Goal: Task Accomplishment & Management: Manage account settings

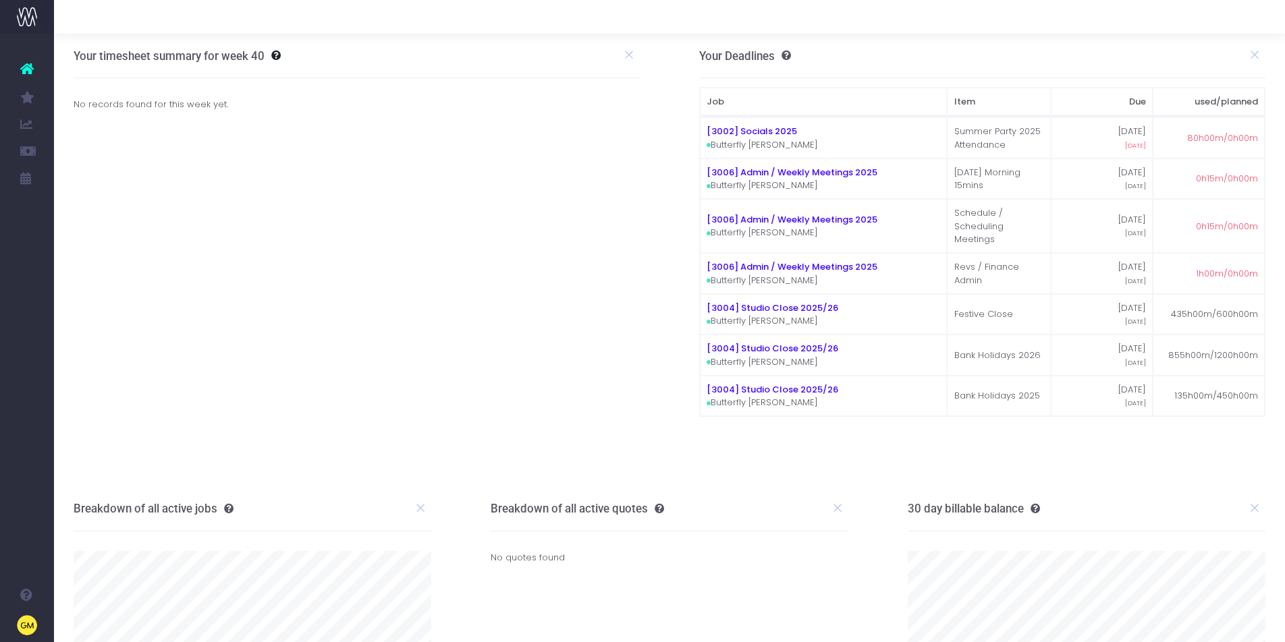
click at [106, 122] on span "Finance Report (Beta)" at bounding box center [90, 125] width 32 height 36
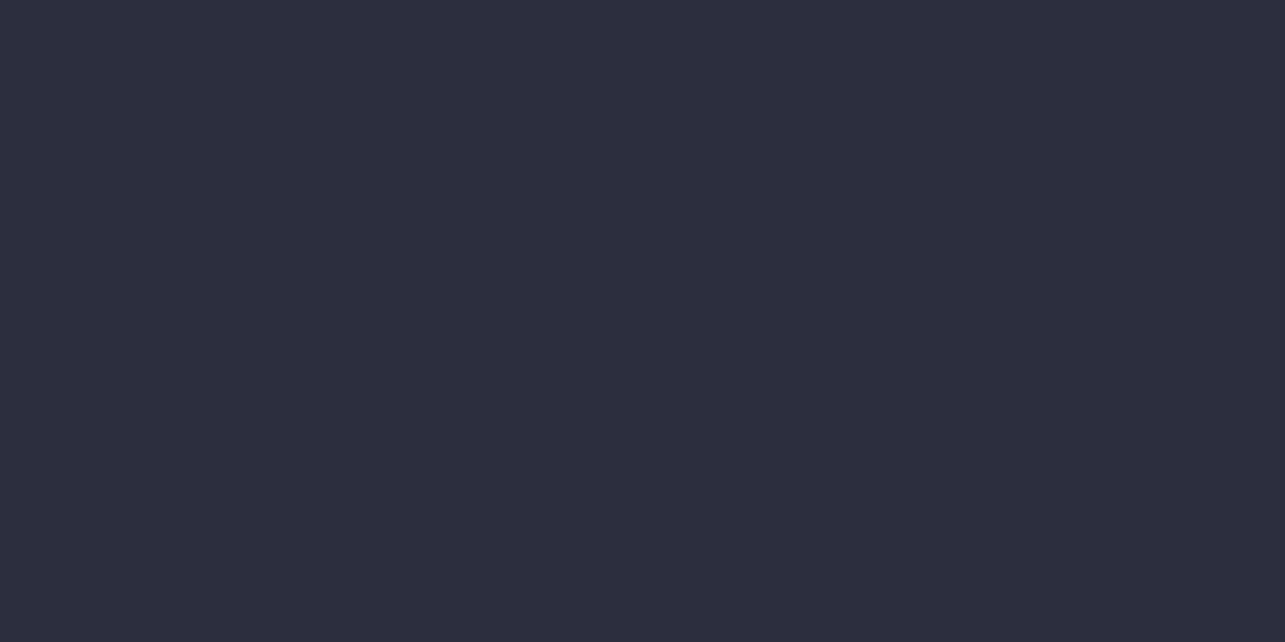
select select "finances"
select select "job"
select select "billing"
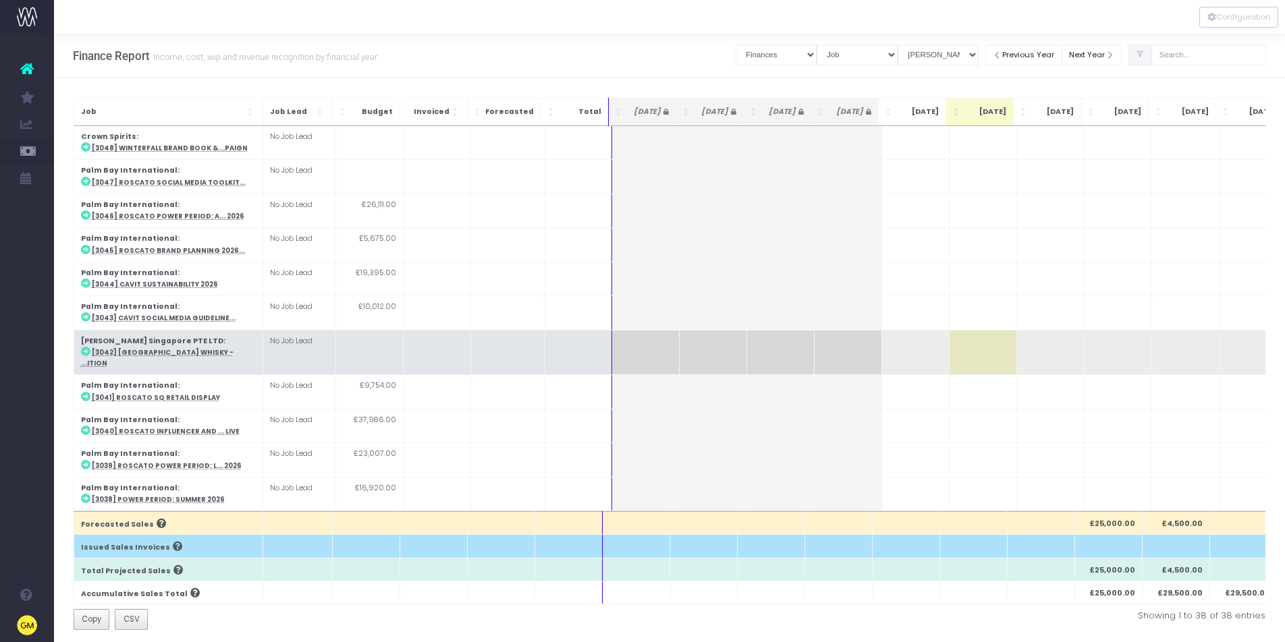
click at [266, 344] on td "No Job Lead" at bounding box center [298, 352] width 73 height 45
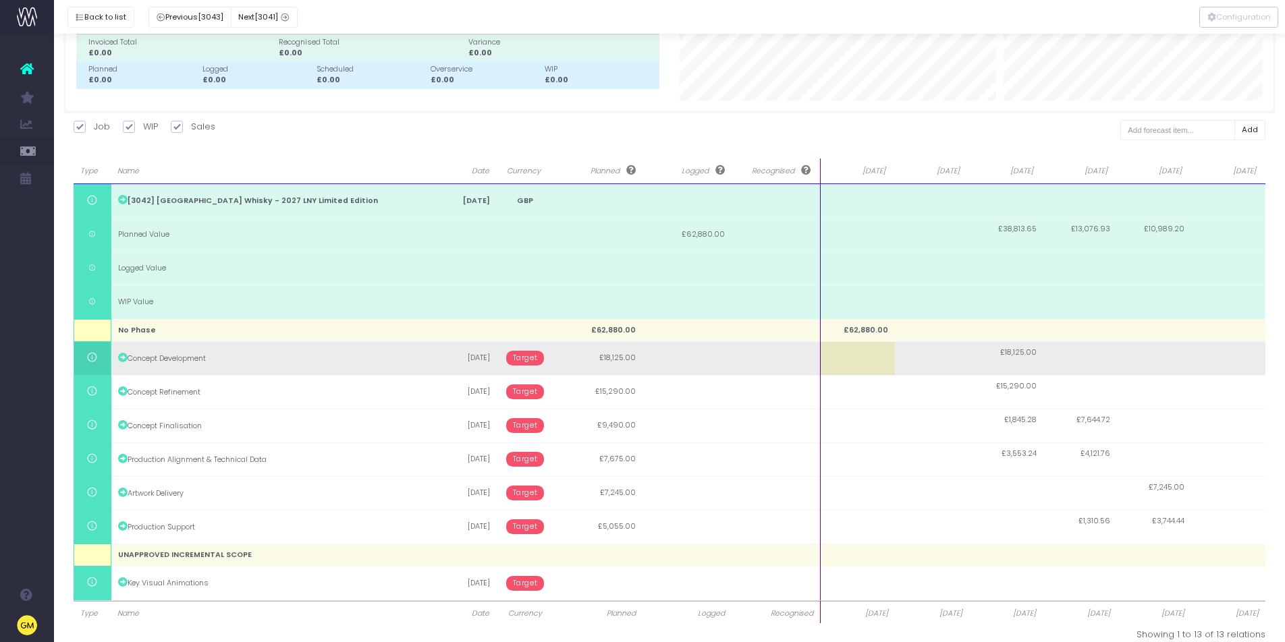
scroll to position [117, 0]
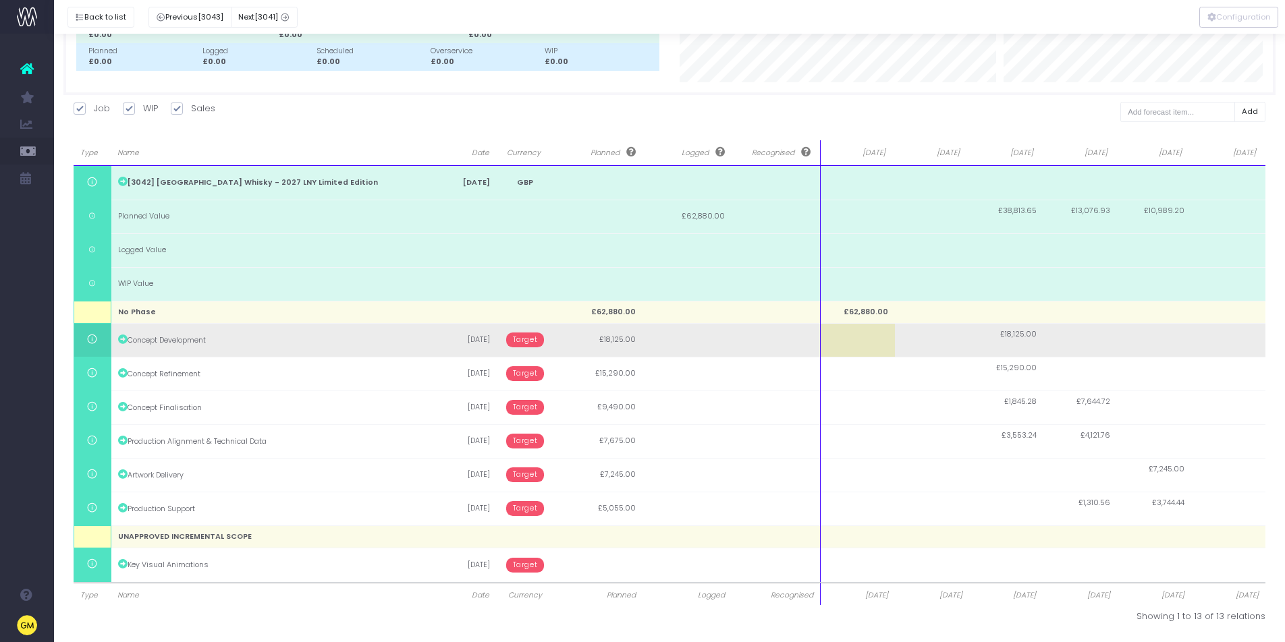
click at [1021, 335] on span "£18,125.00" at bounding box center [1018, 334] width 36 height 11
type input "18125"
click at [0, 0] on input "18125" at bounding box center [0, 0] width 0 height 0
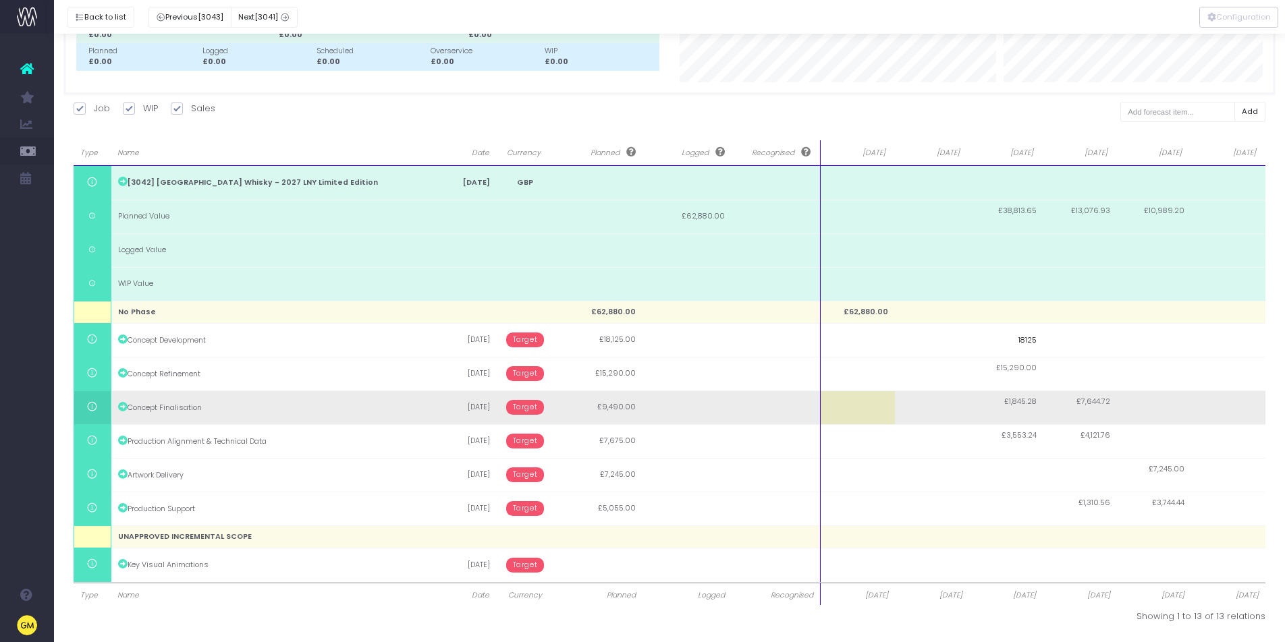
click at [1008, 405] on body "Oh my... this is bad. wayahead wasn't able to load this page. Please contact su…" at bounding box center [642, 204] width 1285 height 642
click at [1008, 405] on div at bounding box center [642, 321] width 1285 height 642
click at [977, 406] on td "£1,845.28" at bounding box center [1006, 408] width 74 height 34
type input "9490"
click at [977, 406] on input "9490" at bounding box center [1006, 408] width 74 height 34
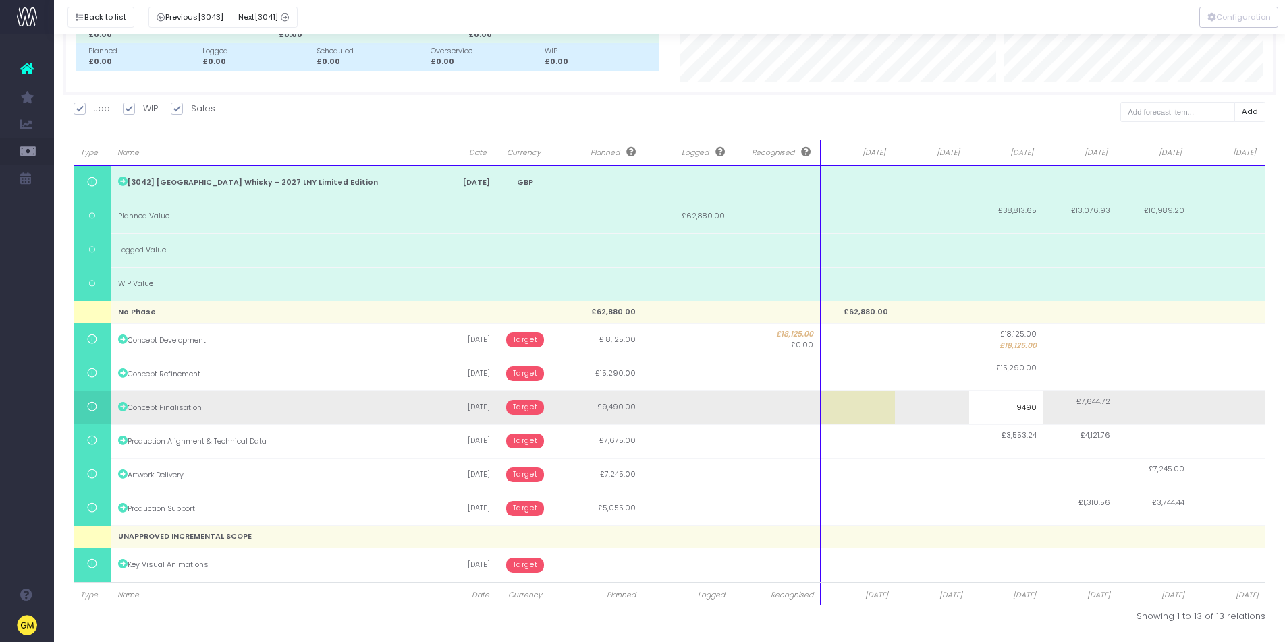
click at [945, 408] on body "Oh my... this is bad. wayahead wasn't able to load this page. Please contact su…" at bounding box center [642, 204] width 1285 height 642
click at [939, 407] on td at bounding box center [932, 408] width 74 height 34
click at [0, 0] on input "0" at bounding box center [0, 0] width 0 height 0
type input "3000"
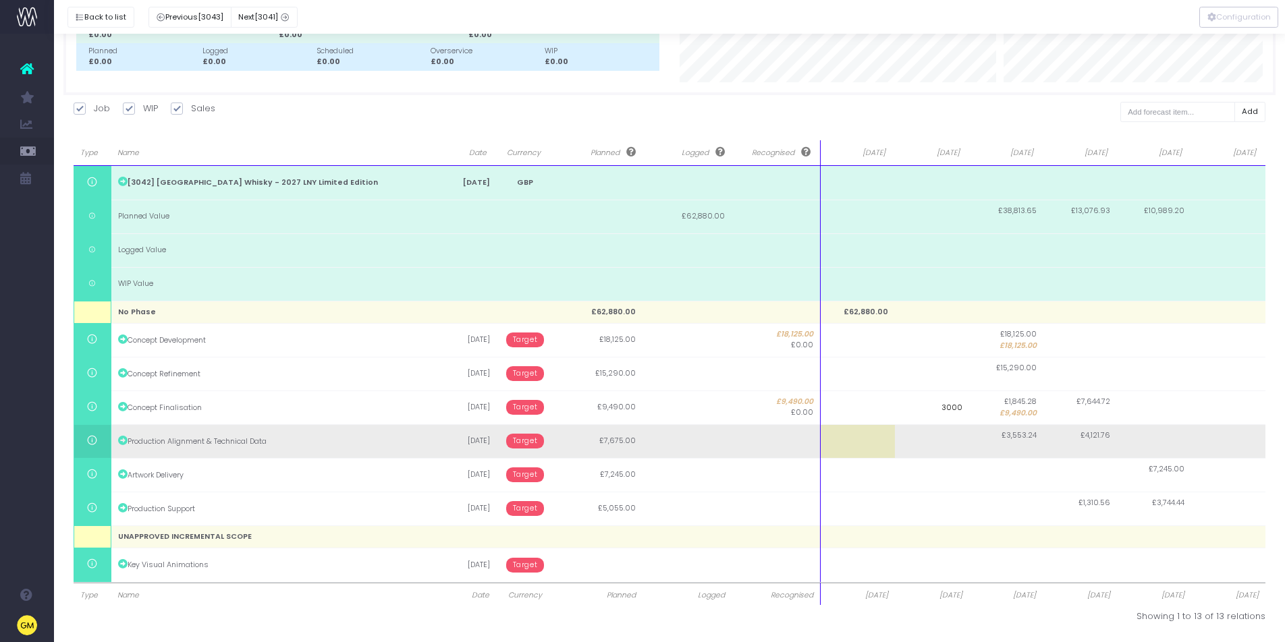
click at [945, 451] on body "Oh my... this is bad. wayahead wasn't able to load this page. Please contact su…" at bounding box center [642, 204] width 1285 height 642
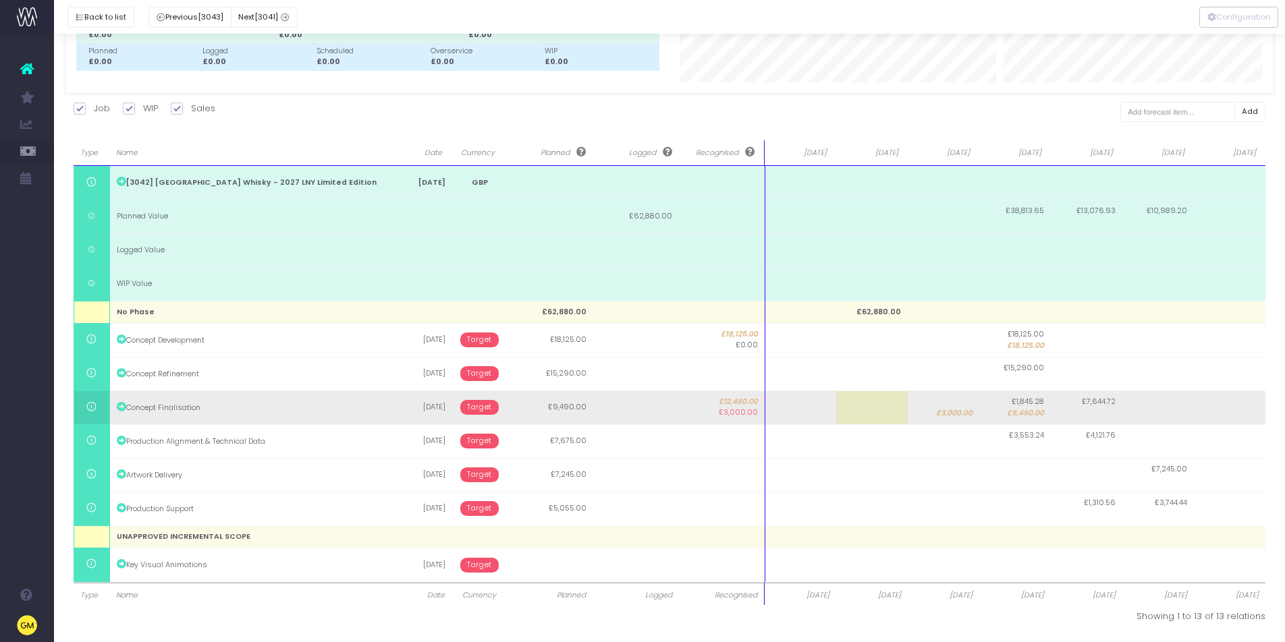
click at [1026, 409] on span "£9,490.00" at bounding box center [1025, 413] width 37 height 11
type input "9490"
click at [1026, 409] on input "9490" at bounding box center [1015, 408] width 72 height 34
click at [1074, 409] on body "Oh my... this is bad. wayahead wasn't able to load this page. Please contact su…" at bounding box center [642, 204] width 1285 height 642
click at [1099, 405] on span "£7,644.72" at bounding box center [1099, 402] width 34 height 11
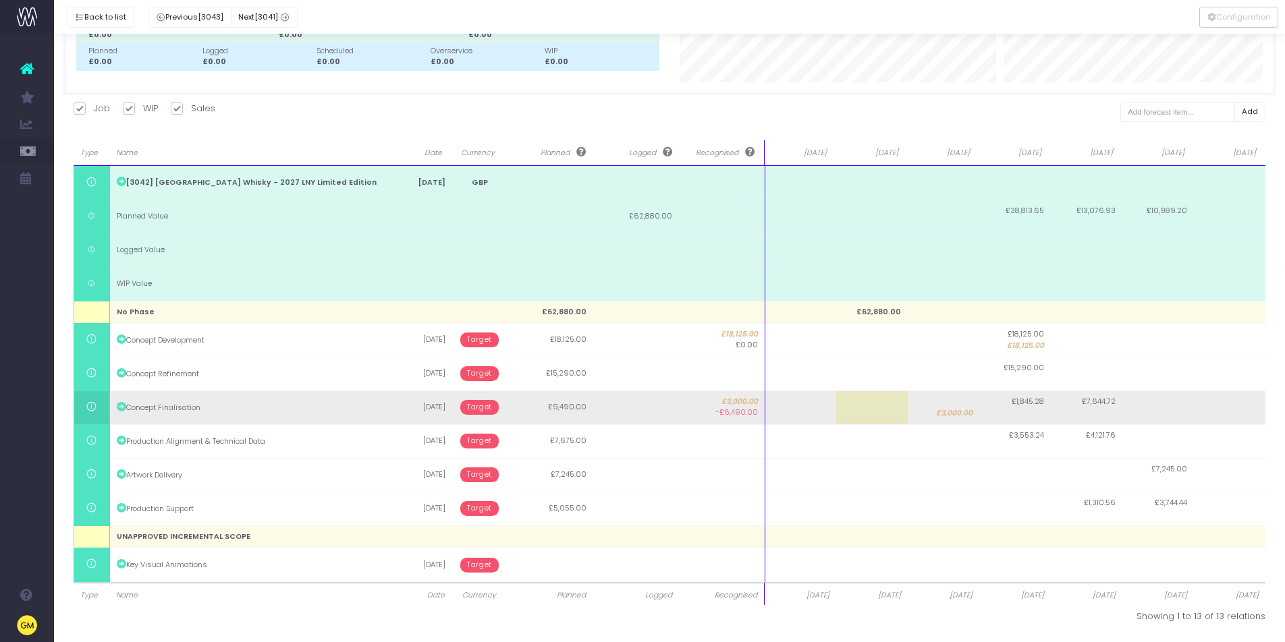
type input "6490"
click at [0, 0] on input "6490" at bounding box center [0, 0] width 0 height 0
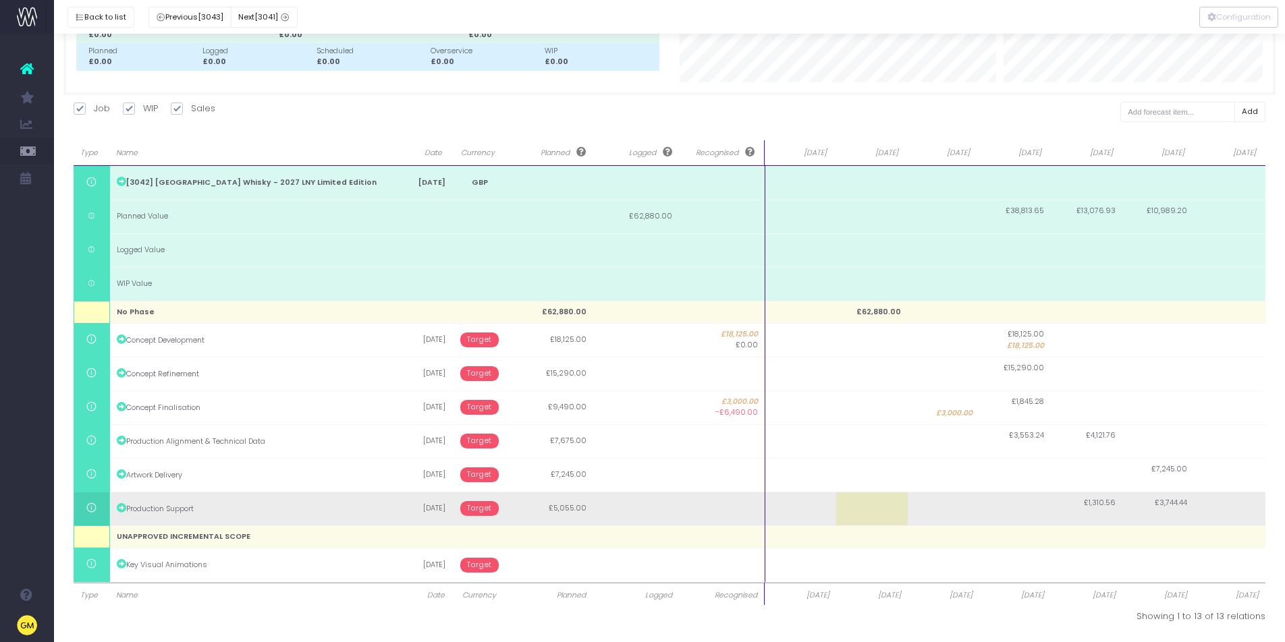
click at [1013, 515] on td at bounding box center [1015, 509] width 72 height 34
type input "5055"
click at [916, 499] on body "Oh my... this is bad. wayahead wasn't able to load this page. Please contact su…" at bounding box center [642, 204] width 1285 height 642
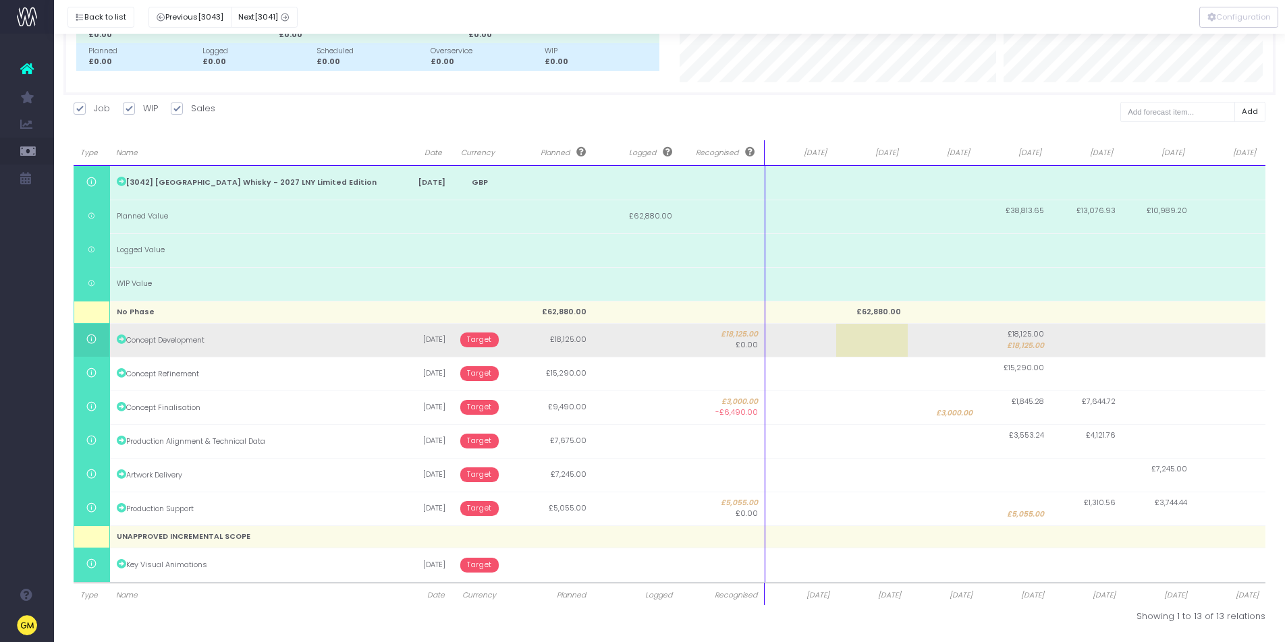
click at [171, 342] on td "Concept Development" at bounding box center [248, 340] width 278 height 34
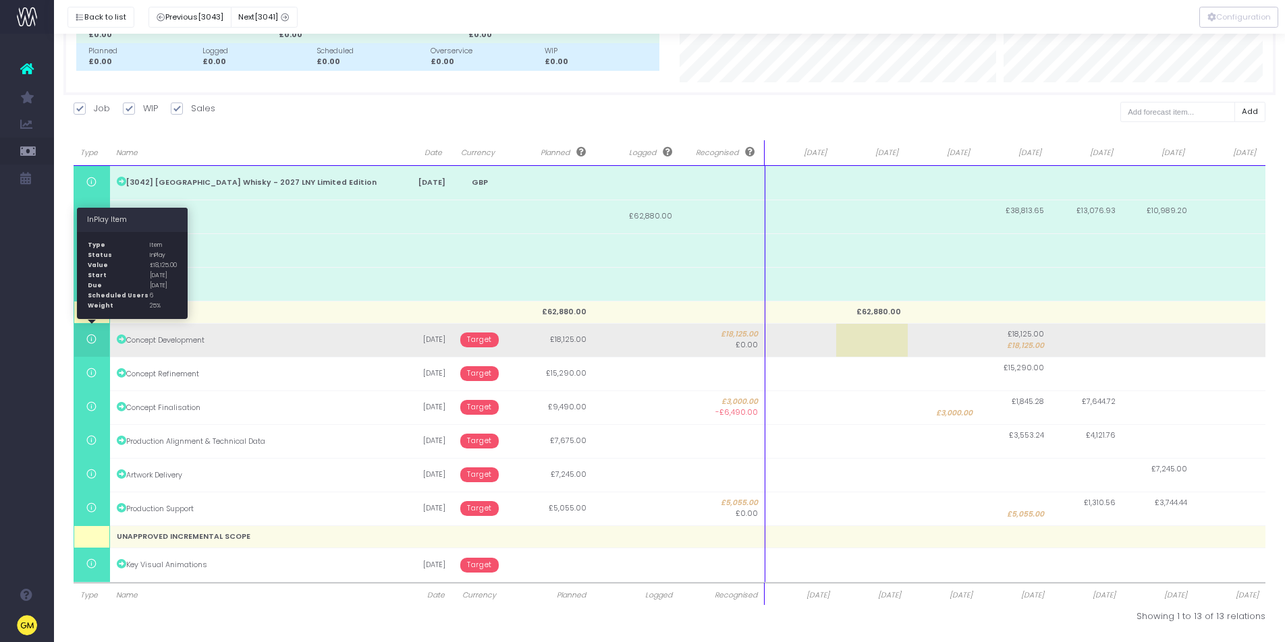
click at [92, 342] on icon at bounding box center [91, 339] width 11 height 11
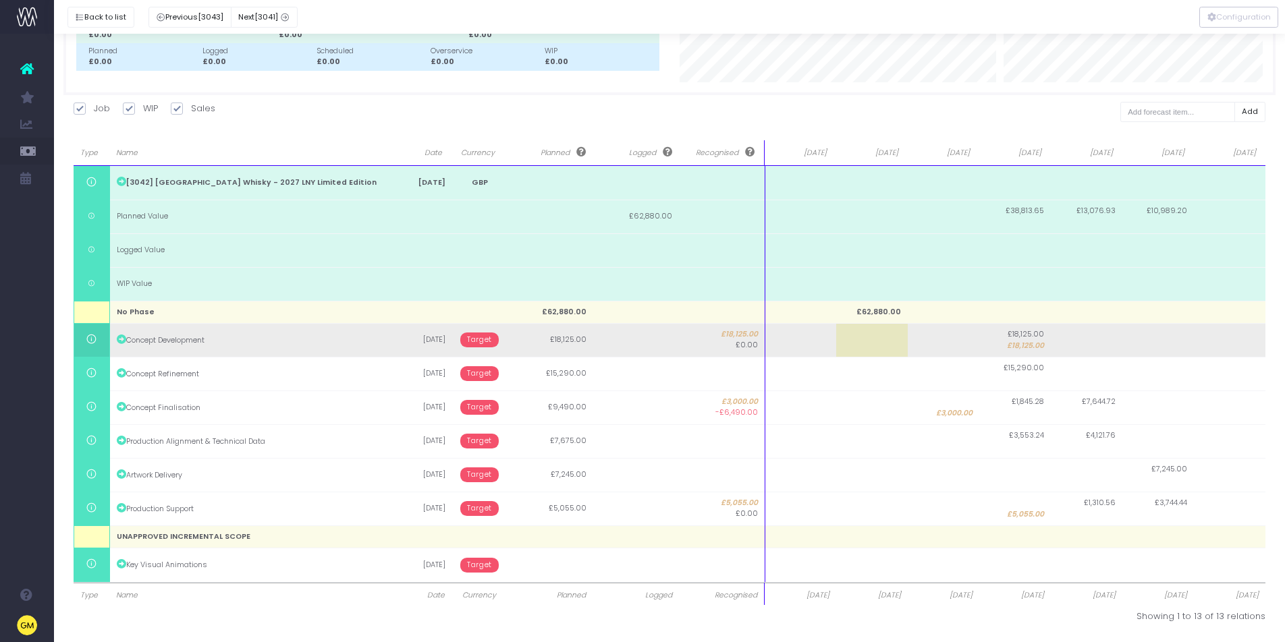
click at [204, 339] on td "Concept Development" at bounding box center [248, 340] width 278 height 34
click at [621, 341] on td at bounding box center [636, 340] width 86 height 34
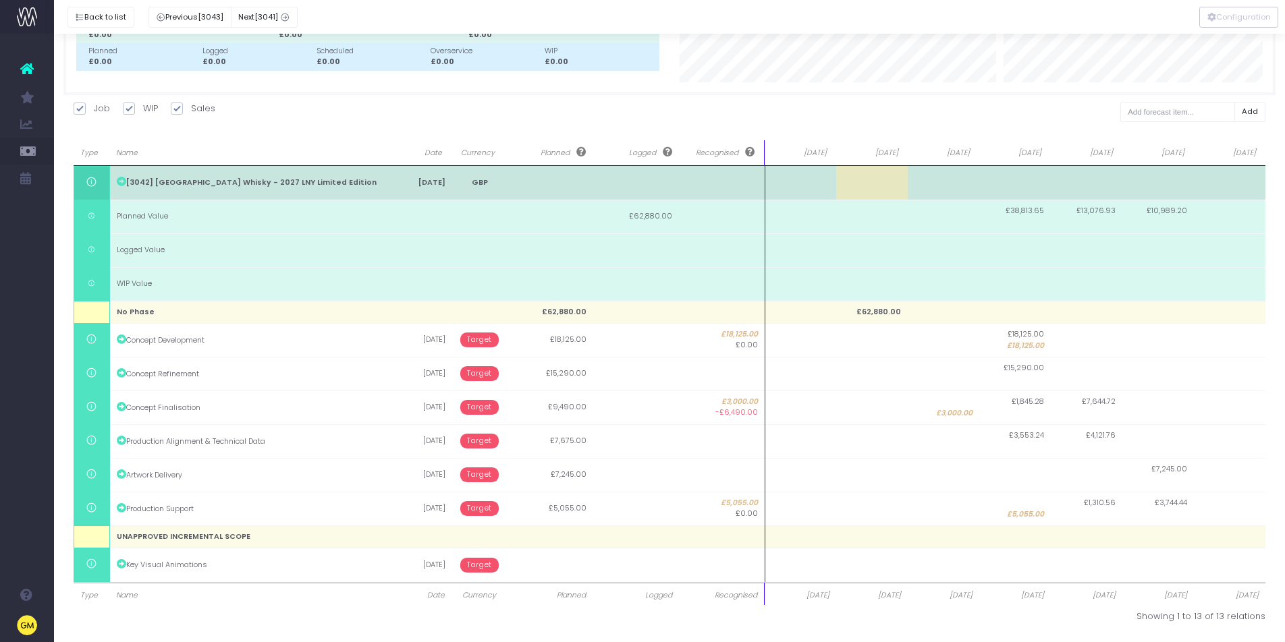
click at [235, 181] on td "[3042] Highland Park Whisky - 2027 LNY Limited Edition" at bounding box center [248, 183] width 278 height 34
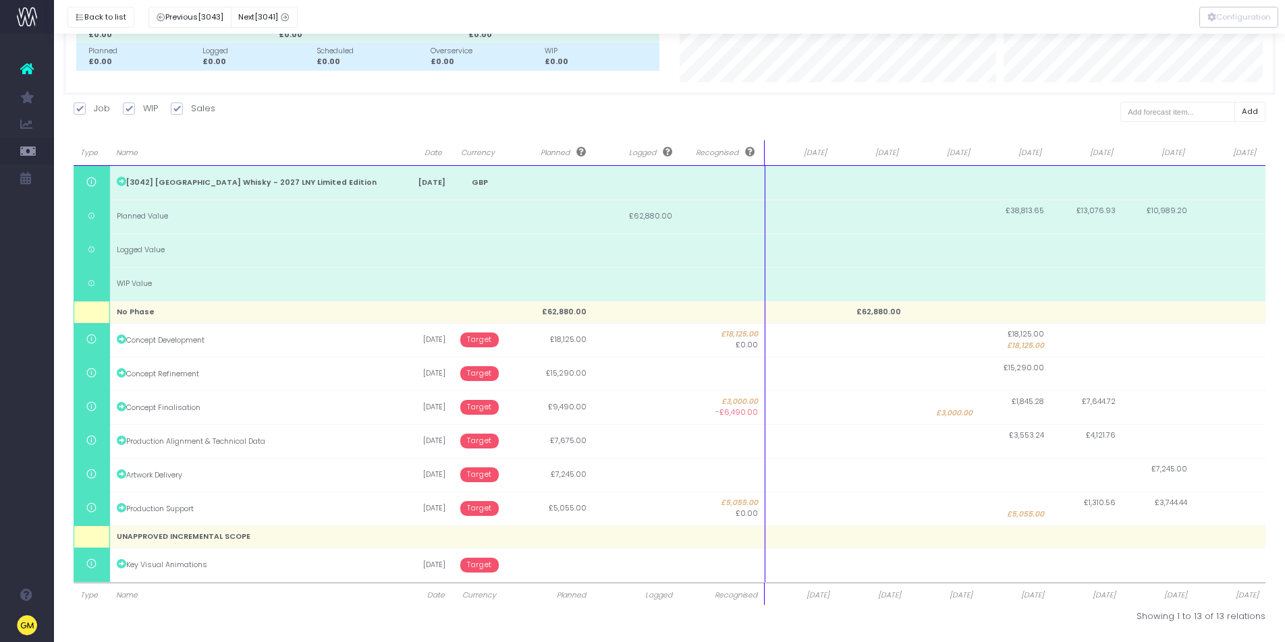
click at [789, 156] on span "Aug 25" at bounding box center [798, 153] width 55 height 11
click at [802, 159] on th "Aug 25" at bounding box center [801, 153] width 72 height 26
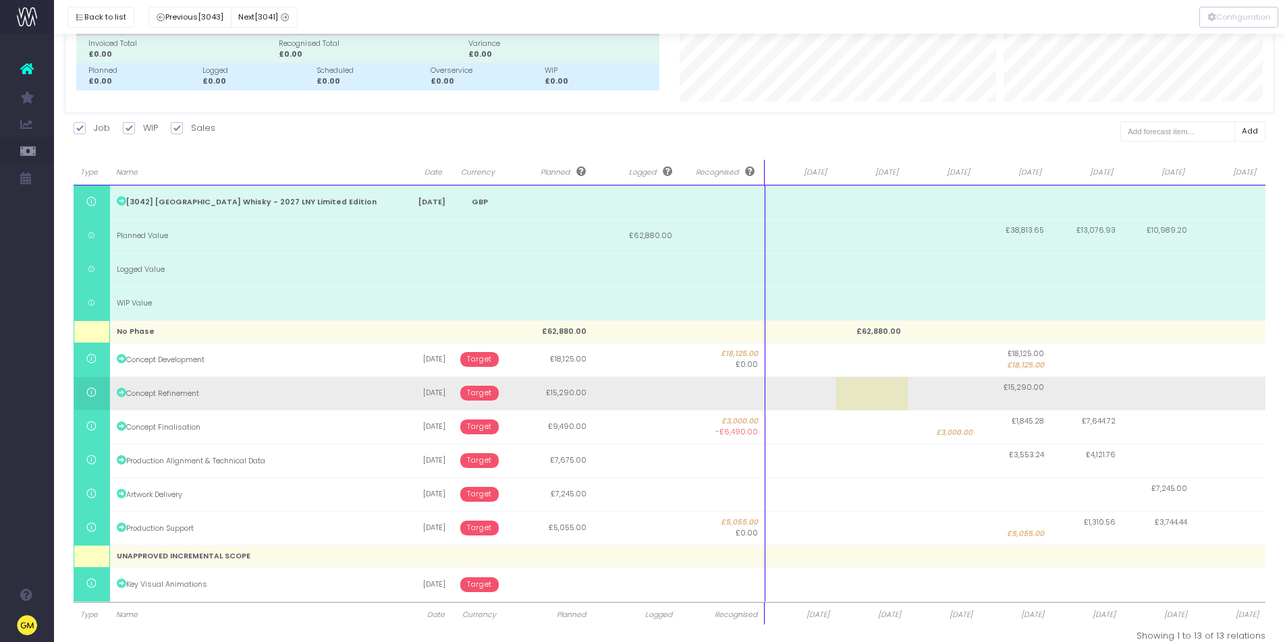
scroll to position [0, 0]
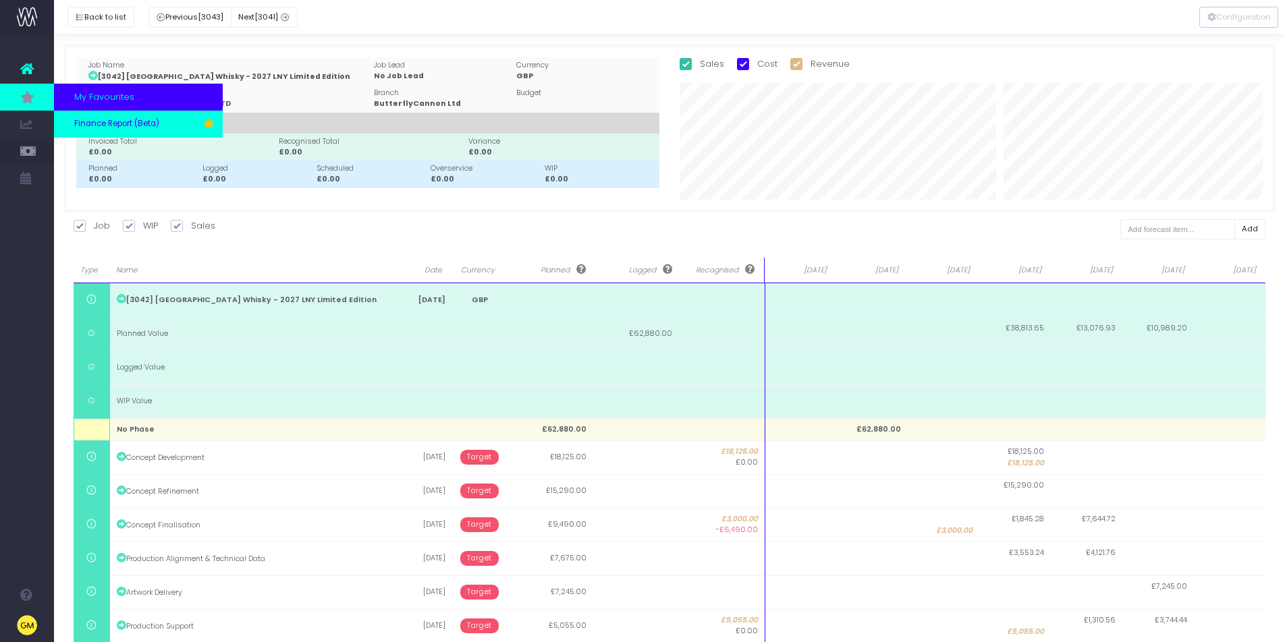
click at [113, 123] on span "Finance Report (Beta)" at bounding box center [116, 124] width 85 height 12
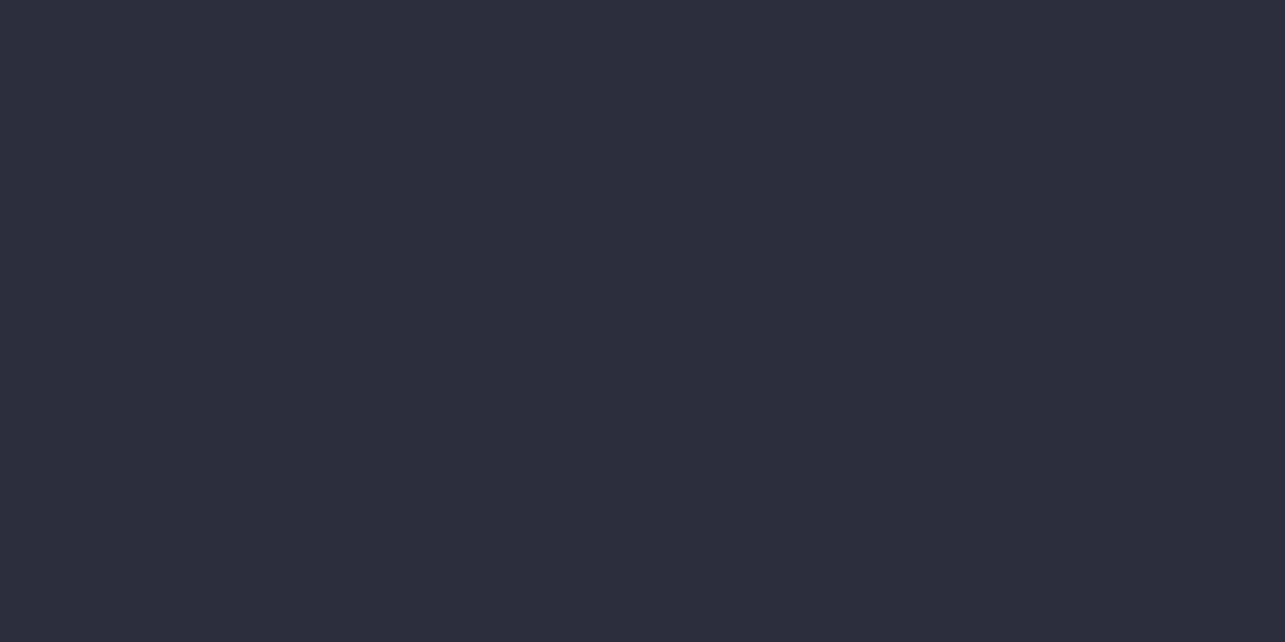
select select "finances"
select select "job"
select select "billing"
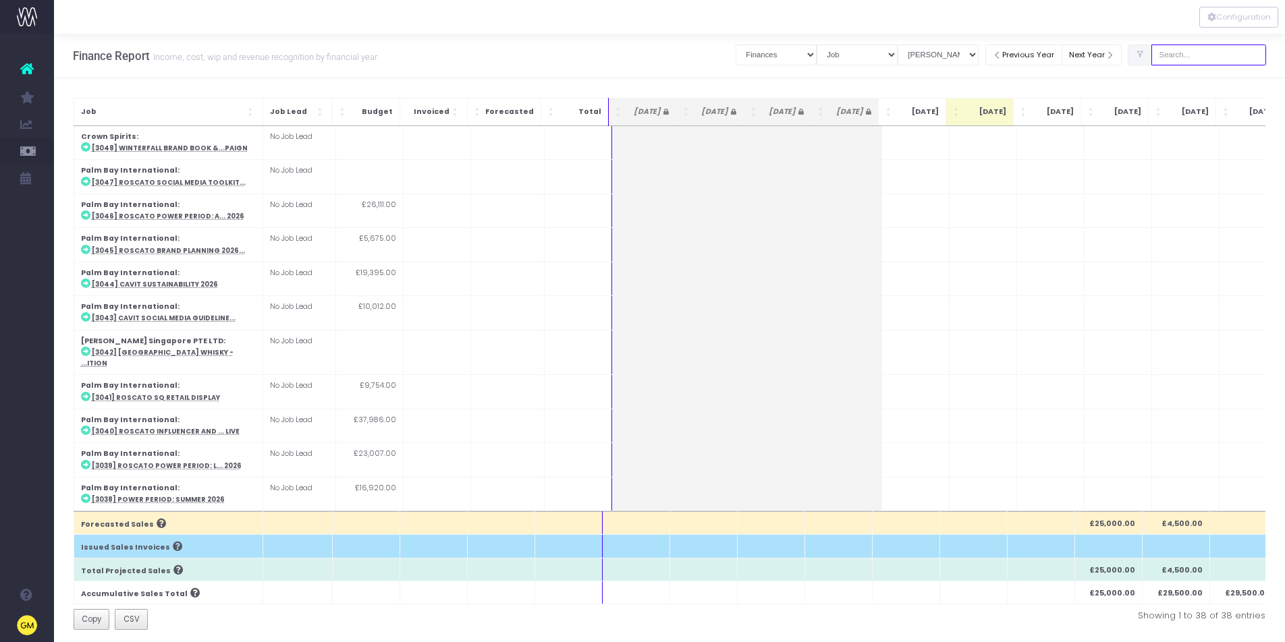
click at [1200, 62] on input "text" at bounding box center [1208, 55] width 115 height 21
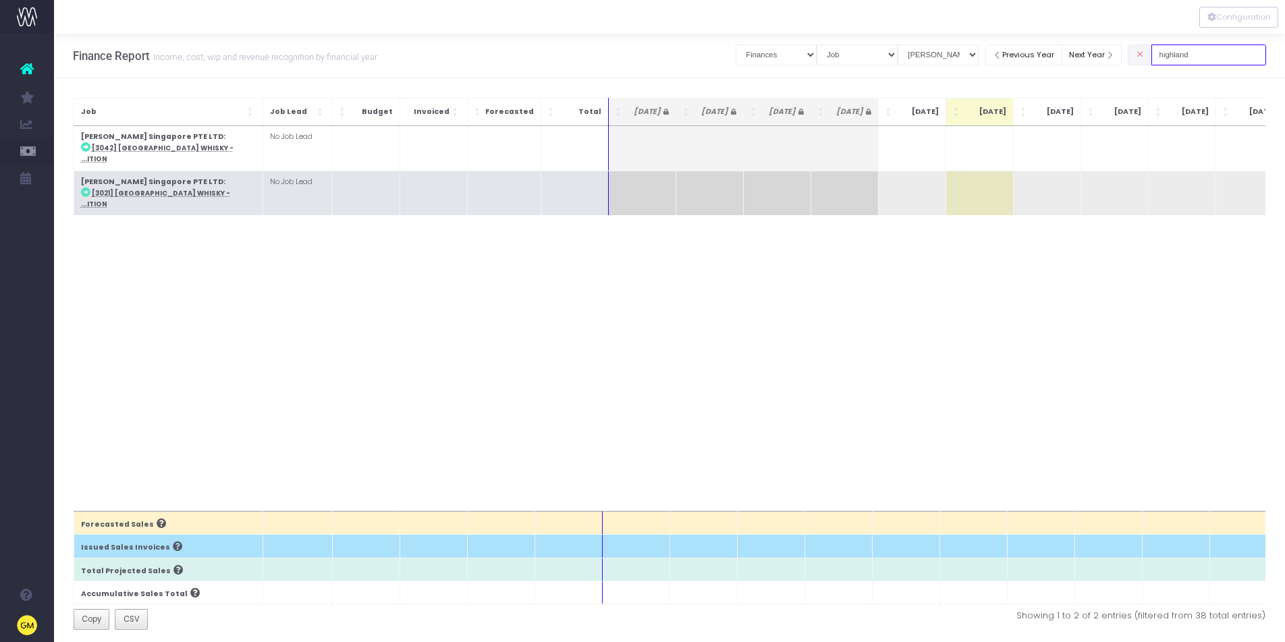
type input "highland"
click at [254, 171] on td "Edrington Singapore PTE LTD : [3021] Highland Park Whisky - ...ition" at bounding box center [168, 193] width 189 height 45
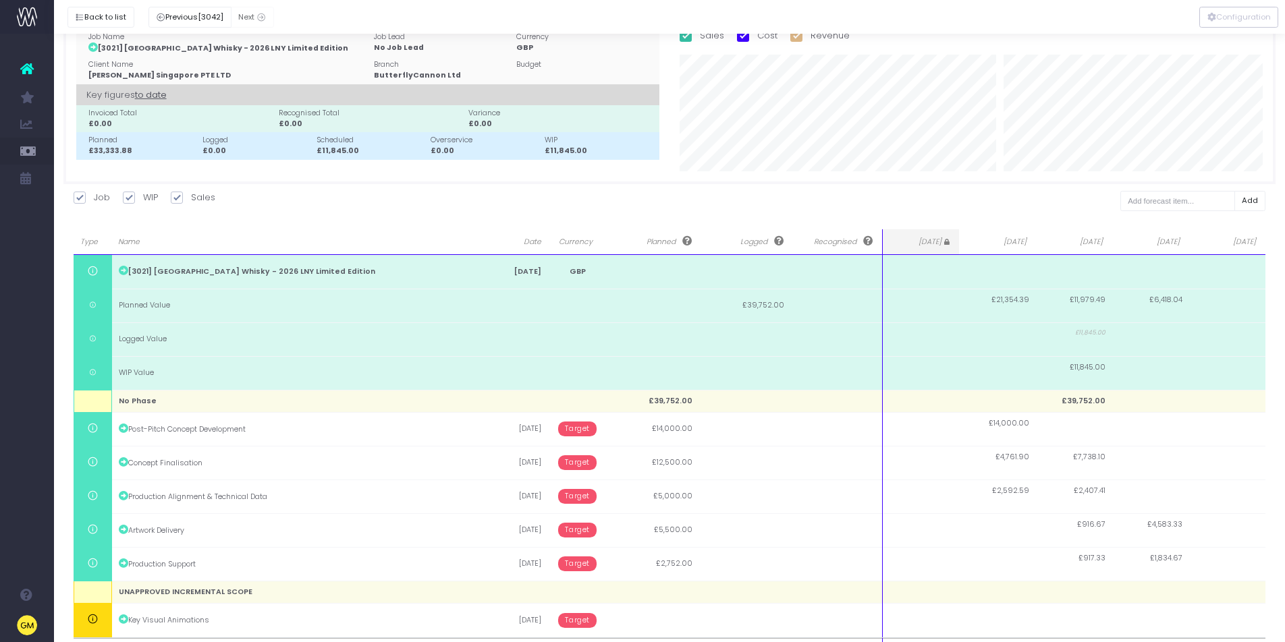
scroll to position [34, 0]
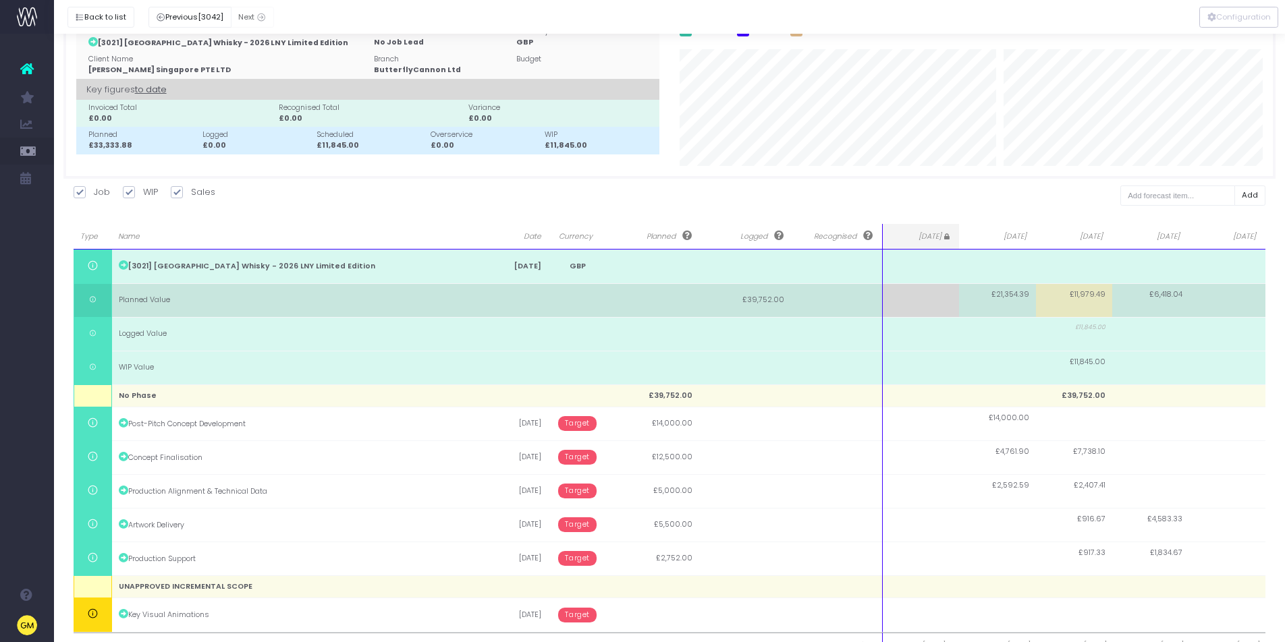
click at [924, 296] on td at bounding box center [921, 300] width 76 height 34
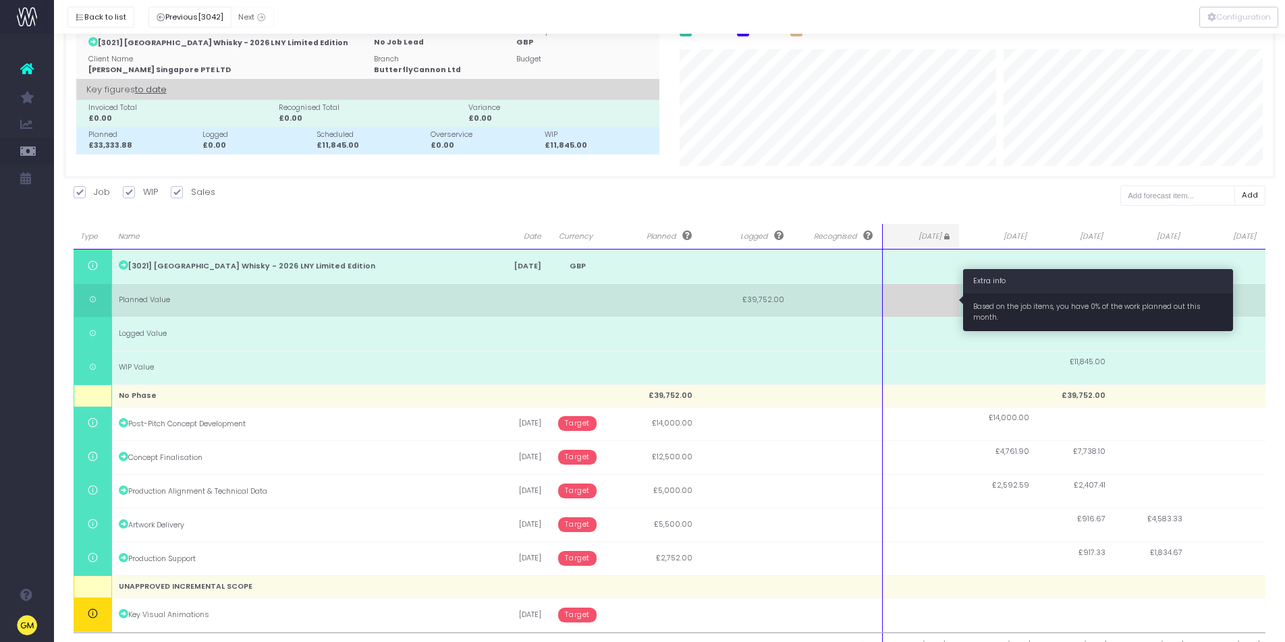
click at [924, 296] on td at bounding box center [921, 300] width 76 height 34
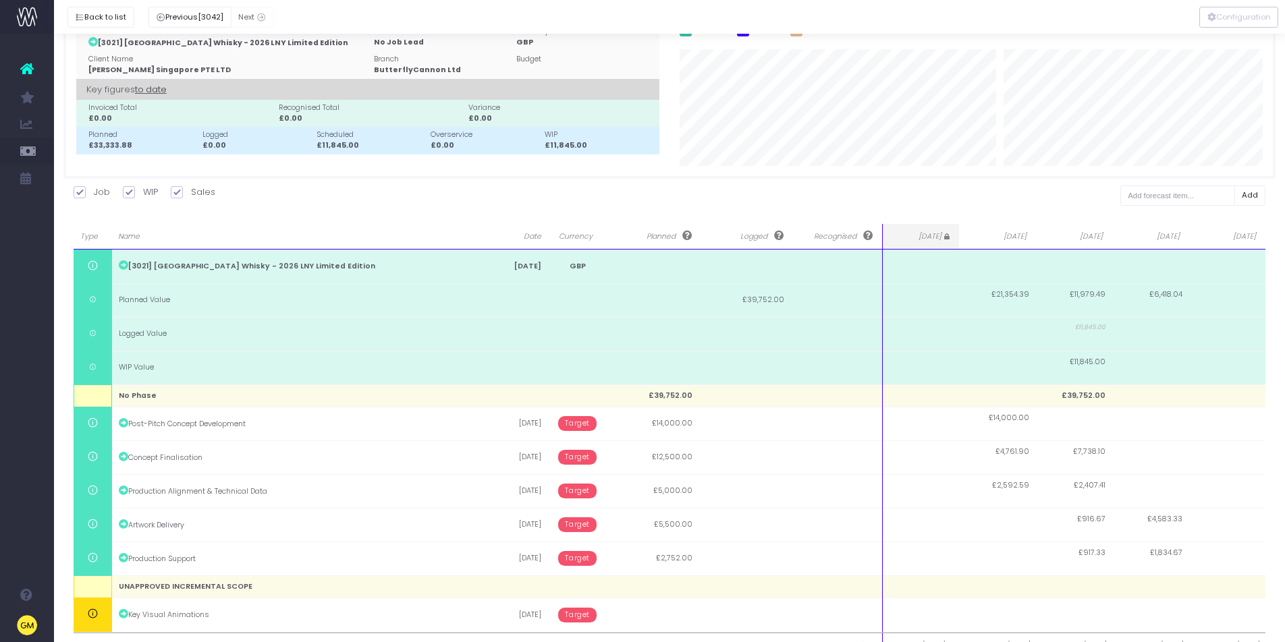
click at [947, 238] on icon at bounding box center [945, 236] width 8 height 6
click at [949, 237] on icon at bounding box center [945, 236] width 8 height 6
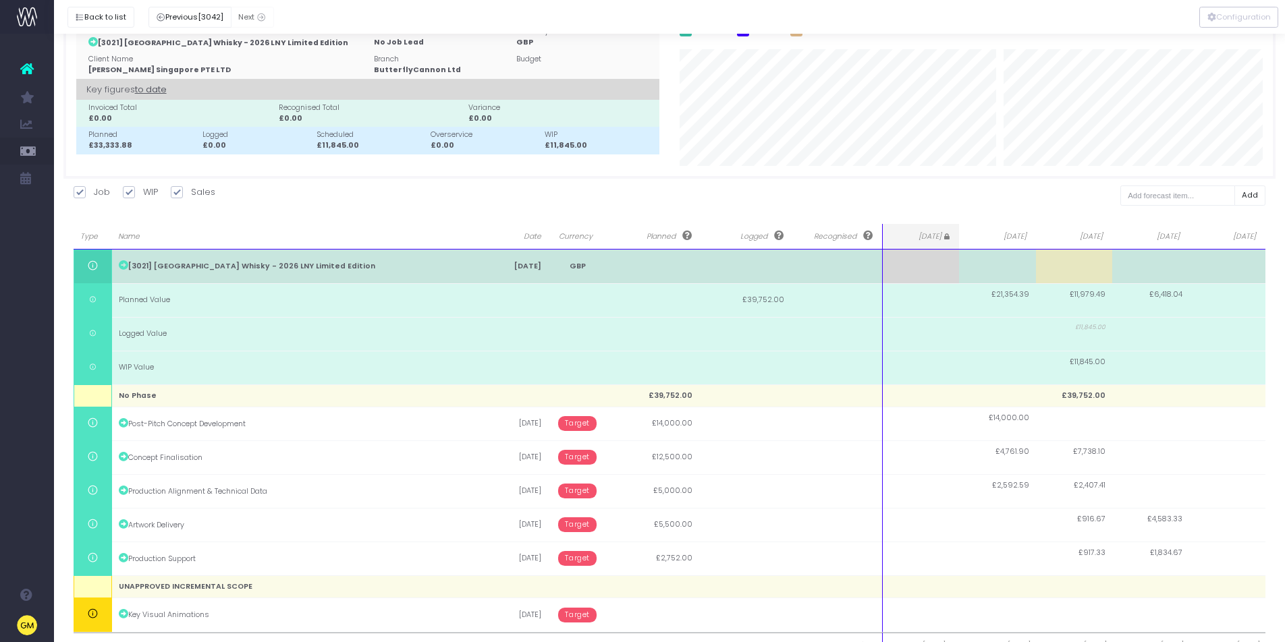
click at [928, 259] on td at bounding box center [921, 267] width 76 height 34
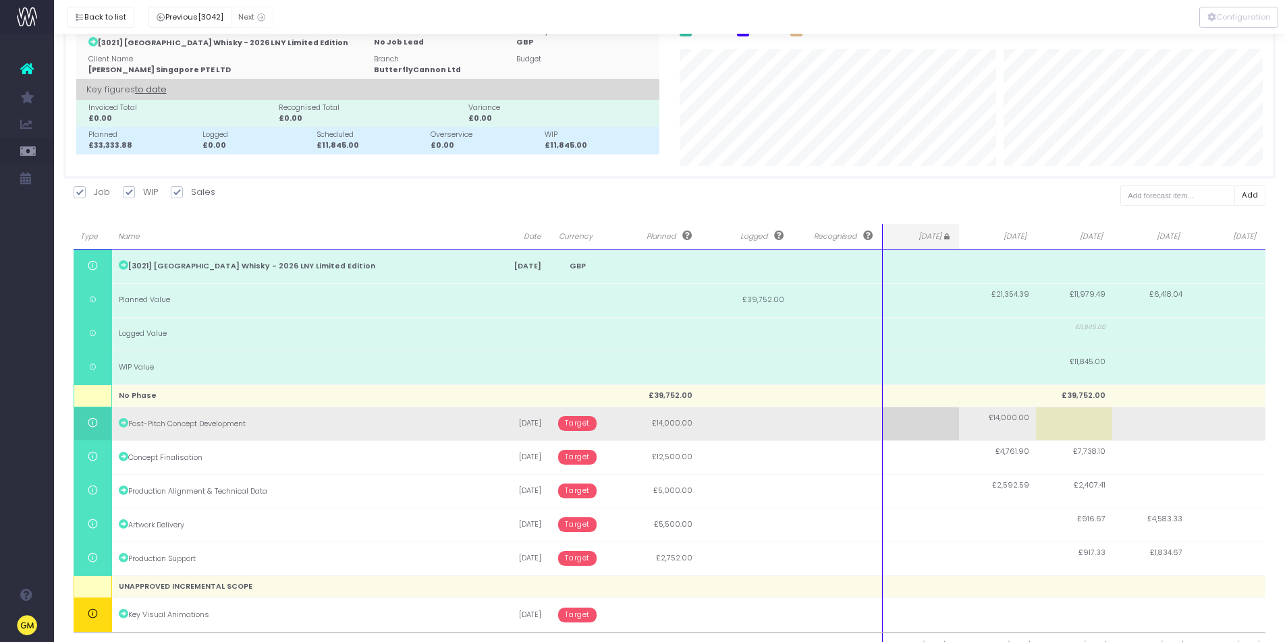
click at [995, 427] on td "£14,000.00" at bounding box center [997, 424] width 76 height 34
click at [995, 427] on input "14000" at bounding box center [997, 424] width 76 height 34
type input "12000"
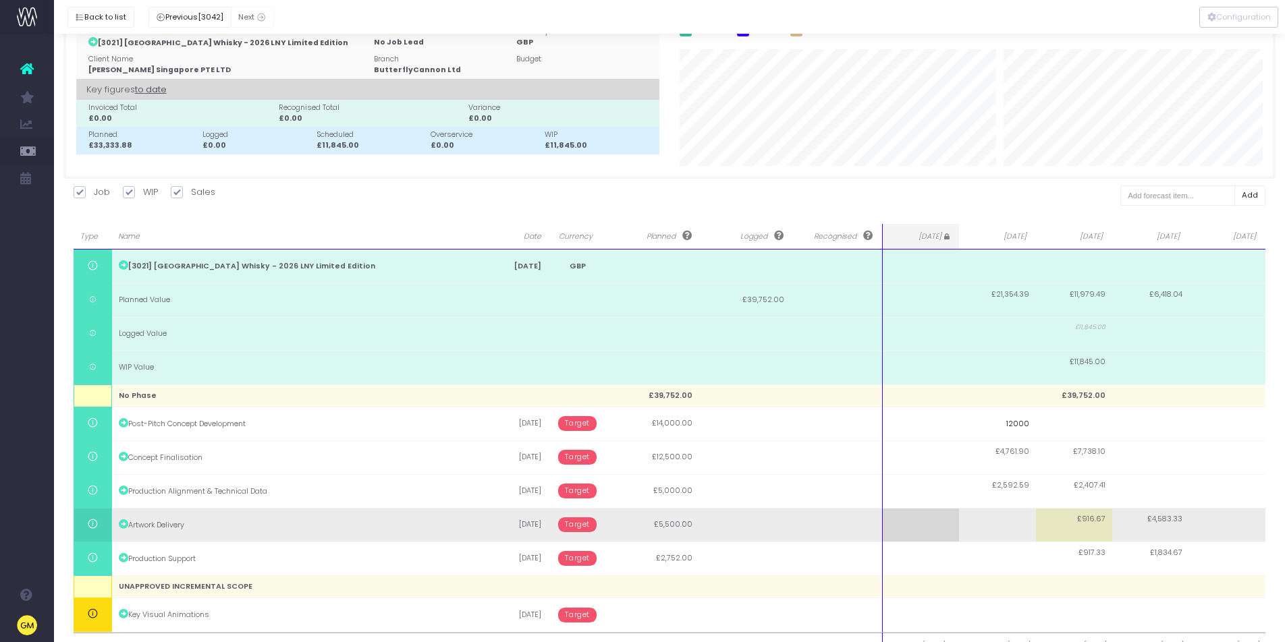
click at [934, 521] on body "Oh my... this is bad. wayahead wasn't able to load this page. Please contact su…" at bounding box center [642, 287] width 1285 height 642
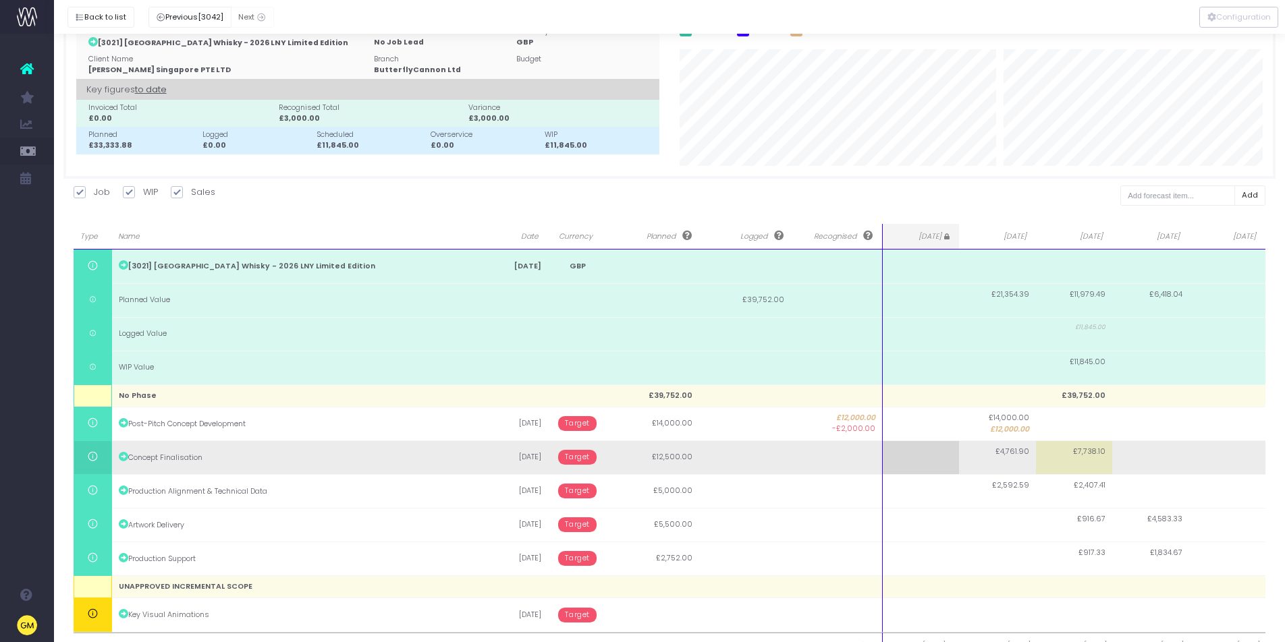
click at [1003, 461] on td "£4,761.90" at bounding box center [997, 458] width 76 height 34
type input "9500"
click at [1086, 461] on body "Oh my... this is bad. wayahead wasn't able to load this page. Please contact su…" at bounding box center [642, 287] width 1285 height 642
click at [1089, 454] on span "£7,738.10" at bounding box center [1089, 452] width 32 height 11
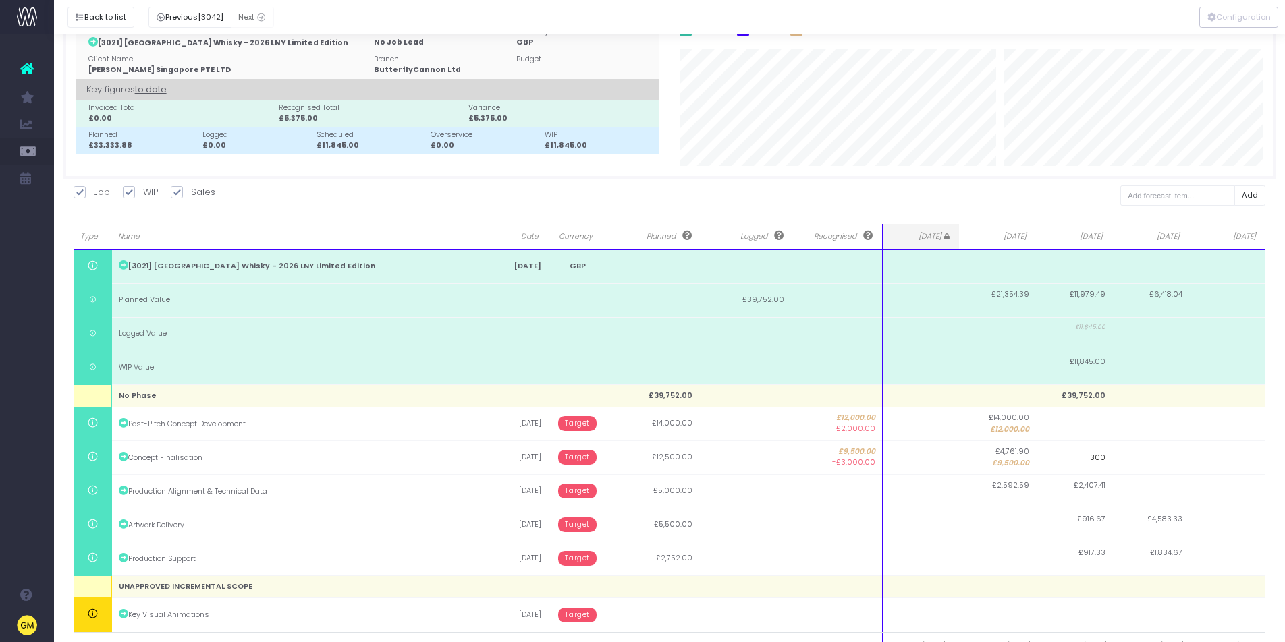
type input "3000"
click at [1018, 501] on body "Oh my... this is bad. wayahead wasn't able to load this page. Please contact su…" at bounding box center [642, 287] width 1285 height 642
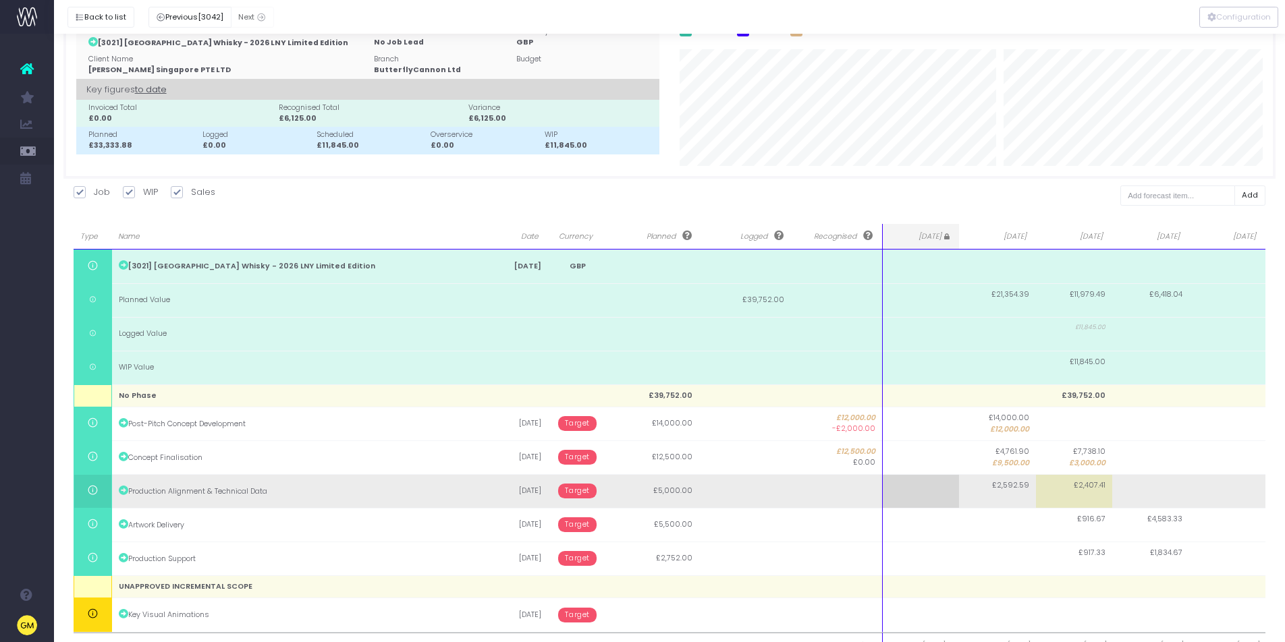
click at [1013, 486] on span "£2,592.59" at bounding box center [1010, 485] width 37 height 11
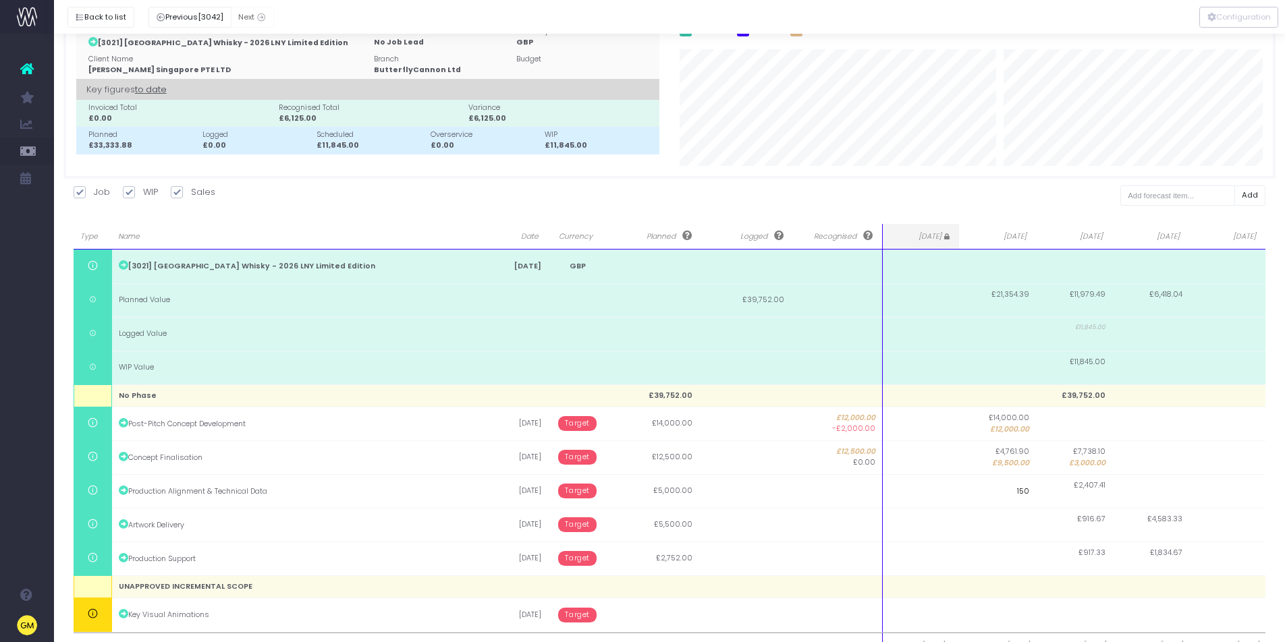
type input "1500"
click at [1061, 483] on body "Oh my... this is bad. wayahead wasn't able to load this page. Please contact su…" at bounding box center [642, 287] width 1285 height 642
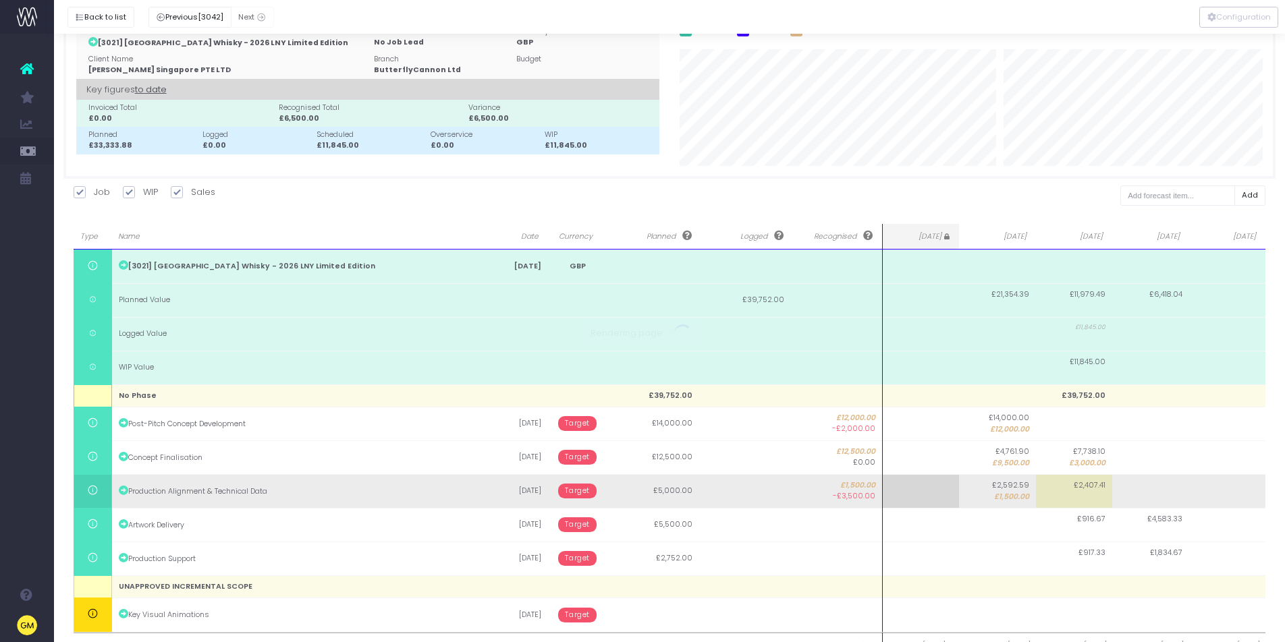
click at [1074, 484] on span "£2,407.41" at bounding box center [1090, 485] width 32 height 11
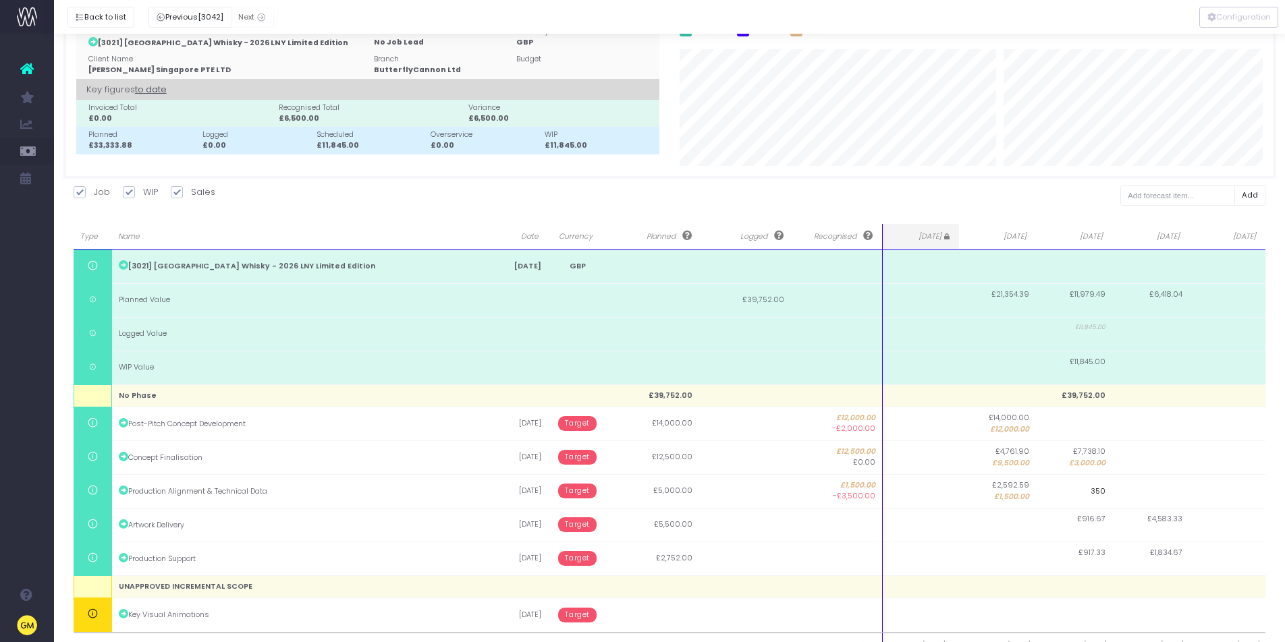
type input "3500"
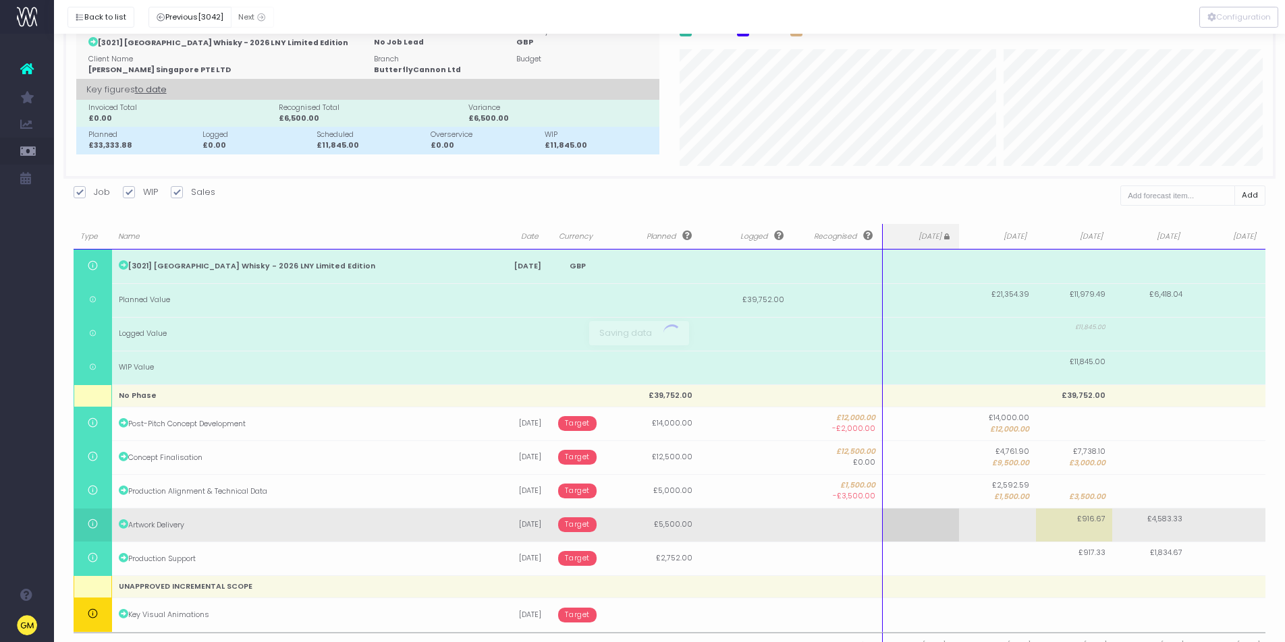
click at [1087, 520] on body "Oh my... this is bad. wayahead wasn't able to load this page. Please contact su…" at bounding box center [642, 287] width 1285 height 642
click at [1090, 524] on span "£916.67" at bounding box center [1091, 519] width 28 height 11
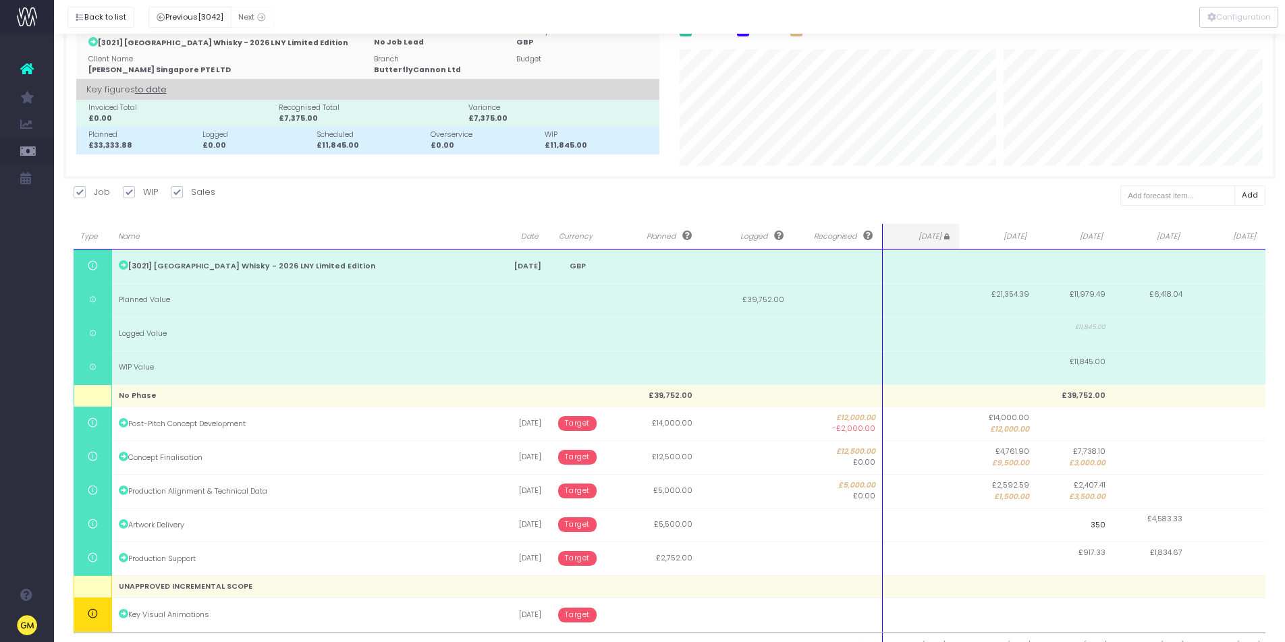
type input "3500"
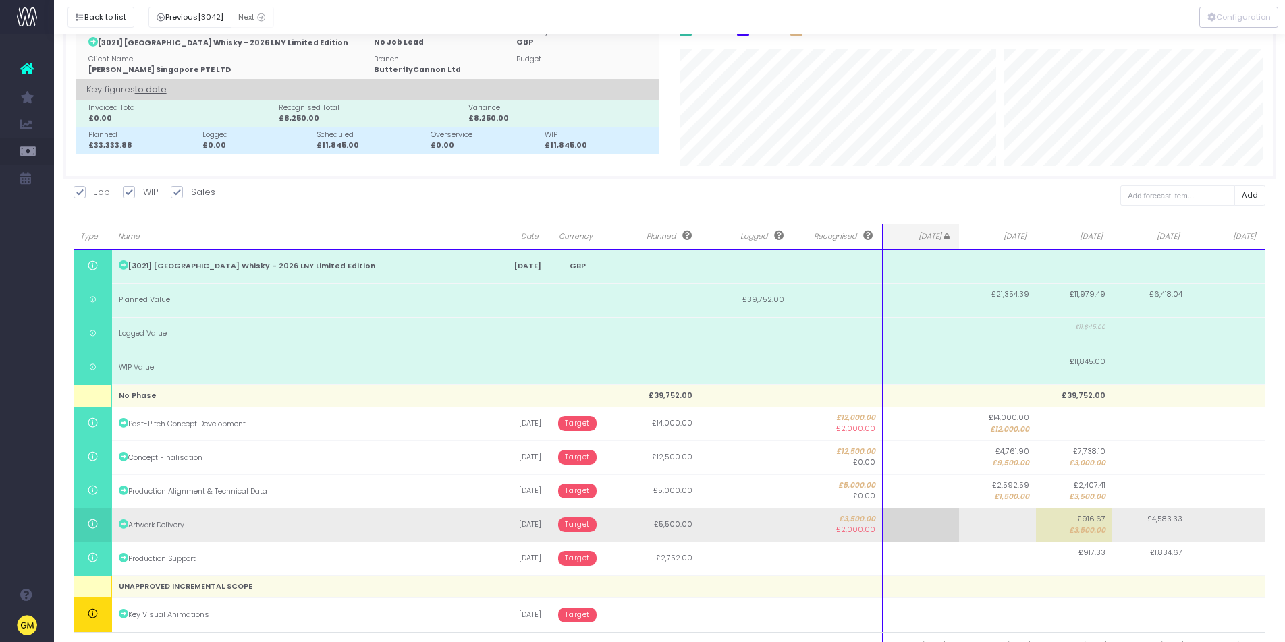
click at [1168, 522] on span "£4,583.33" at bounding box center [1164, 519] width 35 height 11
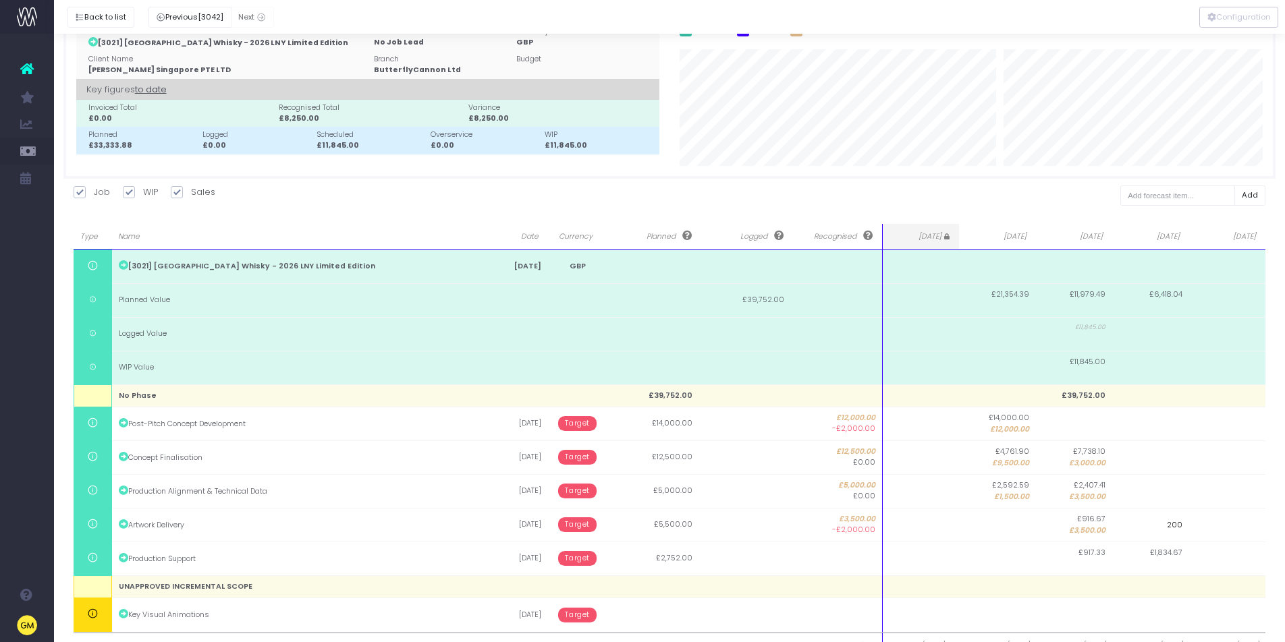
type input "2000"
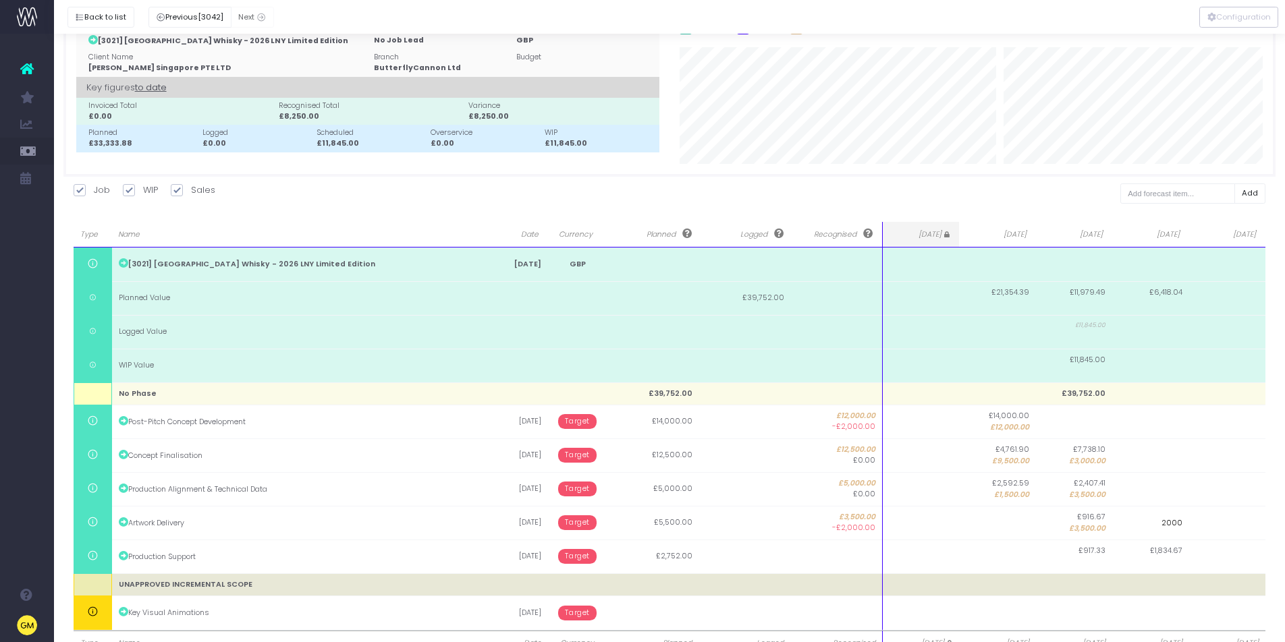
click at [1081, 576] on body "Oh my... this is bad. wayahead wasn't able to load this page. Please contact su…" at bounding box center [642, 285] width 1285 height 642
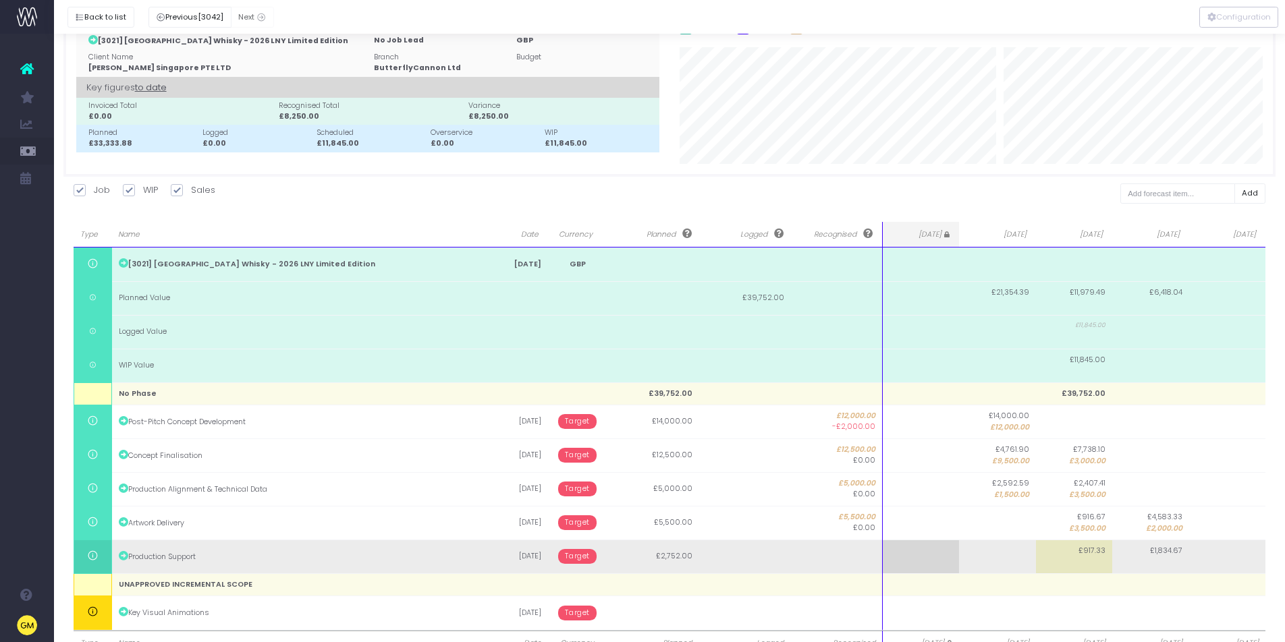
click at [1075, 557] on td "£917.33" at bounding box center [1074, 557] width 76 height 34
type input "2752"
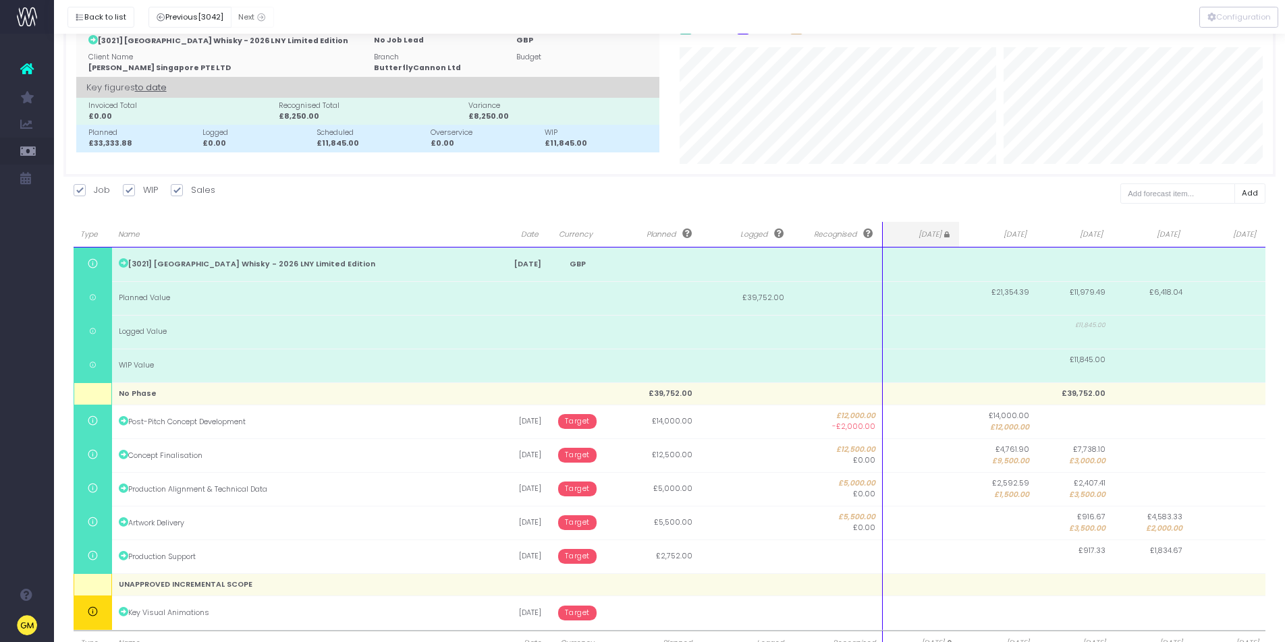
click at [0, 0] on input "2752" at bounding box center [0, 0] width 0 height 0
click at [1075, 557] on input "2752" at bounding box center [1074, 557] width 76 height 34
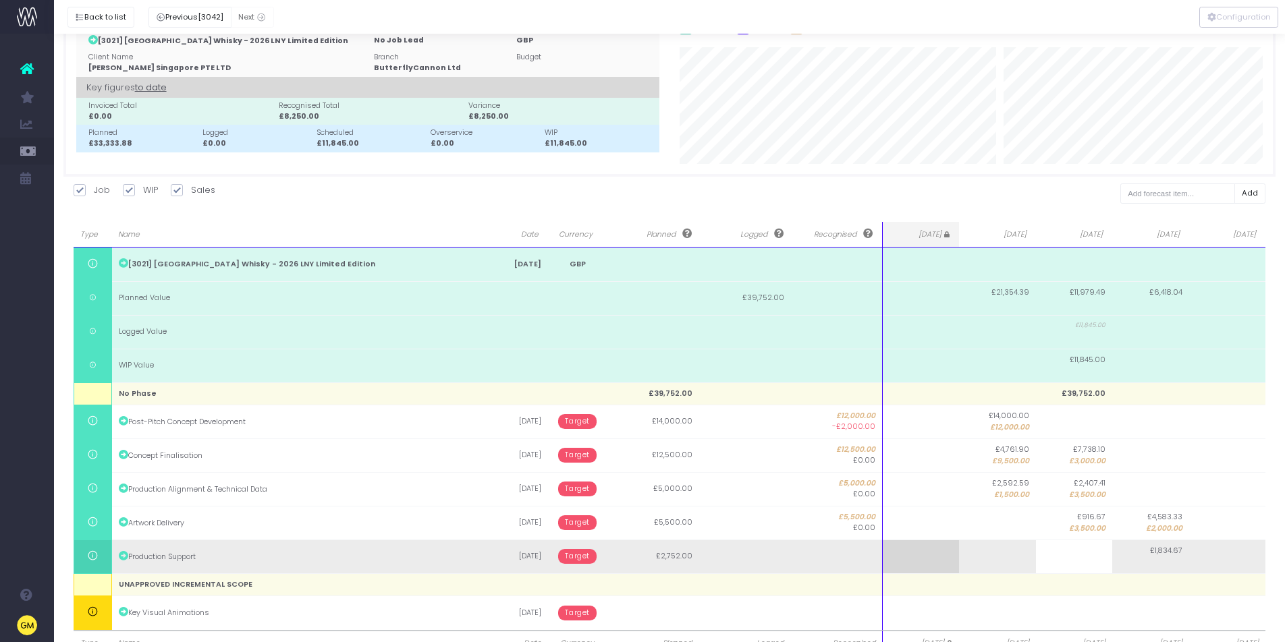
click at [1177, 557] on td "£1,834.67" at bounding box center [1150, 557] width 76 height 34
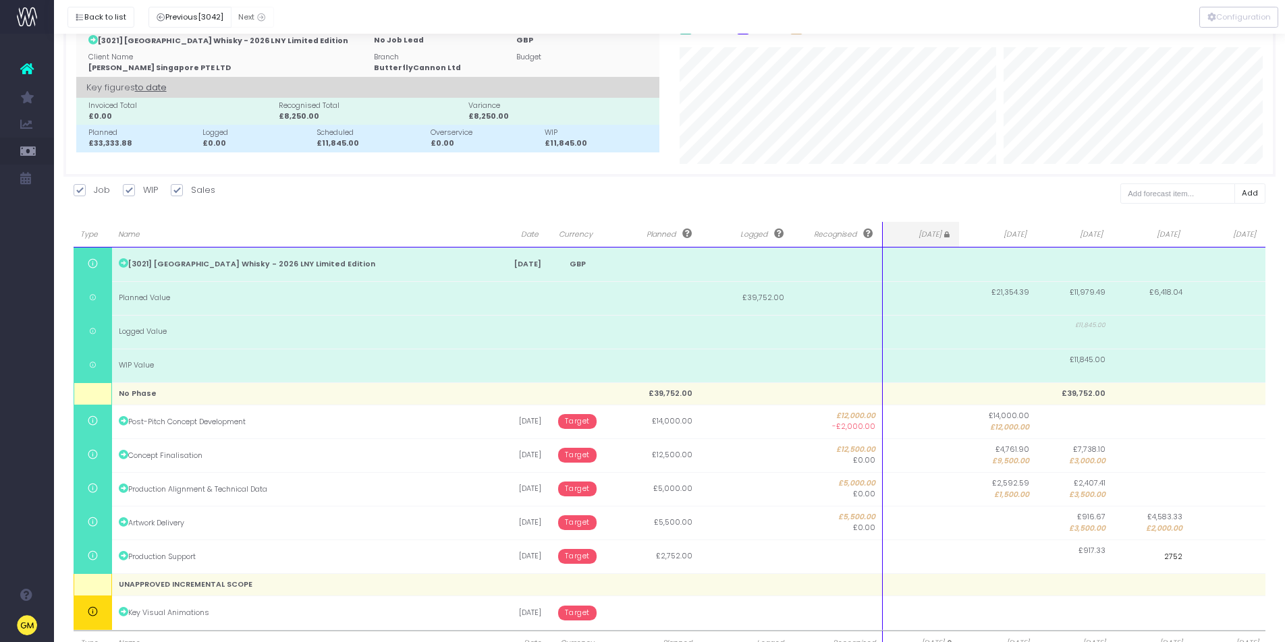
click at [1177, 557] on input "2752" at bounding box center [1150, 557] width 76 height 34
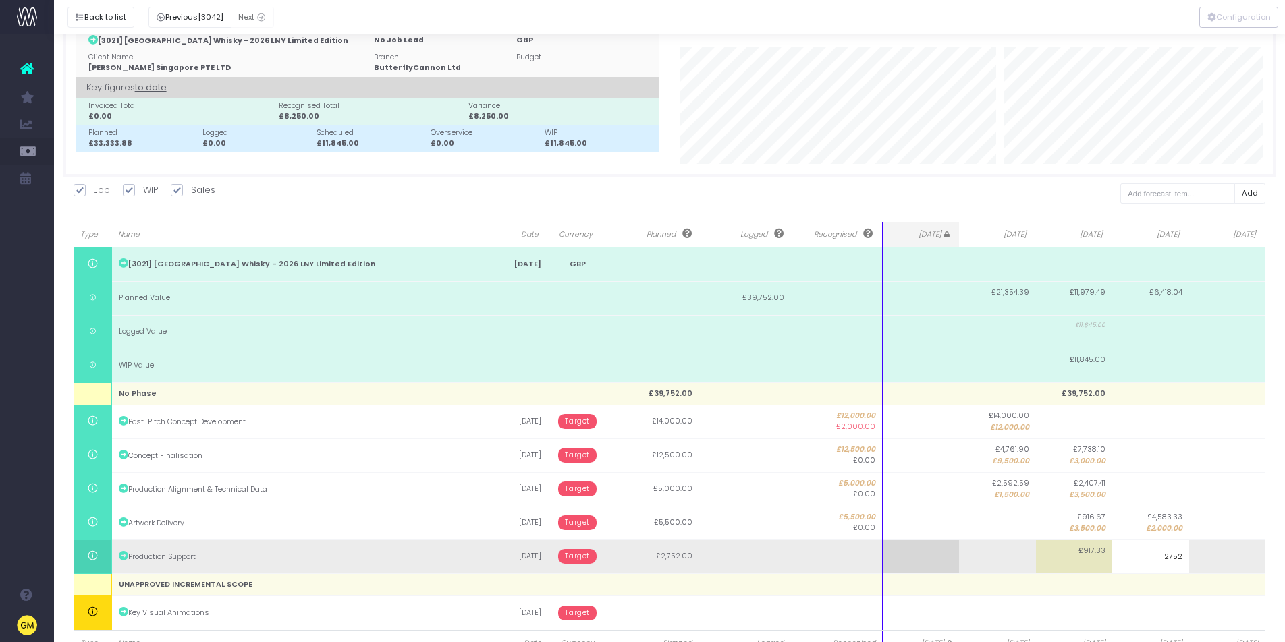
type input "2"
click at [1223, 556] on body "Oh my... this is bad. wayahead wasn't able to load this page. Please contact su…" at bounding box center [642, 285] width 1285 height 642
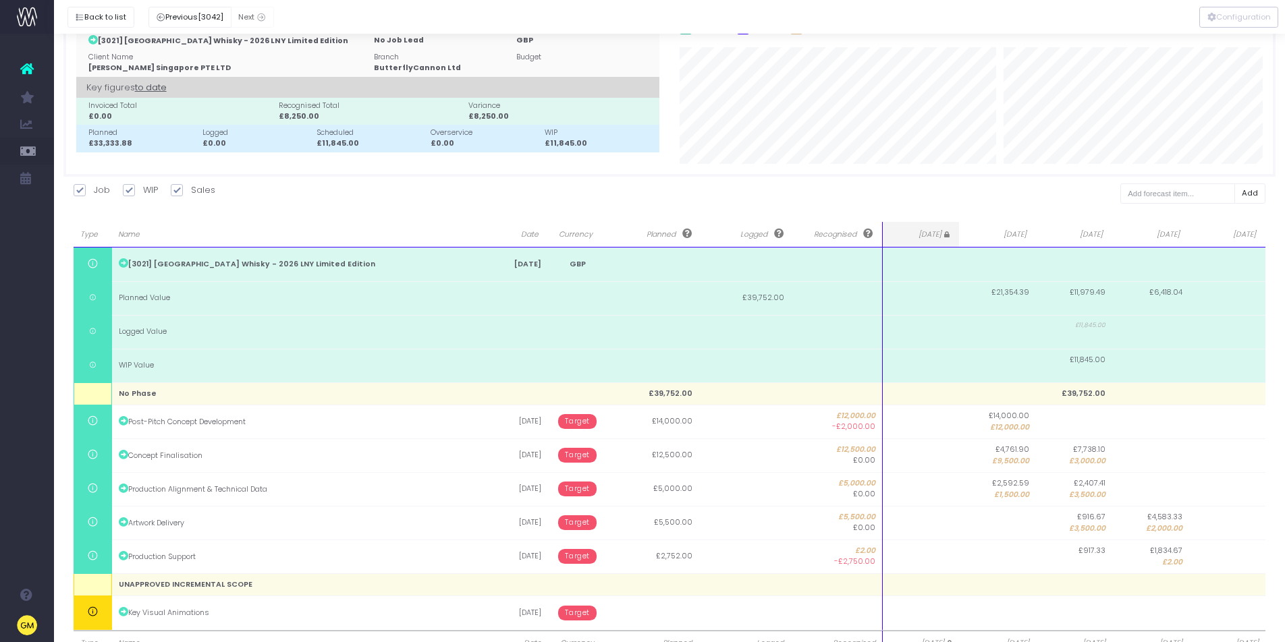
click at [1222, 557] on td at bounding box center [1227, 557] width 77 height 34
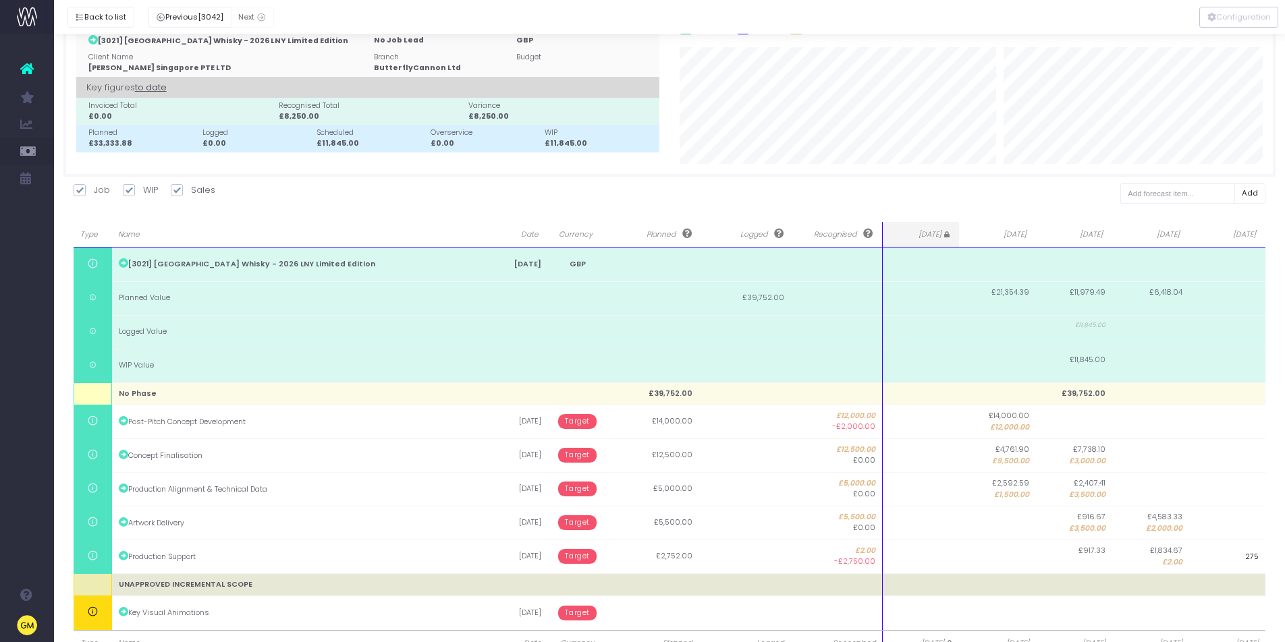
type input "2752"
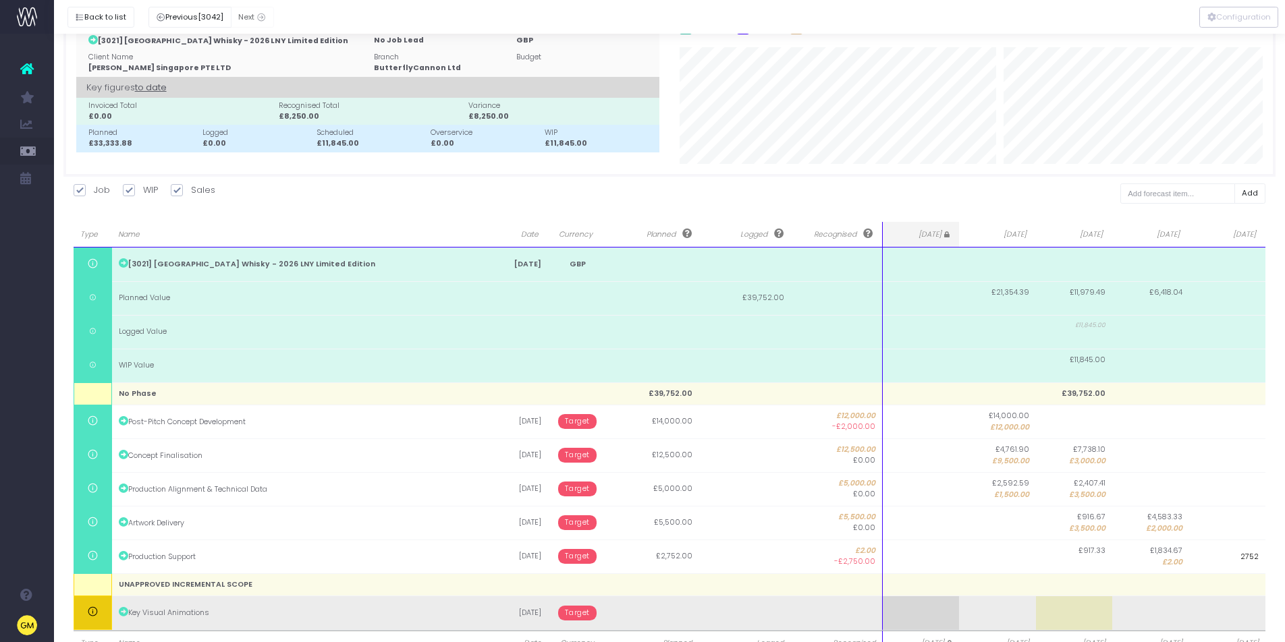
click at [1103, 600] on body "Oh my... this is bad. wayahead wasn't able to load this page. Please contact su…" at bounding box center [642, 285] width 1285 height 642
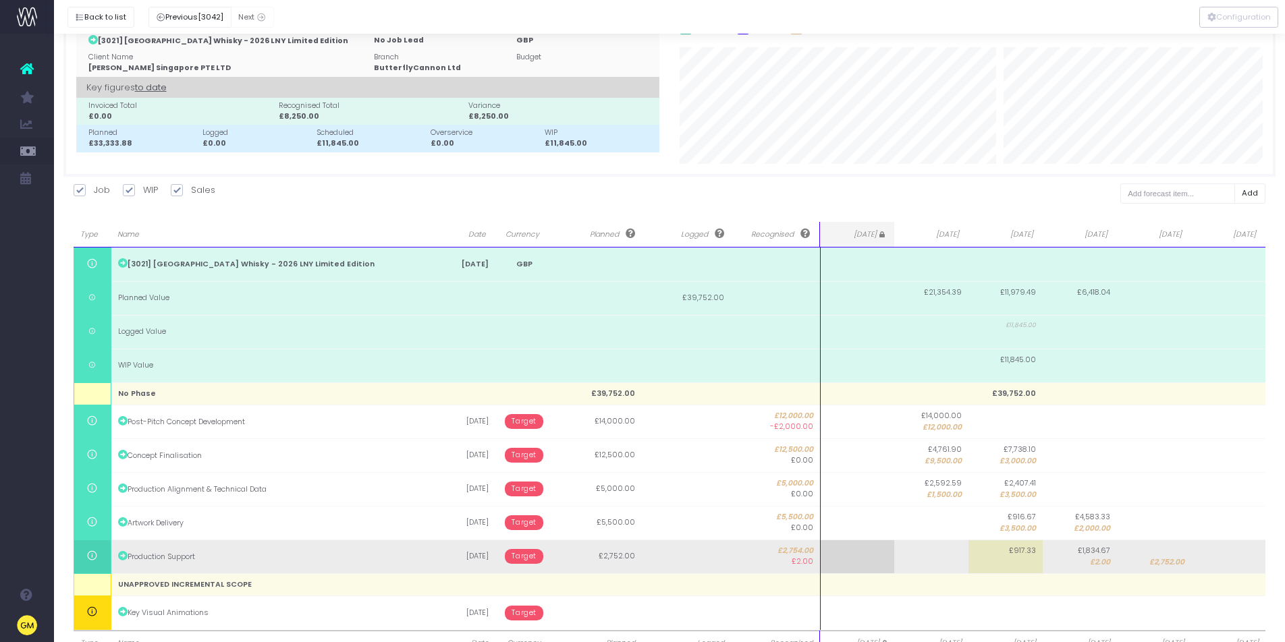
scroll to position [84, 0]
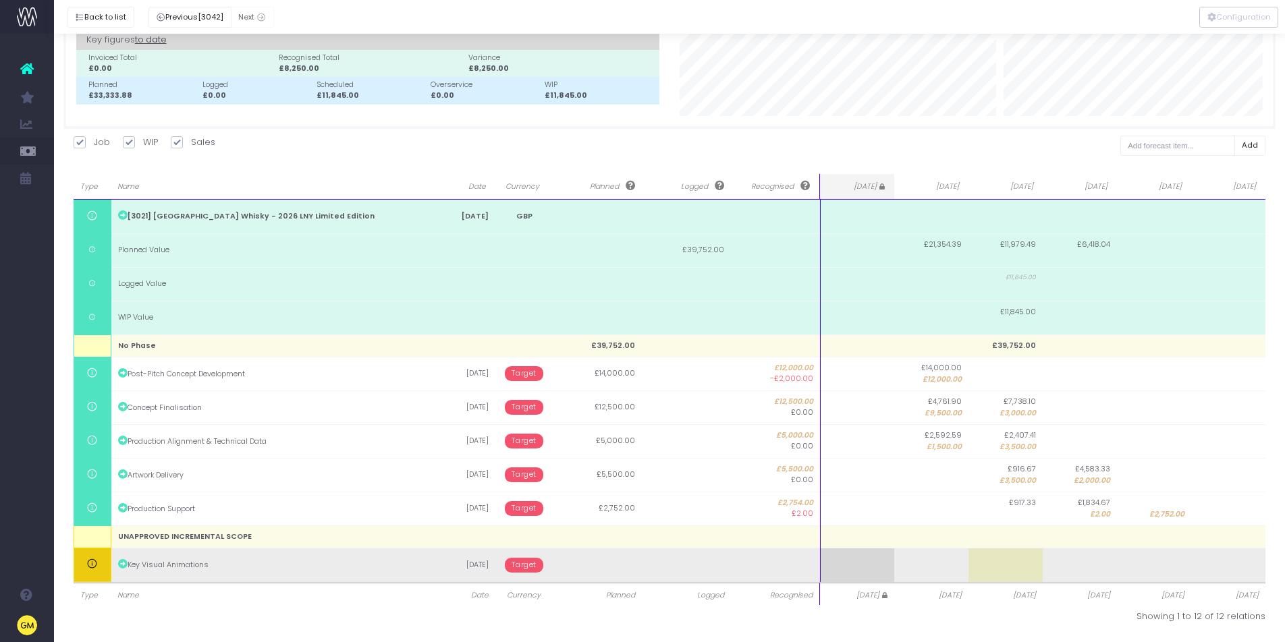
click at [522, 563] on span "Target" at bounding box center [524, 565] width 38 height 15
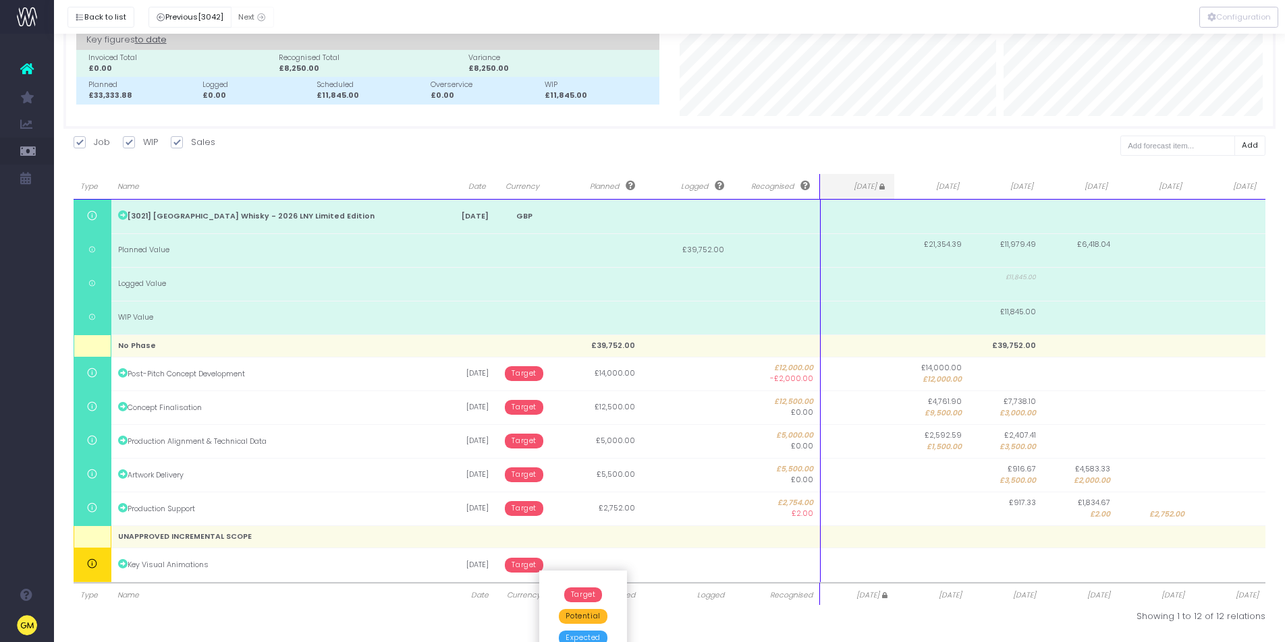
scroll to position [126, 0]
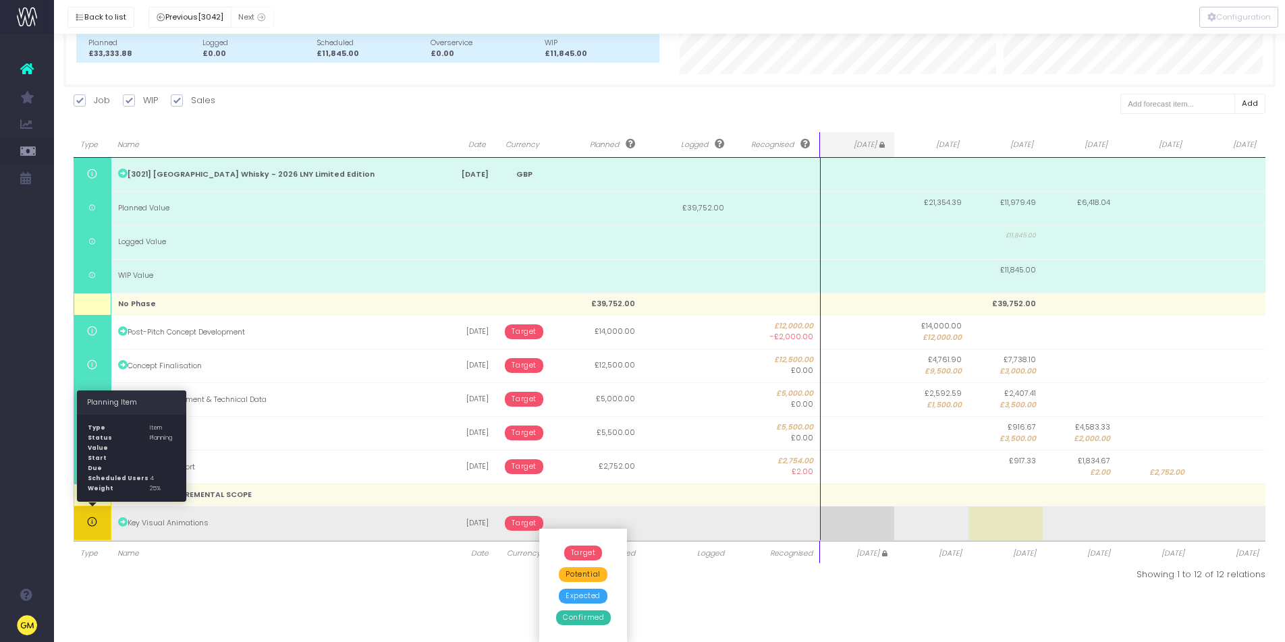
click at [89, 524] on icon at bounding box center [91, 522] width 11 height 11
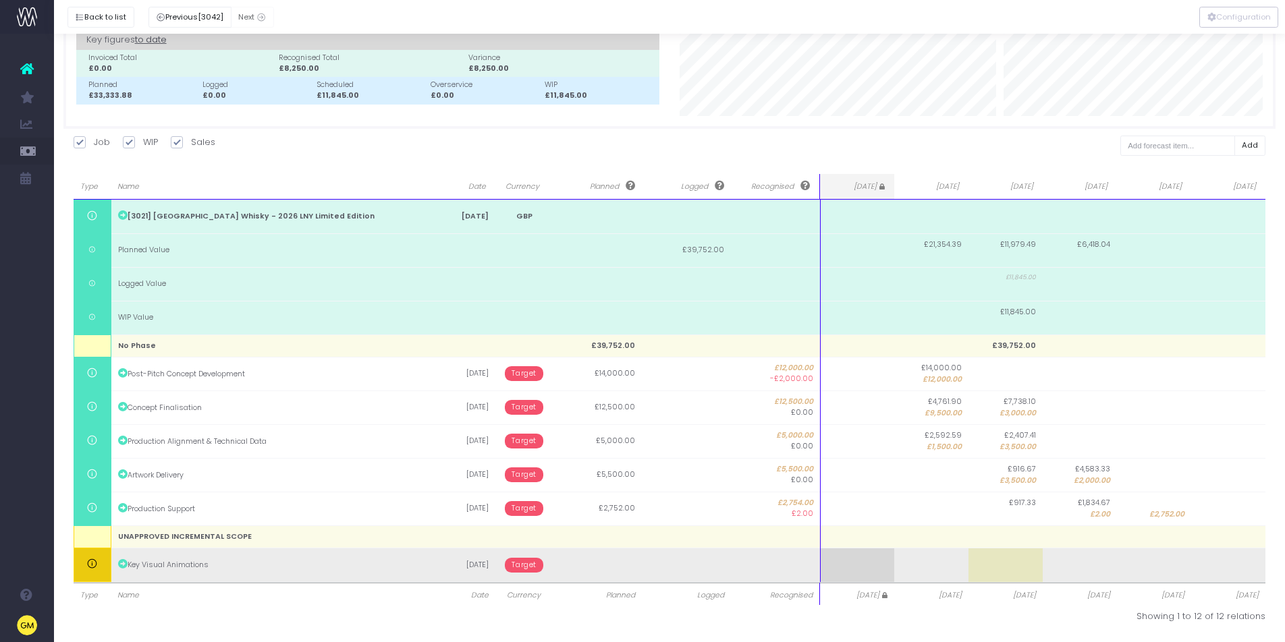
scroll to position [84, 0]
click at [134, 569] on td "Key Visual Animations" at bounding box center [270, 566] width 318 height 34
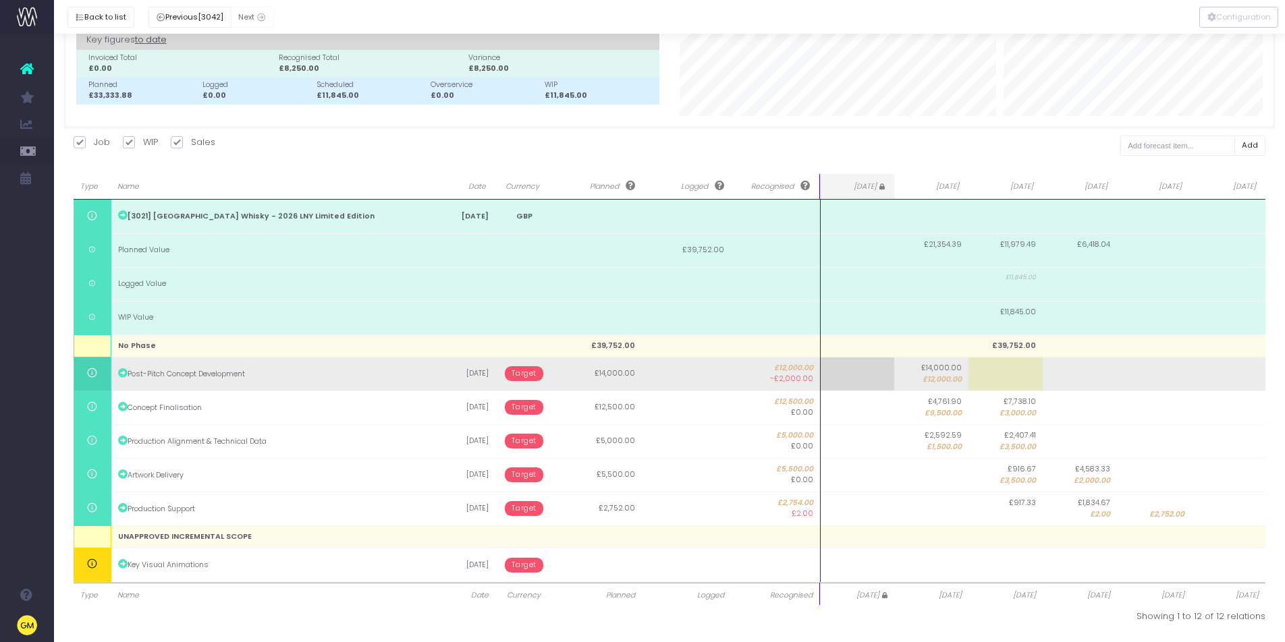
click at [522, 368] on span "Target" at bounding box center [524, 373] width 38 height 15
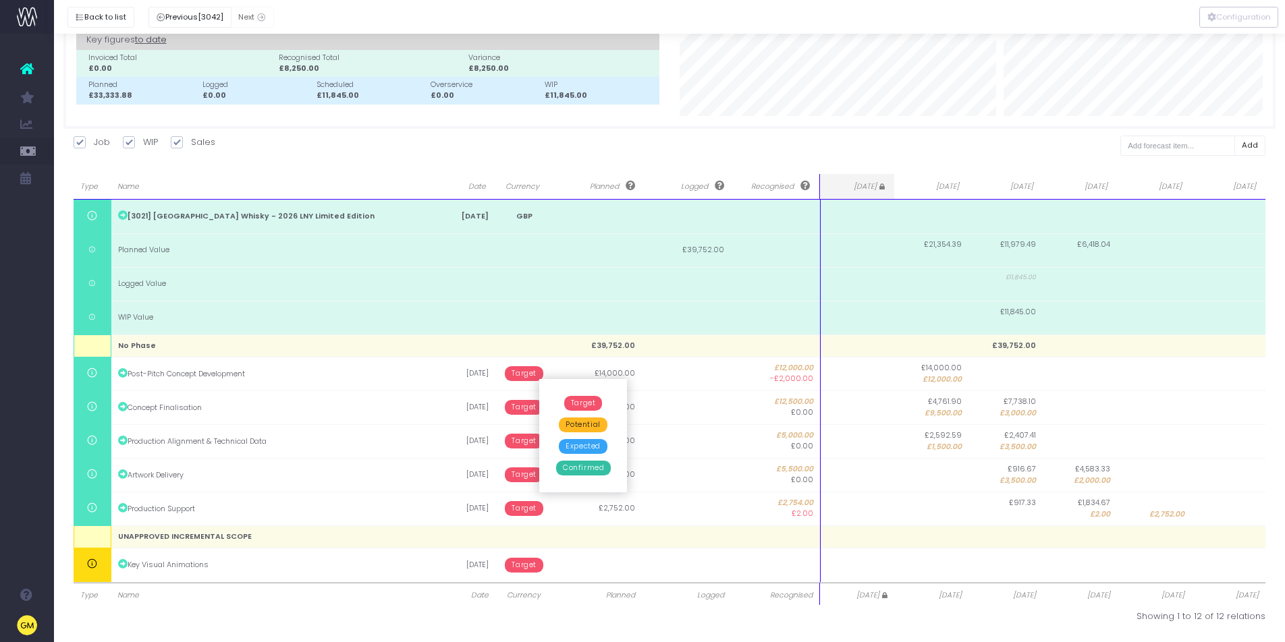
click at [576, 470] on span "Confirmed" at bounding box center [583, 468] width 55 height 15
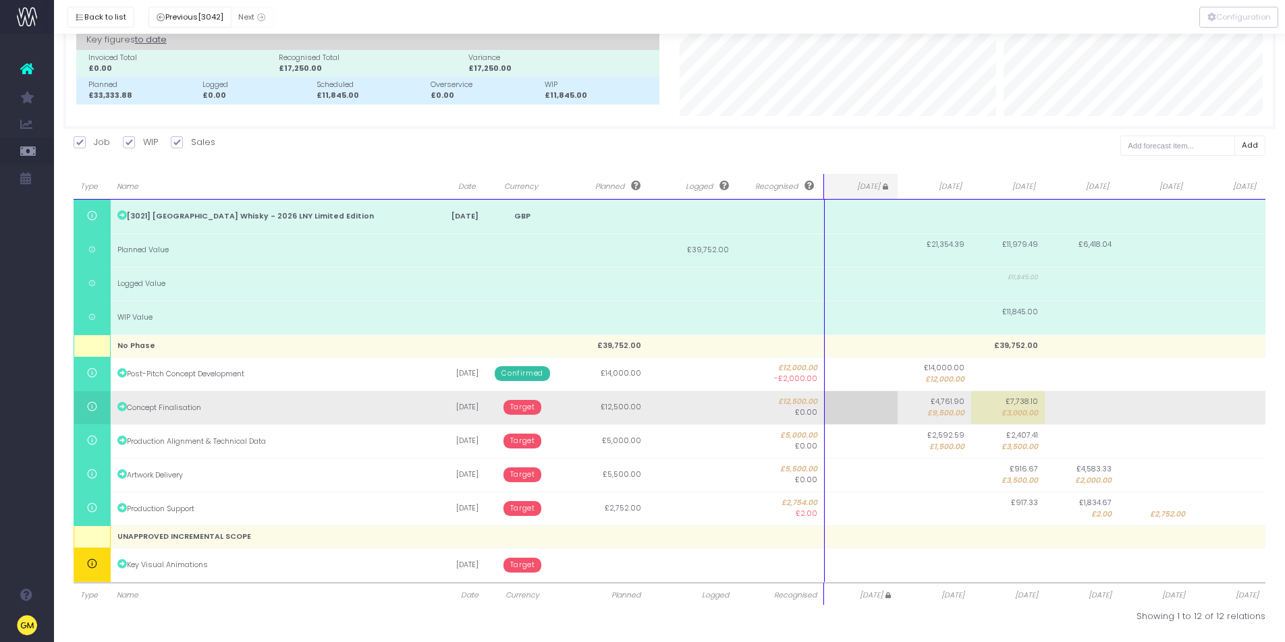
click at [534, 408] on span "Target" at bounding box center [522, 407] width 38 height 15
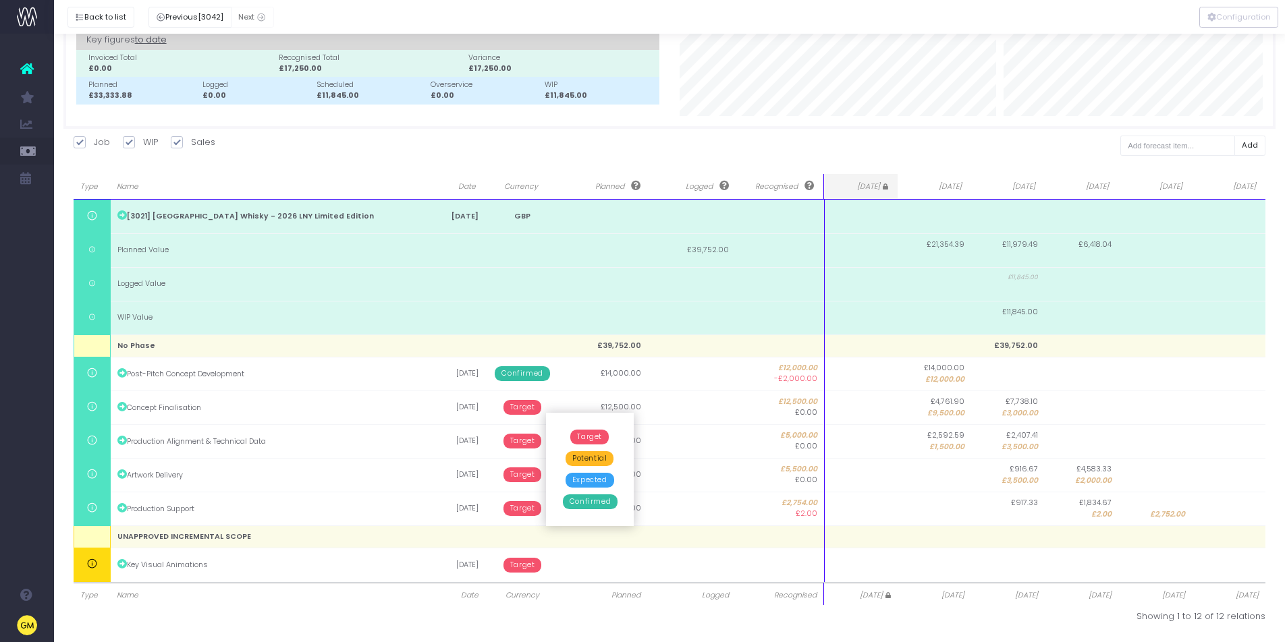
click at [581, 500] on span "Confirmed" at bounding box center [590, 502] width 55 height 15
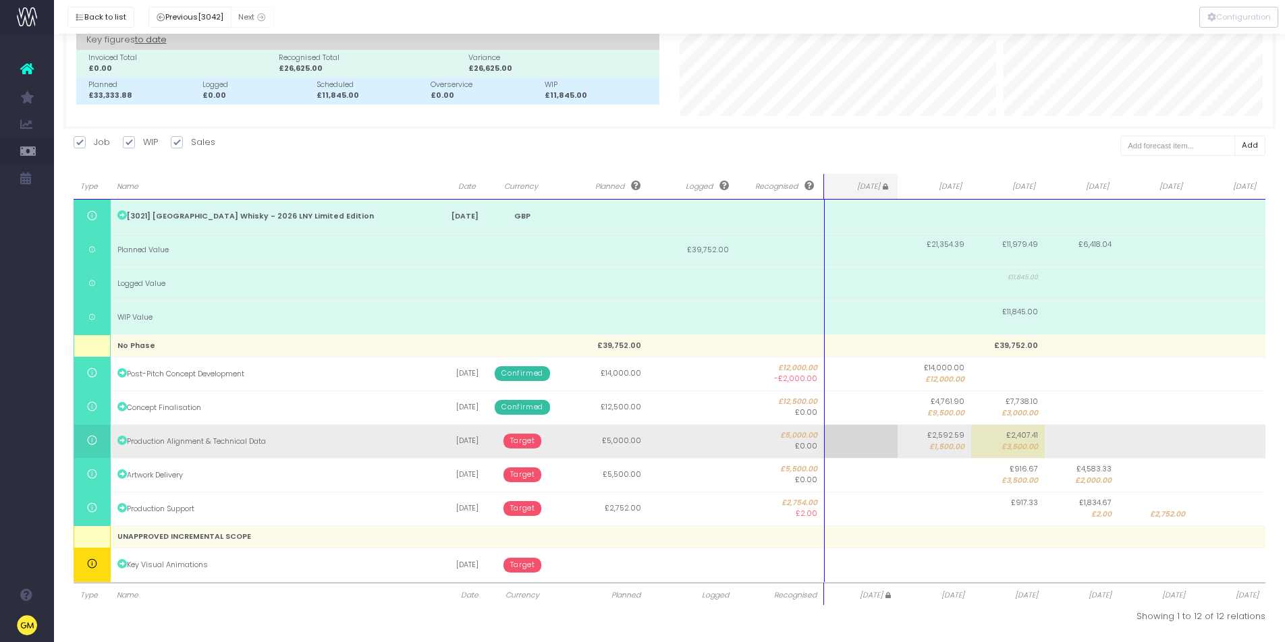
click at [527, 443] on span "Target" at bounding box center [522, 441] width 38 height 15
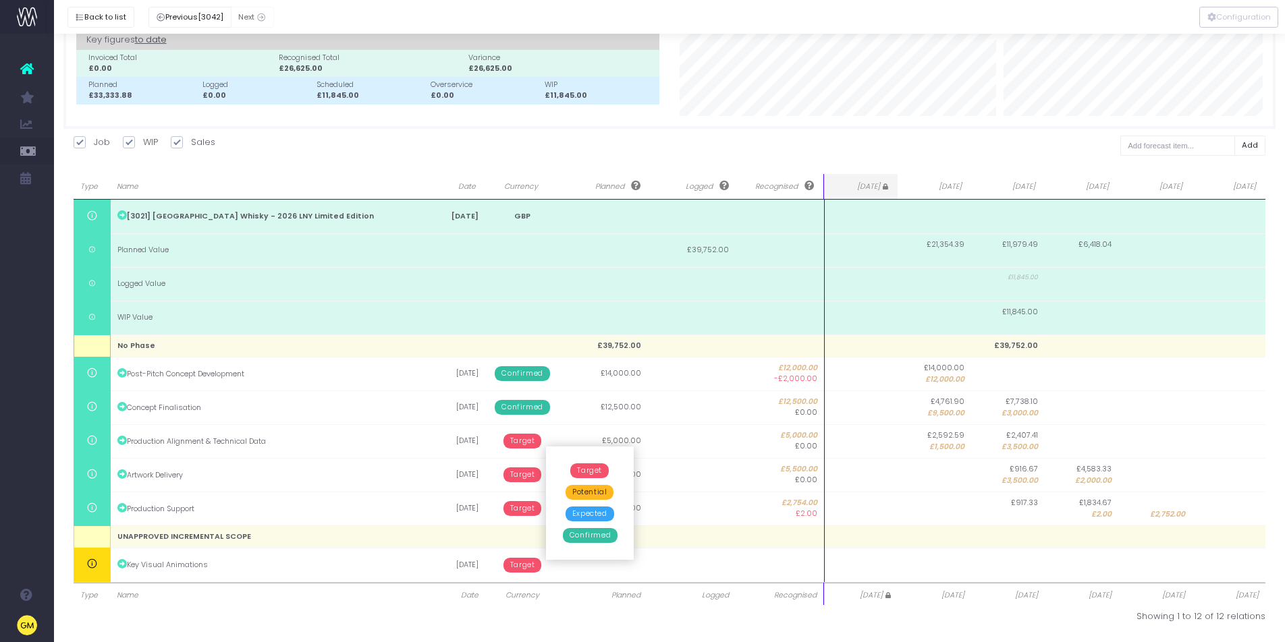
click at [580, 536] on span "Confirmed" at bounding box center [590, 535] width 55 height 15
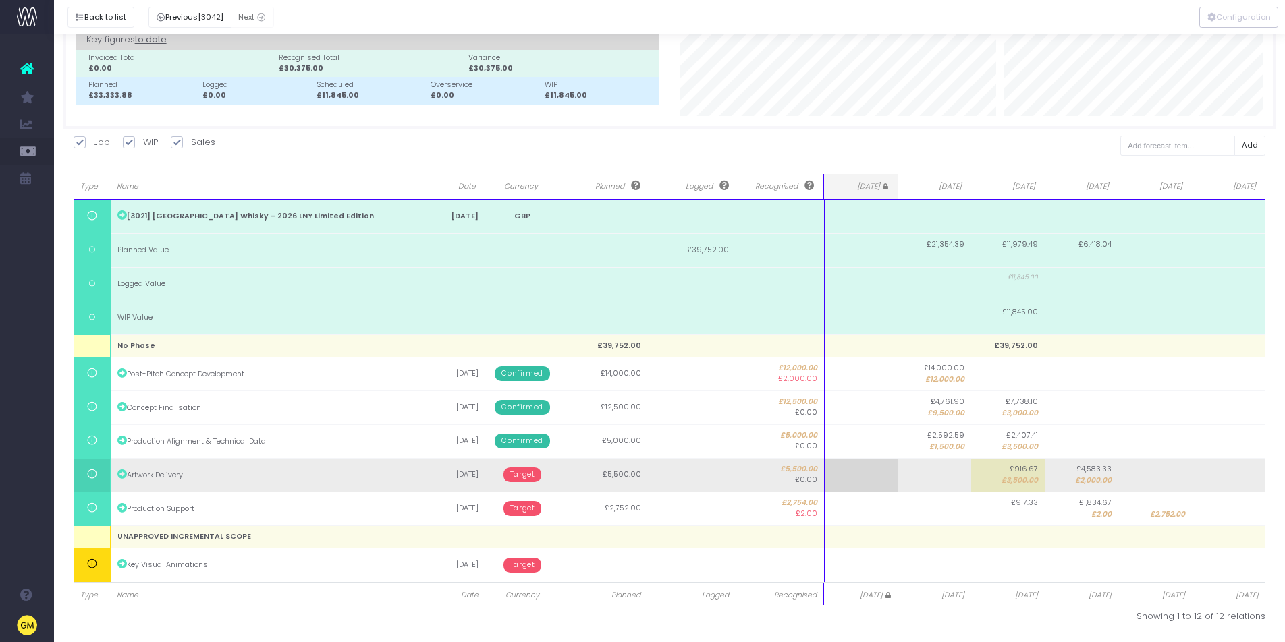
click at [528, 479] on span "Target" at bounding box center [522, 475] width 38 height 15
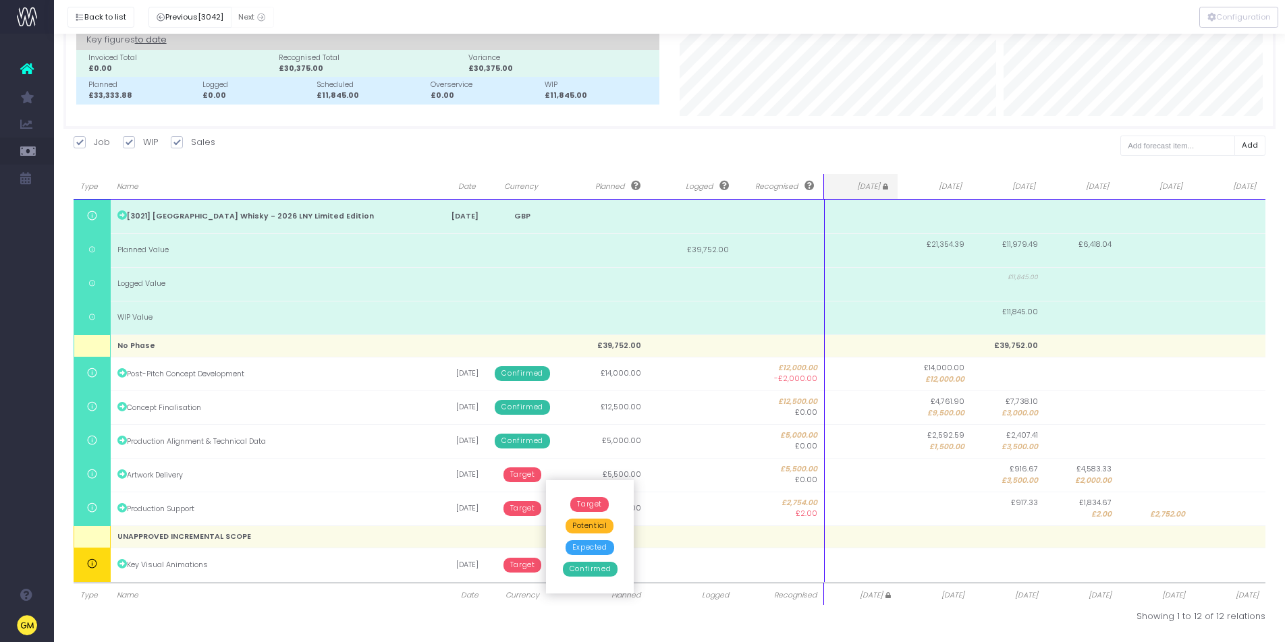
click at [597, 568] on span "Confirmed" at bounding box center [590, 569] width 55 height 15
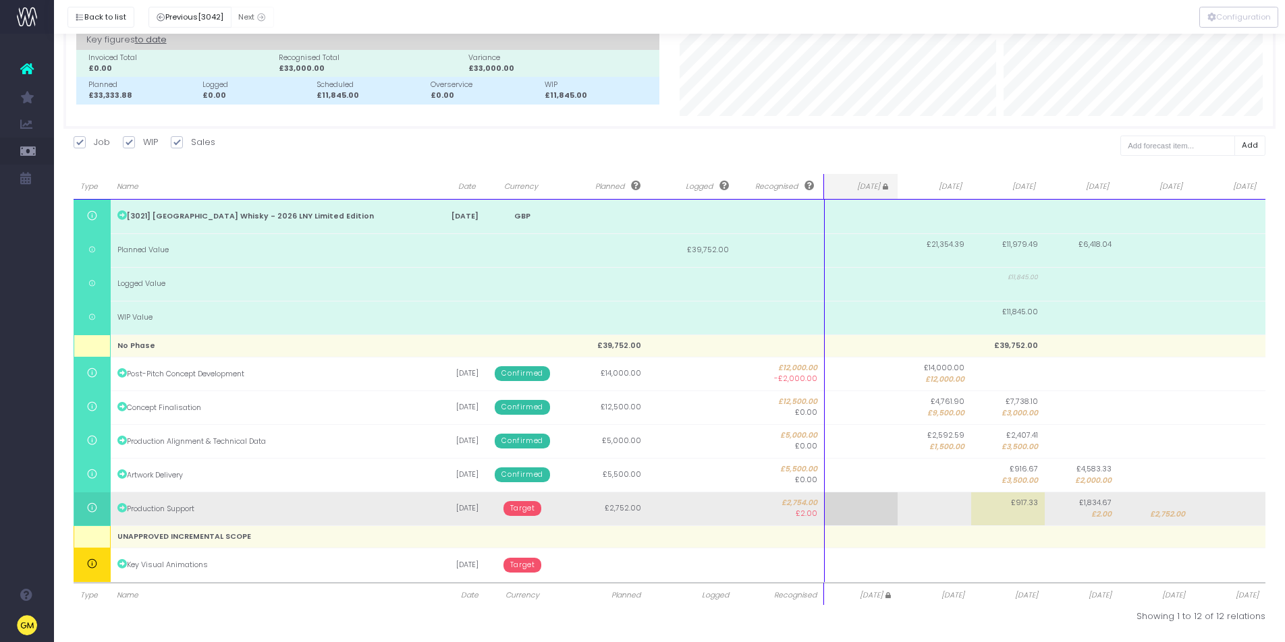
click at [532, 514] on span "Target" at bounding box center [522, 508] width 38 height 15
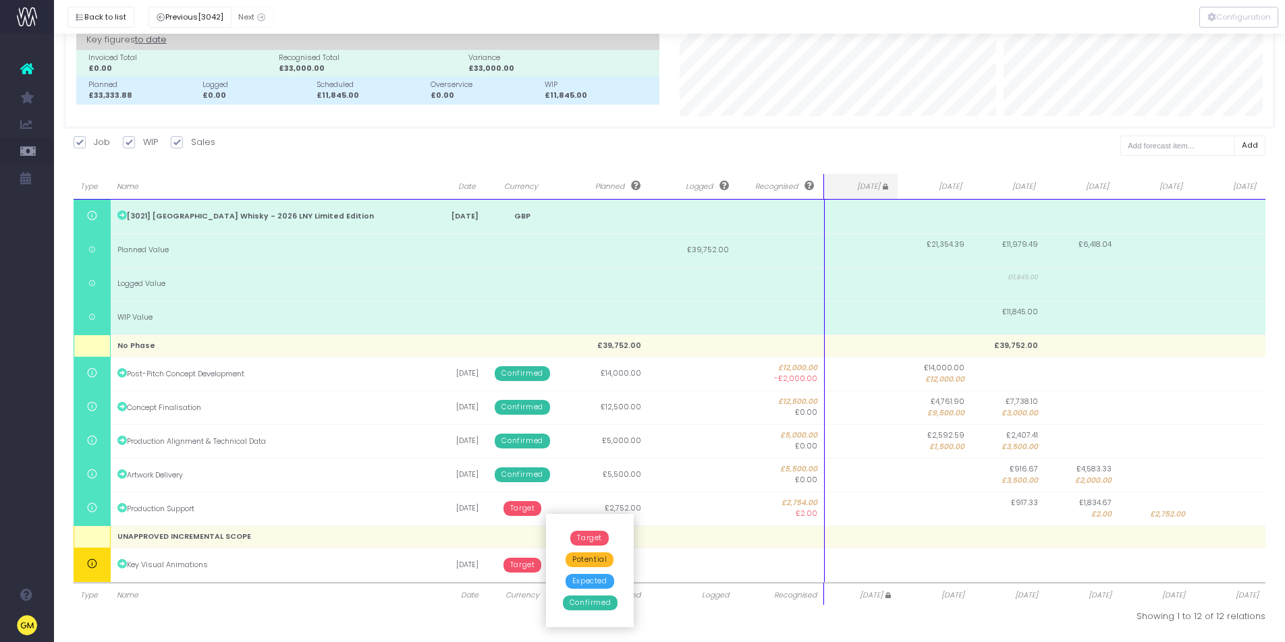
click at [588, 559] on span "Potential" at bounding box center [589, 560] width 48 height 15
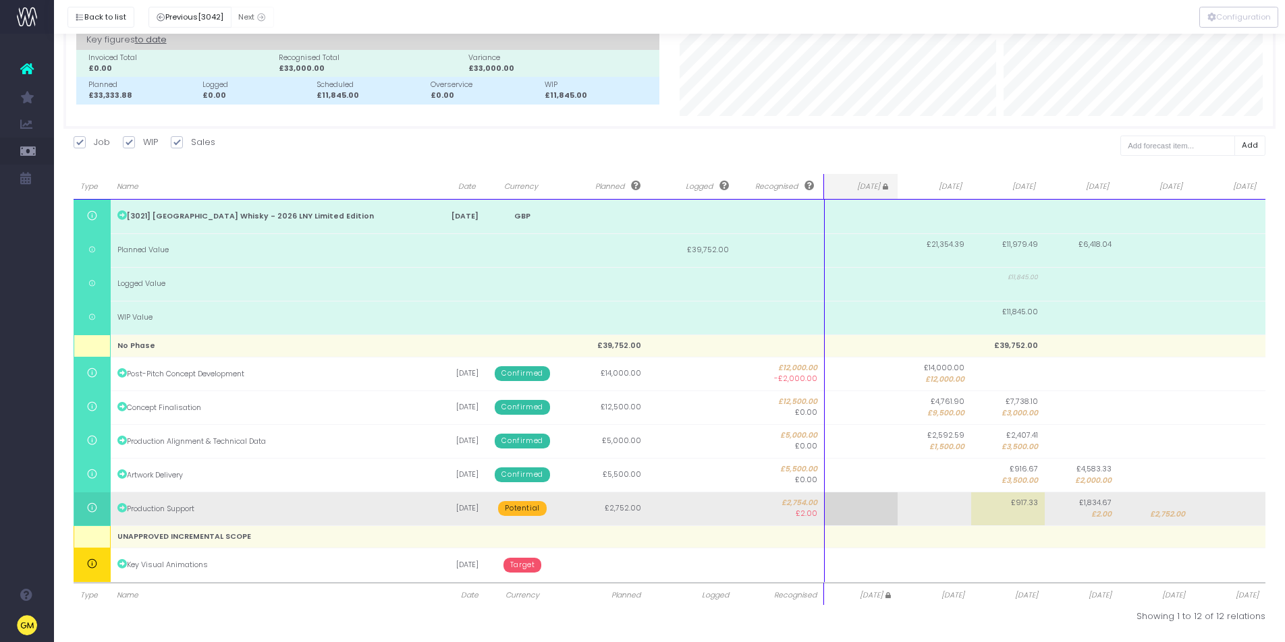
click at [792, 504] on span "£2,754.00" at bounding box center [779, 503] width 74 height 11
click at [795, 501] on span "£2,754.00" at bounding box center [779, 503] width 74 height 11
click at [796, 503] on span "£2,754.00" at bounding box center [779, 503] width 74 height 11
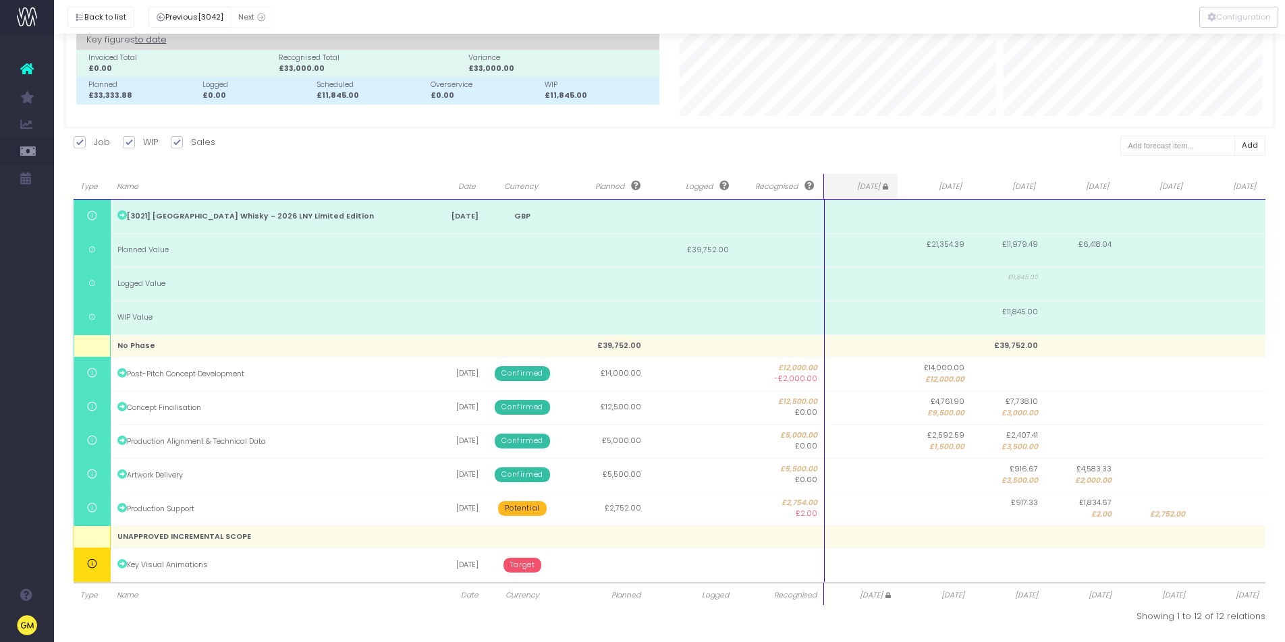
click at [673, 620] on div "Showing 1 to 12 of 12 relations" at bounding box center [972, 616] width 606 height 13
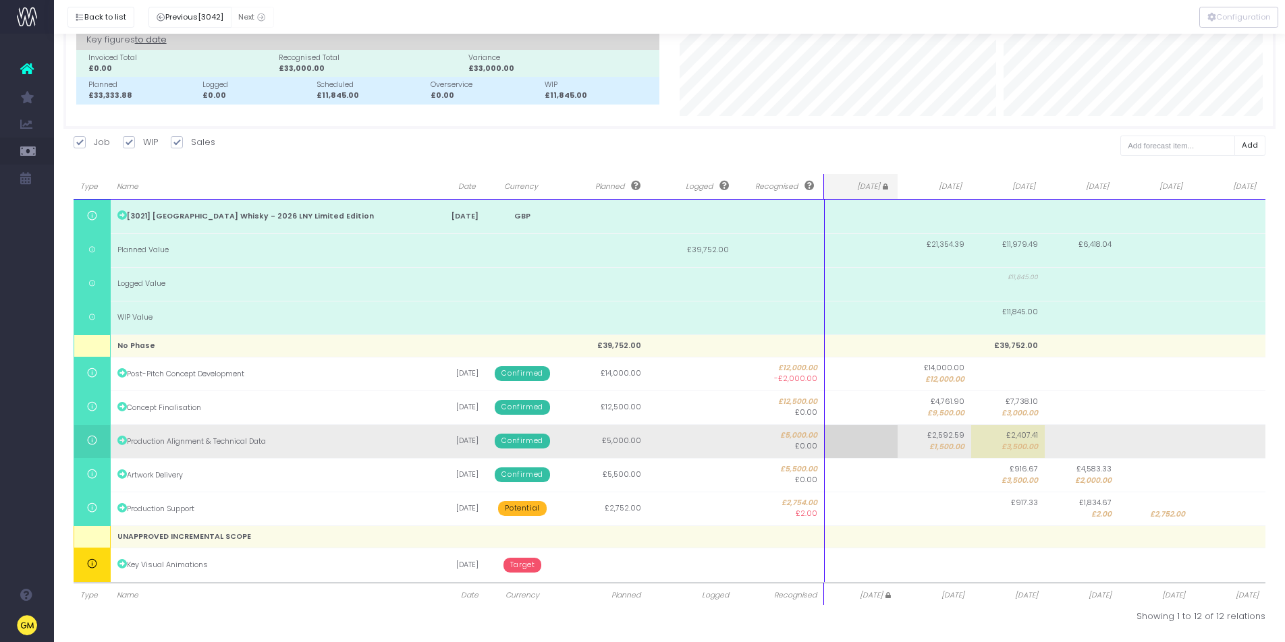
scroll to position [0, 0]
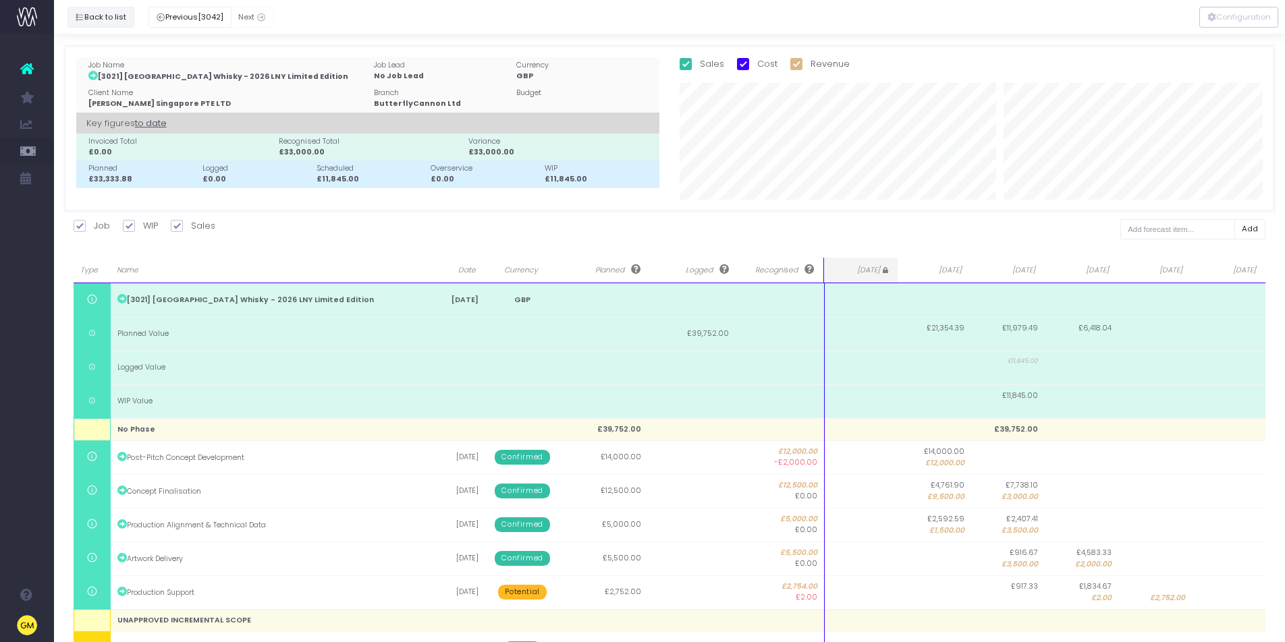
click at [109, 21] on button "Back to list" at bounding box center [100, 17] width 67 height 21
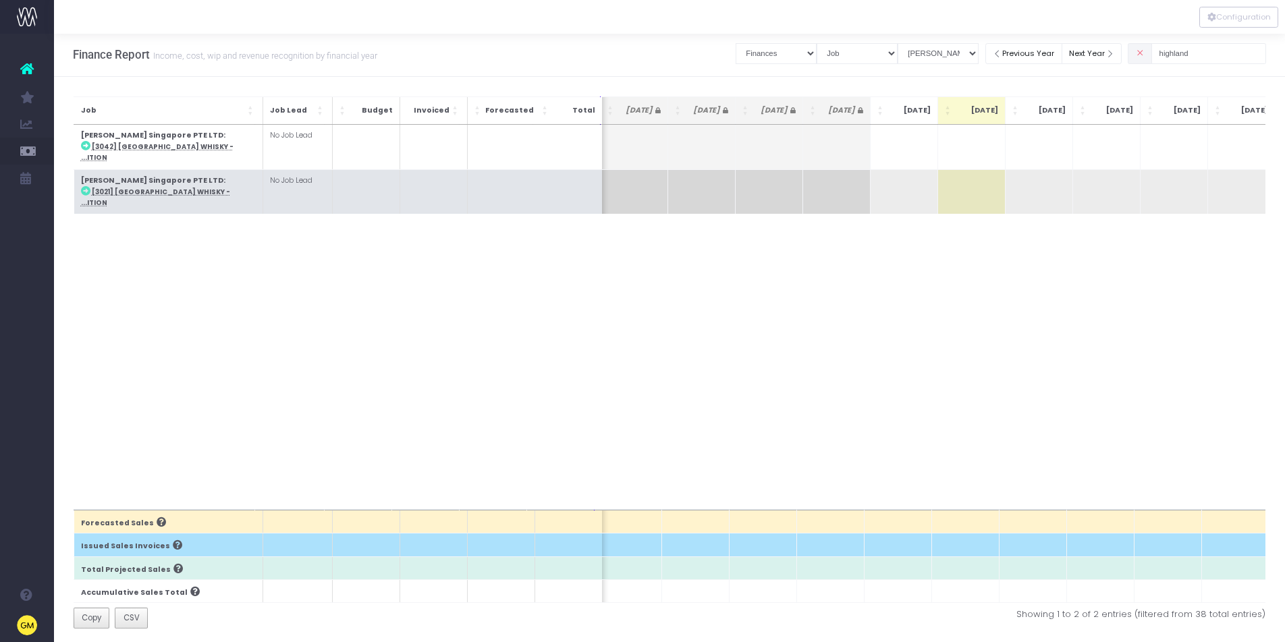
scroll to position [3, 0]
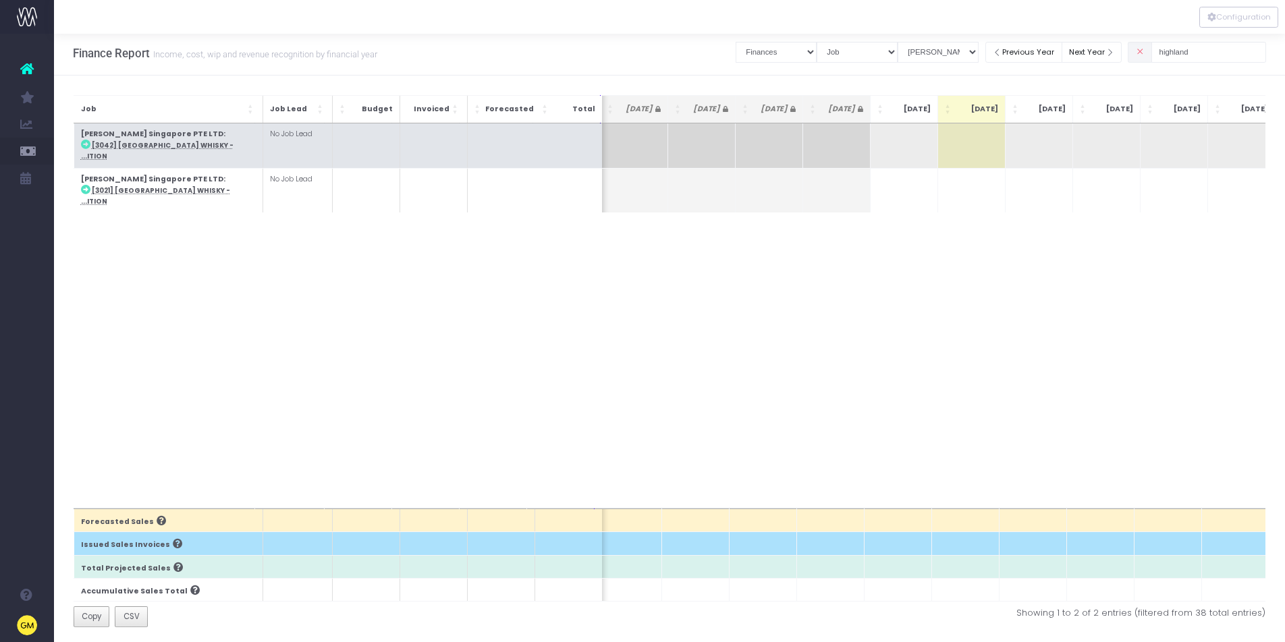
click at [147, 146] on abbr "[3042] Highland Park Whisky - ...ition" at bounding box center [156, 151] width 153 height 20
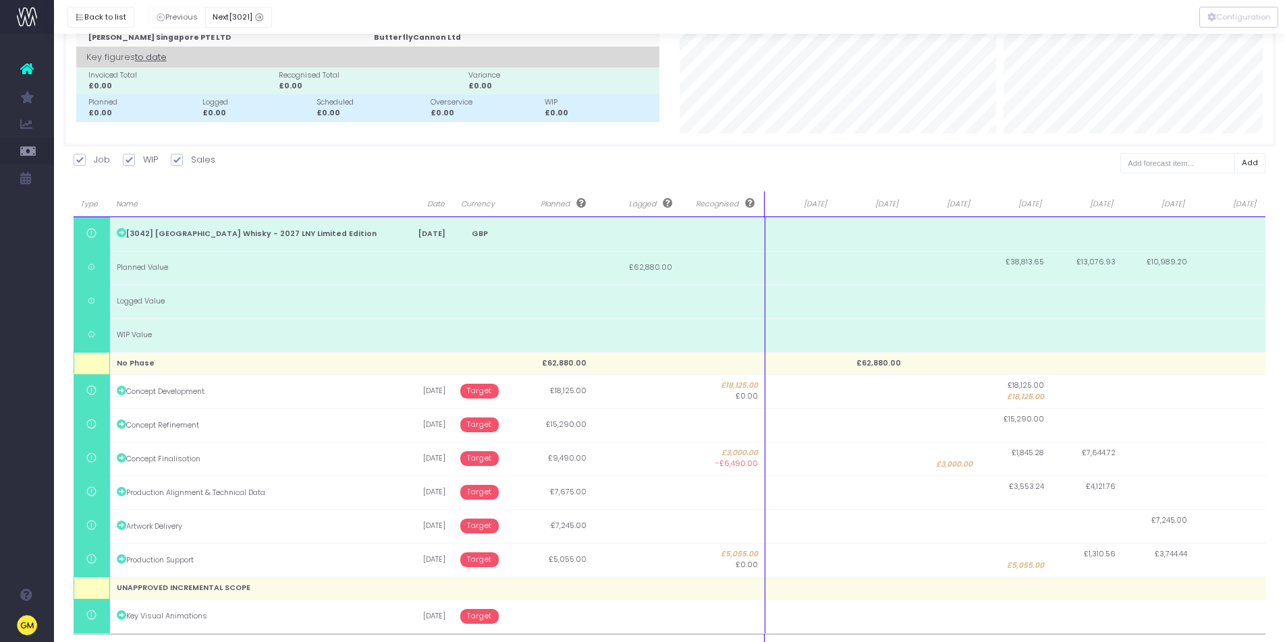
scroll to position [117, 0]
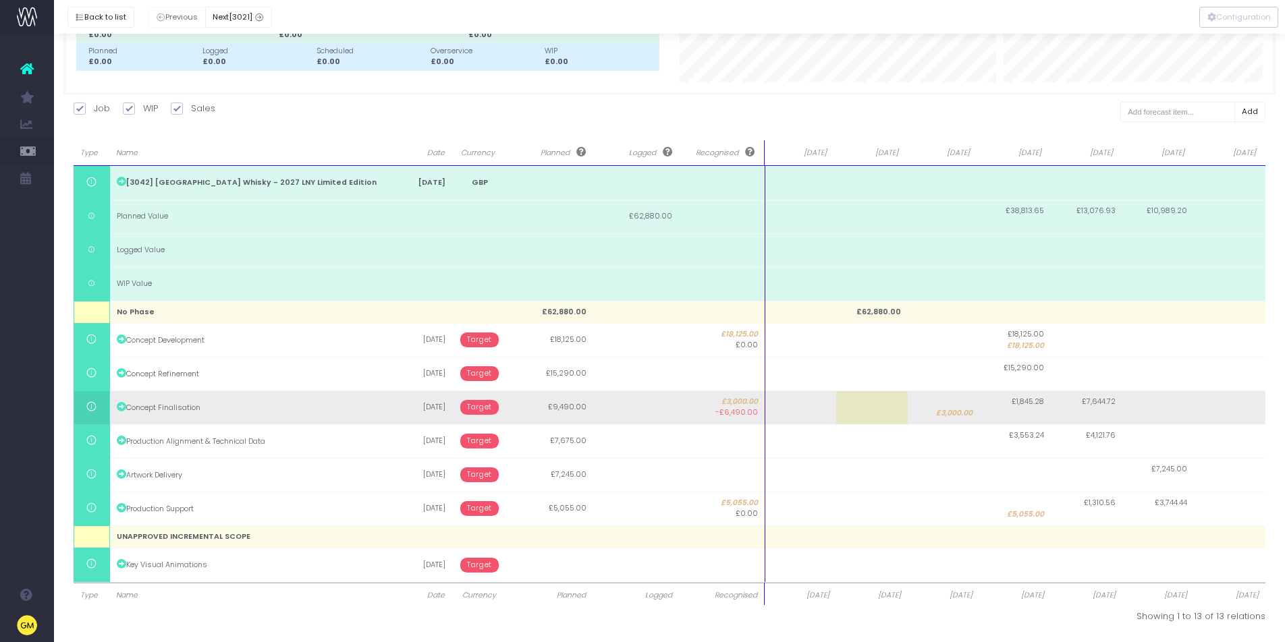
click at [962, 407] on td "£3,000.00" at bounding box center [944, 408] width 72 height 34
type input "3000"
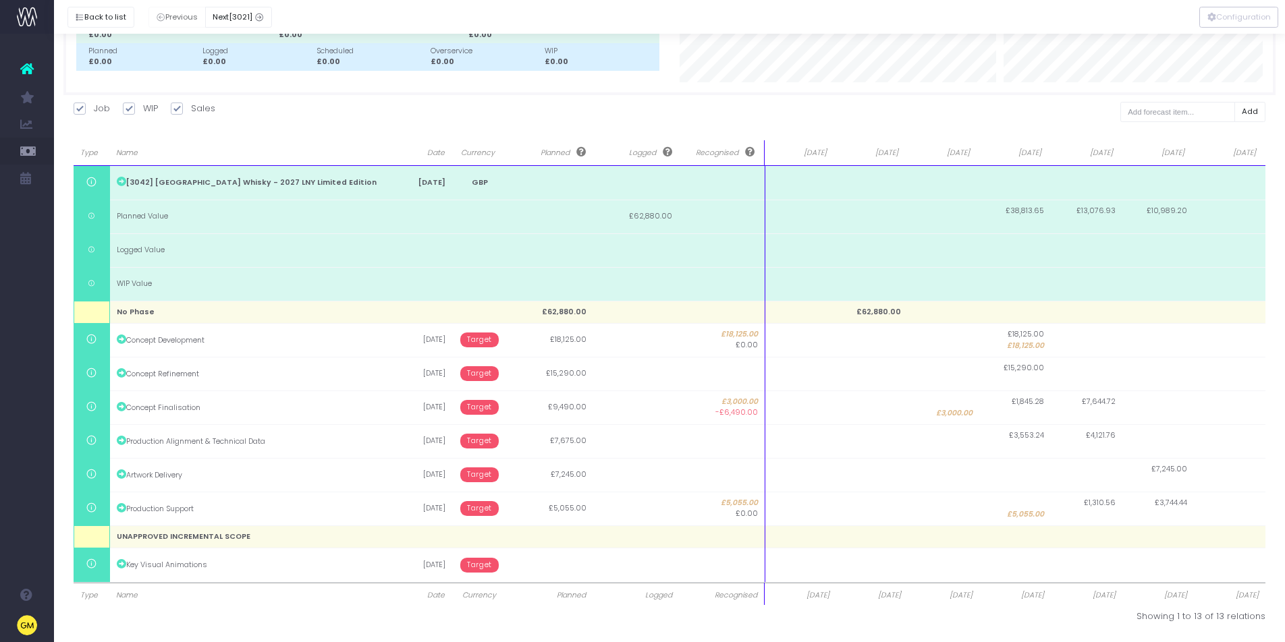
click at [0, 0] on input "3000" at bounding box center [0, 0] width 0 height 0
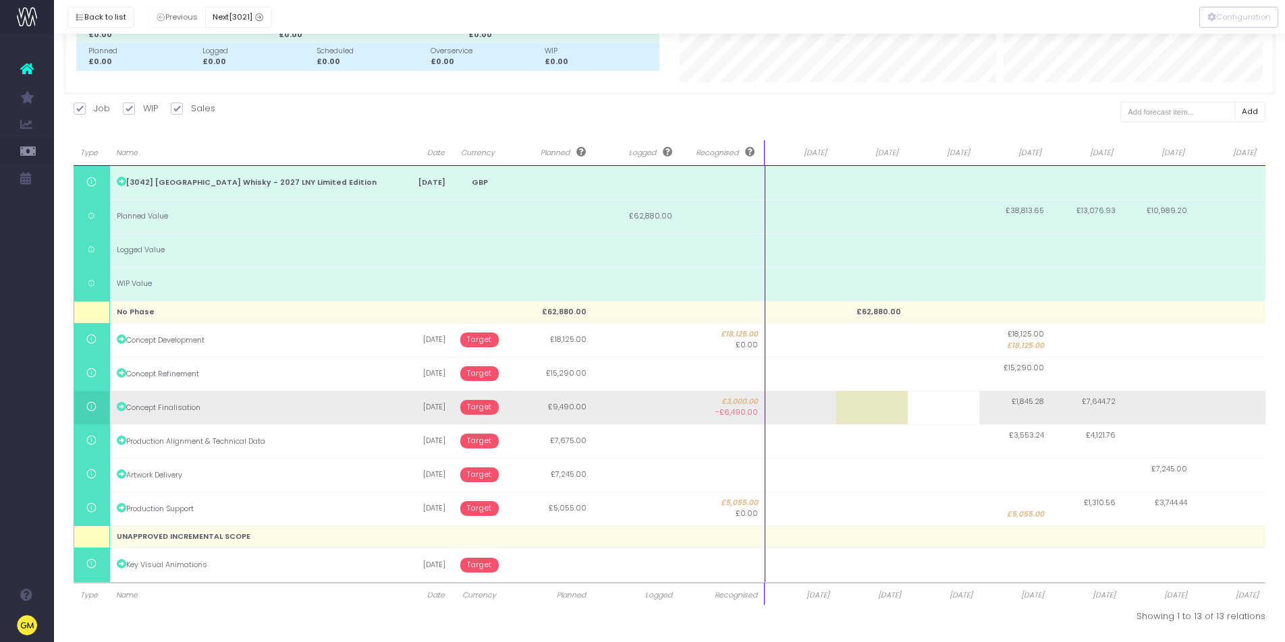
click at [1032, 408] on body "Oh my... this is bad. wayahead wasn't able to load this page. Please contact su…" at bounding box center [642, 204] width 1285 height 642
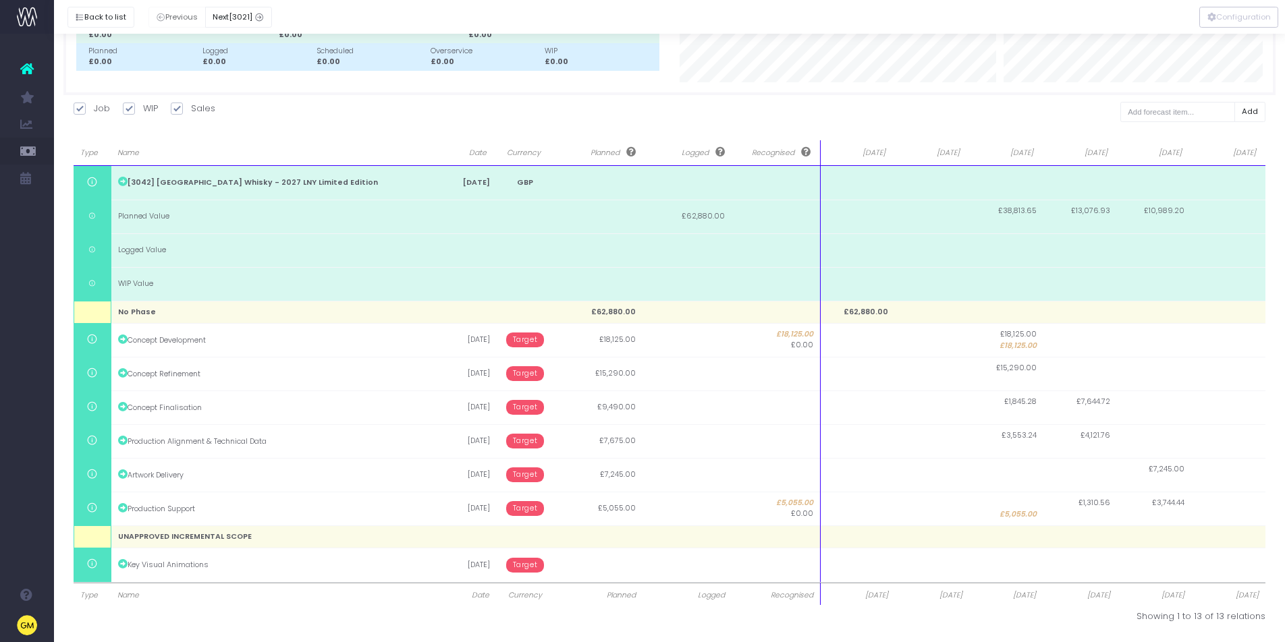
click at [1028, 404] on span "£1,845.28" at bounding box center [1020, 402] width 32 height 11
click at [1028, 404] on input "9490" at bounding box center [1006, 408] width 74 height 34
type input "90"
click at [1024, 366] on div at bounding box center [642, 321] width 1285 height 642
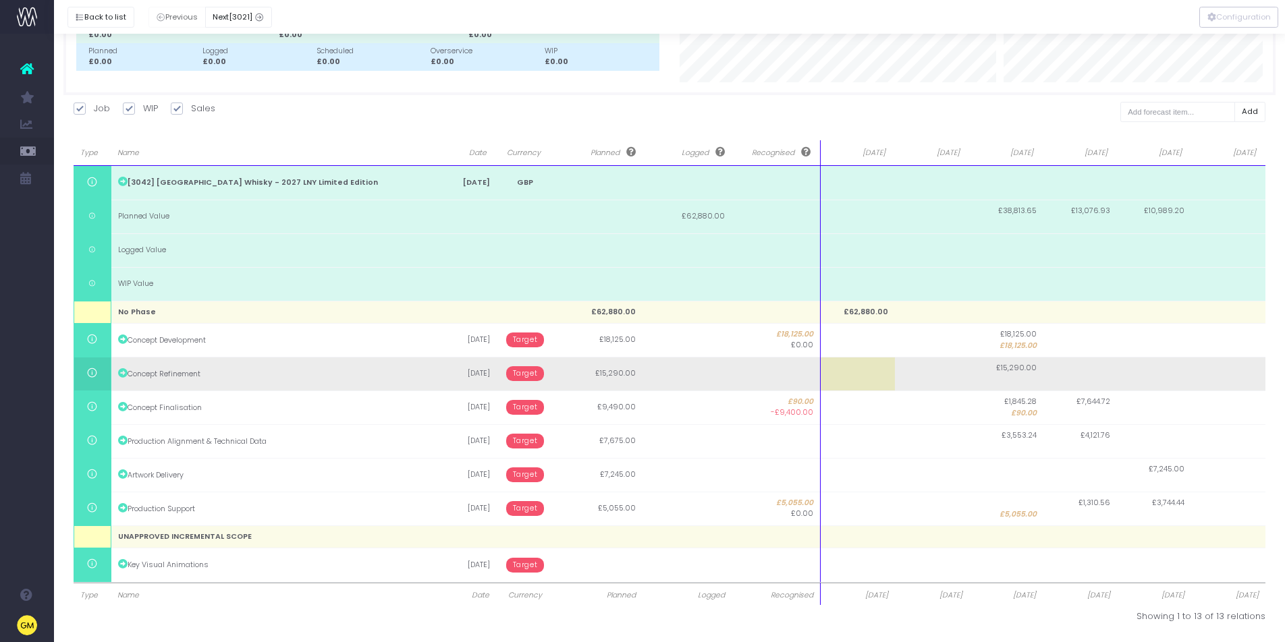
click at [1022, 368] on span "£15,290.00" at bounding box center [1016, 368] width 40 height 11
type input "15290"
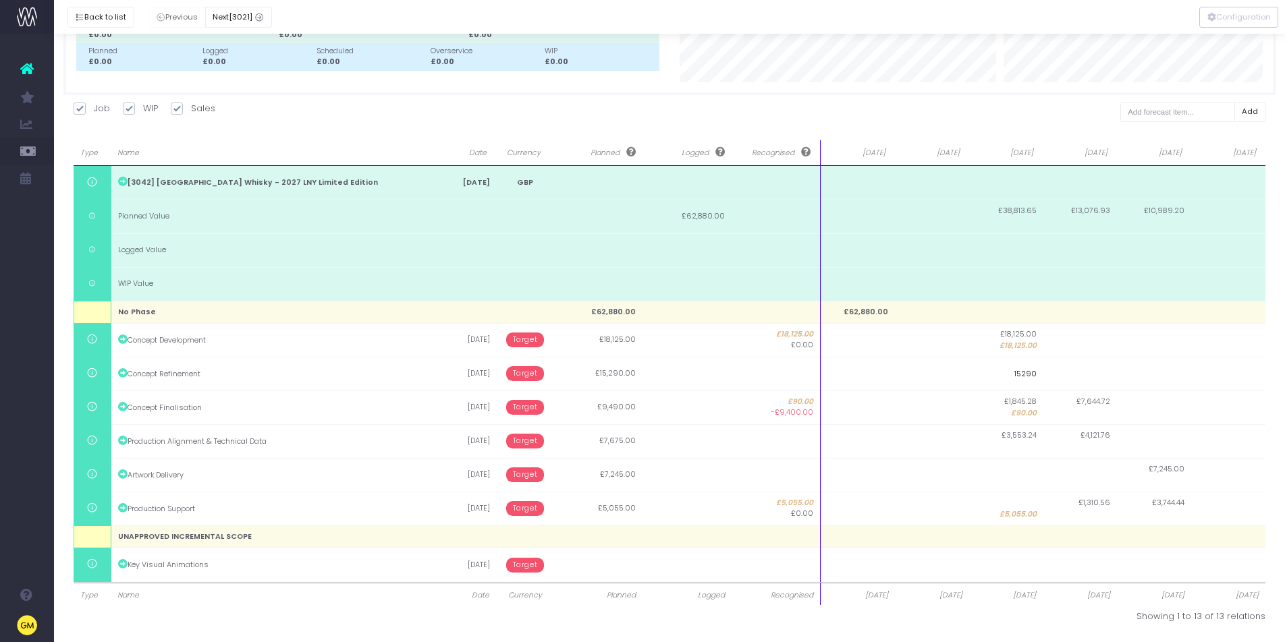
click at [1022, 368] on input "15290" at bounding box center [1006, 374] width 74 height 34
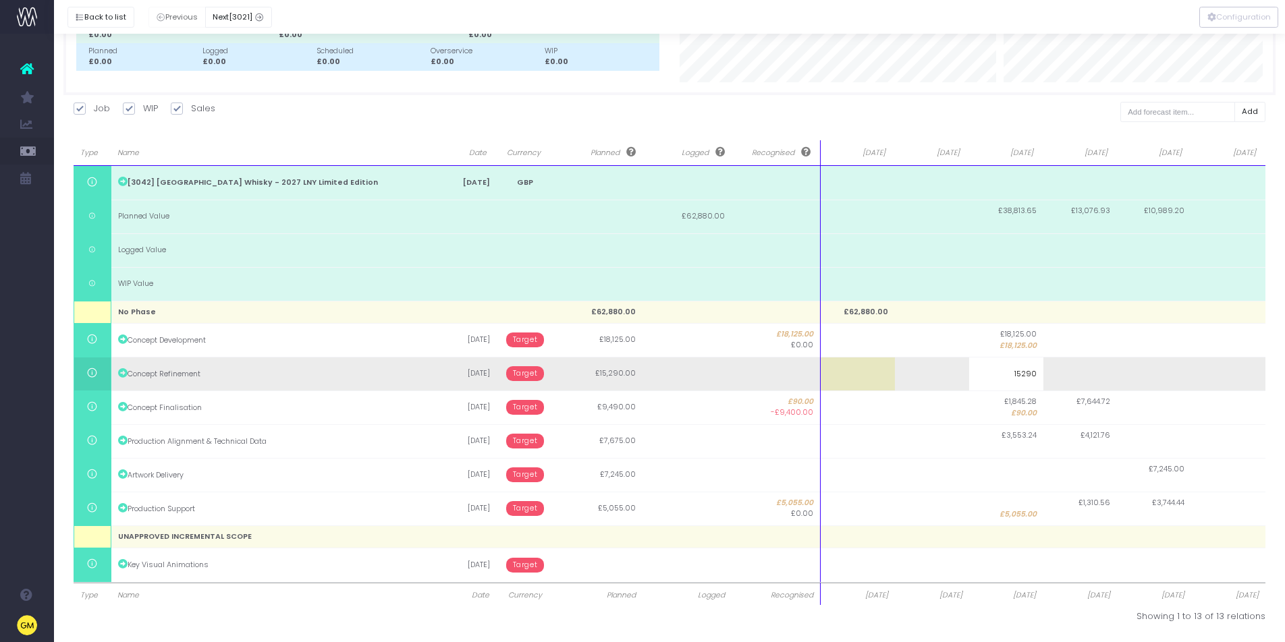
drag, startPoint x: 1020, startPoint y: 375, endPoint x: 1053, endPoint y: 380, distance: 34.2
click at [1046, 376] on div "Type Name Date Currency Planned Logged Recognised Sep 25 Oct 25 Nov 25 Dec 25 J…" at bounding box center [670, 374] width 1192 height 417
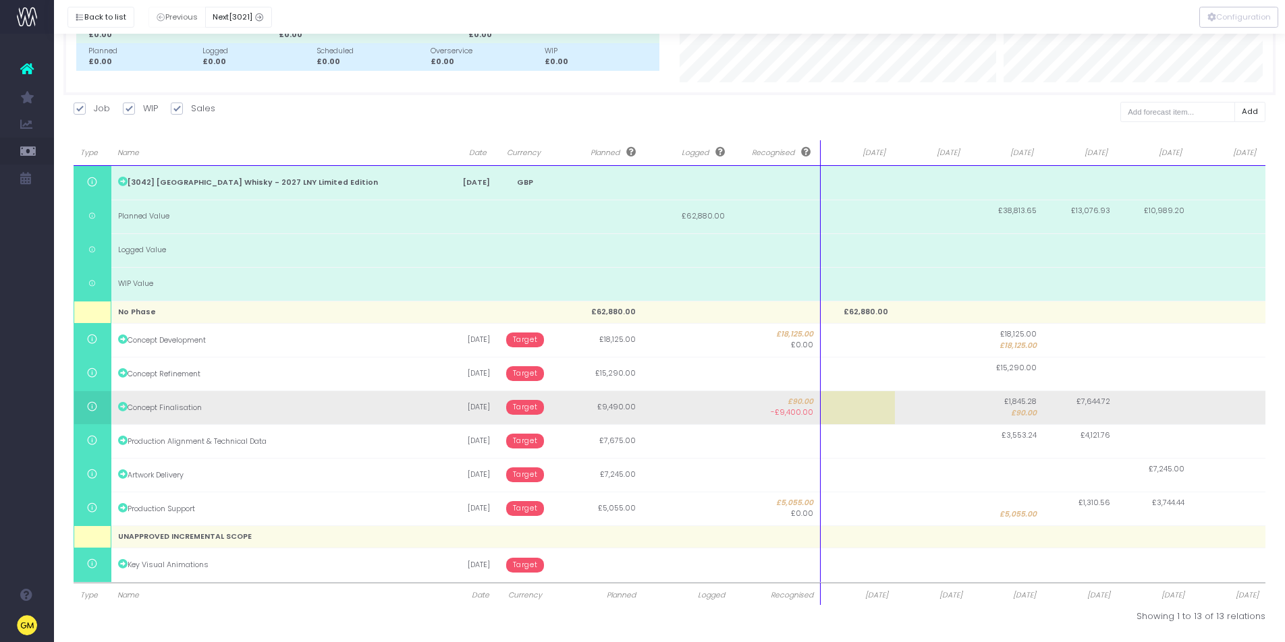
click at [1096, 407] on span "£7,644.72" at bounding box center [1093, 402] width 34 height 11
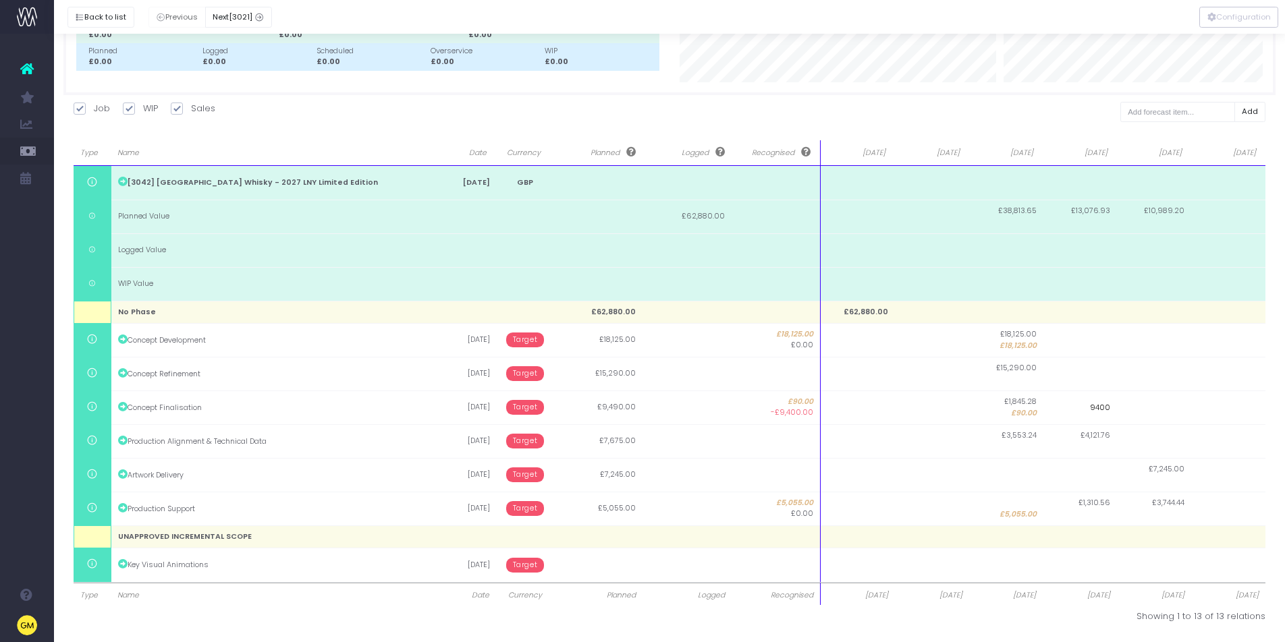
click at [1096, 407] on input "9400" at bounding box center [1080, 408] width 74 height 34
type input "400"
click at [1101, 407] on input "400" at bounding box center [1080, 408] width 74 height 34
drag, startPoint x: 1101, startPoint y: 407, endPoint x: 1115, endPoint y: 408, distance: 14.9
click at [1115, 408] on input "400" at bounding box center [1080, 408] width 74 height 34
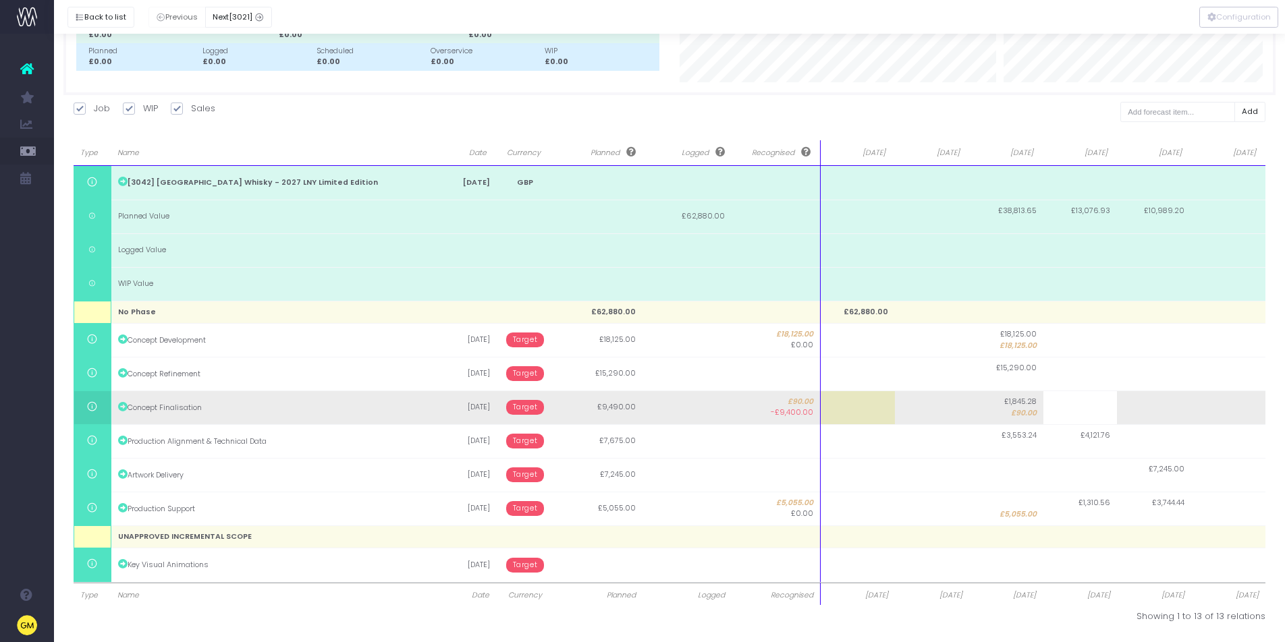
click at [1026, 405] on span "£1,845.28" at bounding box center [1020, 402] width 32 height 11
type input "90"
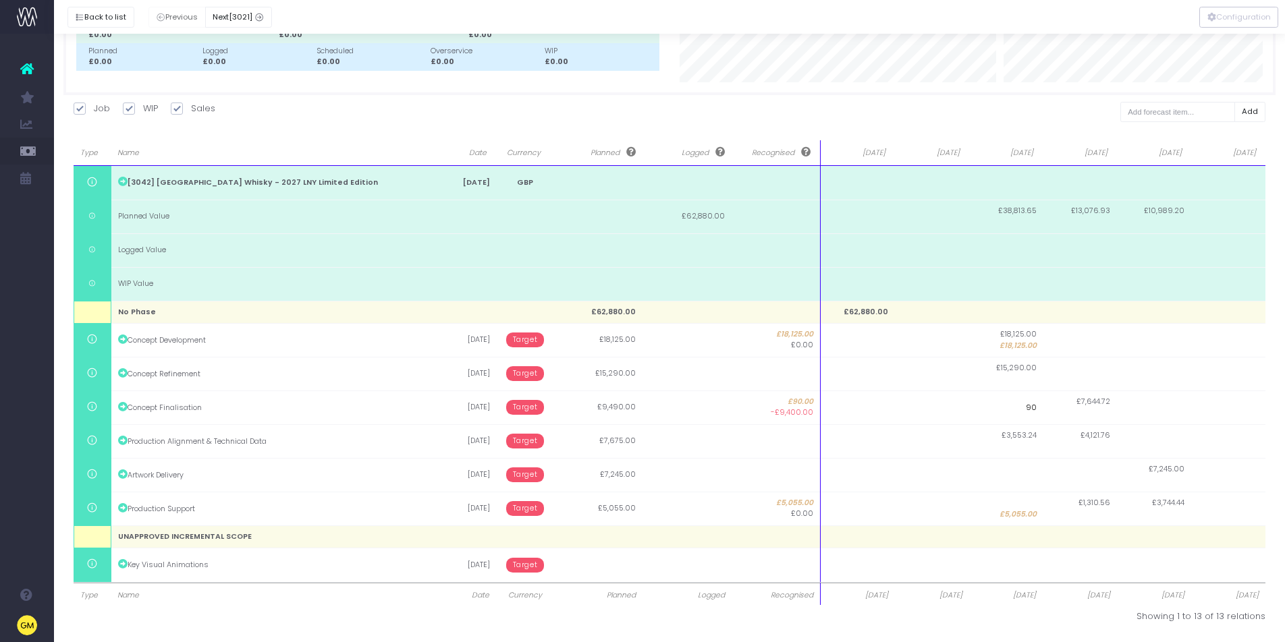
click at [1026, 405] on input "90" at bounding box center [1006, 408] width 74 height 34
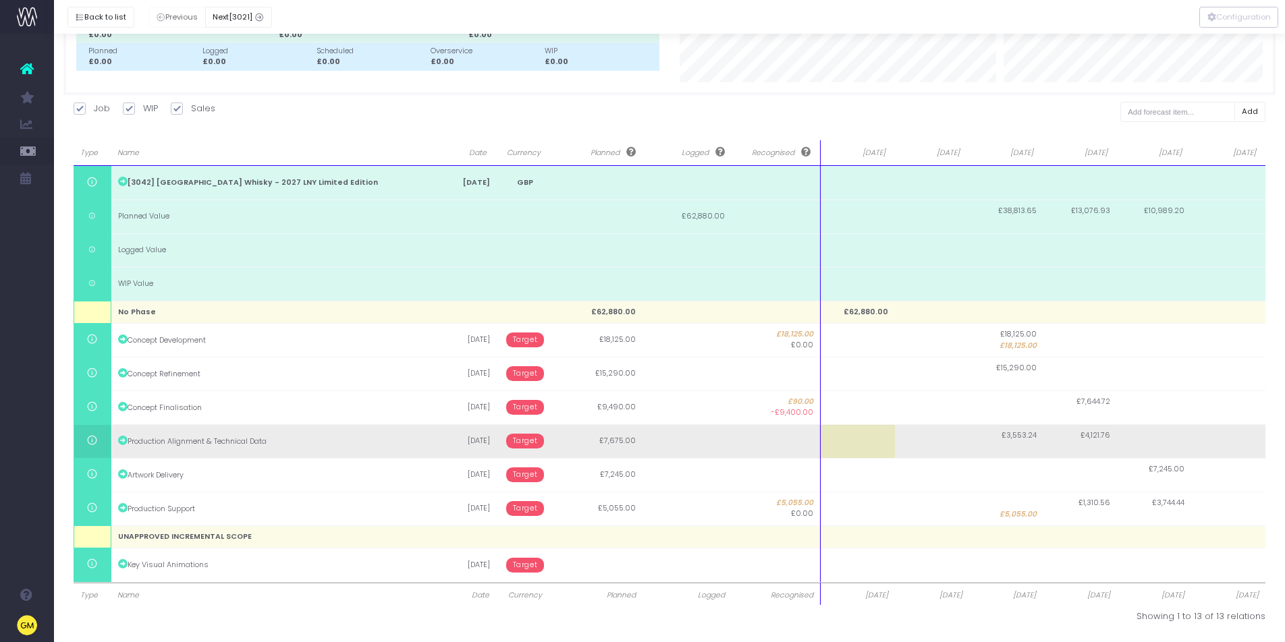
click at [1024, 439] on body "Oh my... this is bad. wayahead wasn't able to load this page. Please contact su…" at bounding box center [642, 204] width 1285 height 642
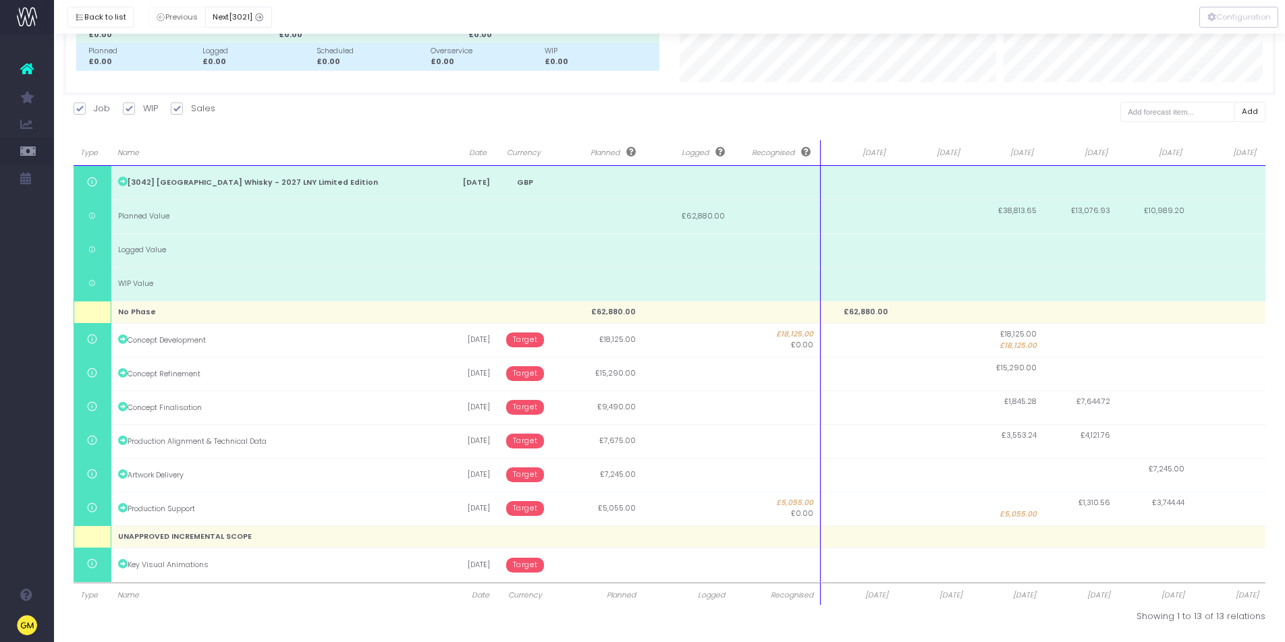
click at [1021, 434] on span "£3,553.24" at bounding box center [1018, 436] width 35 height 11
click at [1021, 434] on input "7675" at bounding box center [1006, 441] width 74 height 34
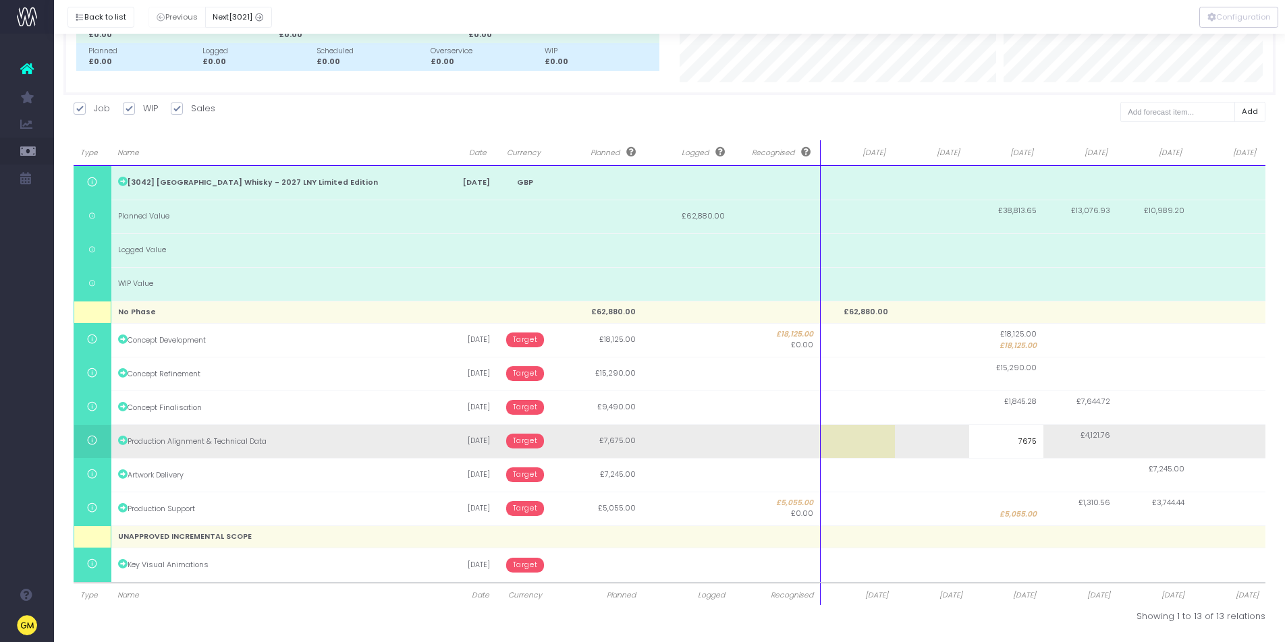
drag, startPoint x: 1024, startPoint y: 441, endPoint x: 1060, endPoint y: 439, distance: 36.5
click at [1060, 439] on div "Type Name Date Currency Planned Logged Recognised Sep 25 Oct 25 Nov 25 Dec 25 J…" at bounding box center [670, 374] width 1192 height 417
type input "7"
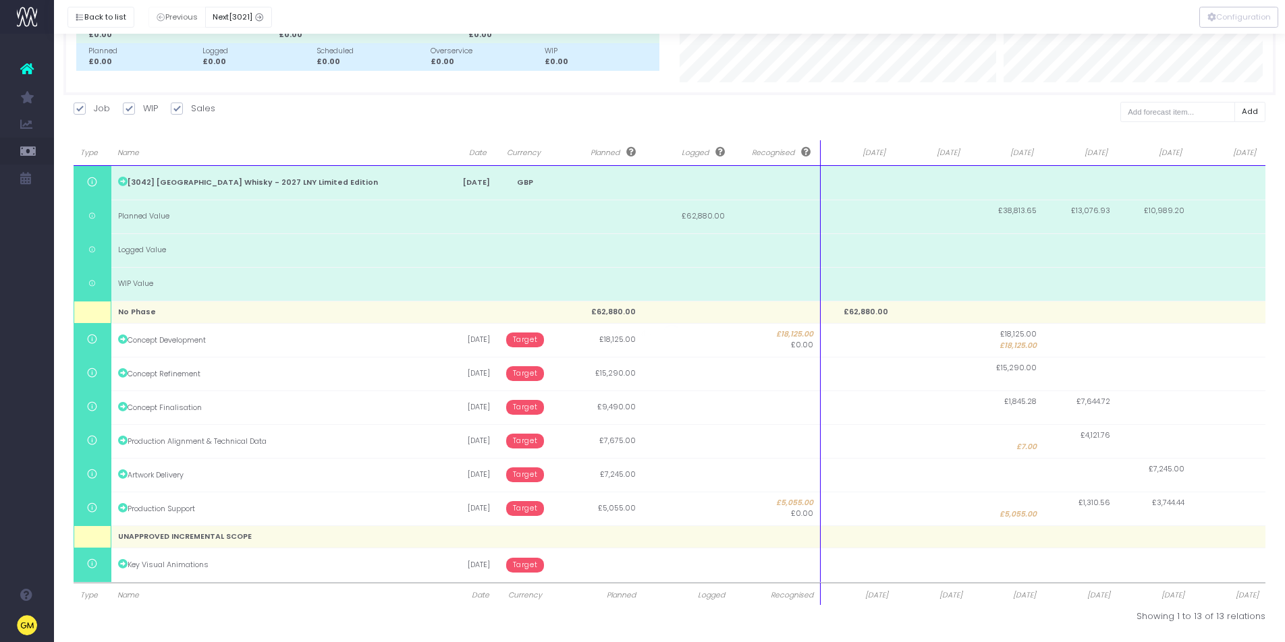
click at [1105, 433] on body "Oh my... this is bad. wayahead wasn't able to load this page. Please contact su…" at bounding box center [642, 204] width 1285 height 642
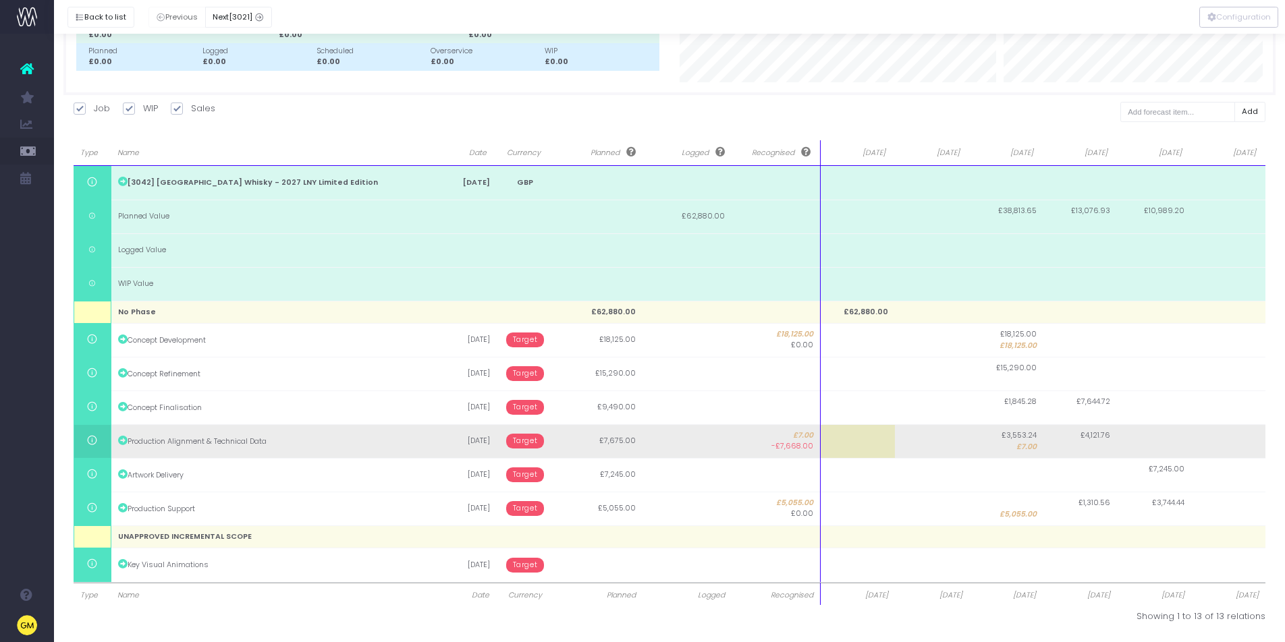
click at [1026, 439] on span "£3,553.24" at bounding box center [1018, 436] width 35 height 11
type input "7"
click at [0, 0] on input "7" at bounding box center [0, 0] width 0 height 0
click at [1086, 437] on body "Oh my... this is bad. wayahead wasn't able to load this page. Please contact su…" at bounding box center [642, 204] width 1285 height 642
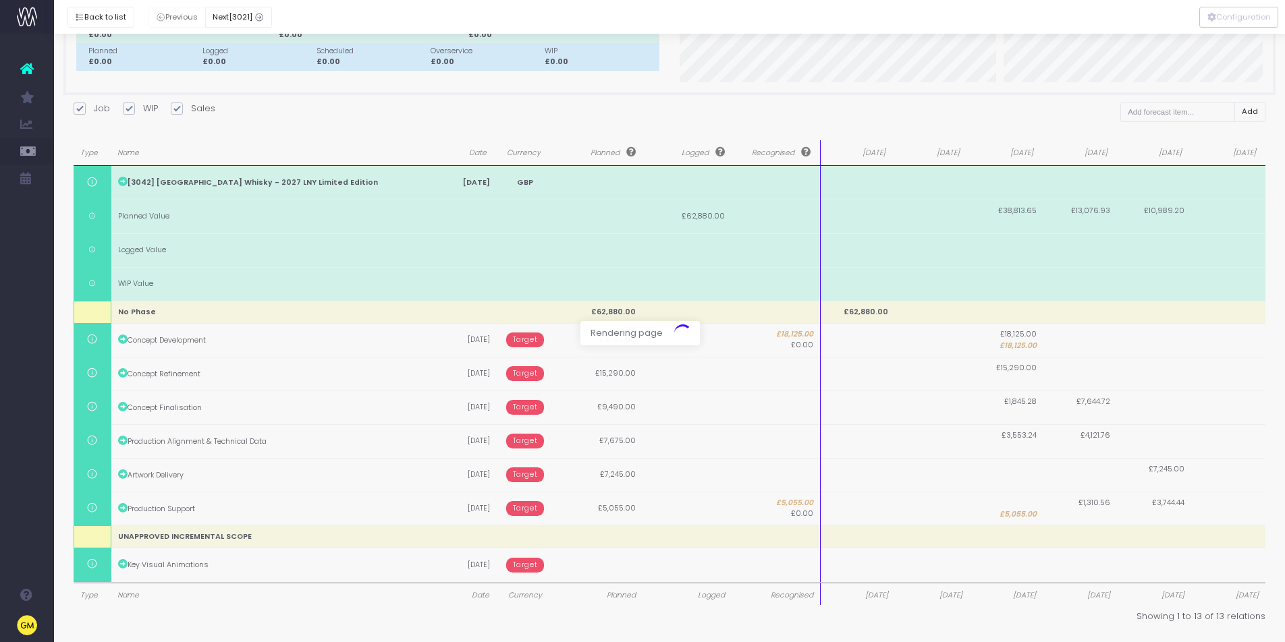
click at [1086, 437] on div at bounding box center [642, 321] width 1285 height 642
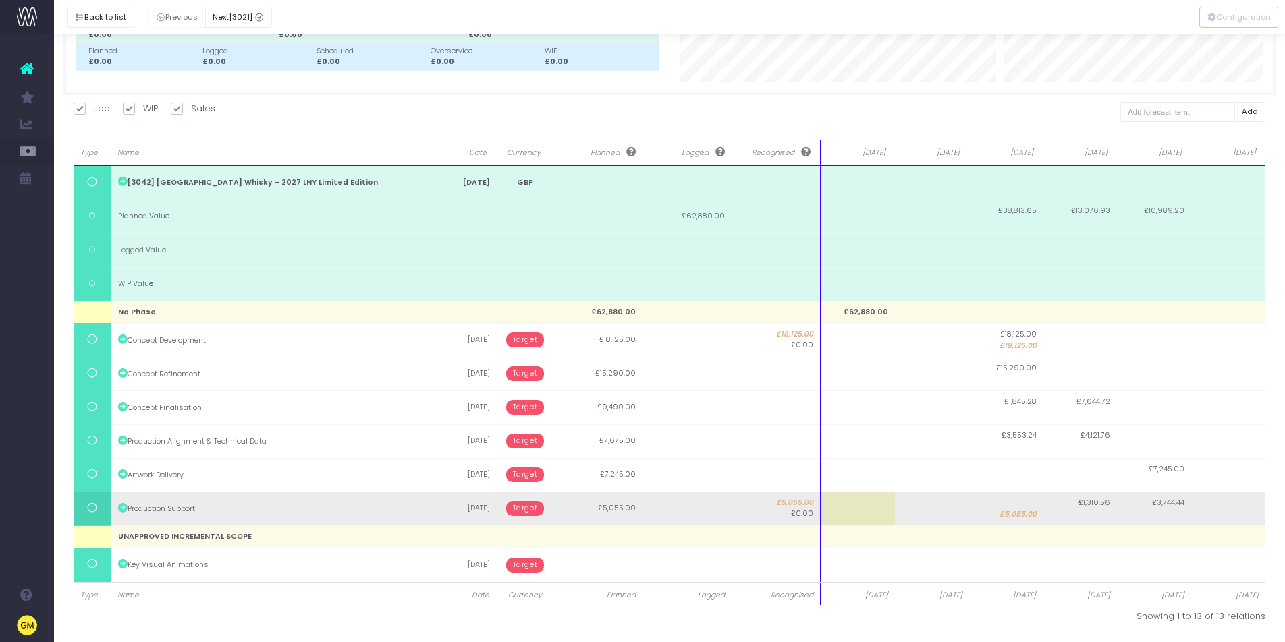
click at [1013, 511] on span "£5,055.00" at bounding box center [1017, 514] width 37 height 11
type input "5055"
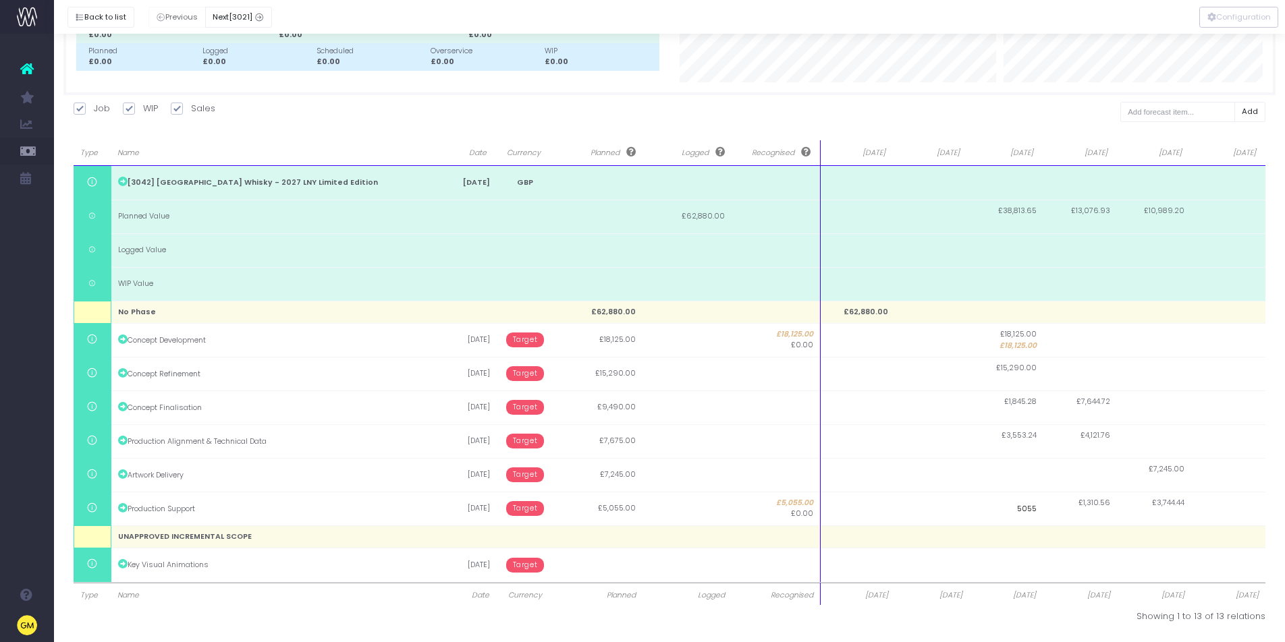
click at [1013, 511] on input "5055" at bounding box center [1006, 509] width 74 height 34
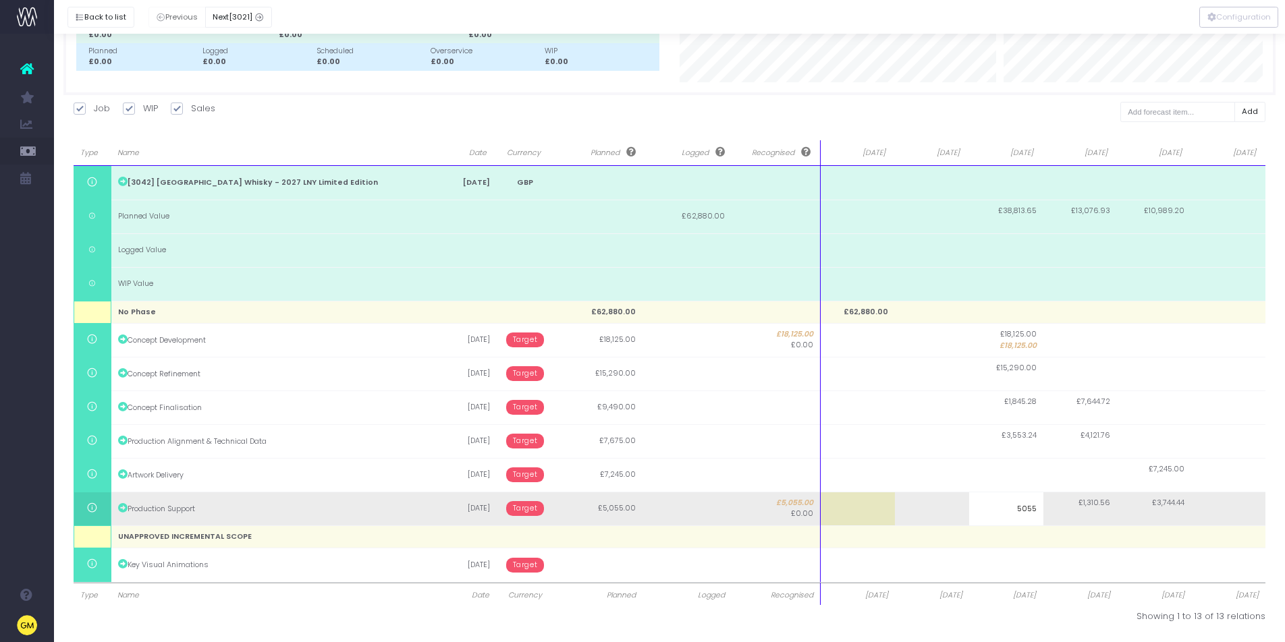
drag, startPoint x: 1032, startPoint y: 510, endPoint x: 1089, endPoint y: 510, distance: 56.7
click at [1085, 507] on div "Type Name Date Currency Planned Logged Recognised Sep 25 Oct 25 Nov 25 Dec 25 J…" at bounding box center [670, 374] width 1192 height 417
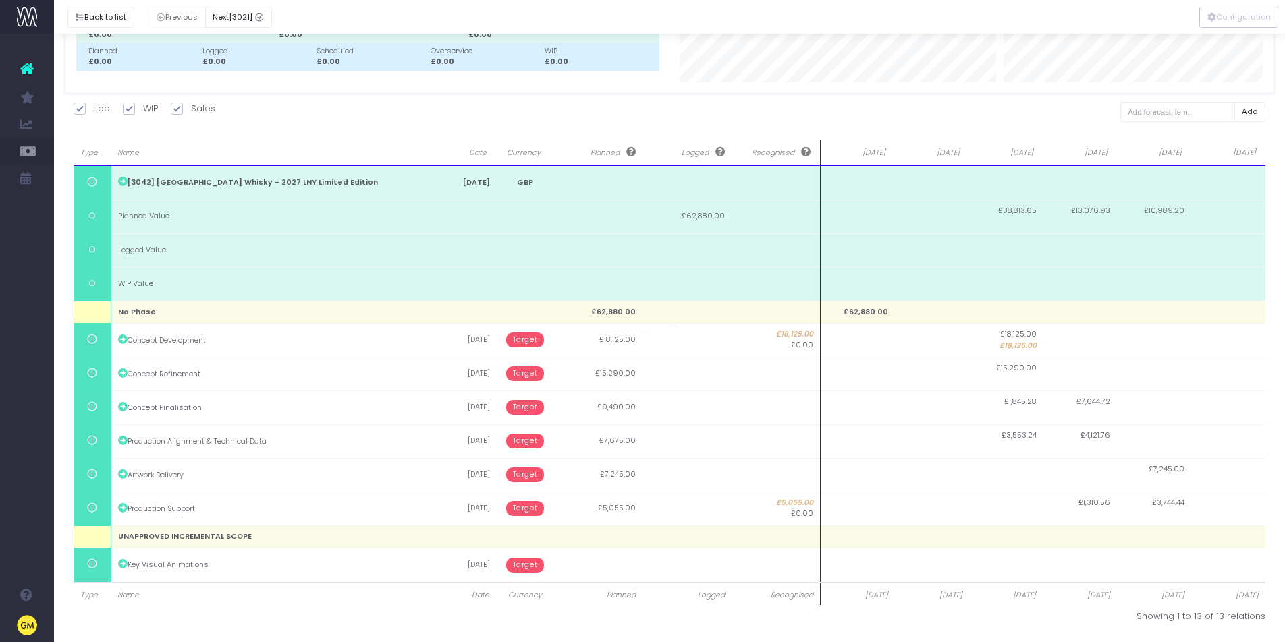
click at [1094, 525] on body "Oh my... this is bad. wayahead wasn't able to load this page. Please contact su…" at bounding box center [642, 204] width 1285 height 642
click at [1015, 343] on span "£18,125.00" at bounding box center [1017, 346] width 37 height 11
type input "18090"
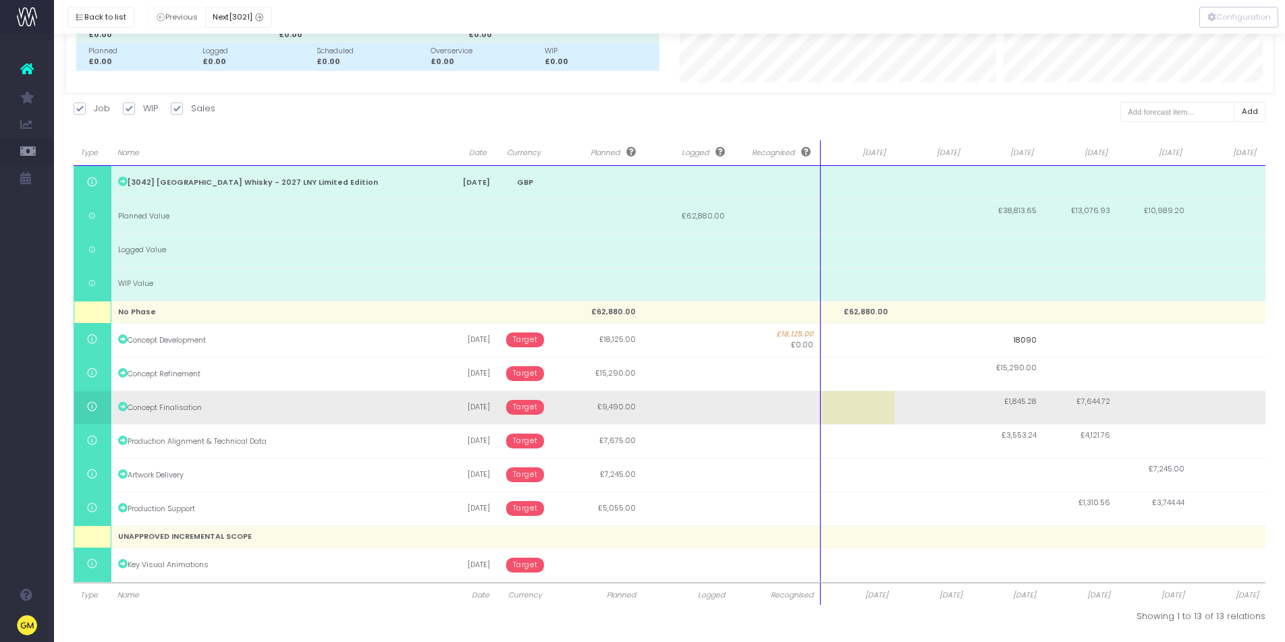
click at [971, 410] on body "Oh my... this is bad. wayahead wasn't able to load this page. Please contact su…" at bounding box center [642, 204] width 1285 height 642
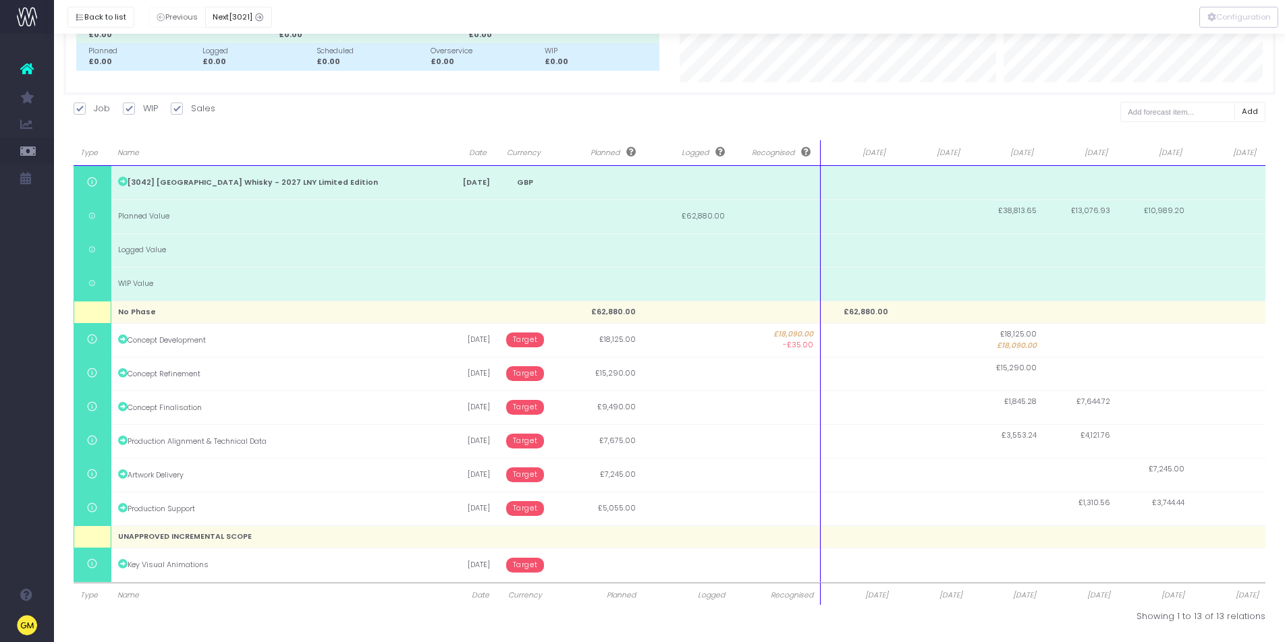
scroll to position [108, 0]
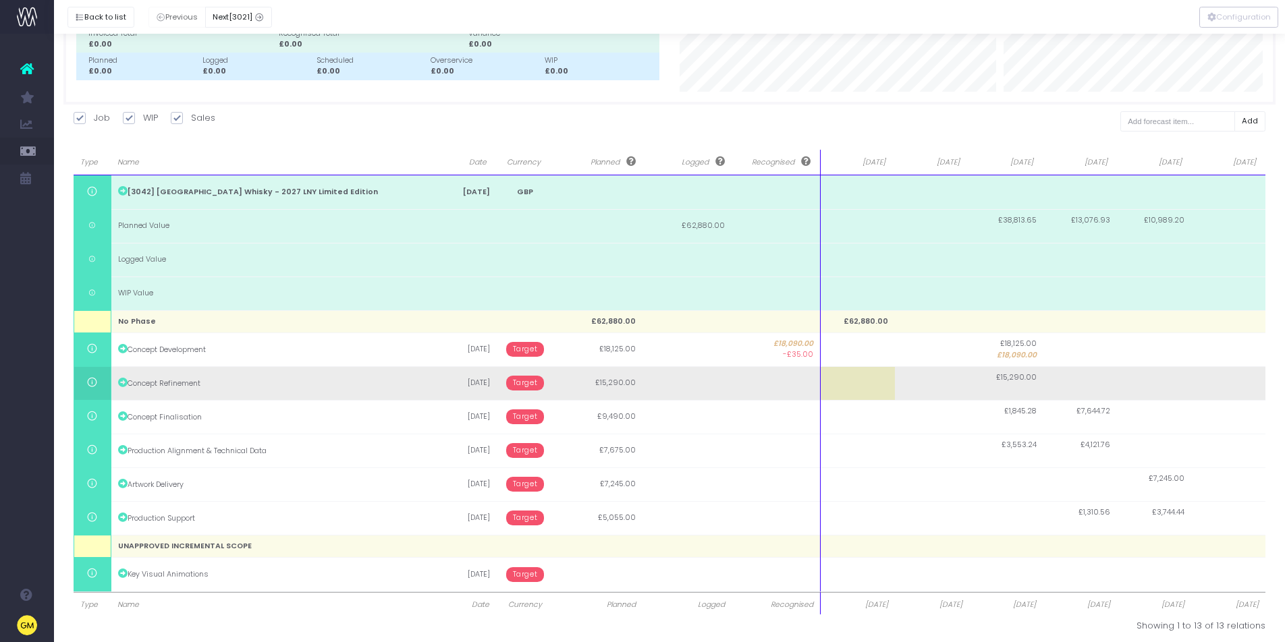
click at [1026, 377] on span "£15,290.00" at bounding box center [1016, 377] width 40 height 11
type input "15290"
click at [1026, 377] on input "15290" at bounding box center [1006, 383] width 74 height 34
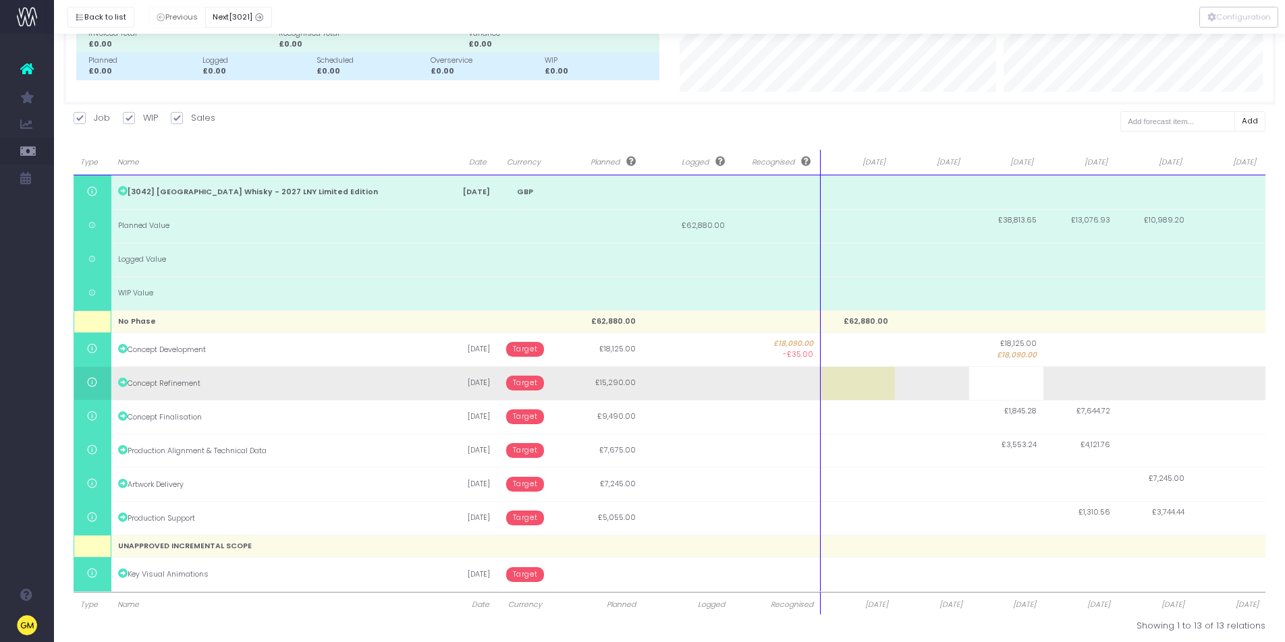
click at [1097, 384] on td at bounding box center [1080, 383] width 74 height 34
type input "12890"
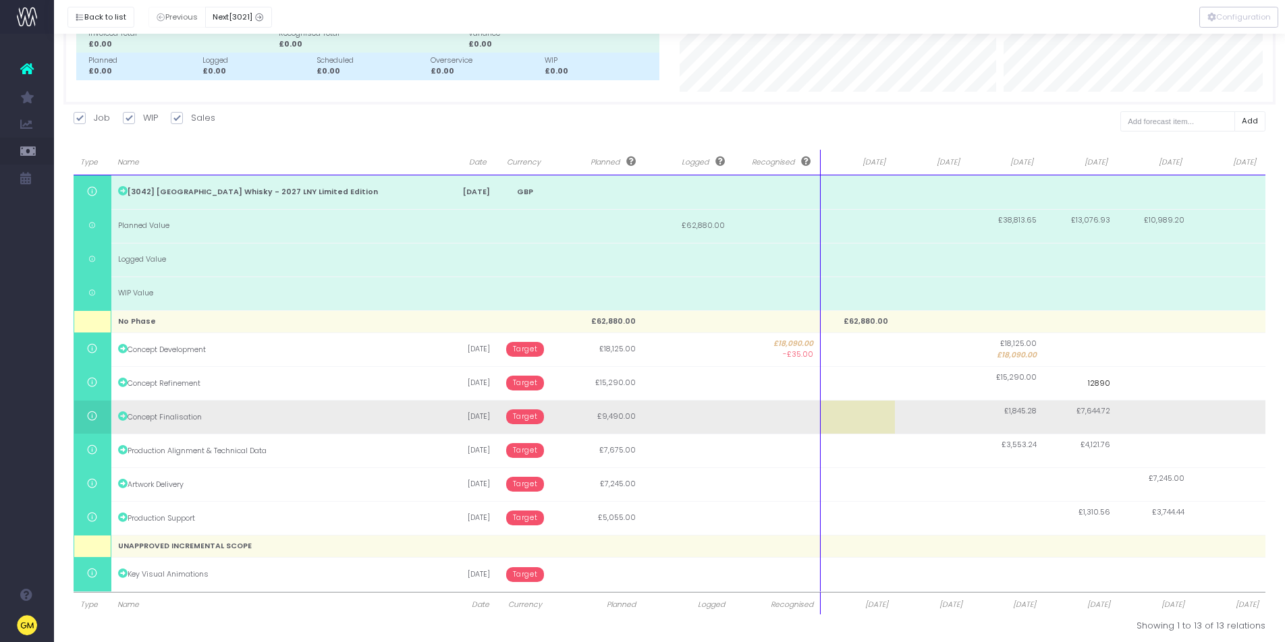
click at [938, 432] on body "Oh my... this is bad. wayahead wasn't able to load this page. Please contact su…" at bounding box center [642, 213] width 1285 height 642
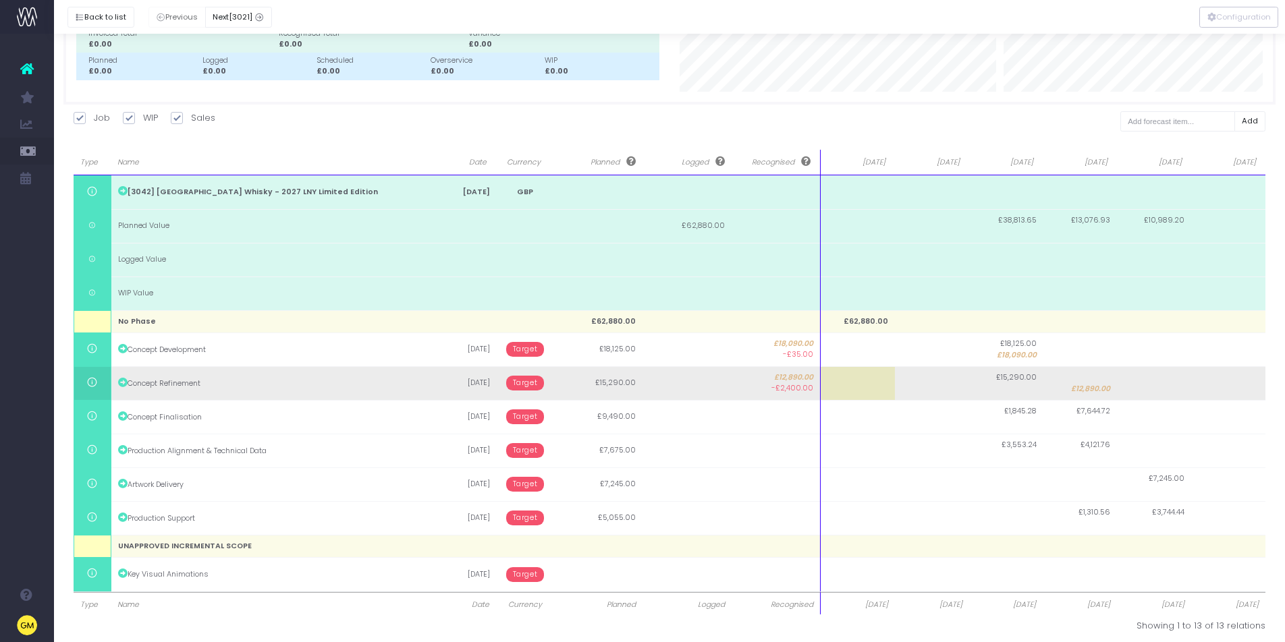
click at [1016, 378] on span "£15,290.00" at bounding box center [1016, 377] width 40 height 11
type input "2400"
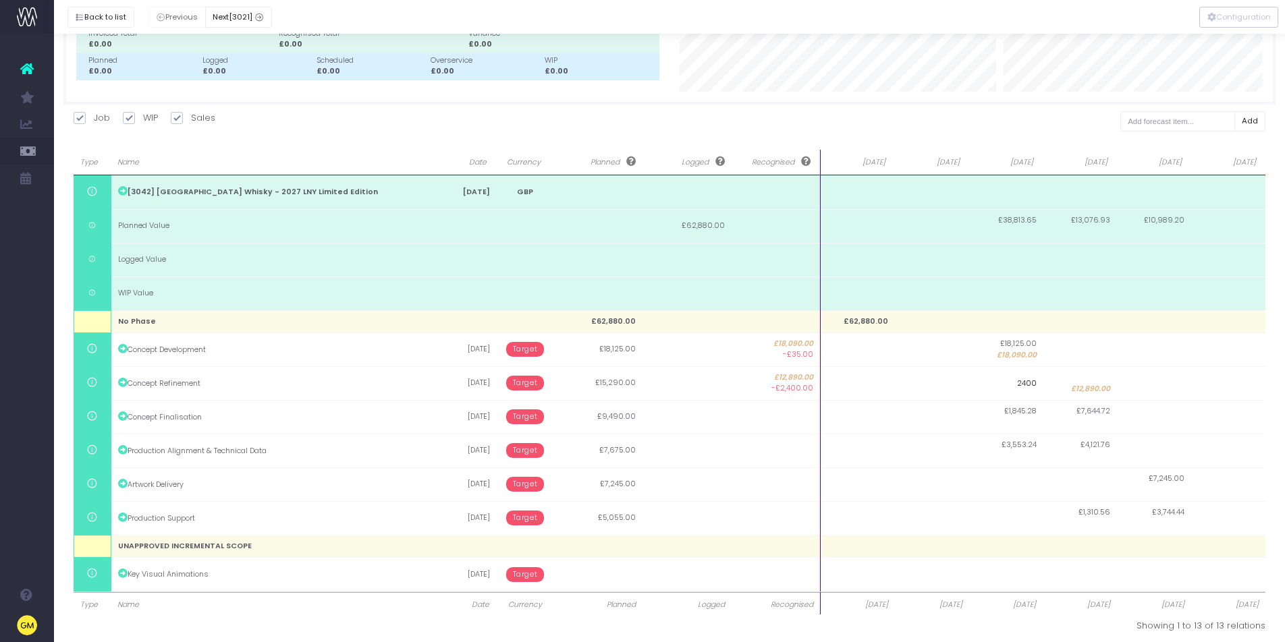
click at [1016, 379] on input "2400" at bounding box center [1006, 383] width 74 height 34
drag, startPoint x: 1016, startPoint y: 379, endPoint x: 1042, endPoint y: 379, distance: 26.3
click at [1042, 379] on input "2400" at bounding box center [1006, 383] width 74 height 34
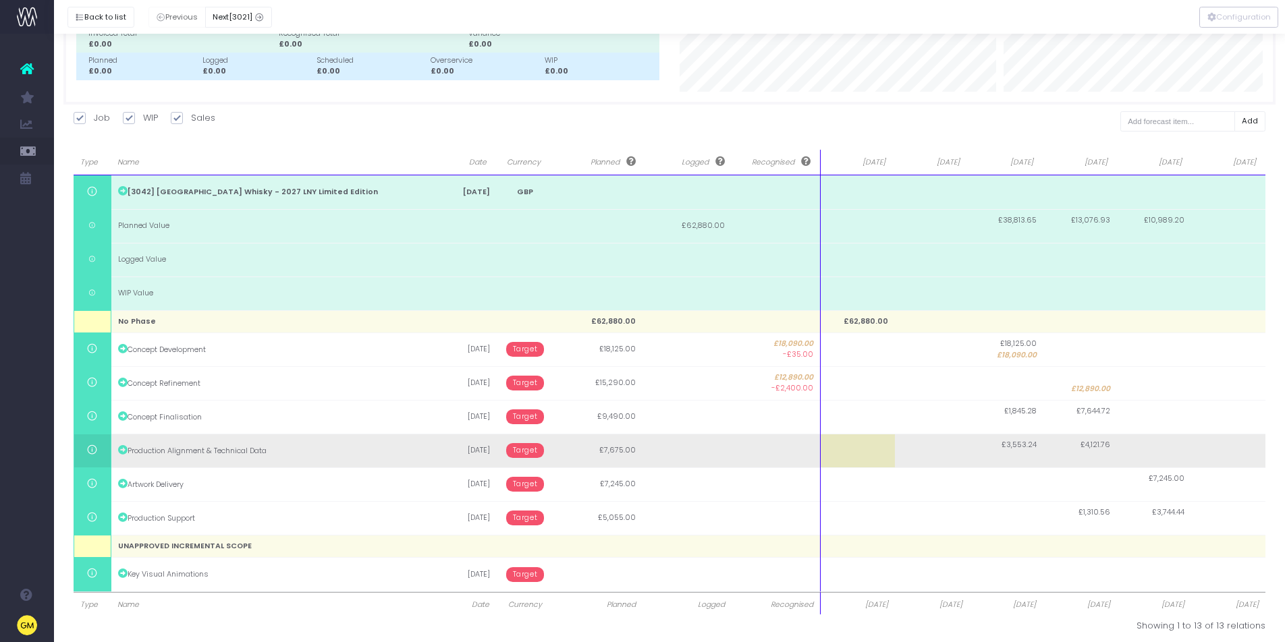
click at [931, 451] on td at bounding box center [932, 451] width 74 height 34
type input "7675"
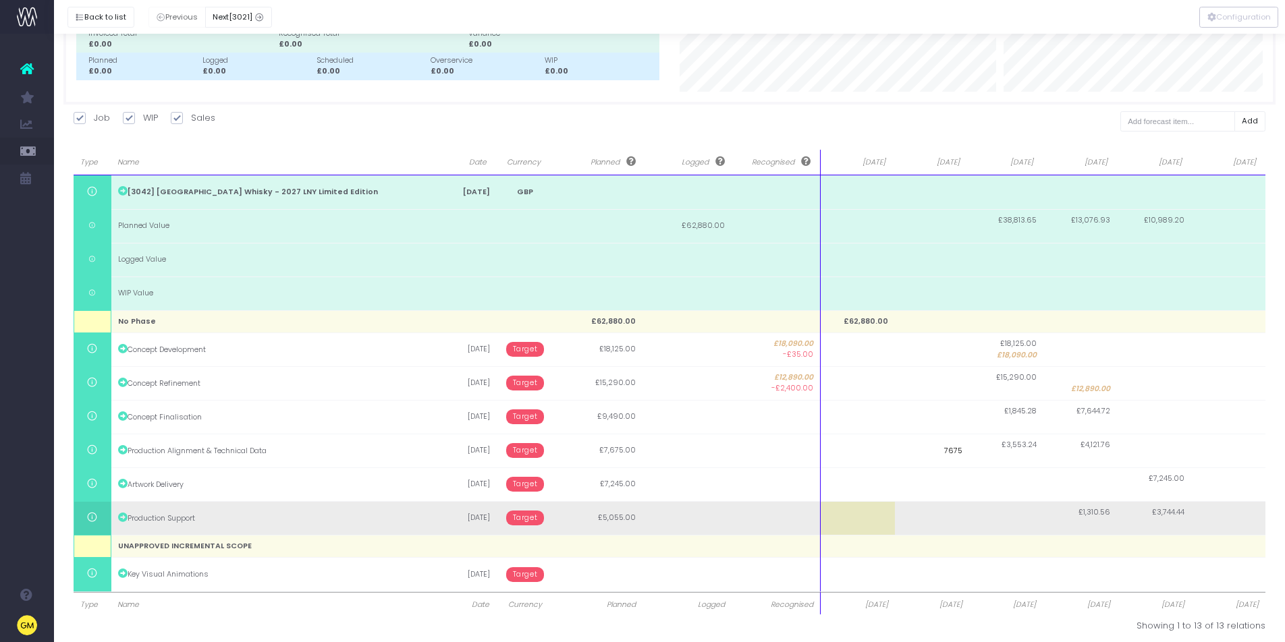
click at [893, 517] on body "Oh my... this is bad. wayahead wasn't able to load this page. Please contact su…" at bounding box center [642, 213] width 1285 height 642
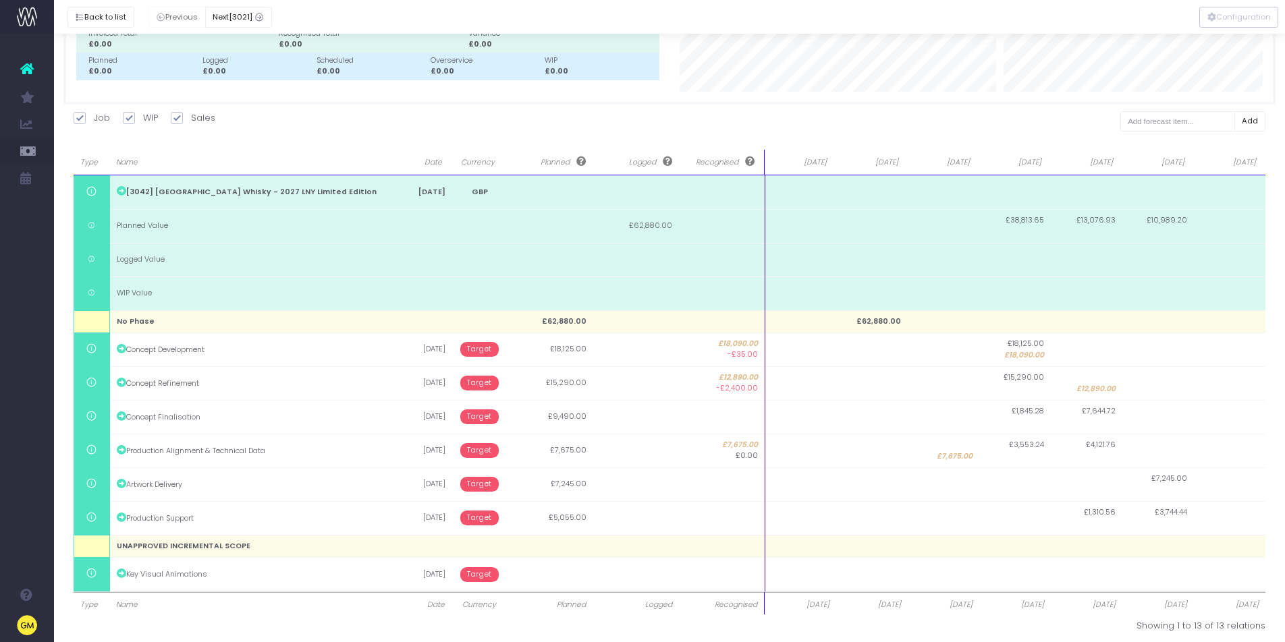
click at [1037, 376] on span "£15,290.00" at bounding box center [1023, 377] width 40 height 11
type input "2400"
click at [1037, 376] on input "2400" at bounding box center [1015, 383] width 72 height 34
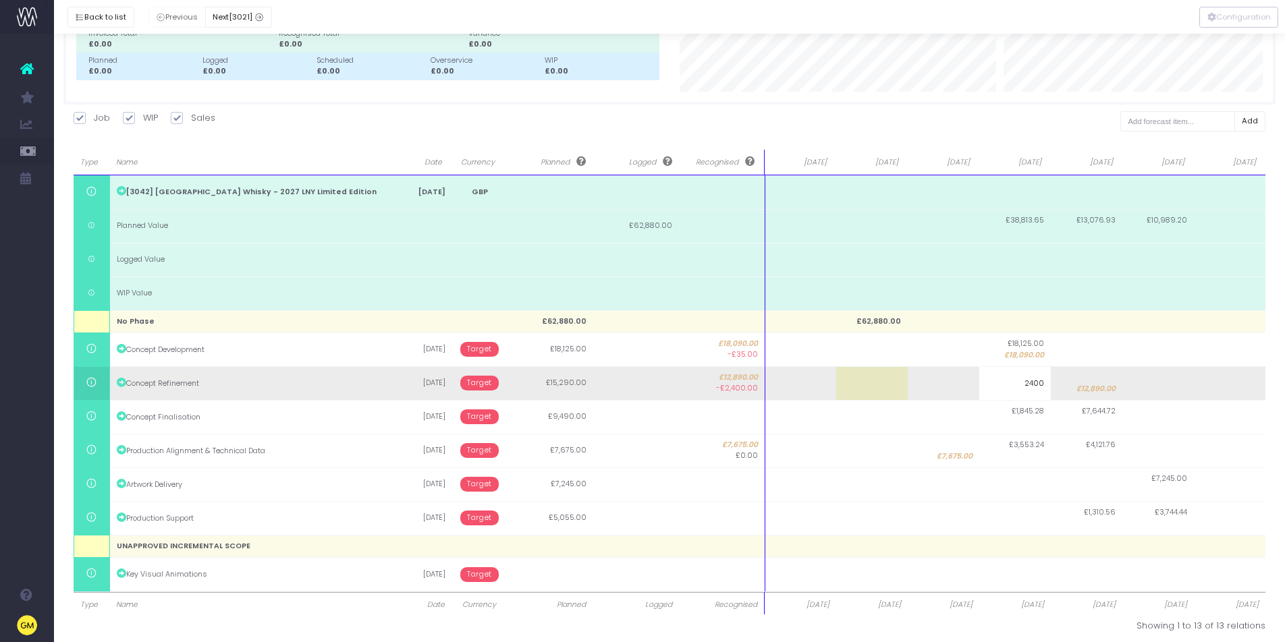
drag, startPoint x: 1028, startPoint y: 382, endPoint x: 1065, endPoint y: 384, distance: 37.2
click at [1065, 384] on div "Type Name Date Currency Planned Logged Recognised Aug 25 Sep 25 Oct 25 Nov 25 D…" at bounding box center [670, 383] width 1192 height 417
click at [1093, 392] on span "£12,890.00" at bounding box center [1095, 389] width 39 height 11
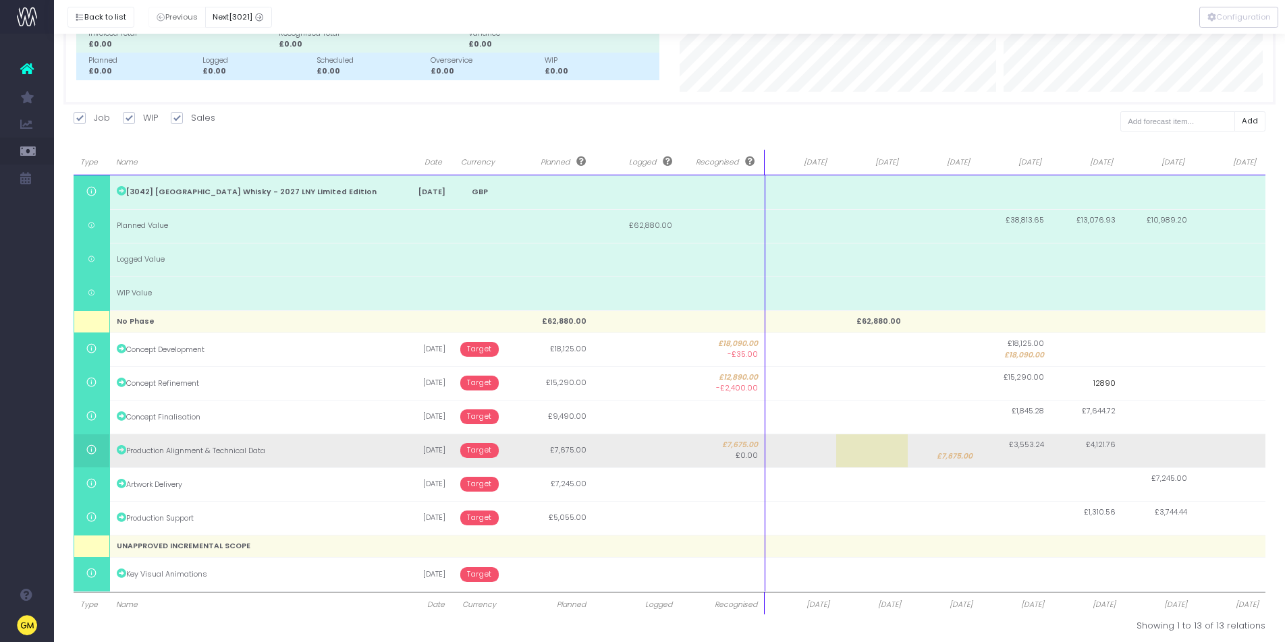
click at [965, 451] on span "£7,675.00" at bounding box center [955, 456] width 36 height 11
type input "7675"
click at [965, 451] on input "7675" at bounding box center [944, 451] width 72 height 34
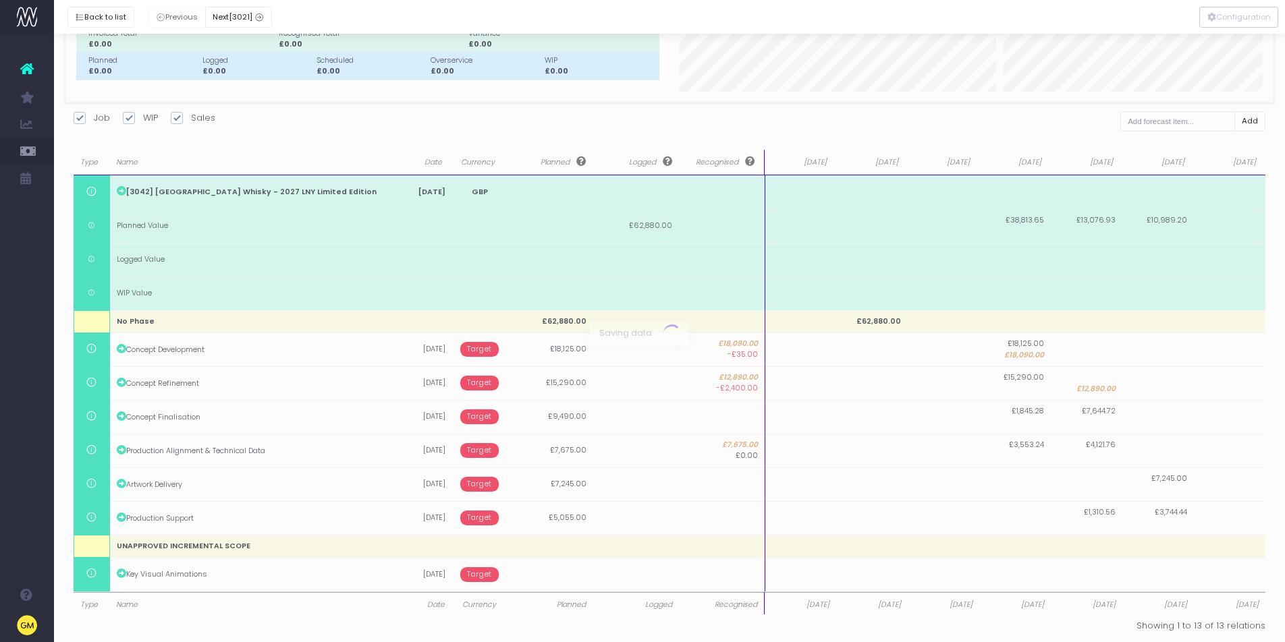
click at [994, 506] on body "Oh my... this is bad. wayahead wasn't able to load this page. Please contact su…" at bounding box center [642, 213] width 1285 height 642
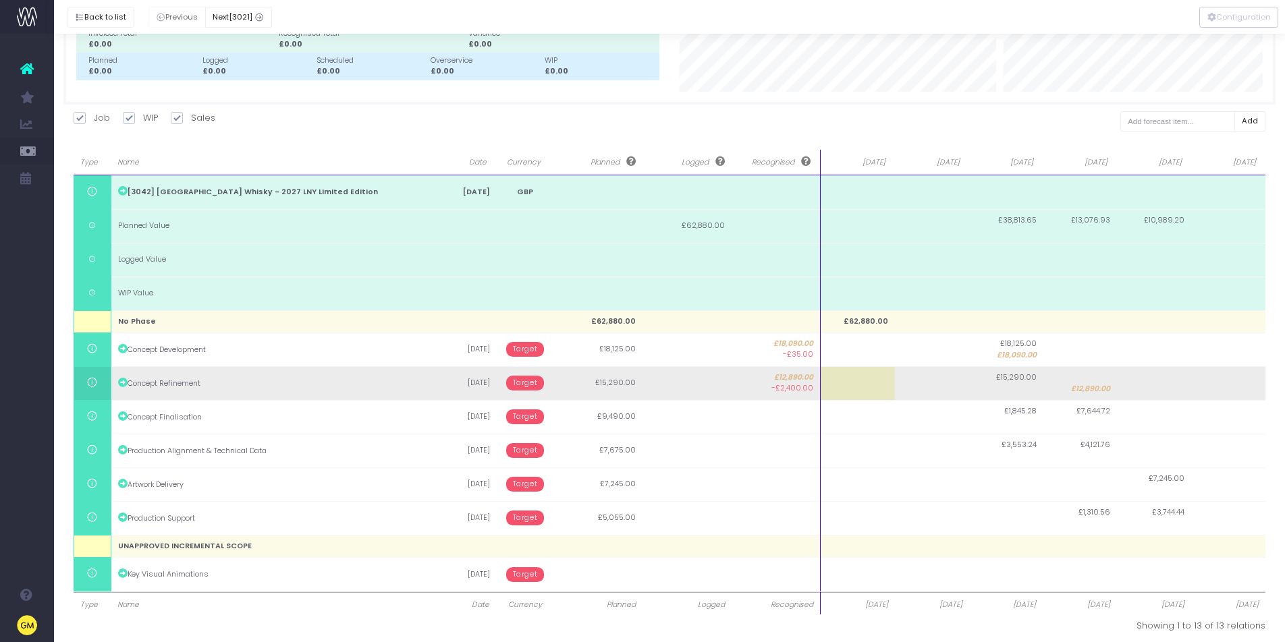
click at [514, 383] on span "Target" at bounding box center [525, 383] width 38 height 15
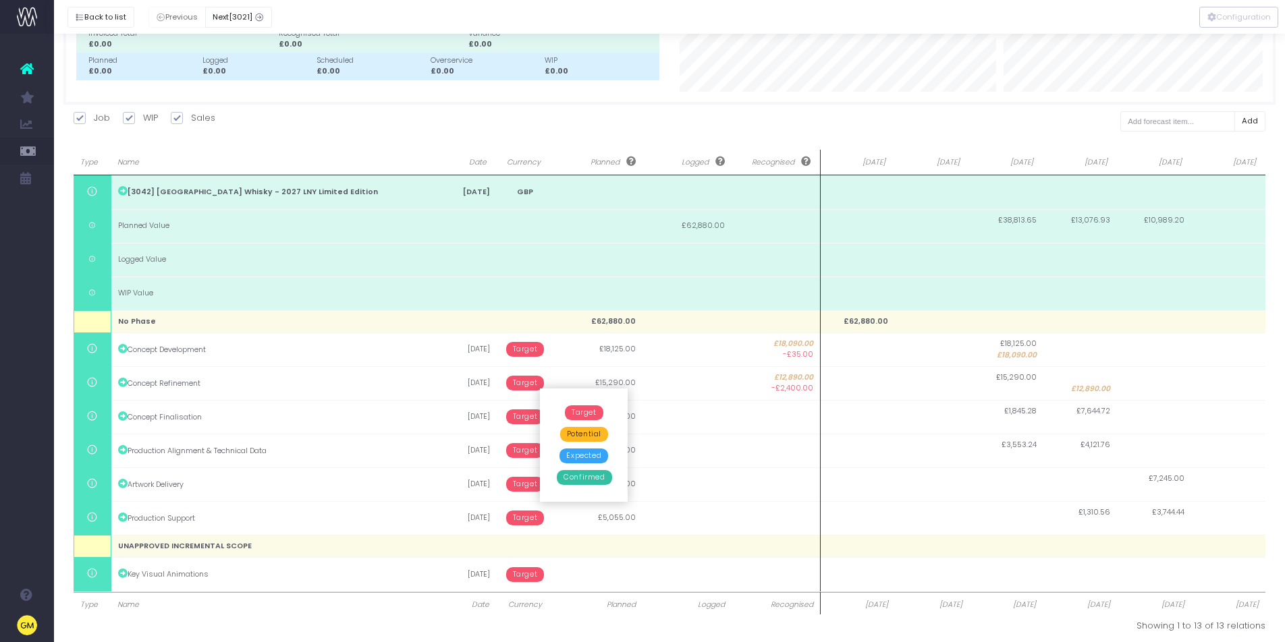
click at [599, 432] on span "Potential" at bounding box center [584, 434] width 48 height 15
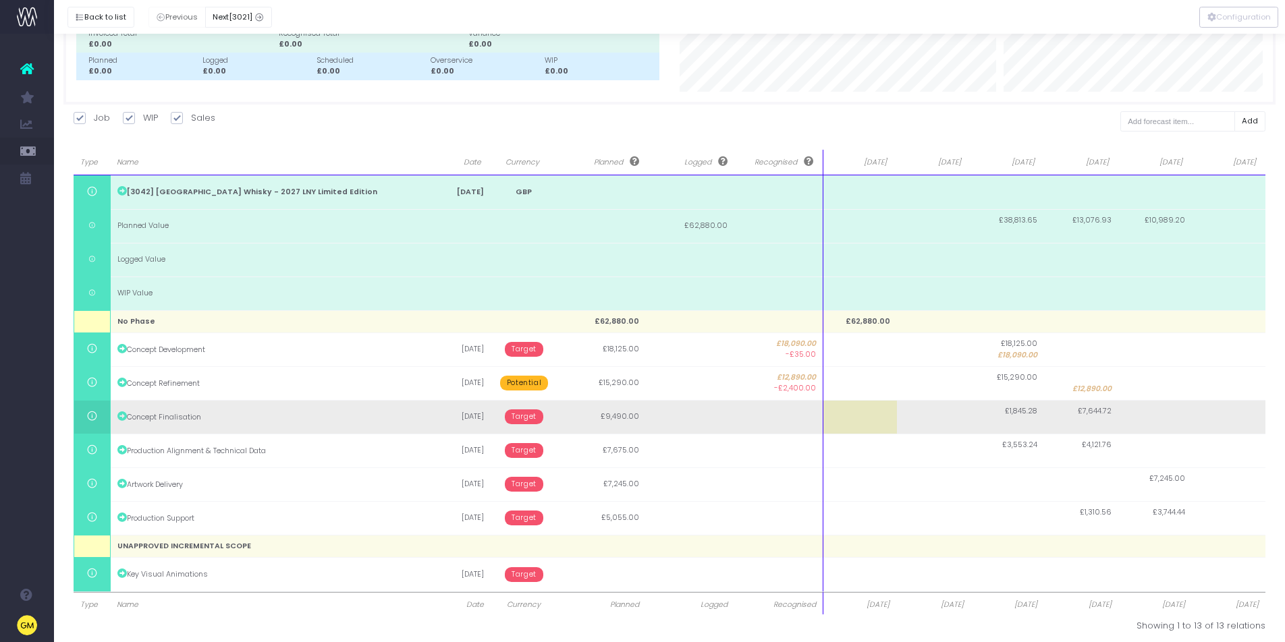
click at [528, 416] on span "Target" at bounding box center [524, 417] width 38 height 15
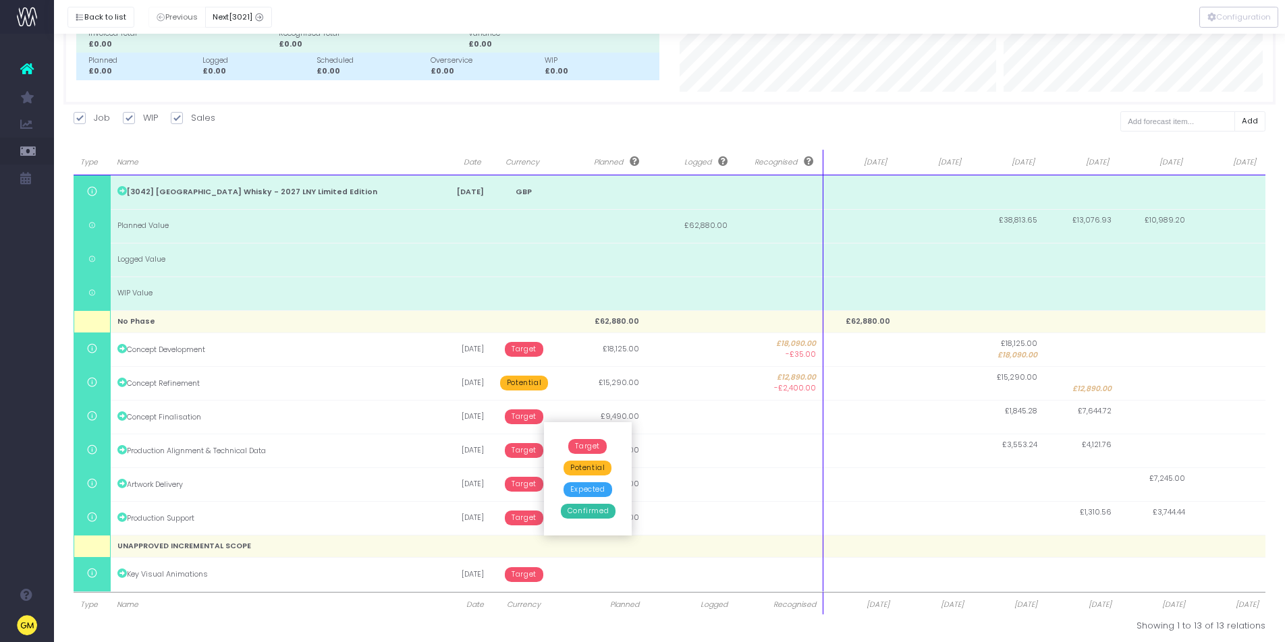
click at [581, 469] on span "Potential" at bounding box center [587, 468] width 48 height 15
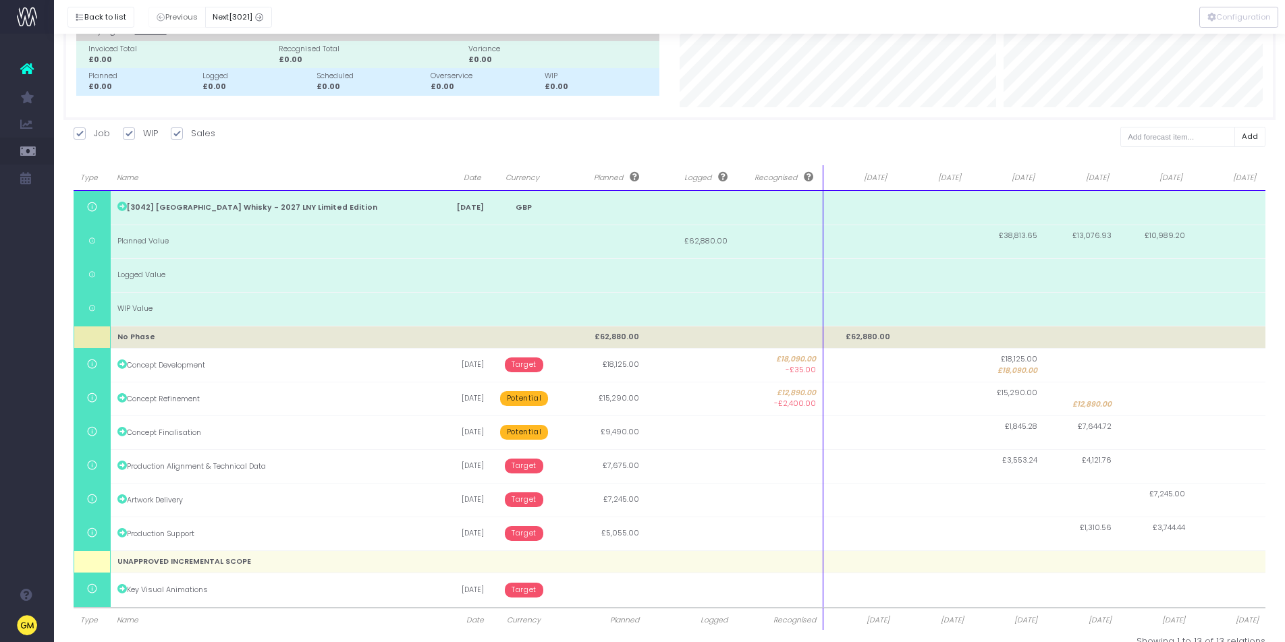
scroll to position [0, 0]
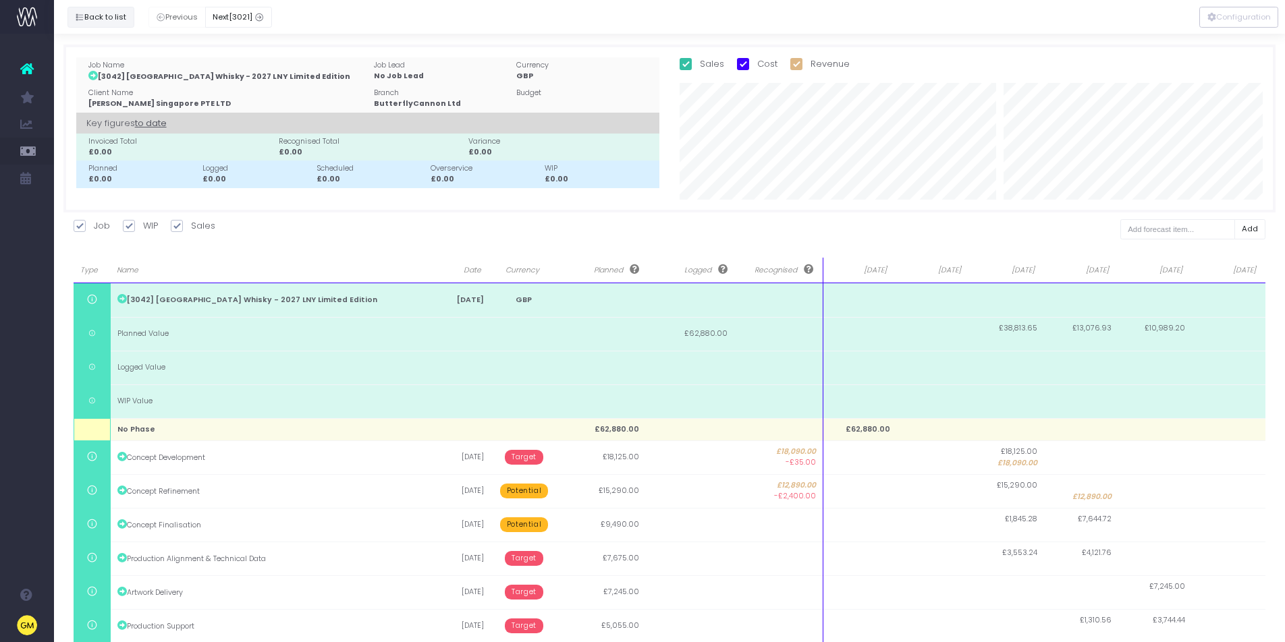
click at [100, 18] on button "Back to list" at bounding box center [100, 17] width 67 height 21
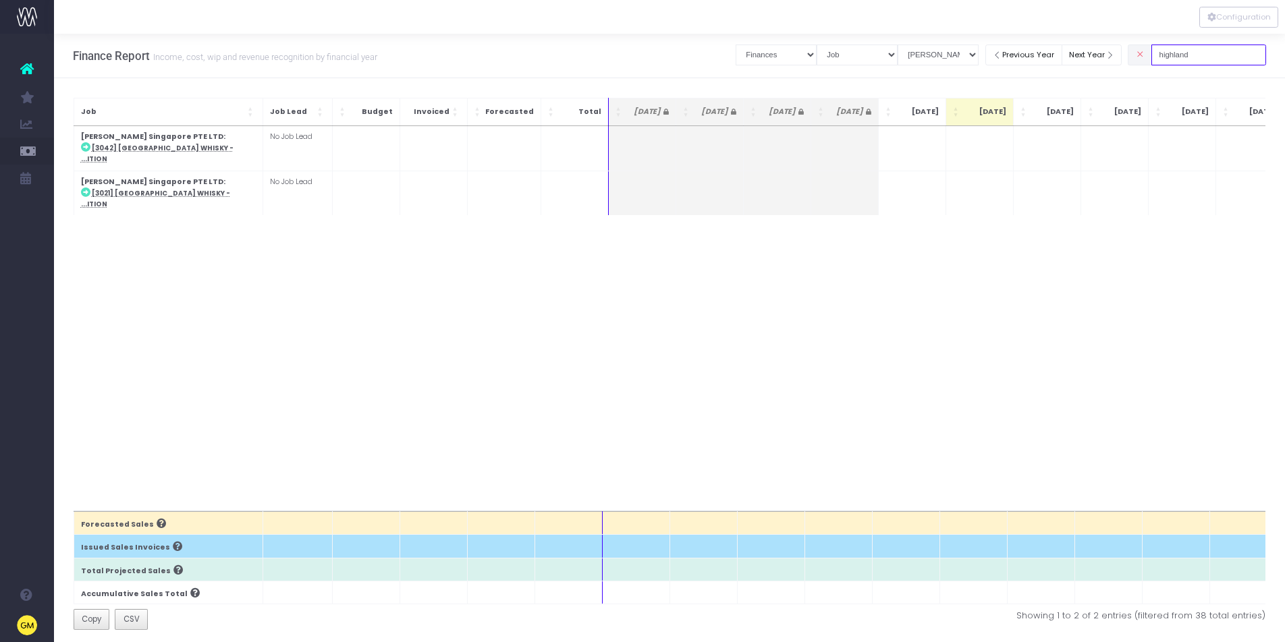
click at [1239, 56] on input "highland" at bounding box center [1208, 55] width 115 height 21
drag, startPoint x: 1228, startPoint y: 53, endPoint x: 1134, endPoint y: 51, distance: 94.5
click at [1135, 51] on div "Clear Filters Job summary column shows... Finances Chart Summary by Job Client …" at bounding box center [1001, 55] width 530 height 28
type input "monte rosso"
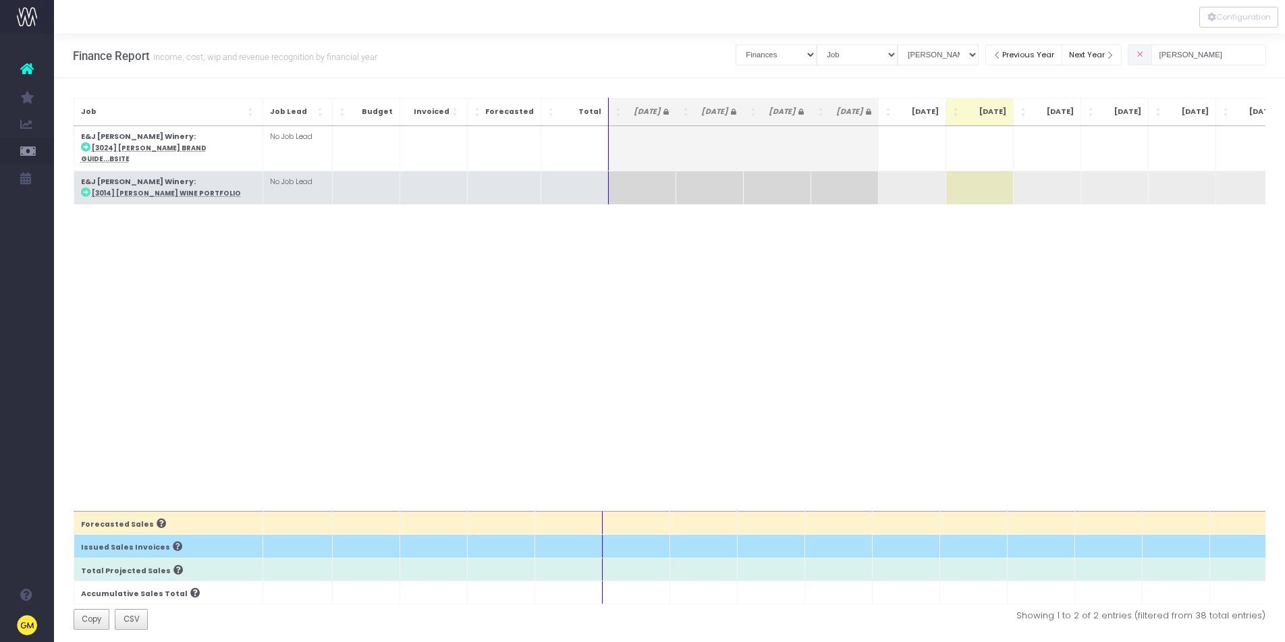
click at [182, 189] on abbr "[3014] Monte Rosso Wine Portfolio" at bounding box center [166, 193] width 149 height 9
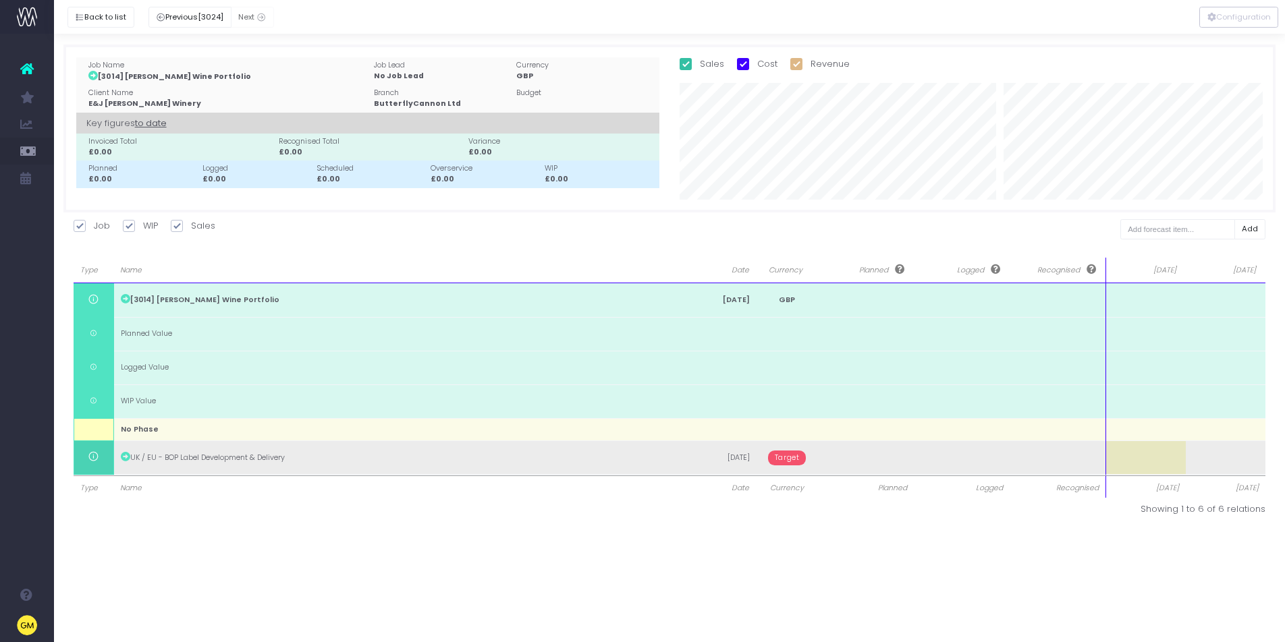
click at [961, 456] on td at bounding box center [962, 458] width 96 height 34
click at [875, 450] on td at bounding box center [866, 458] width 96 height 34
click at [1159, 453] on td at bounding box center [1145, 458] width 80 height 34
type input "690"
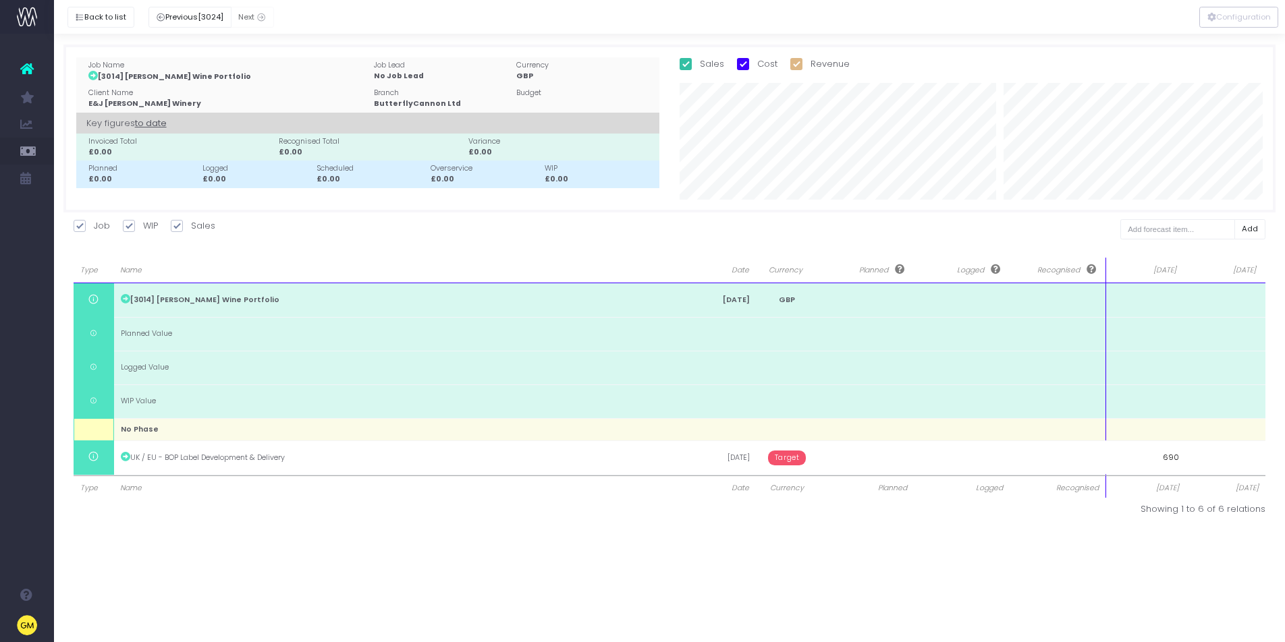
click at [958, 582] on body "Oh my... this is bad. wayahead wasn't able to load this page. Please contact su…" at bounding box center [642, 321] width 1285 height 642
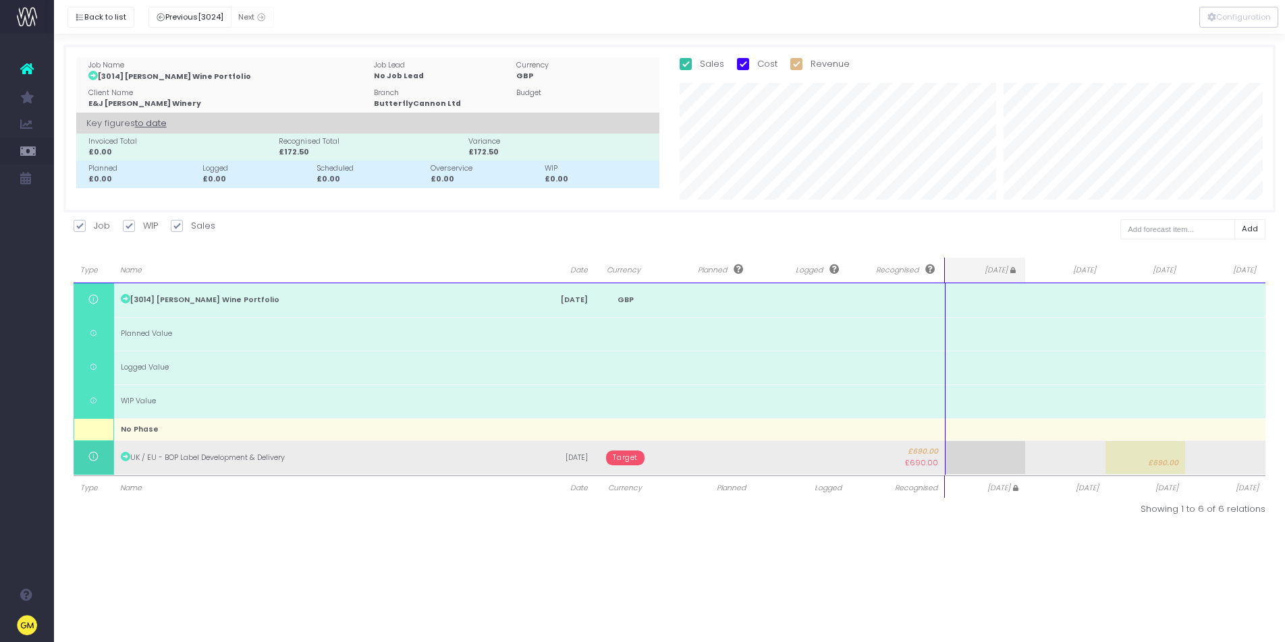
click at [636, 456] on span "Target" at bounding box center [625, 458] width 38 height 15
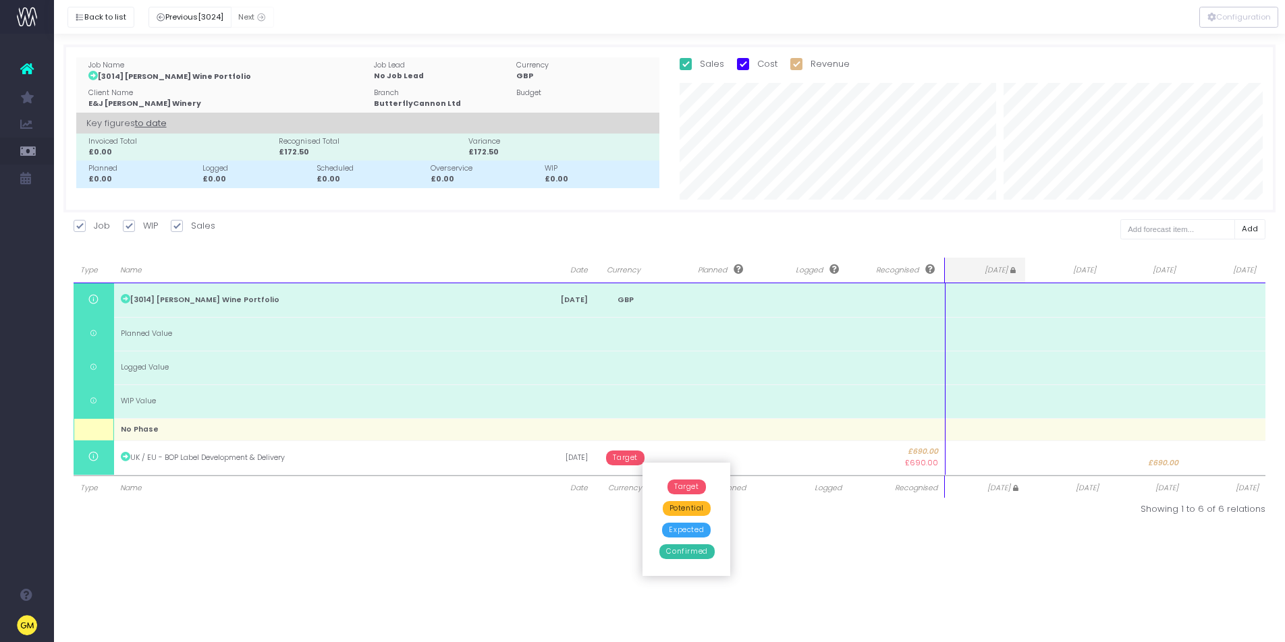
click at [692, 551] on span "Confirmed" at bounding box center [686, 552] width 55 height 15
click at [775, 553] on div "Configuration Finance Report Income, cost, wip and revenue recognition by finan…" at bounding box center [669, 338] width 1231 height 609
click at [101, 10] on button "Back to list" at bounding box center [100, 17] width 67 height 21
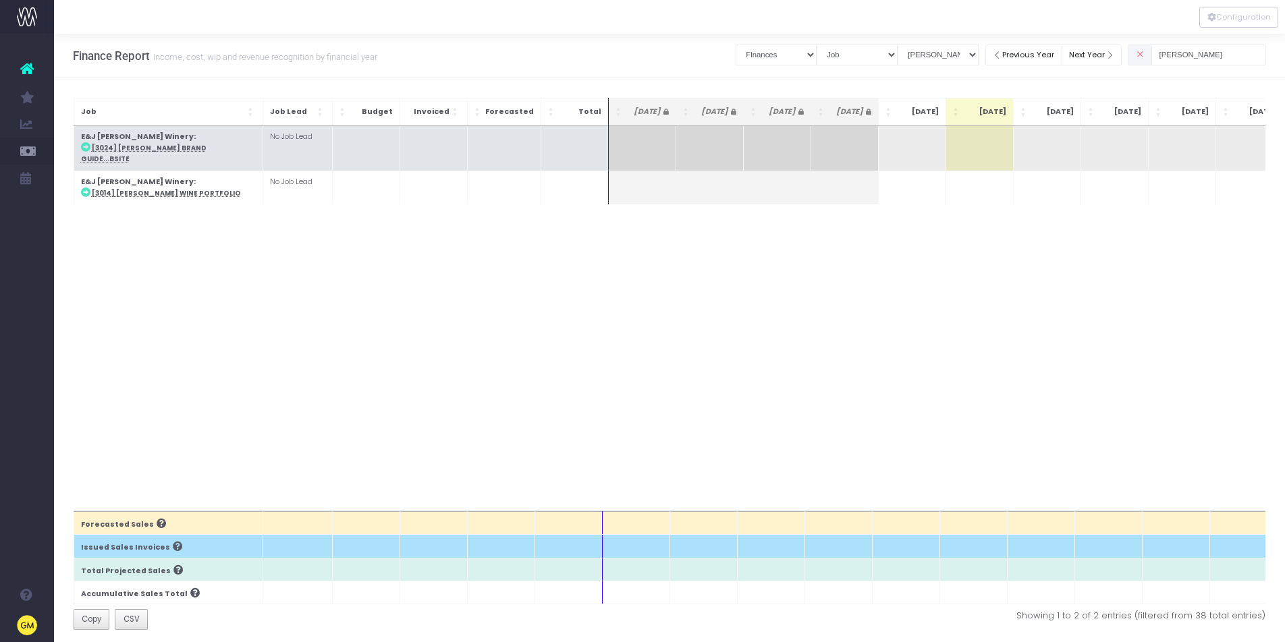
click at [204, 144] on abbr "[3024] Monte Rosso Brand Guide...bsite" at bounding box center [144, 154] width 126 height 20
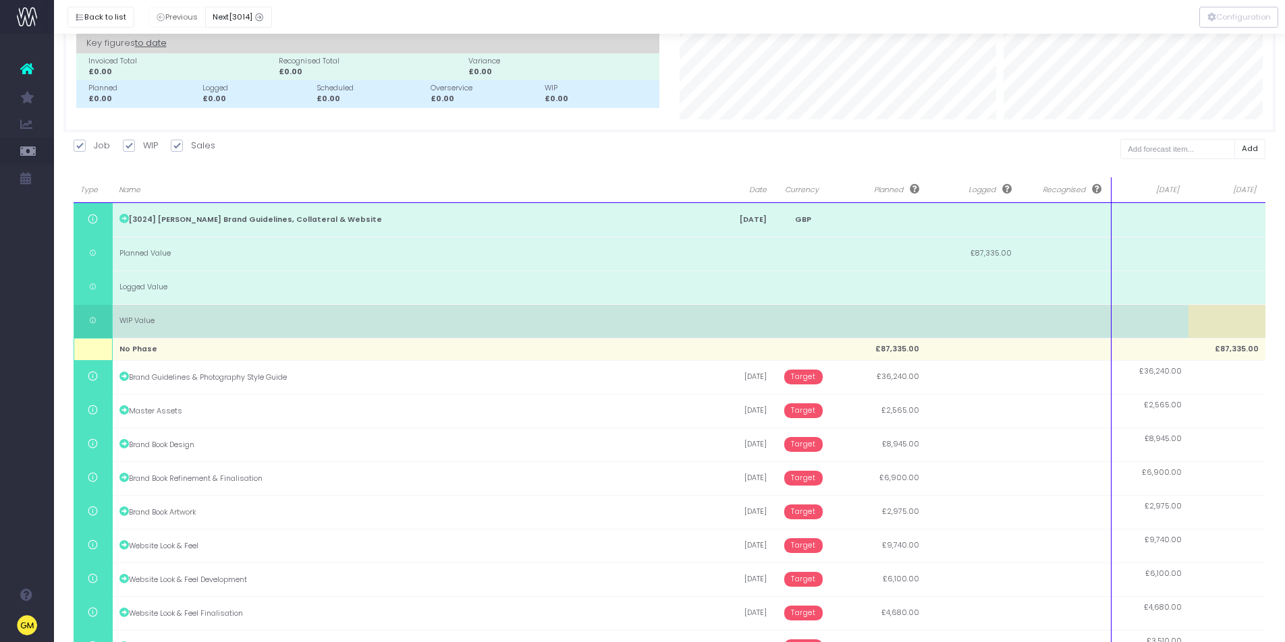
scroll to position [230, 0]
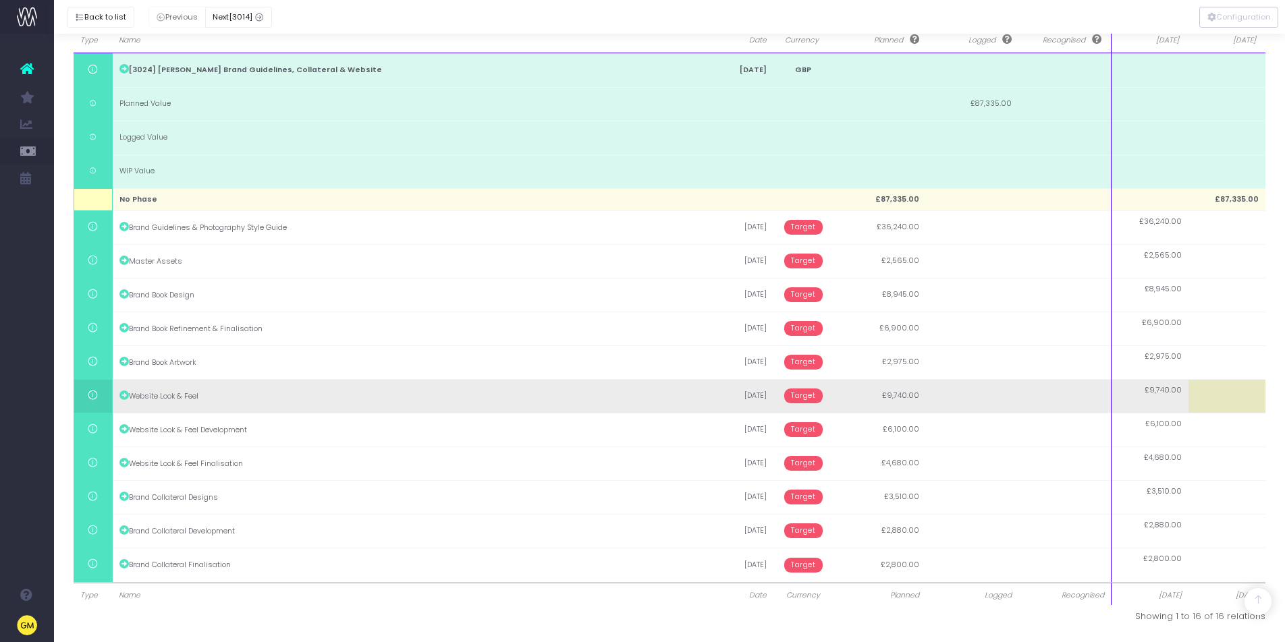
click at [1204, 392] on td at bounding box center [1227, 396] width 78 height 34
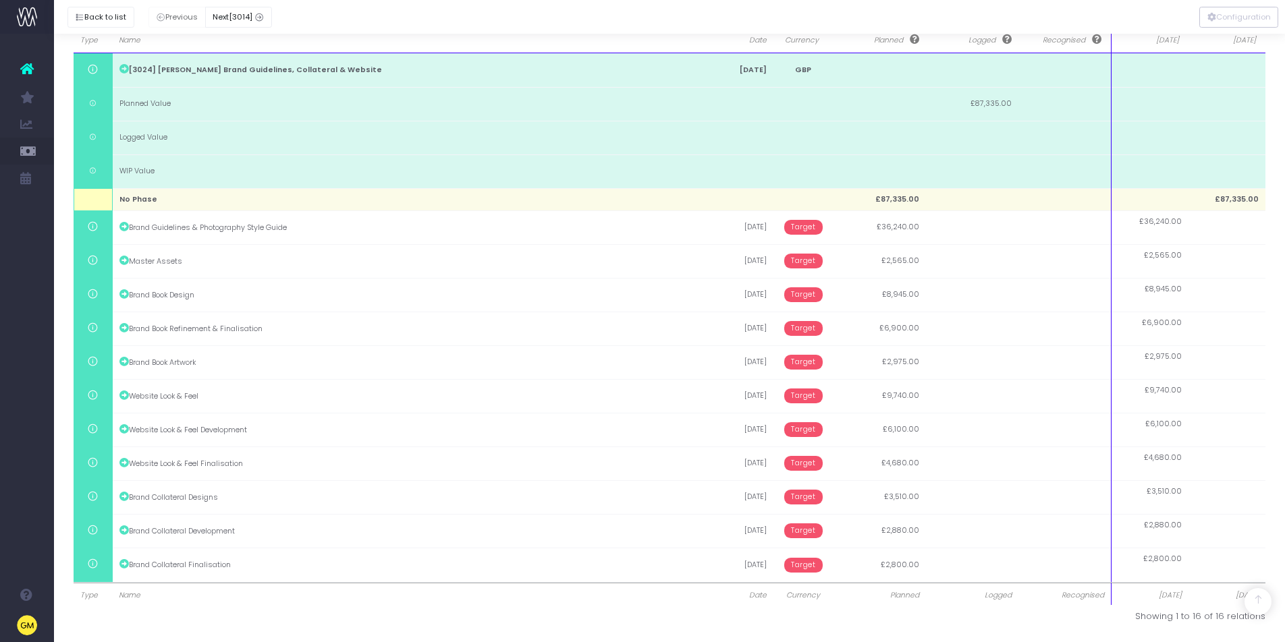
type input "9740"
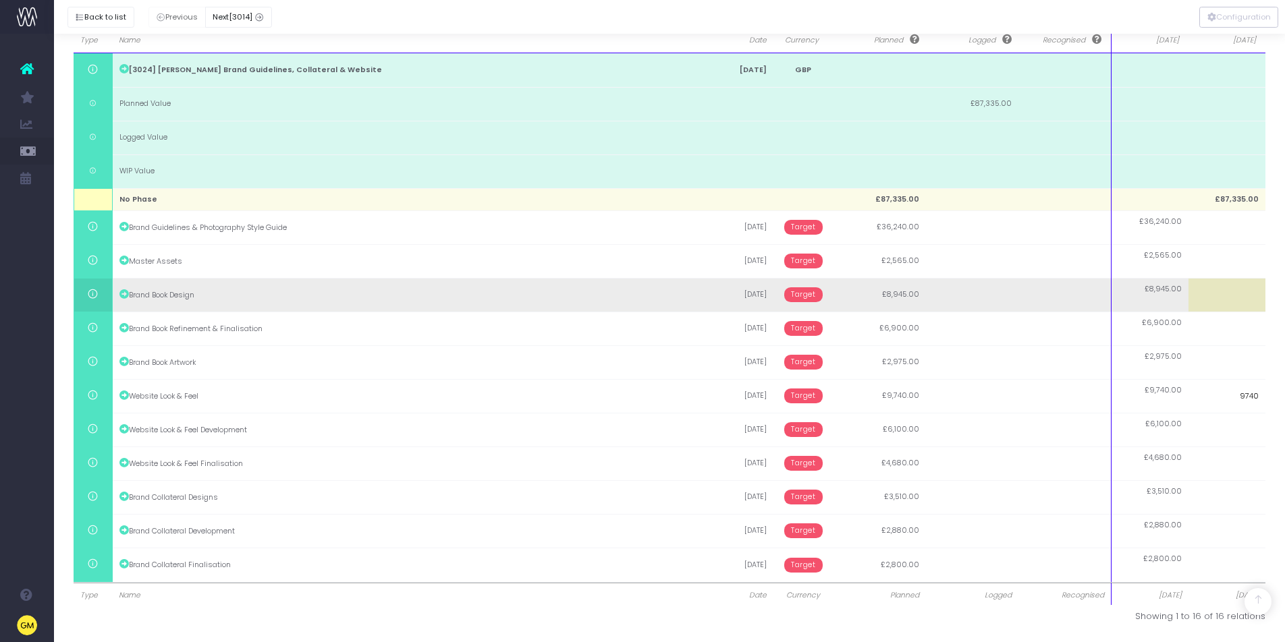
click at [1191, 289] on body "Oh my... this is bad. wayahead wasn't able to load this page. Please contact su…" at bounding box center [642, 91] width 1285 height 642
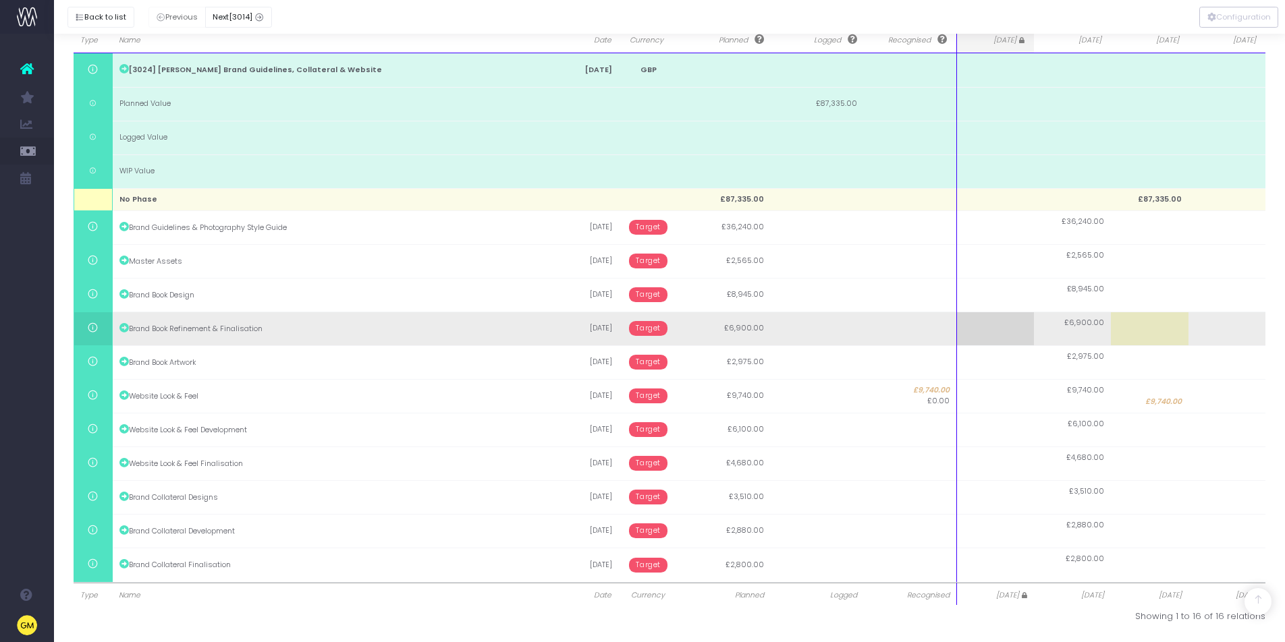
click at [1178, 323] on td at bounding box center [1150, 329] width 78 height 34
type input "6900"
click at [1236, 323] on body "Oh my... this is bad. wayahead wasn't able to load this page. Please contact su…" at bounding box center [642, 91] width 1285 height 642
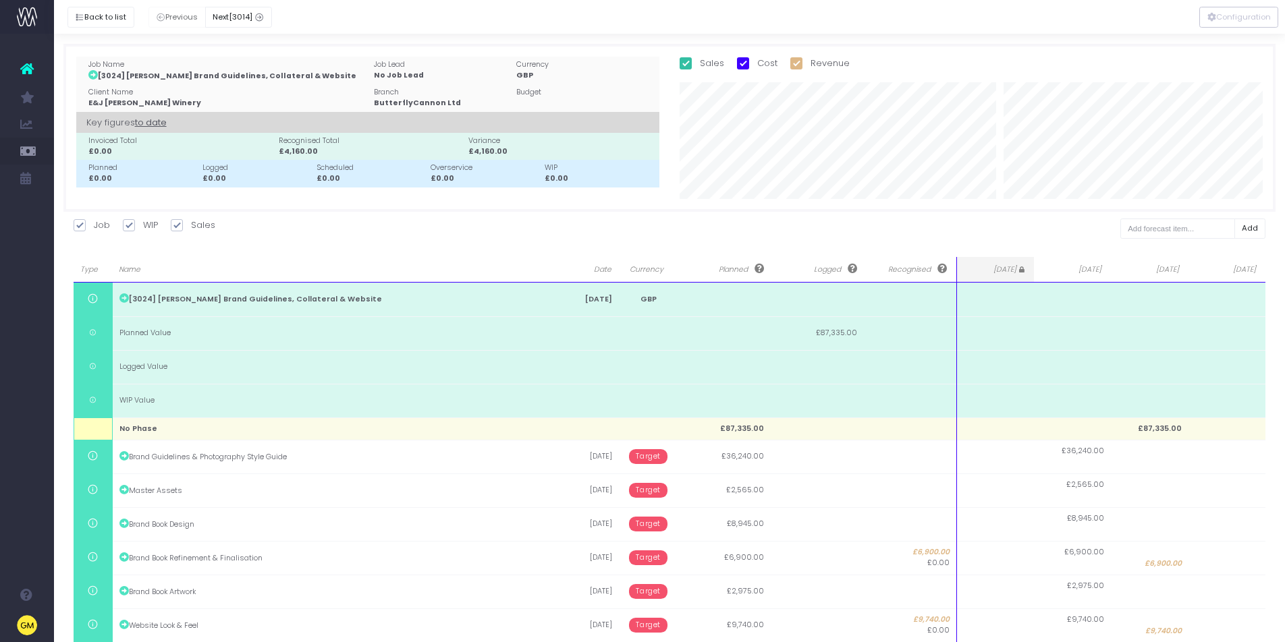
scroll to position [0, 0]
drag, startPoint x: 955, startPoint y: 263, endPoint x: 796, endPoint y: 269, distance: 158.7
click at [839, 261] on tr "Type Name Date Currency Planned Logged Recognised Jul 25 Aug 25 Sep 25 Oct 25" at bounding box center [670, 271] width 1192 height 26
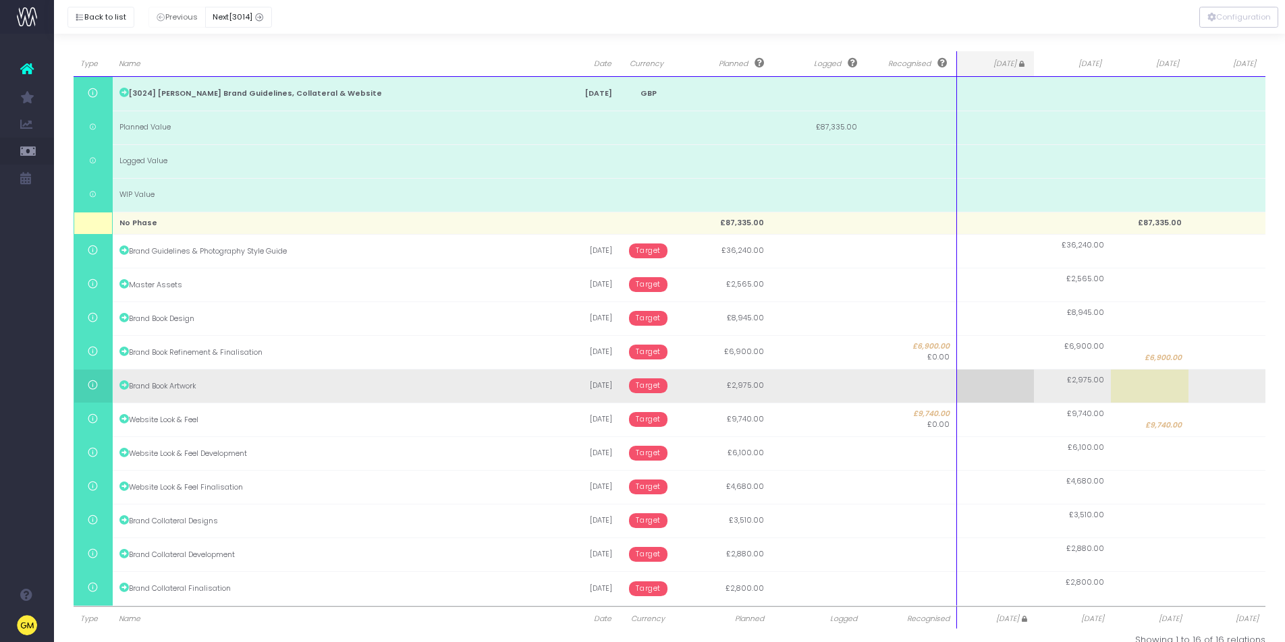
scroll to position [230, 0]
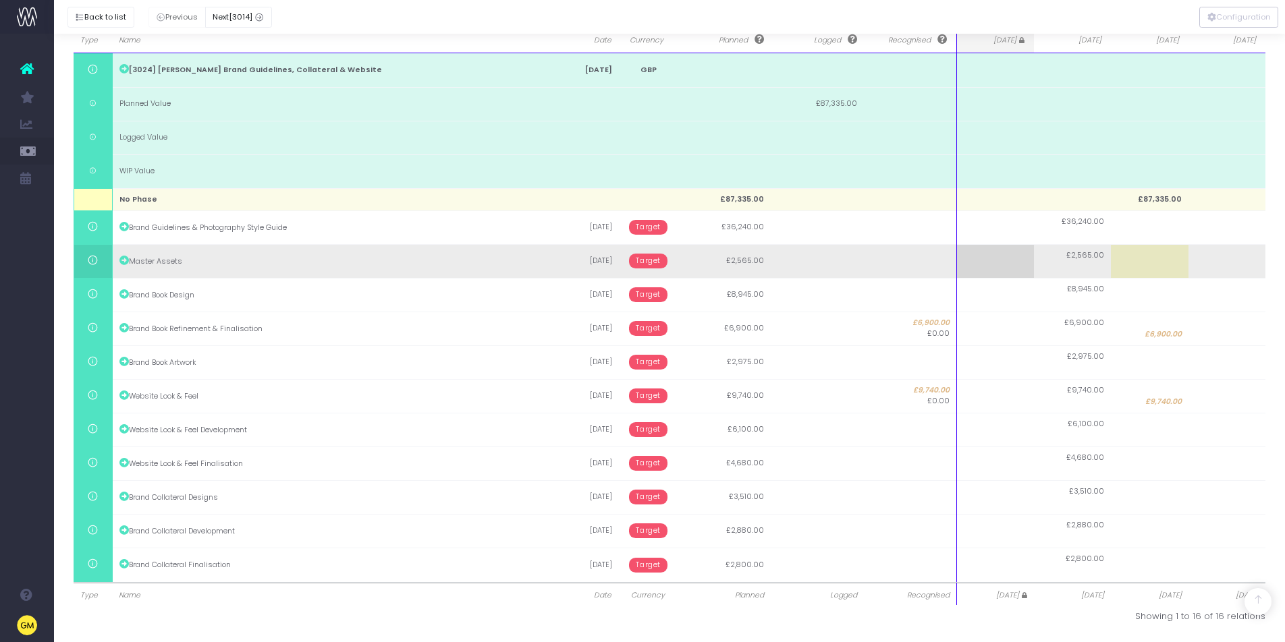
click at [543, 268] on td "Master Assets" at bounding box center [330, 261] width 437 height 34
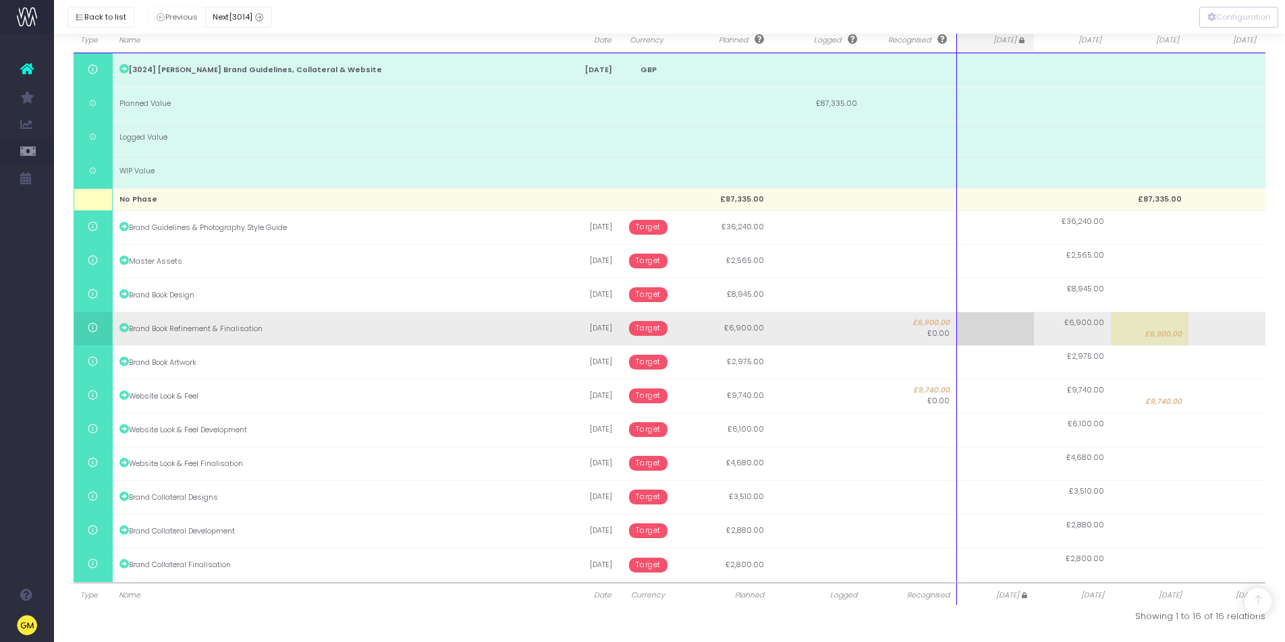
drag, startPoint x: 947, startPoint y: 306, endPoint x: 925, endPoint y: 344, distance: 44.1
click at [860, 307] on tr "Brand Book Design 29 Sep 2025 Target £8,945.00 £8,945.00" at bounding box center [670, 295] width 1192 height 34
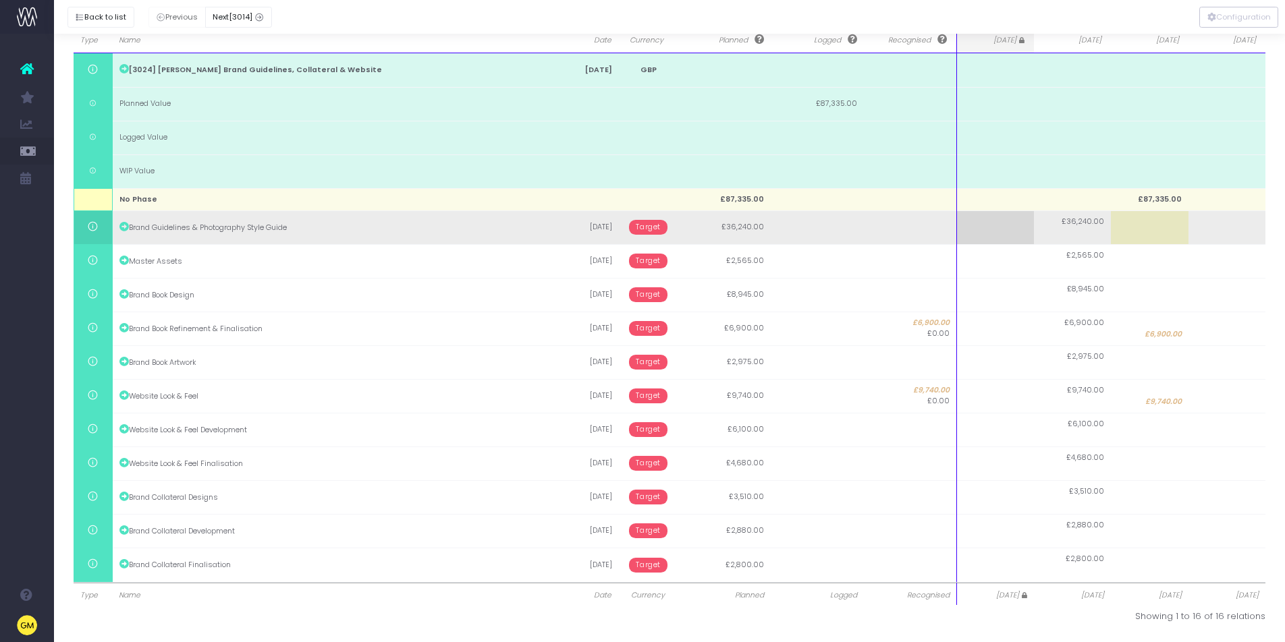
scroll to position [0, 0]
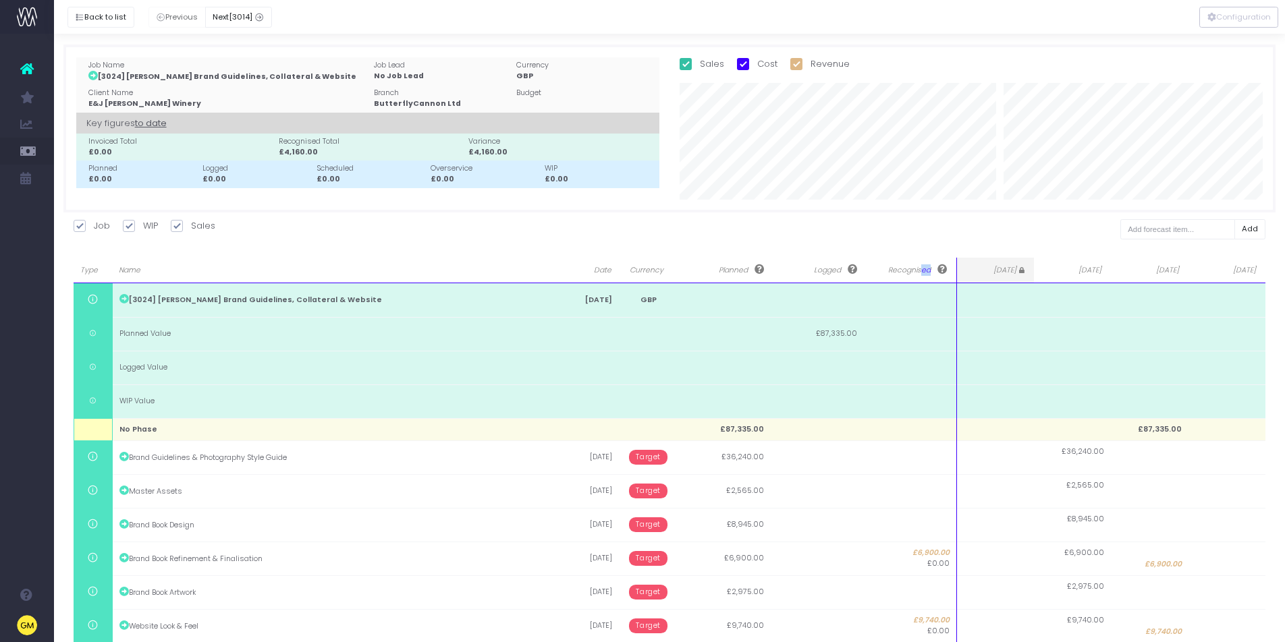
drag, startPoint x: 955, startPoint y: 274, endPoint x: 920, endPoint y: 269, distance: 34.7
click at [920, 269] on th "Recognised" at bounding box center [910, 271] width 92 height 26
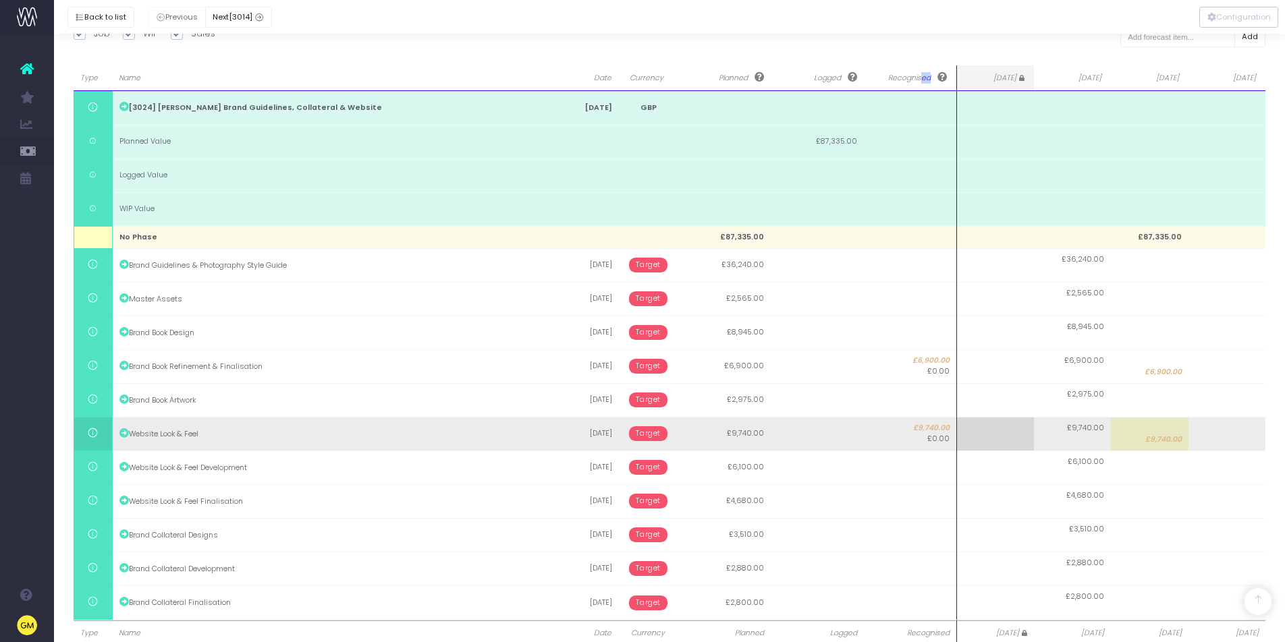
scroll to position [230, 0]
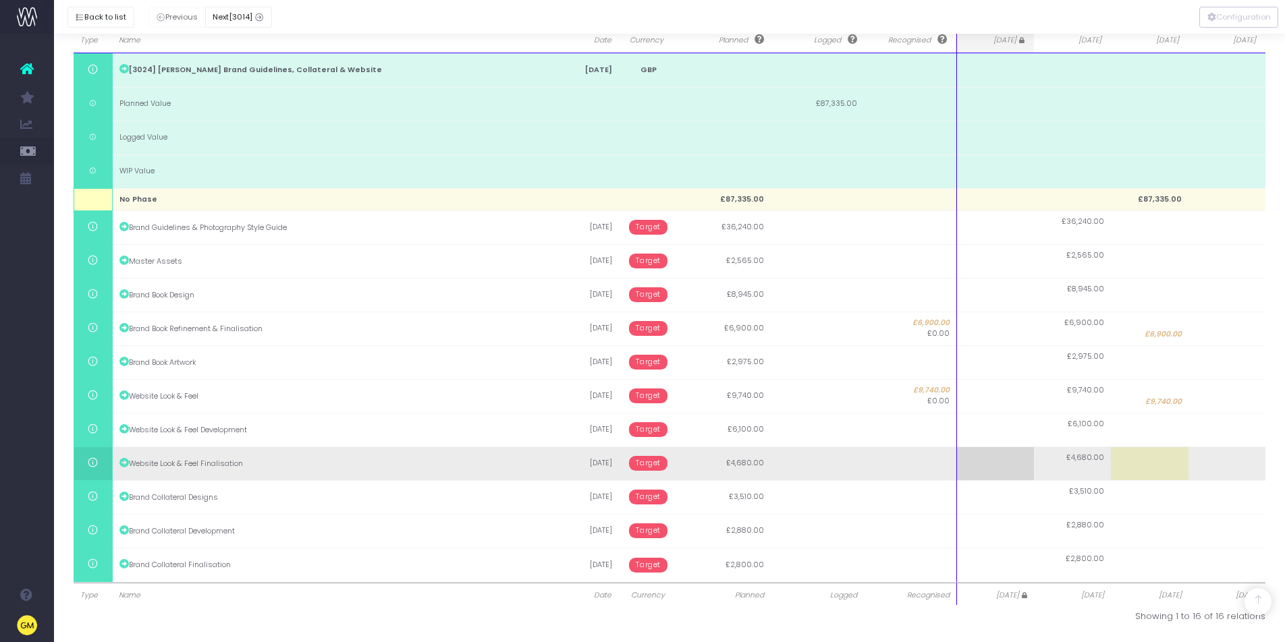
click at [1144, 468] on td at bounding box center [1150, 464] width 78 height 34
type input "2000"
click at [1203, 412] on body "Oh my... this is bad. wayahead wasn't able to load this page. Please contact su…" at bounding box center [642, 91] width 1285 height 642
click at [1214, 467] on td at bounding box center [1227, 464] width 78 height 34
click at [0, 0] on input "2680" at bounding box center [0, 0] width 0 height 0
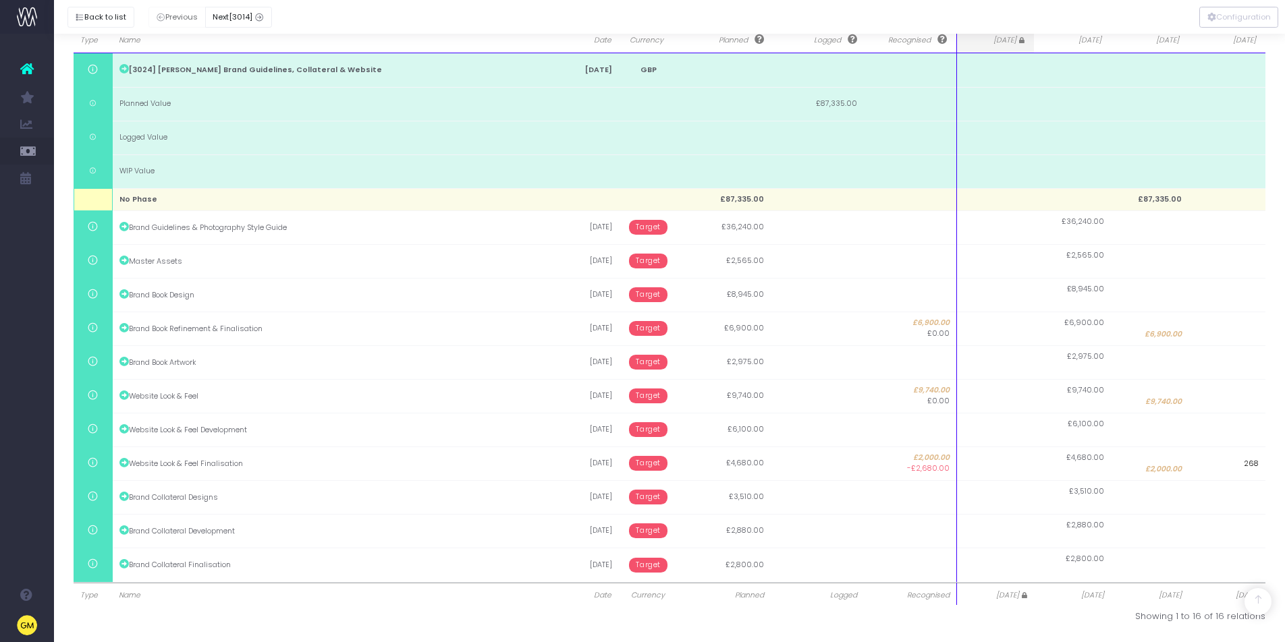
type input "2680"
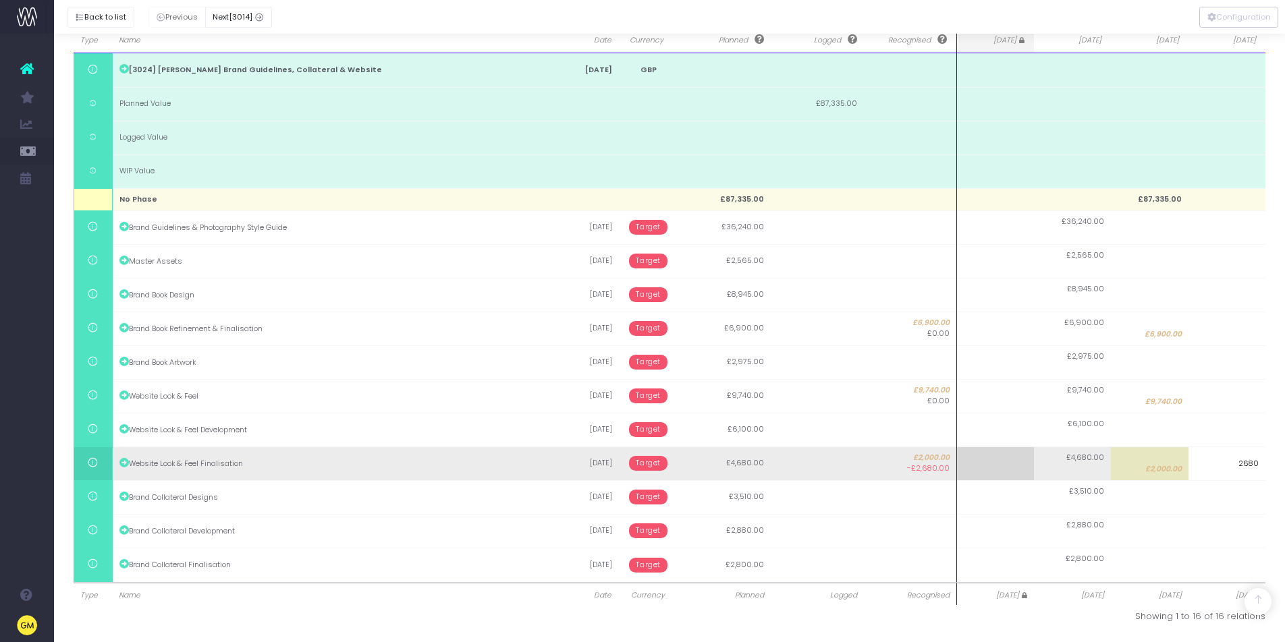
click at [659, 412] on body "Oh my... this is bad. wayahead wasn't able to load this page. Please contact su…" at bounding box center [642, 91] width 1285 height 642
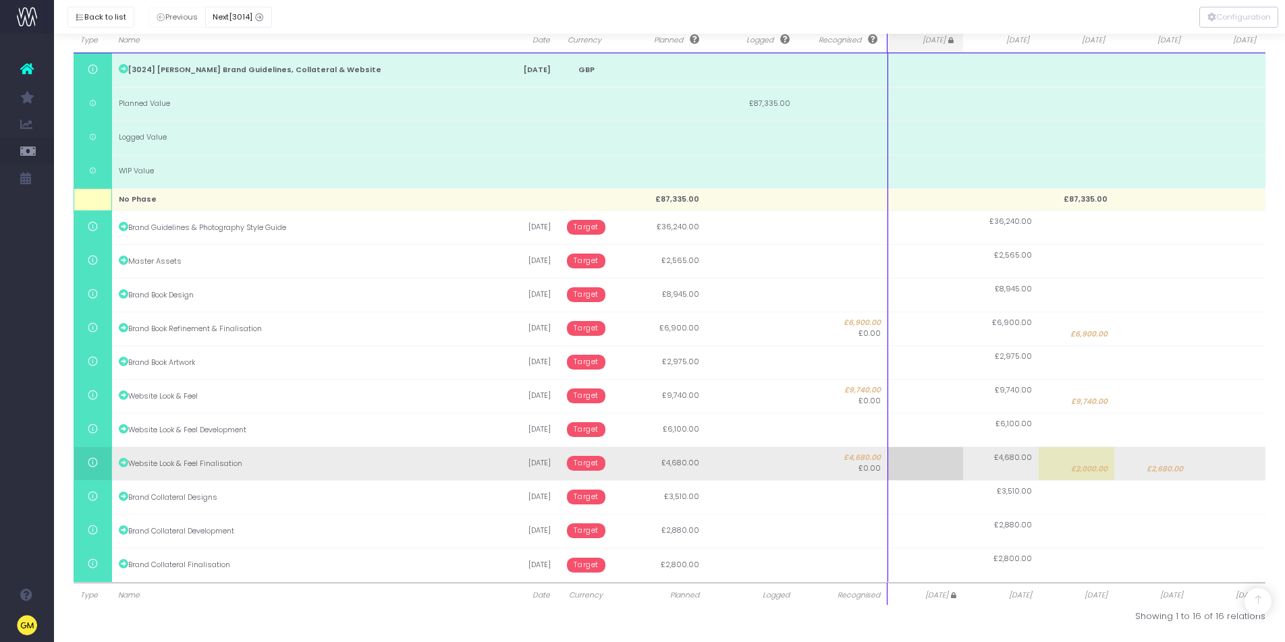
click at [582, 463] on span "Target" at bounding box center [586, 463] width 38 height 15
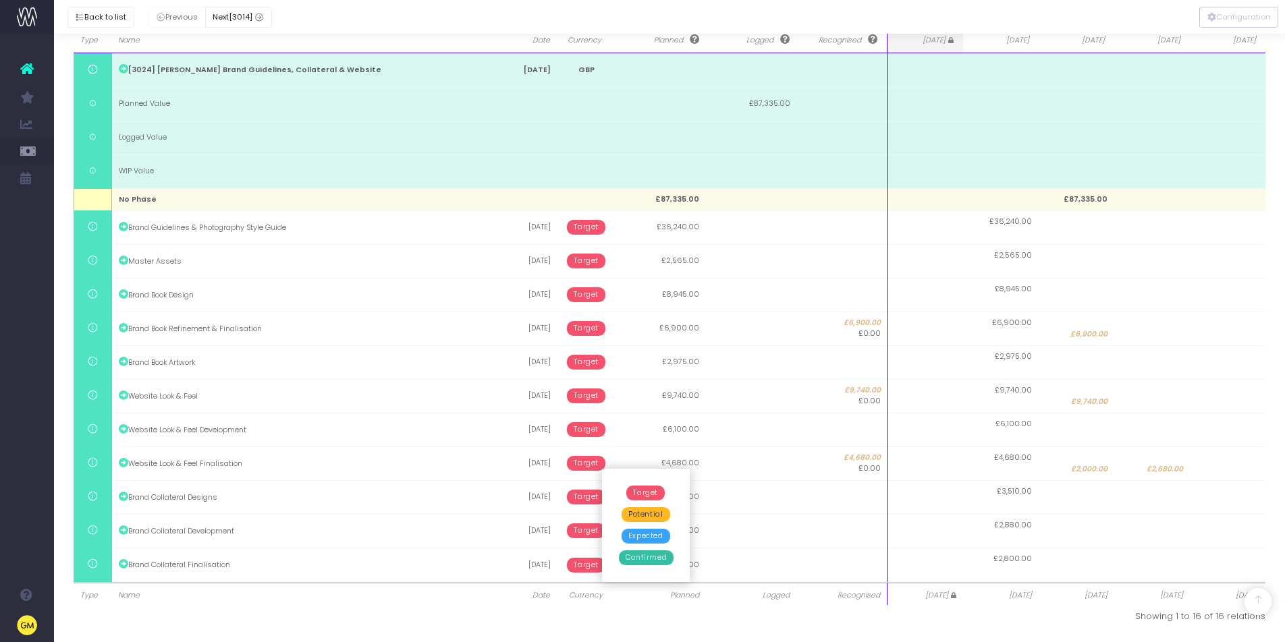
click at [640, 559] on span "Confirmed" at bounding box center [646, 558] width 55 height 15
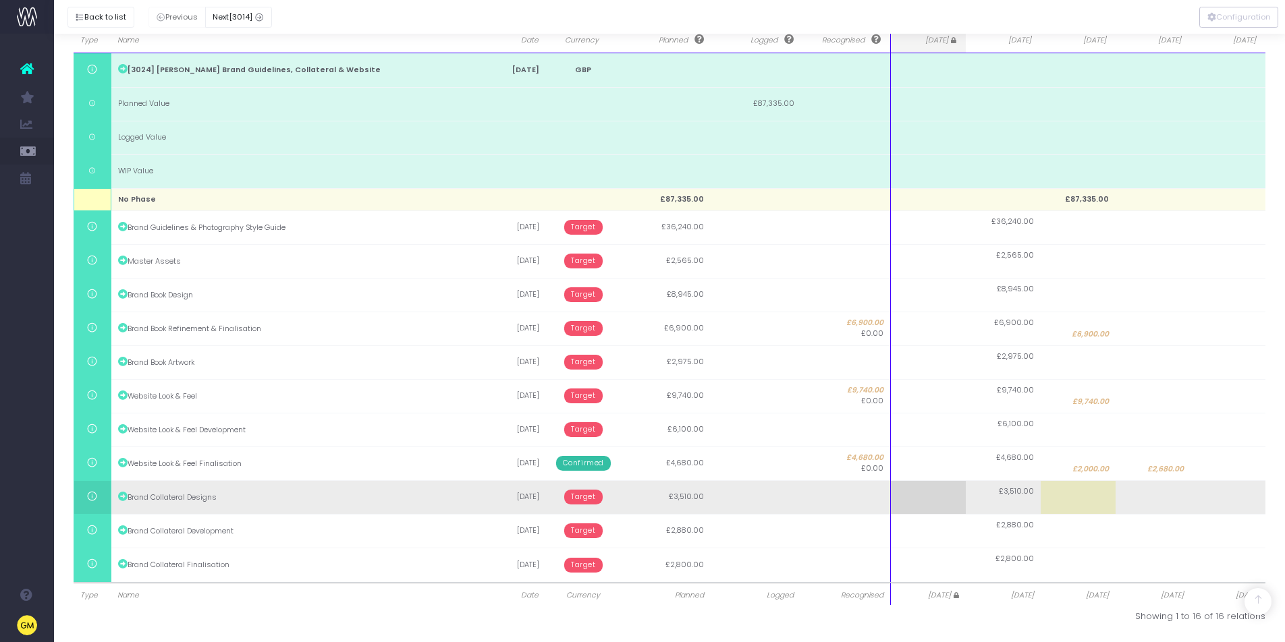
click at [1019, 501] on td "£3,510.00" at bounding box center [1003, 497] width 75 height 34
type input "3510"
click at [1019, 501] on input "3510" at bounding box center [1003, 497] width 75 height 34
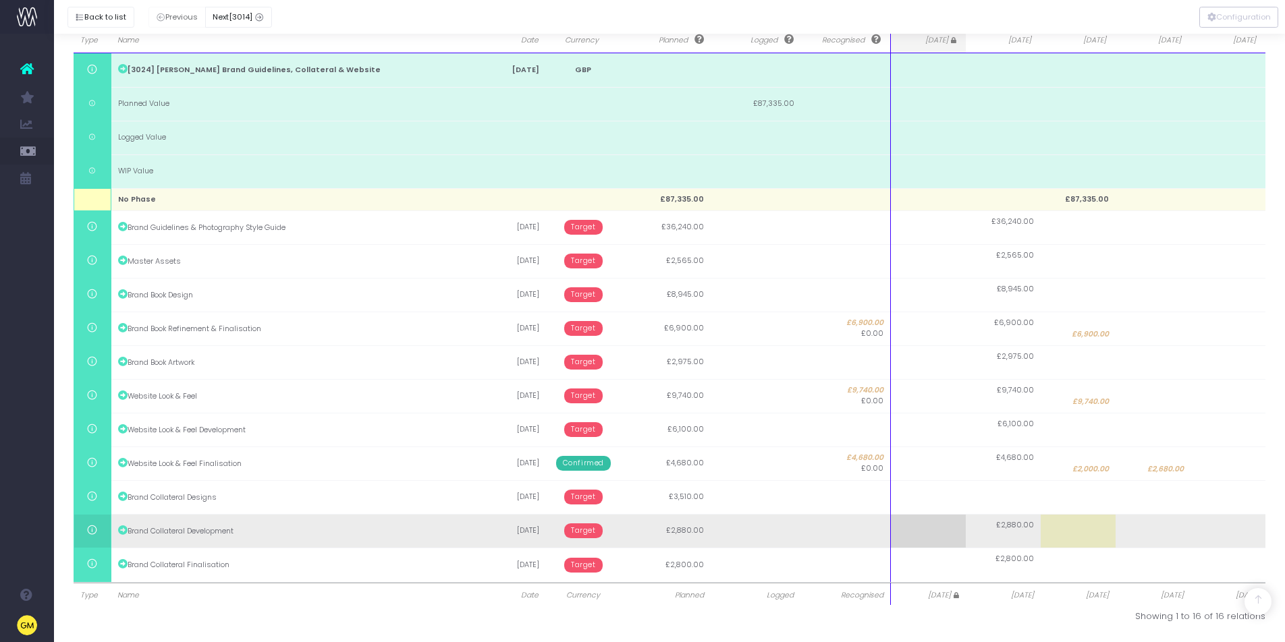
click at [1025, 524] on span "£2,880.00" at bounding box center [1015, 525] width 38 height 11
type input "2880"
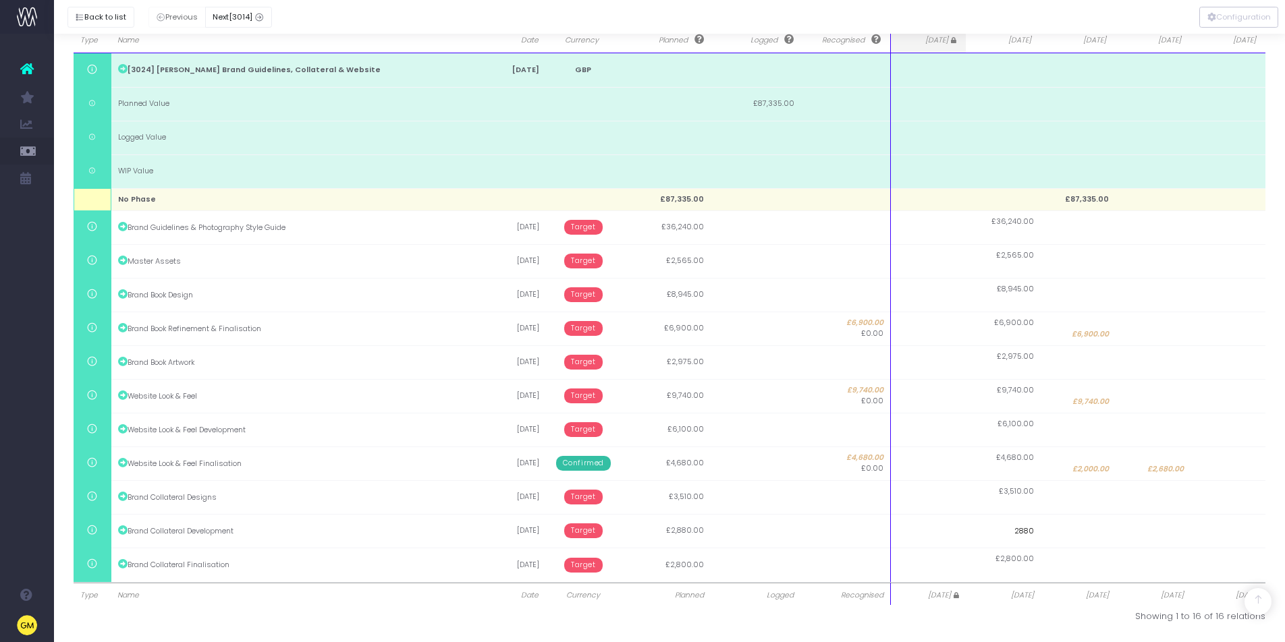
click at [1025, 524] on input "2880" at bounding box center [1003, 531] width 75 height 34
click at [1019, 561] on div at bounding box center [642, 321] width 1285 height 642
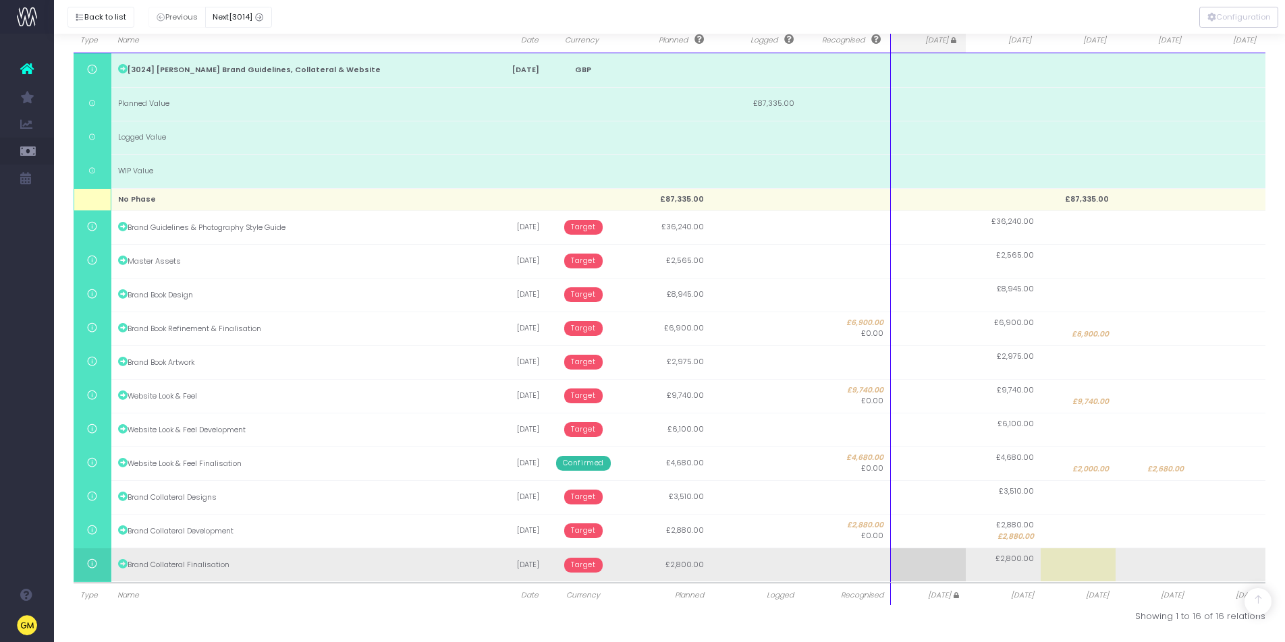
click at [1018, 557] on span "£2,800.00" at bounding box center [1014, 559] width 38 height 11
type input "2800"
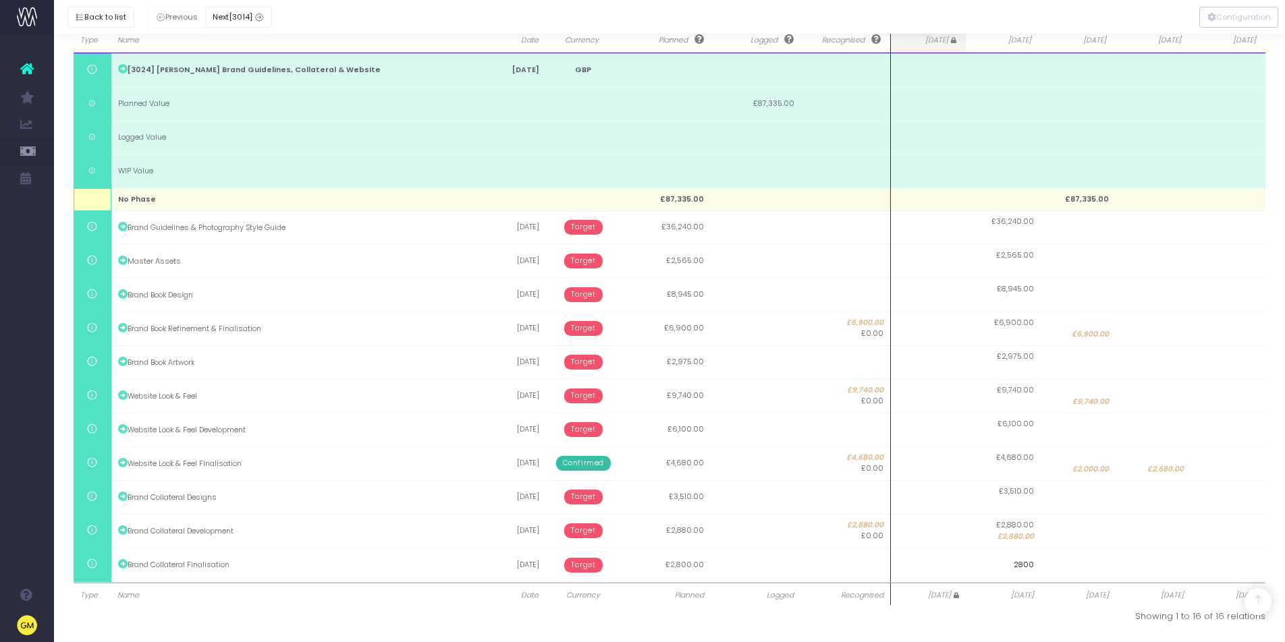
click at [1018, 557] on input "2800" at bounding box center [1003, 565] width 75 height 34
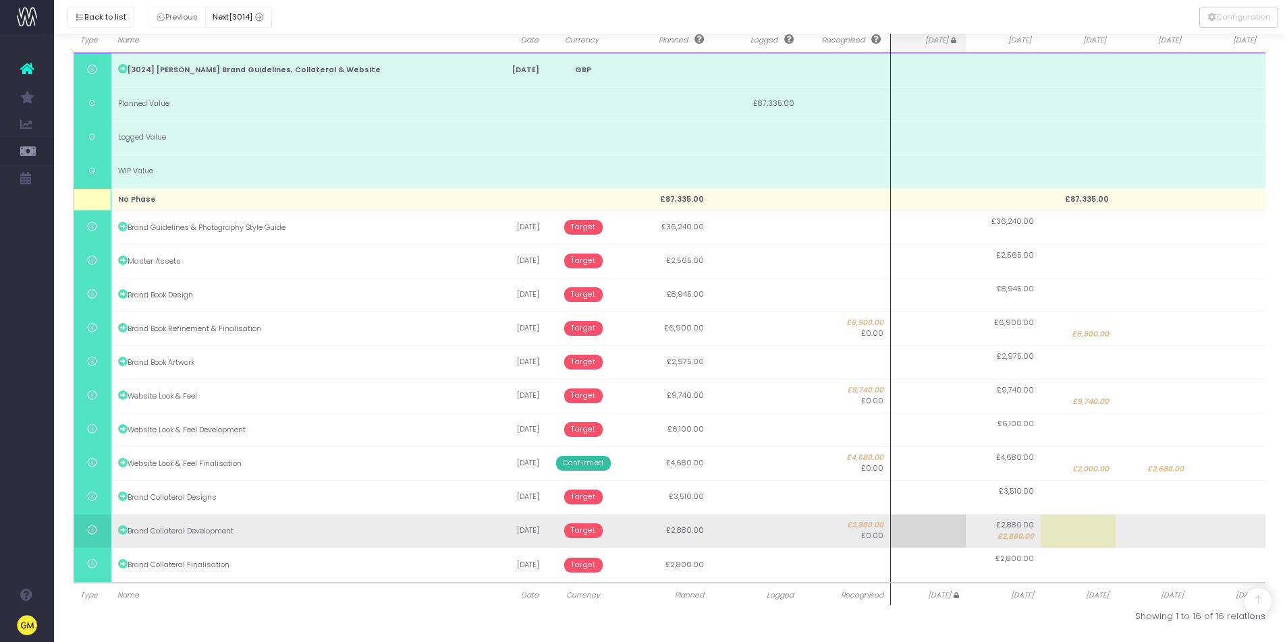
click at [1015, 532] on span "£2,880.00" at bounding box center [1015, 537] width 36 height 11
type input "2880"
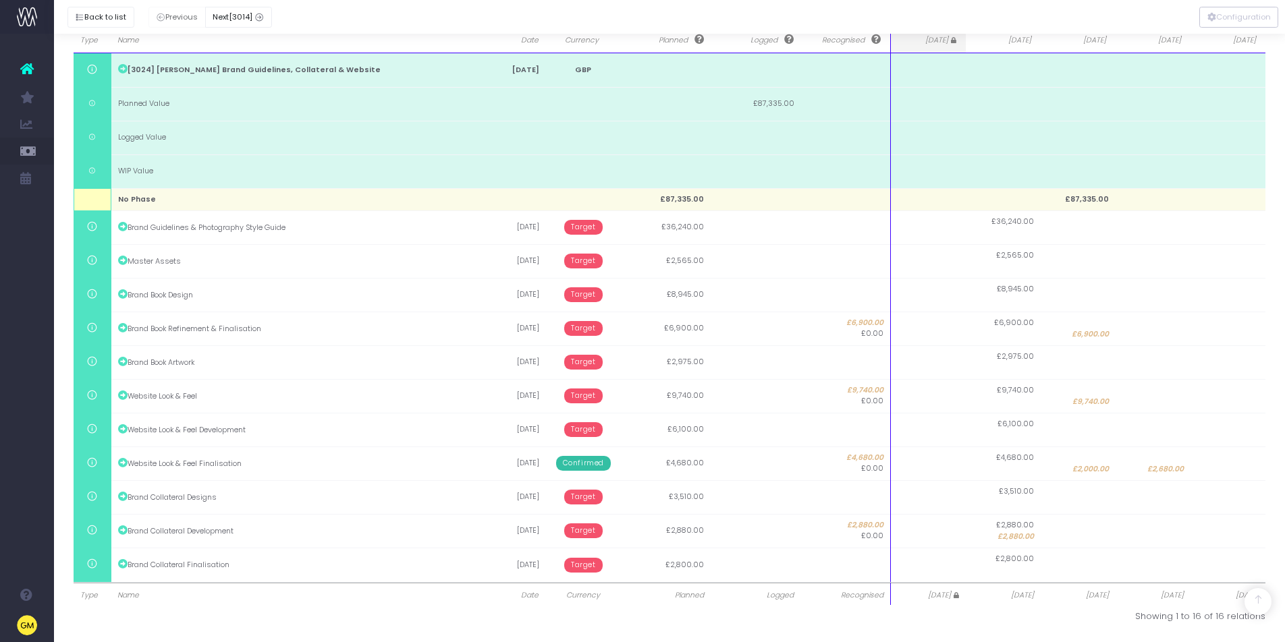
click at [0, 0] on input "2880" at bounding box center [0, 0] width 0 height 0
click at [954, 412] on body "Oh my... this is bad. wayahead wasn't able to load this page. Please contact su…" at bounding box center [642, 91] width 1285 height 642
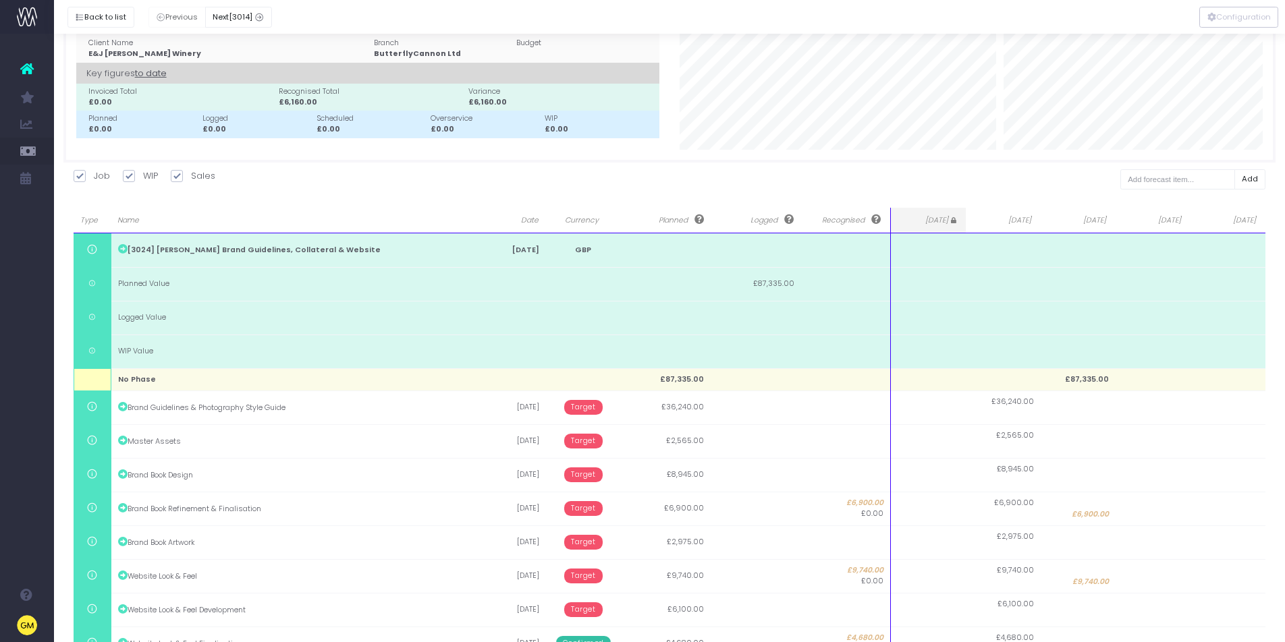
scroll to position [0, 0]
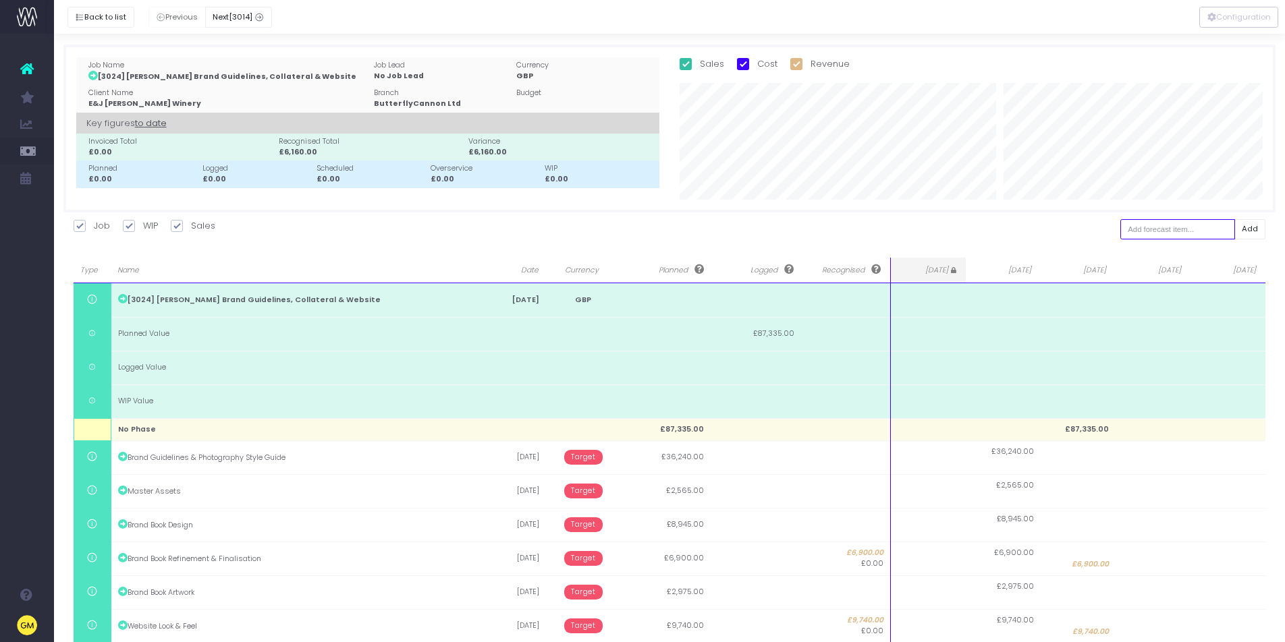
drag, startPoint x: 1187, startPoint y: 231, endPoint x: 1202, endPoint y: 231, distance: 14.9
click at [1186, 231] on input "text" at bounding box center [1177, 229] width 115 height 21
click at [1252, 229] on button "Add" at bounding box center [1250, 229] width 32 height 21
click at [1204, 228] on div at bounding box center [642, 321] width 1285 height 642
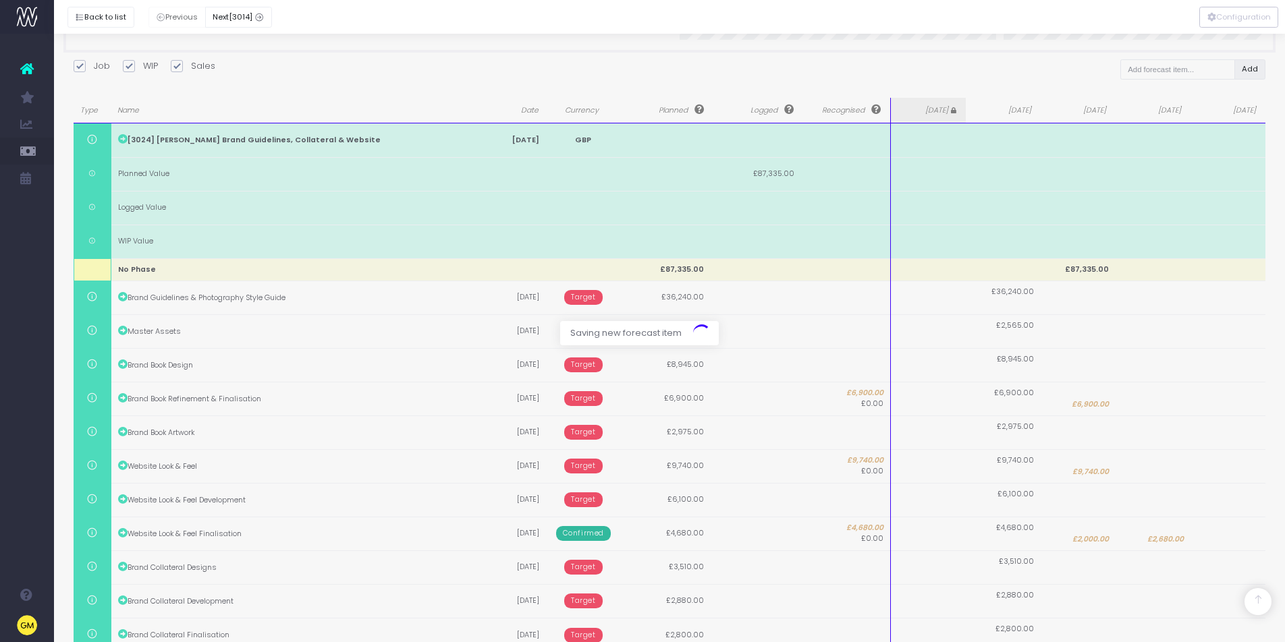
scroll to position [230, 0]
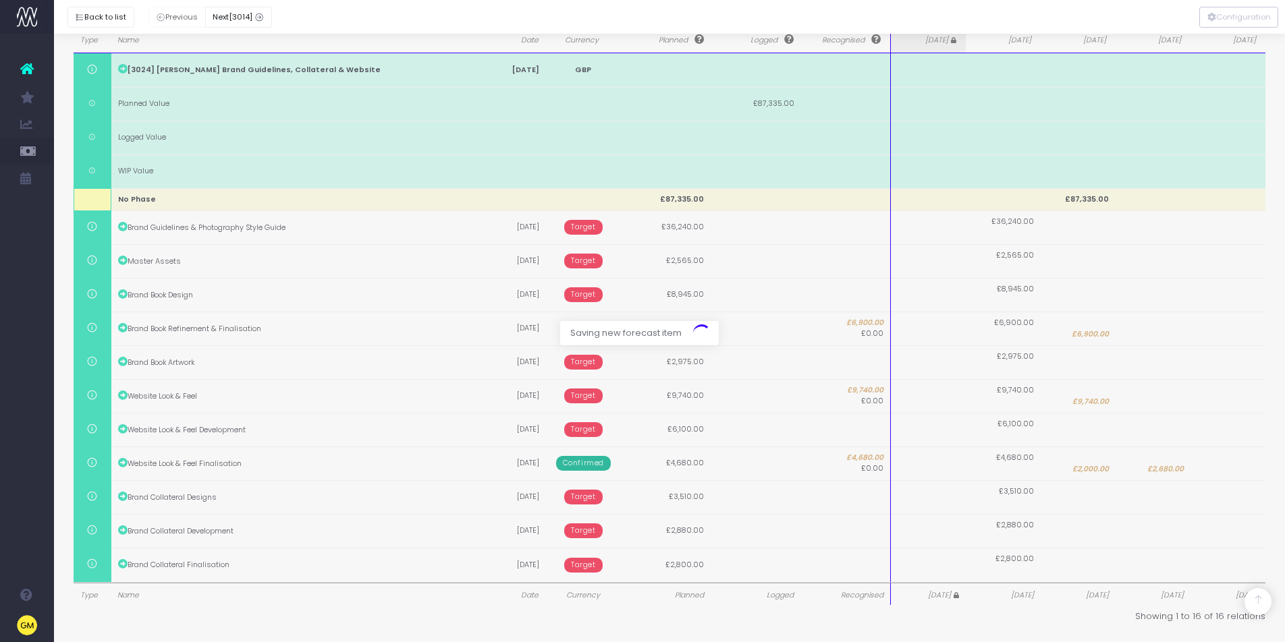
click at [371, 532] on div at bounding box center [642, 321] width 1285 height 642
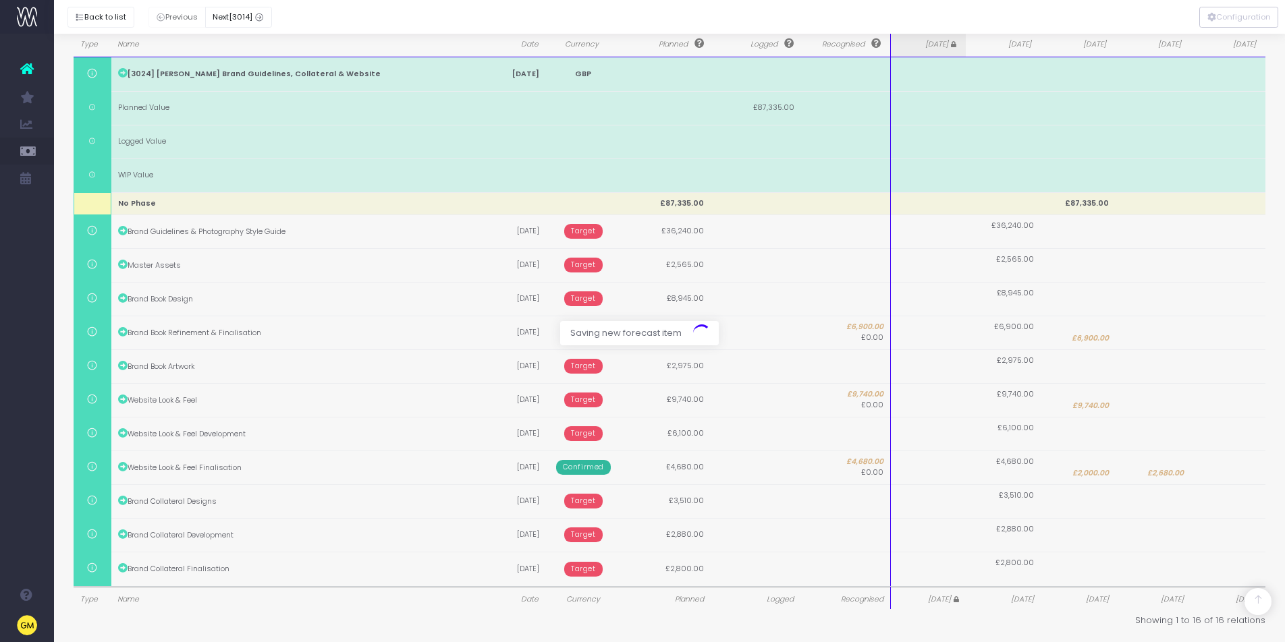
scroll to position [0, 0]
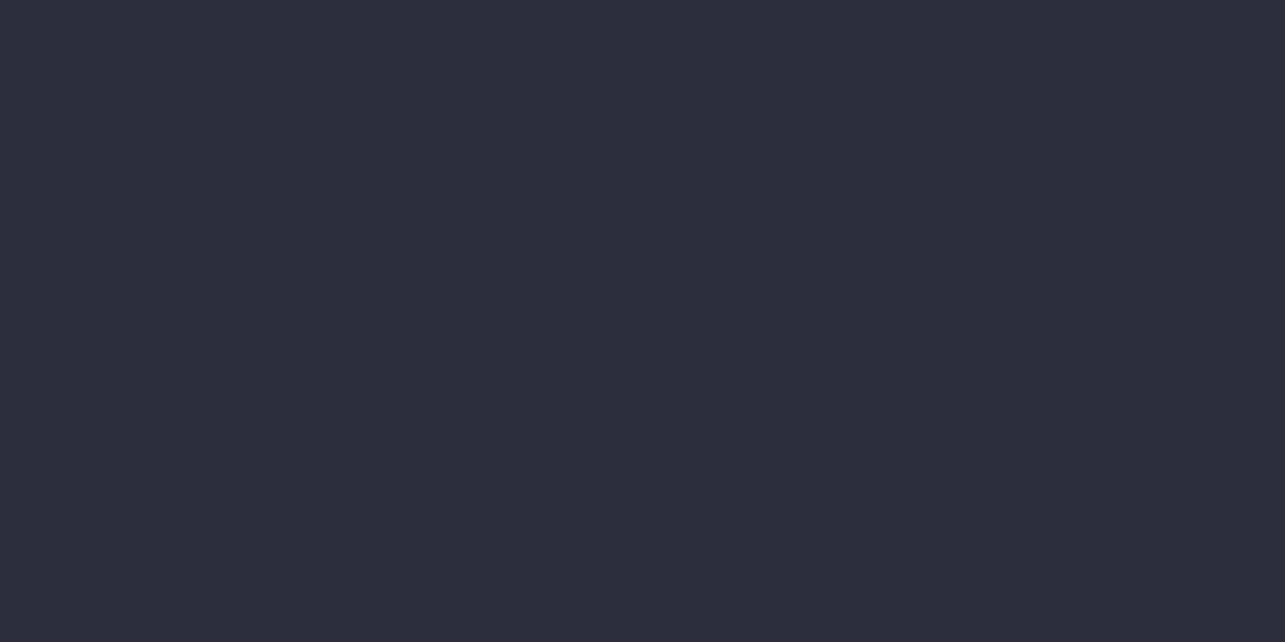
select select "finances"
select select "job"
select select "billing"
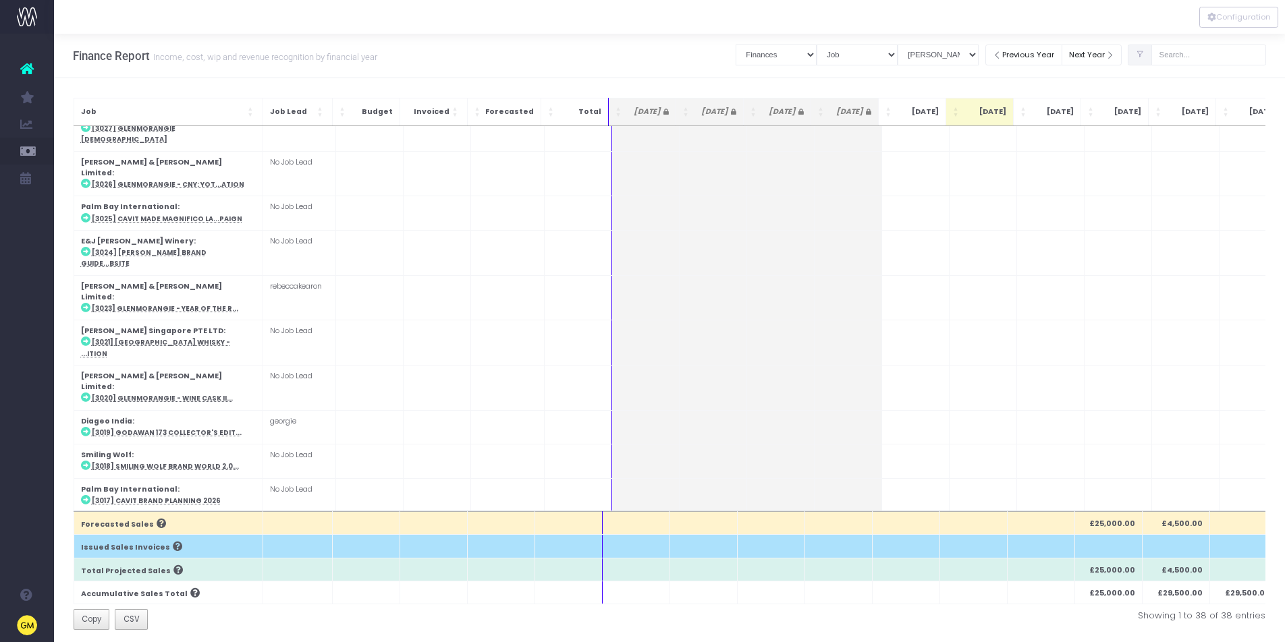
scroll to position [747, 0]
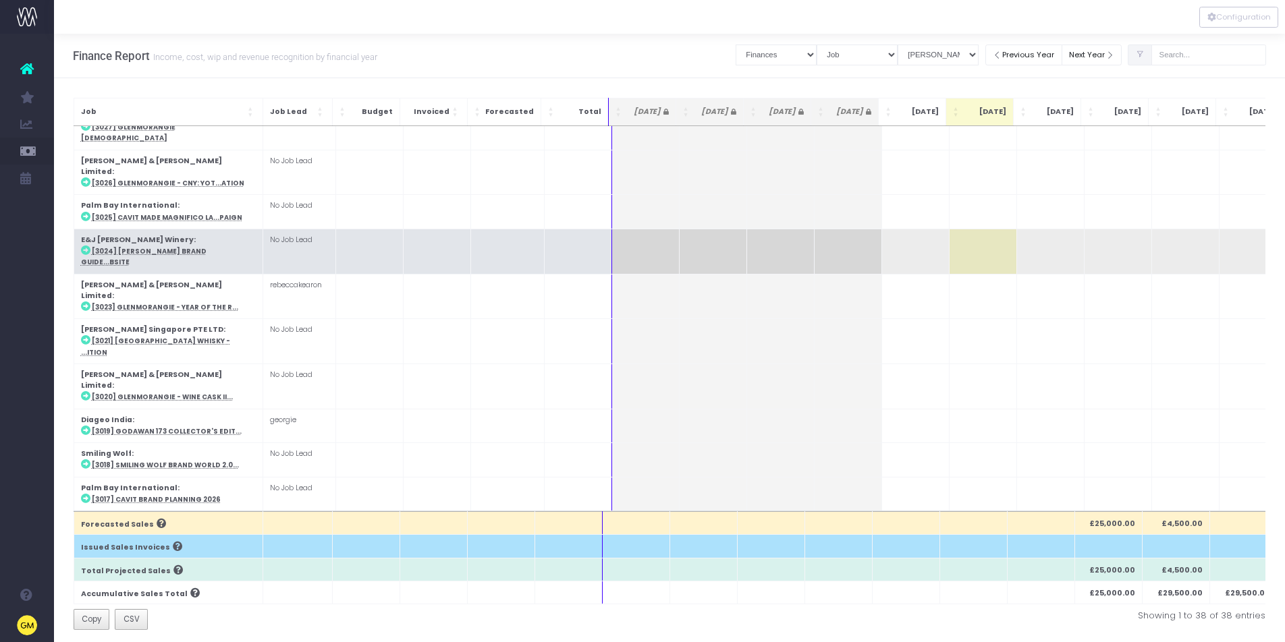
click at [157, 247] on abbr "[3024] [PERSON_NAME] Brand Guide...bsite" at bounding box center [144, 257] width 126 height 20
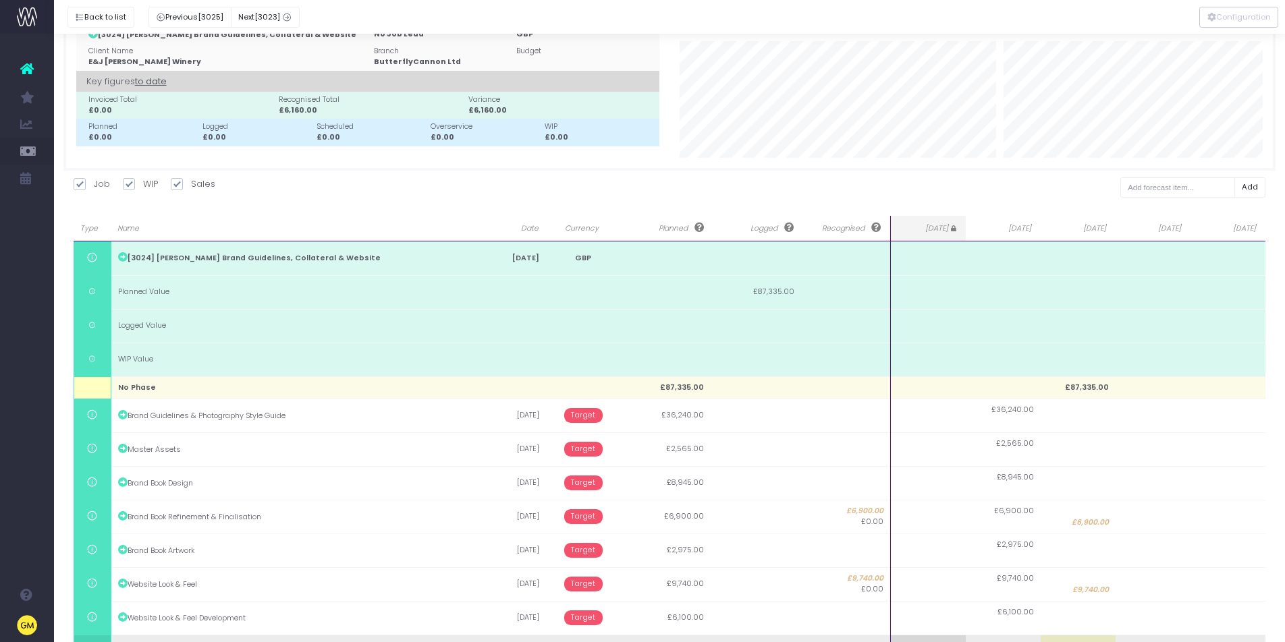
scroll to position [0, 0]
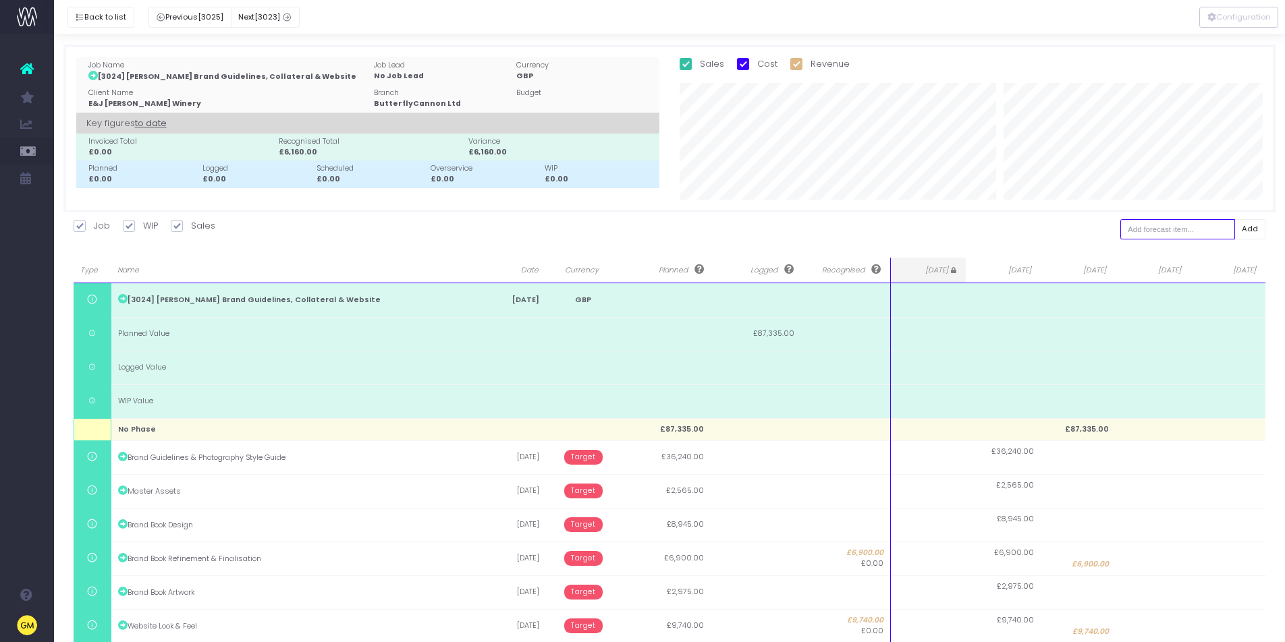
click at [1198, 226] on input "text" at bounding box center [1177, 229] width 115 height 21
click at [1175, 224] on input "text" at bounding box center [1177, 229] width 115 height 21
type input "Brand Collateral Business Card"
click at [1246, 226] on button "Add" at bounding box center [1250, 229] width 32 height 21
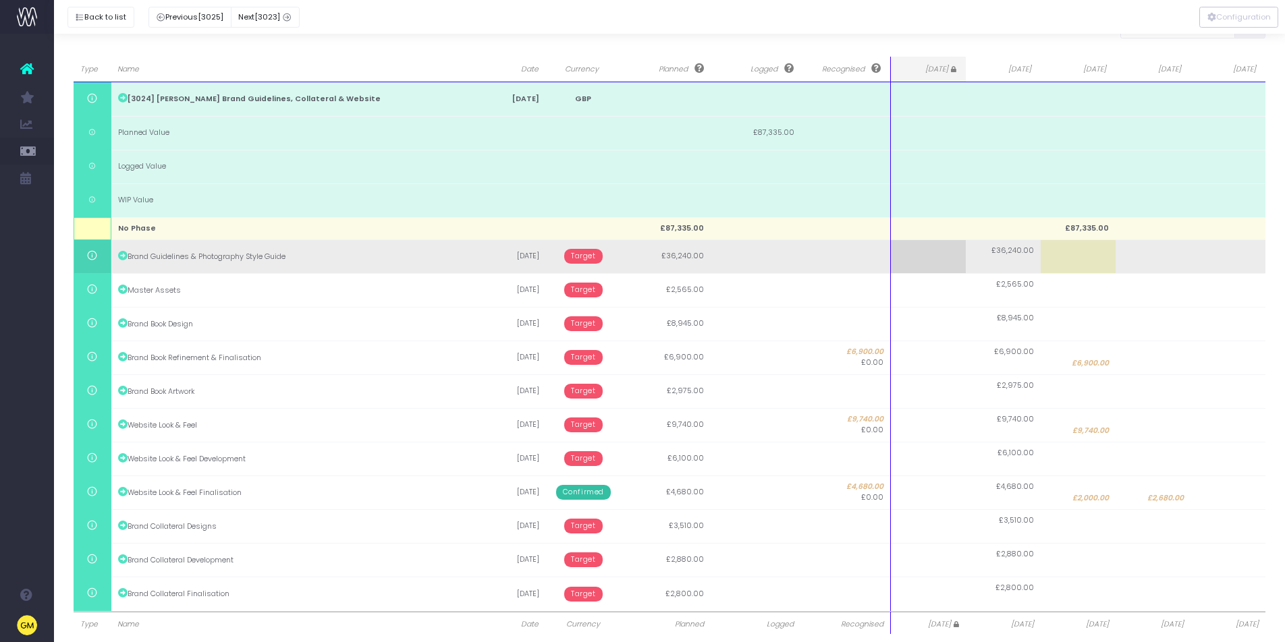
scroll to position [230, 0]
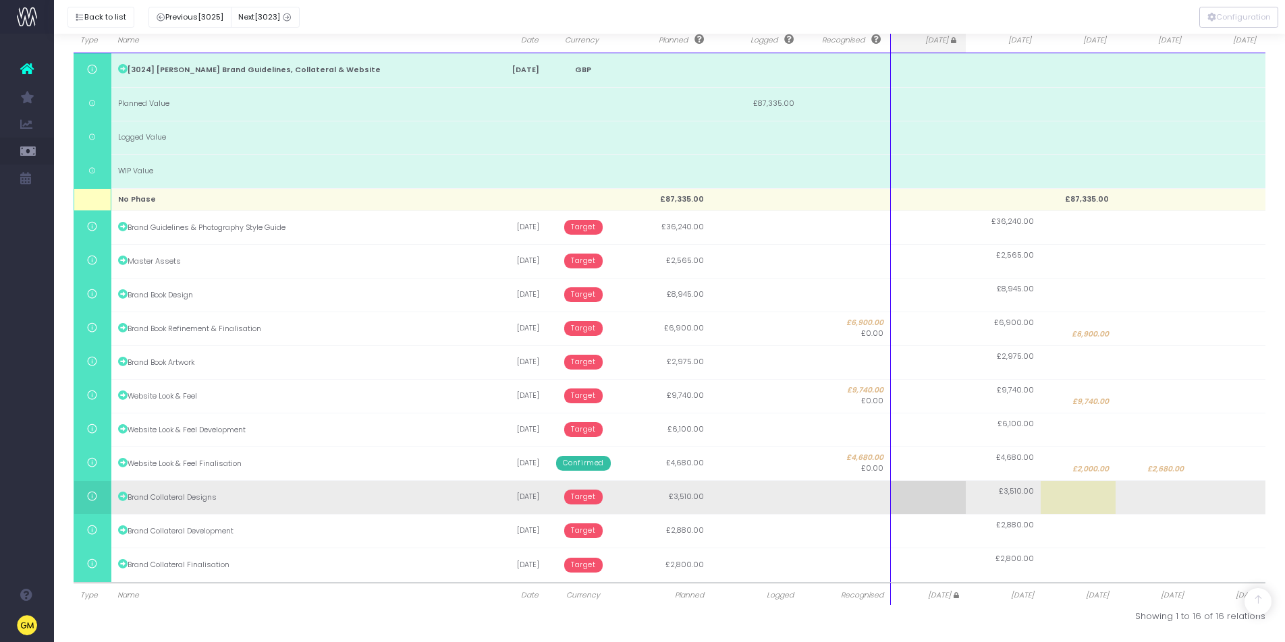
click at [269, 501] on td "Brand Collateral Designs" at bounding box center [294, 497] width 367 height 34
click at [293, 496] on td "Brand Collateral Designs" at bounding box center [294, 497] width 367 height 34
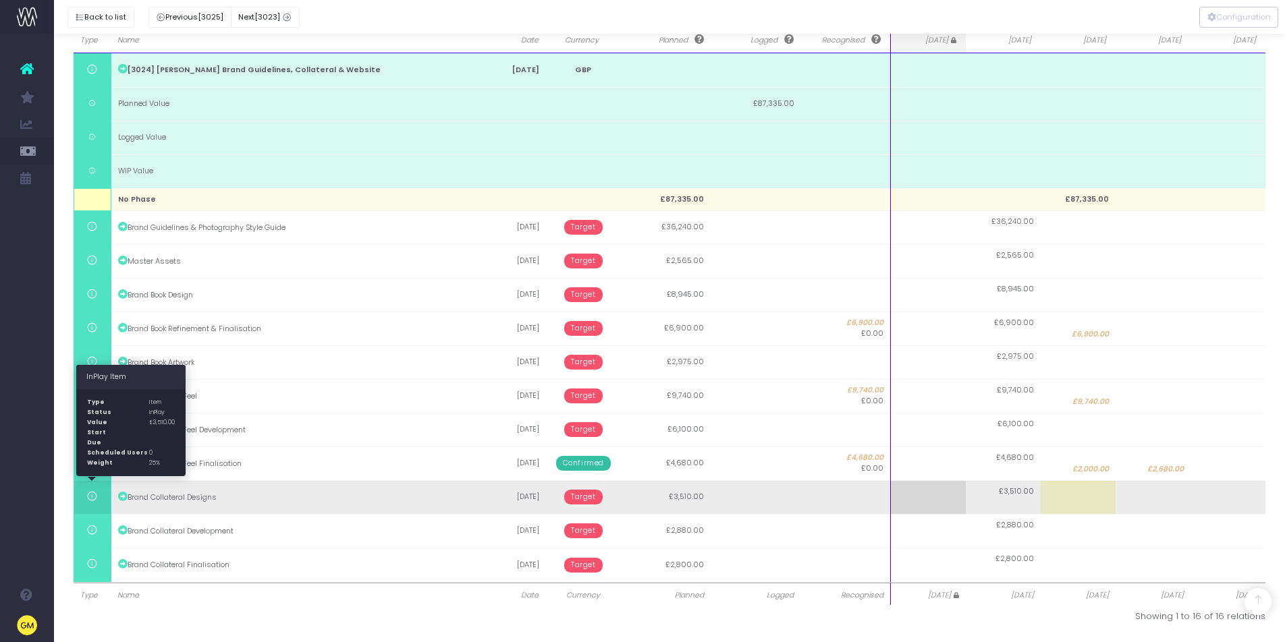
click at [90, 496] on icon at bounding box center [91, 496] width 11 height 11
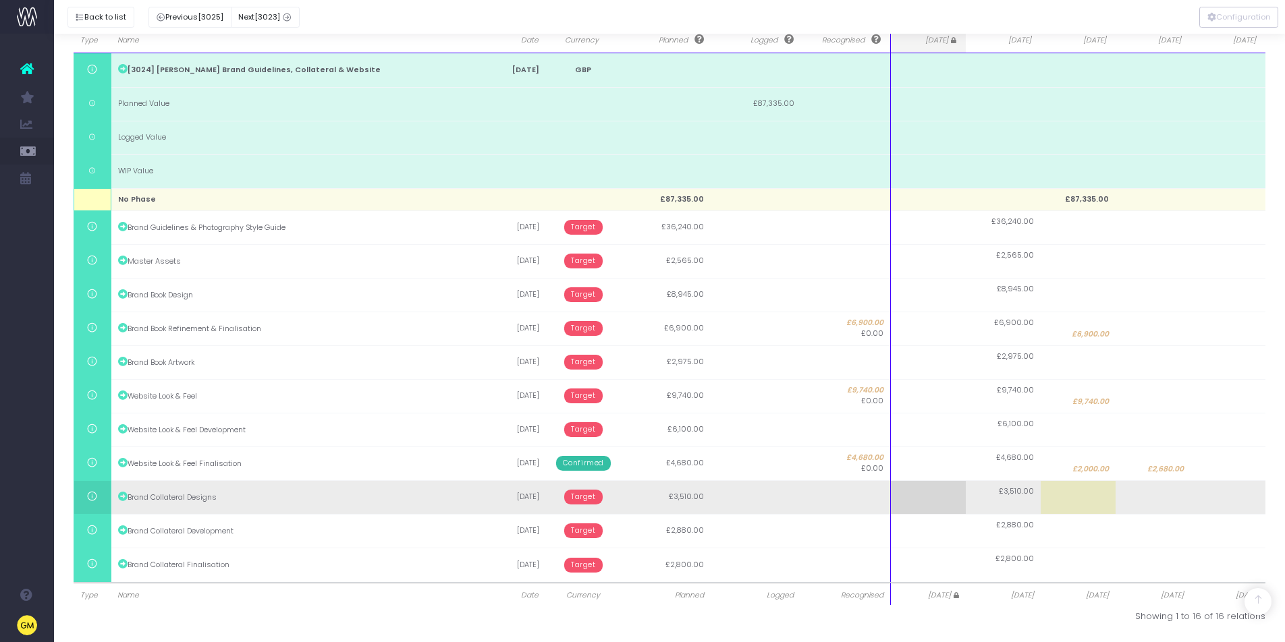
click at [1169, 503] on td at bounding box center [1152, 497] width 75 height 34
type input "3510"
click at [585, 412] on body "Oh my... this is bad. wayahead wasn't able to load this page. Please contact su…" at bounding box center [642, 91] width 1285 height 642
click at [1165, 495] on td "£3,510.00" at bounding box center [1152, 497] width 75 height 34
type input "3510"
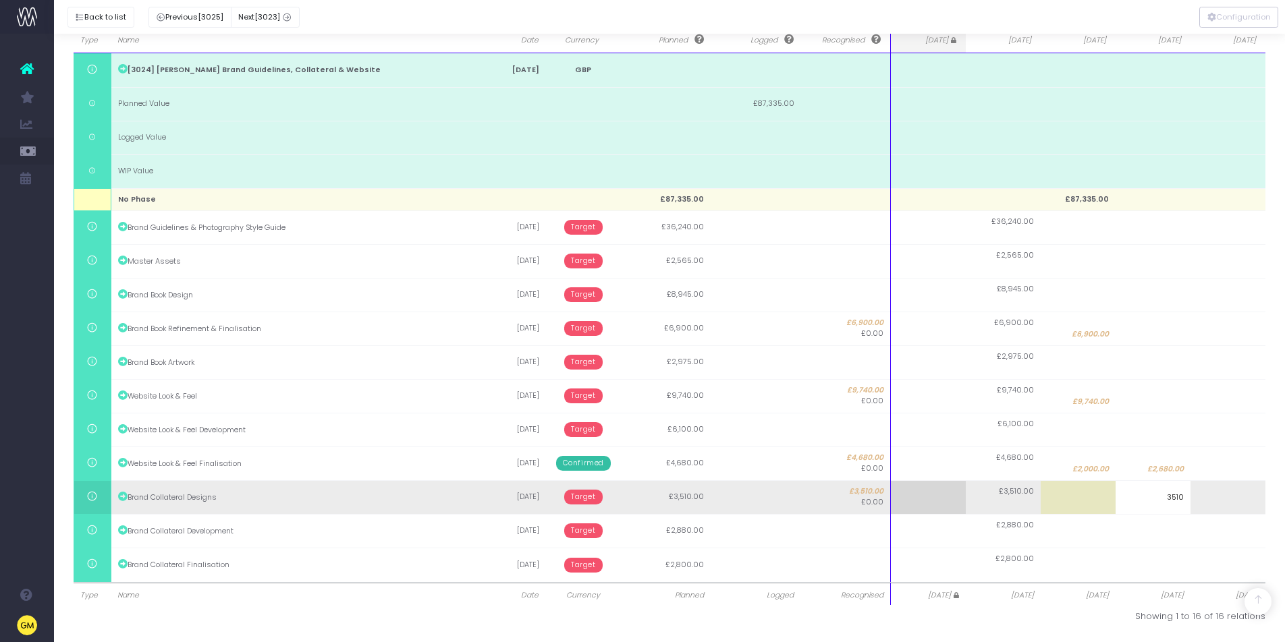
click at [1165, 495] on input "3510" at bounding box center [1152, 497] width 75 height 34
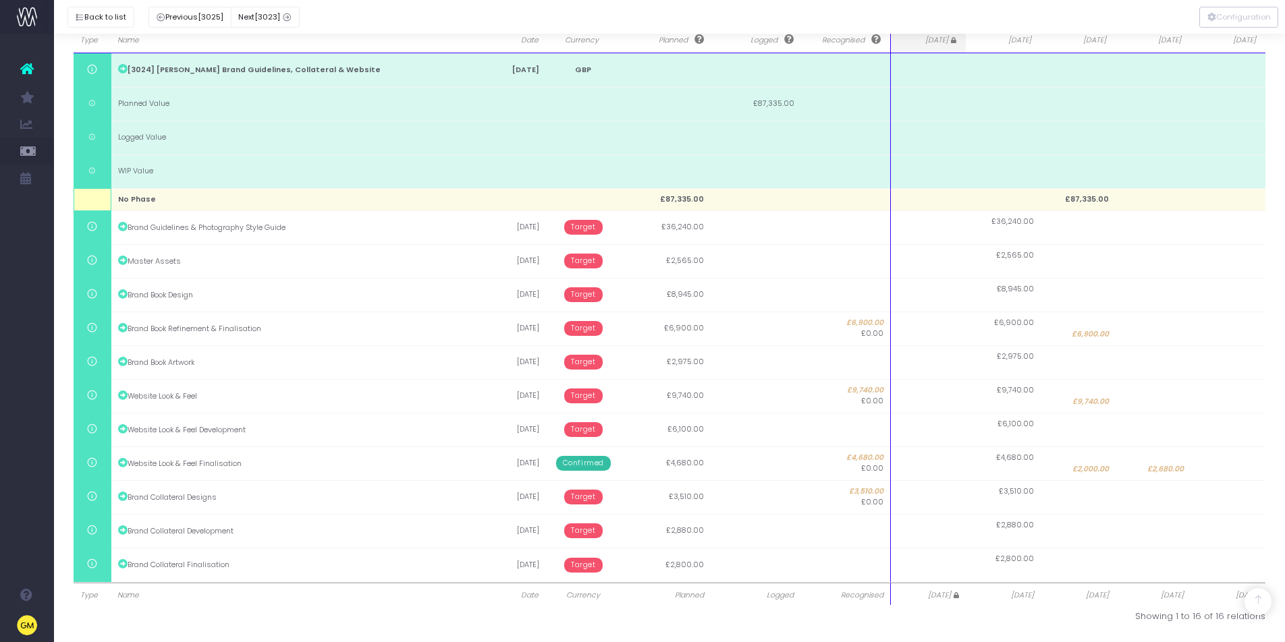
click at [1016, 412] on body "Oh my... this is bad. wayahead wasn't able to load this page. Please contact su…" at bounding box center [642, 91] width 1285 height 642
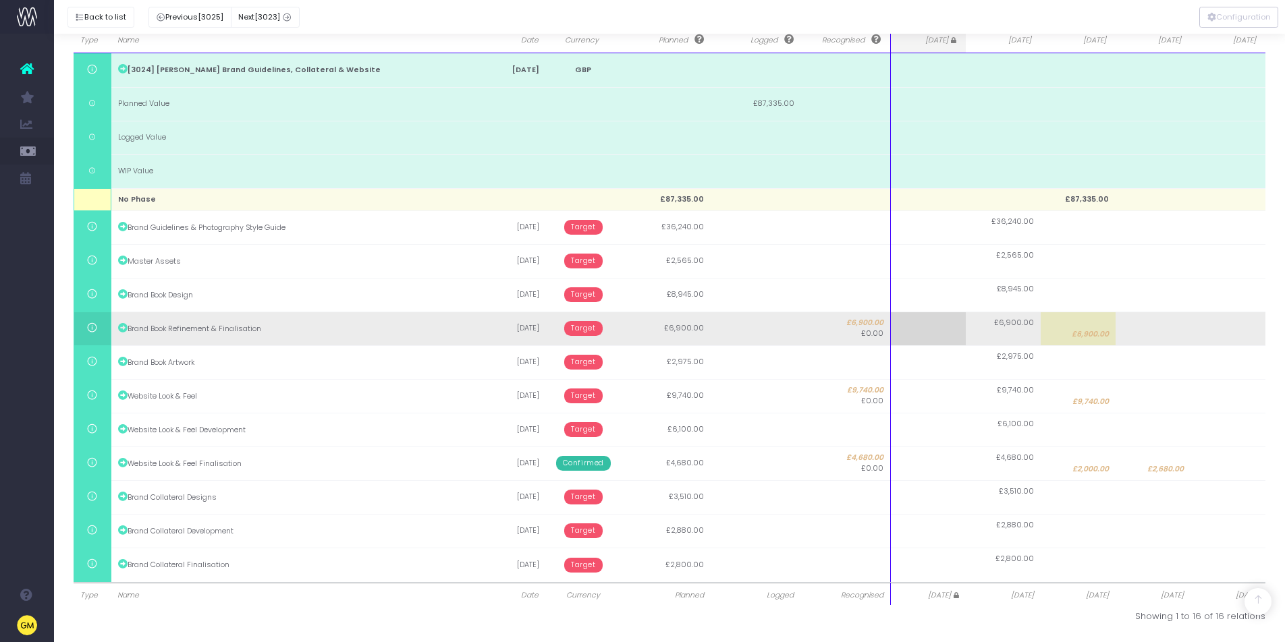
click at [1091, 322] on td "£6,900.00" at bounding box center [1078, 329] width 75 height 34
type input "6900"
click at [1091, 322] on input "6900" at bounding box center [1078, 329] width 75 height 34
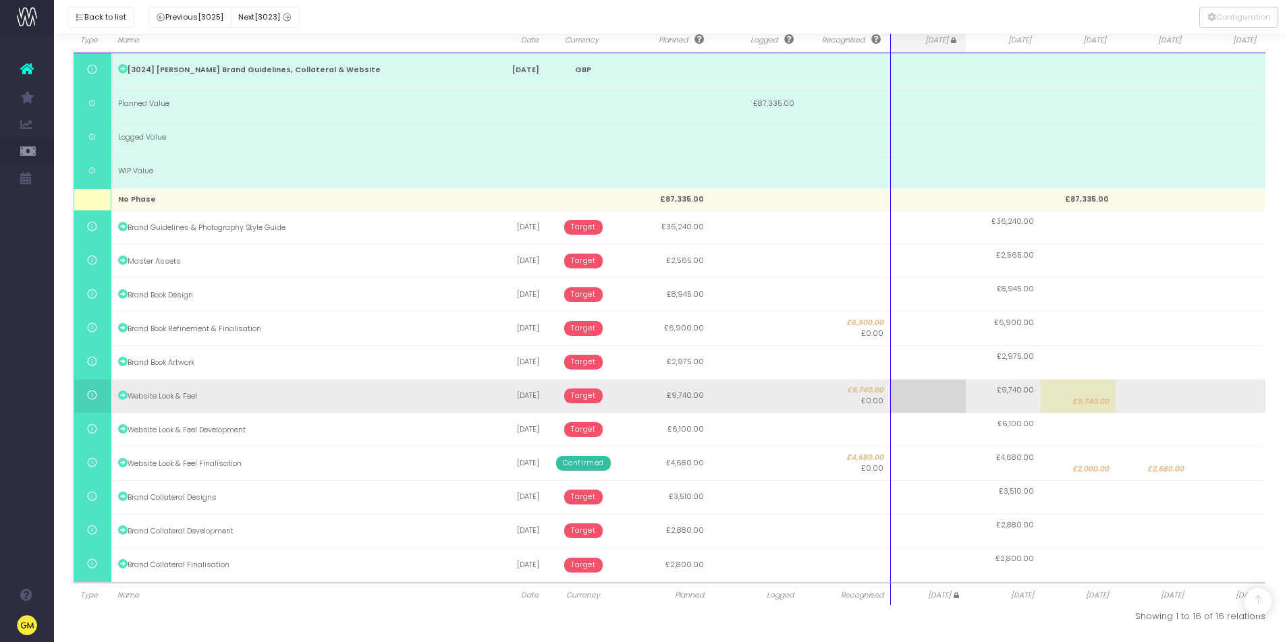
click at [1084, 395] on body "Oh my... this is bad. wayahead wasn't able to load this page. Please contact su…" at bounding box center [642, 91] width 1285 height 642
click at [1084, 397] on span "£9,740.00" at bounding box center [1090, 402] width 36 height 11
type input "9740"
click at [0, 0] on input "9740" at bounding box center [0, 0] width 0 height 0
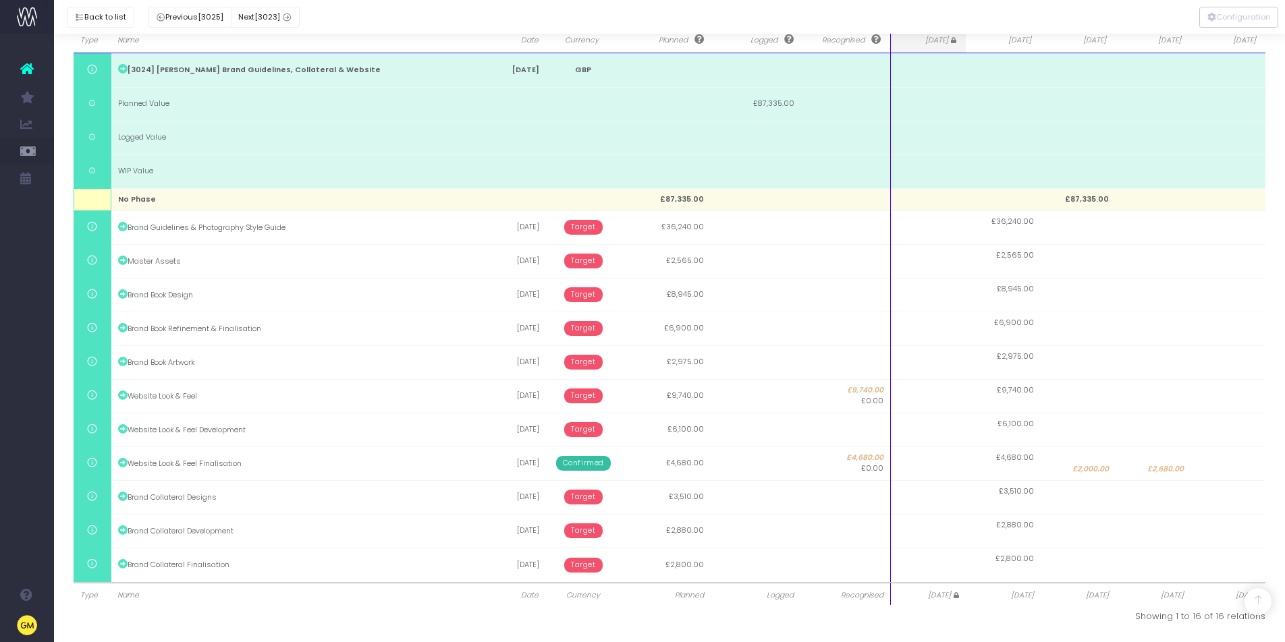
click at [995, 412] on body "Oh my... this is bad. wayahead wasn't able to load this page. Please contact su…" at bounding box center [642, 91] width 1285 height 642
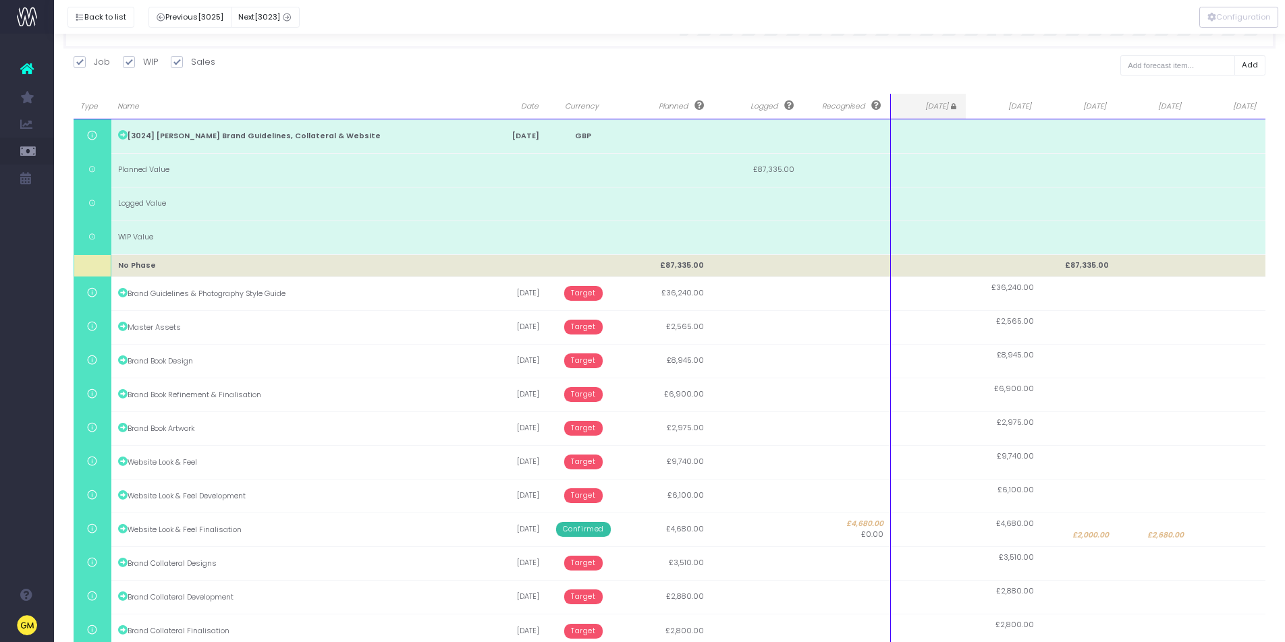
scroll to position [0, 0]
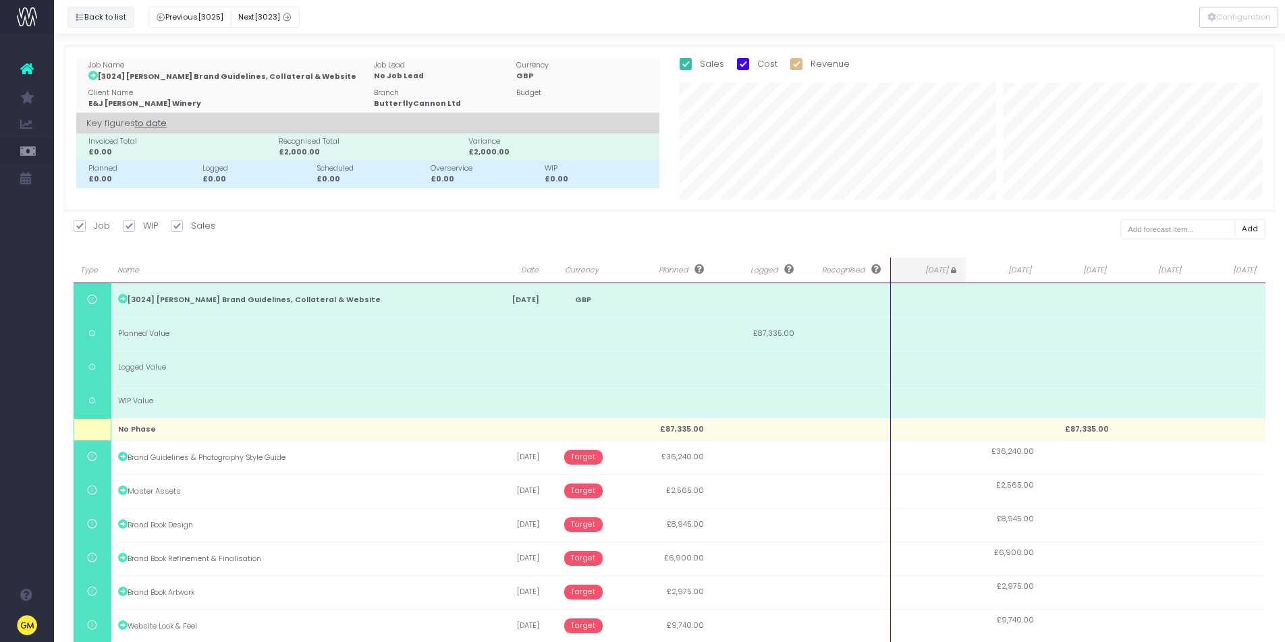
click at [113, 22] on button "Back to list" at bounding box center [100, 17] width 67 height 21
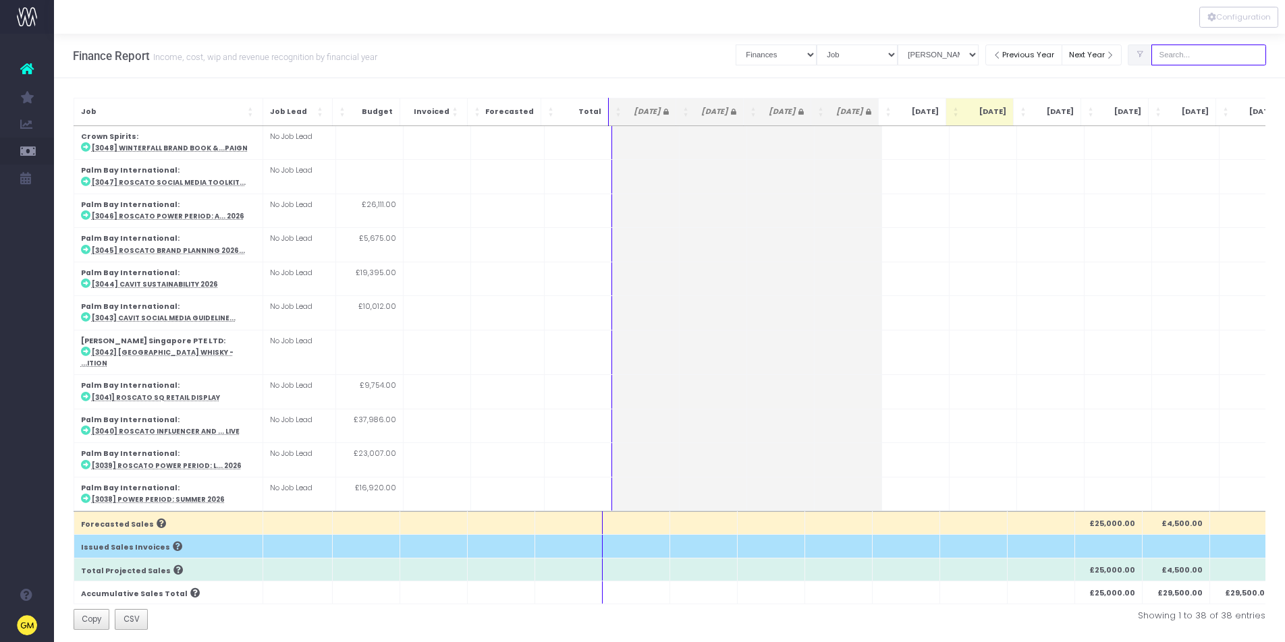
click at [1209, 51] on input "text" at bounding box center [1208, 55] width 115 height 21
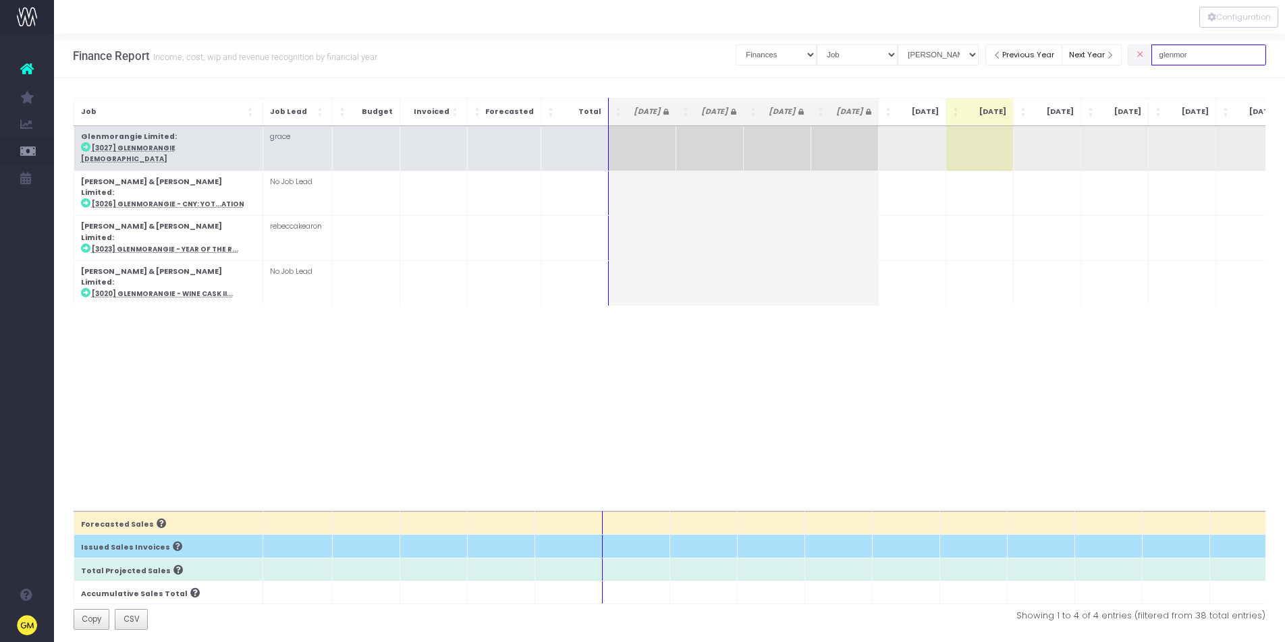
type input "glenmor"
click at [144, 147] on abbr "[3027] Glenmorangie 50 YO" at bounding box center [128, 154] width 94 height 20
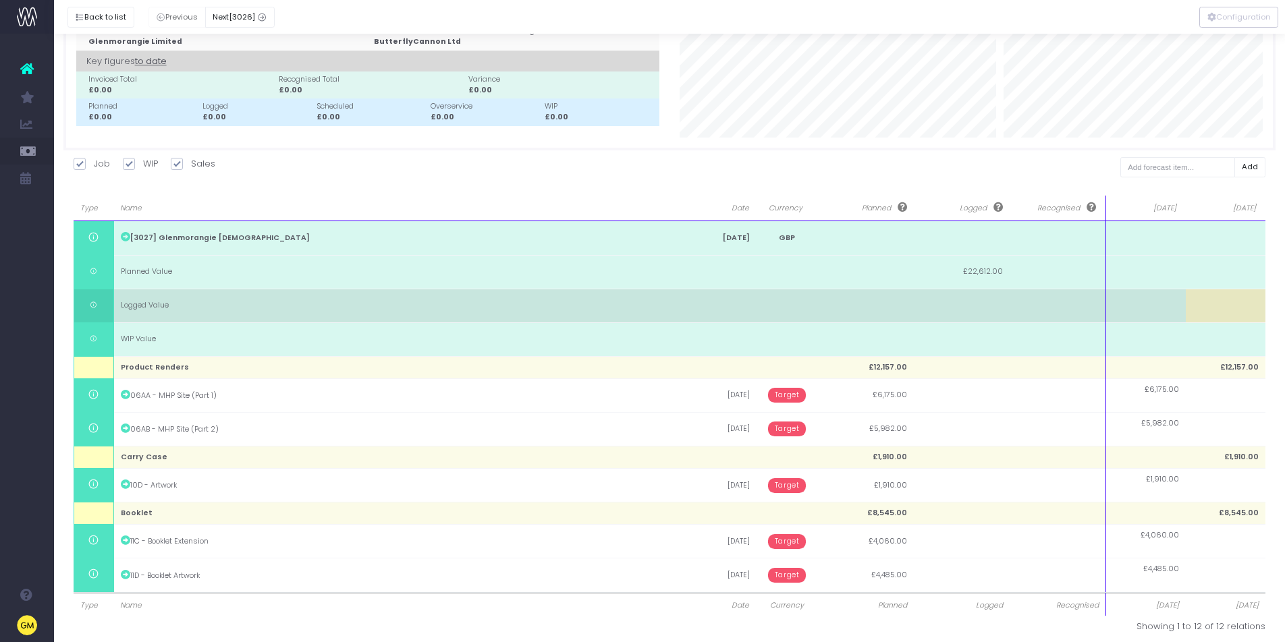
scroll to position [72, 0]
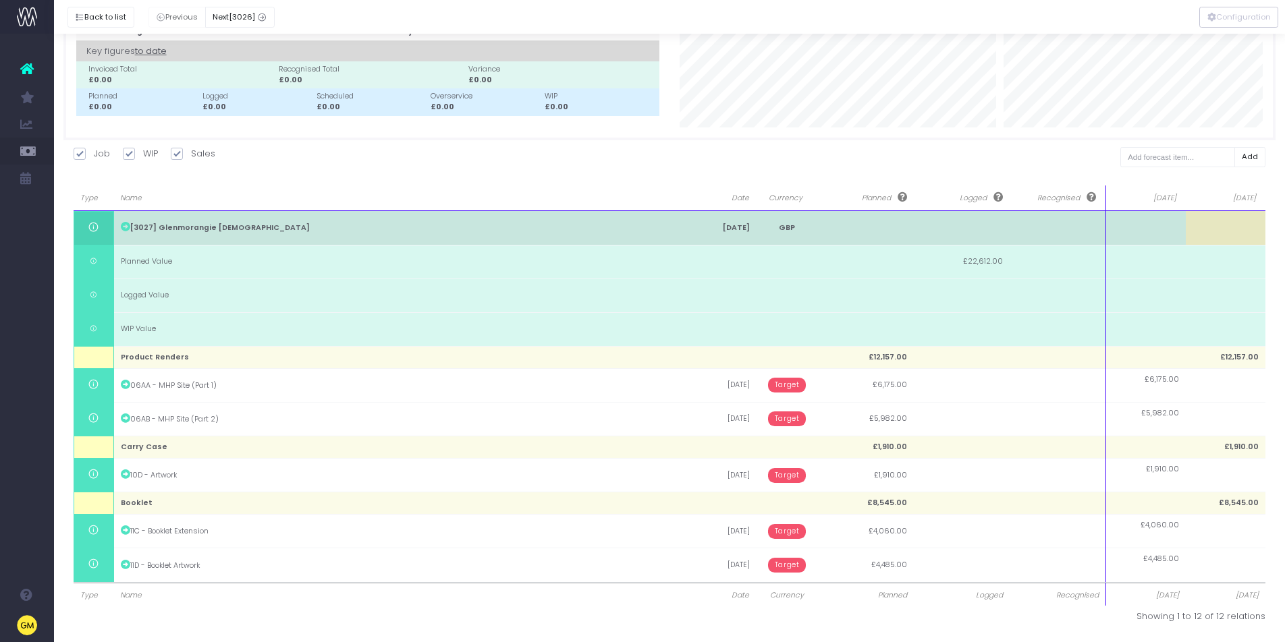
drag, startPoint x: 1104, startPoint y: 201, endPoint x: 1058, endPoint y: 232, distance: 55.4
click at [1023, 209] on th "Recognised" at bounding box center [1057, 199] width 96 height 26
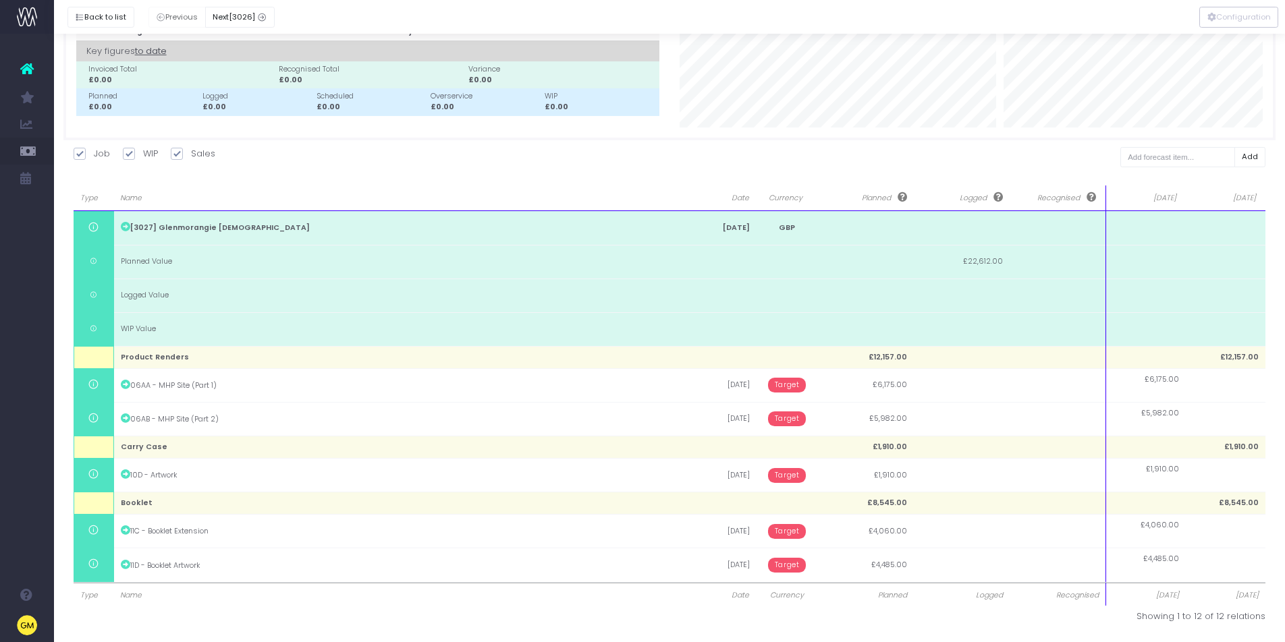
drag, startPoint x: 1203, startPoint y: 388, endPoint x: 1222, endPoint y: 389, distance: 18.9
click at [1203, 388] on td at bounding box center [1226, 385] width 80 height 34
type input "6175"
click at [1243, 194] on body "Oh my... this is bad. wayahead wasn't able to load this page. Please contact su…" at bounding box center [642, 249] width 1285 height 642
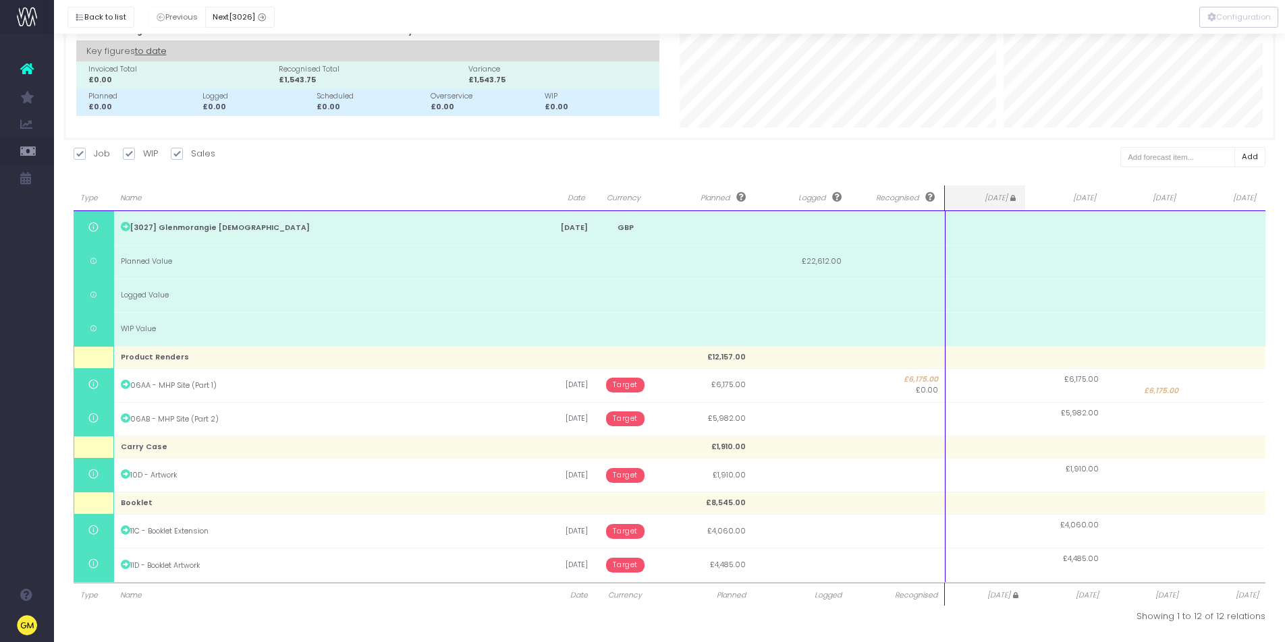
click at [1254, 194] on span "Oct 25" at bounding box center [1224, 198] width 64 height 11
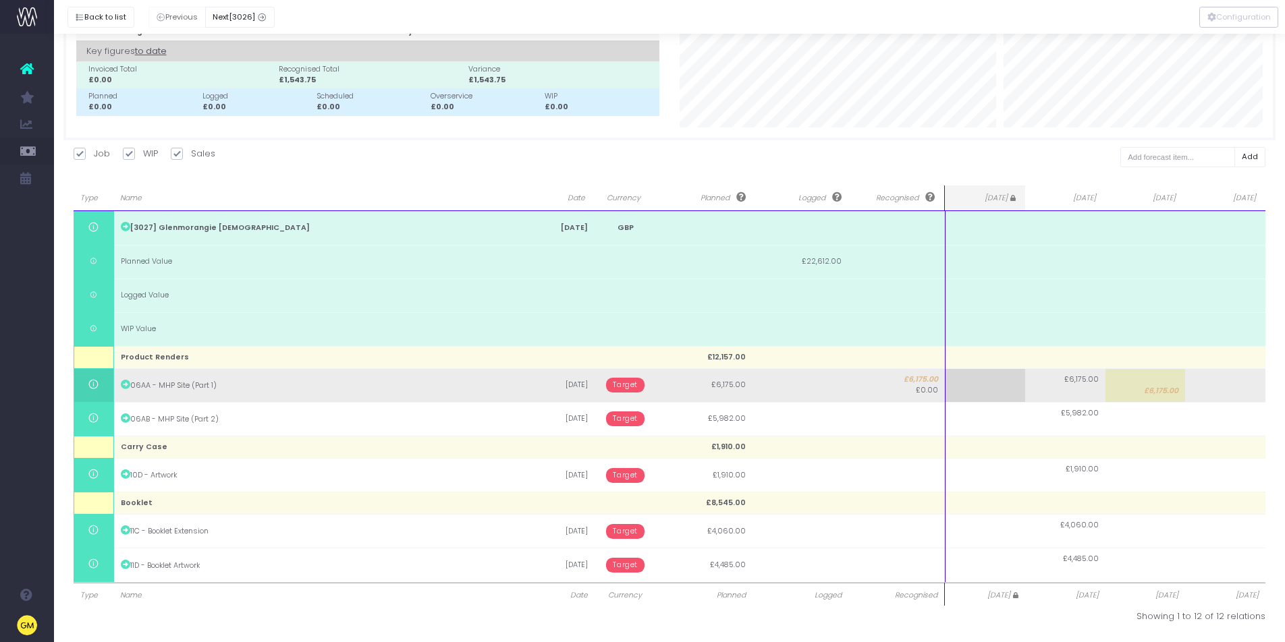
click at [1153, 390] on span "£6,175.00" at bounding box center [1161, 391] width 34 height 11
type input "6175"
click at [0, 0] on input "6175" at bounding box center [0, 0] width 0 height 0
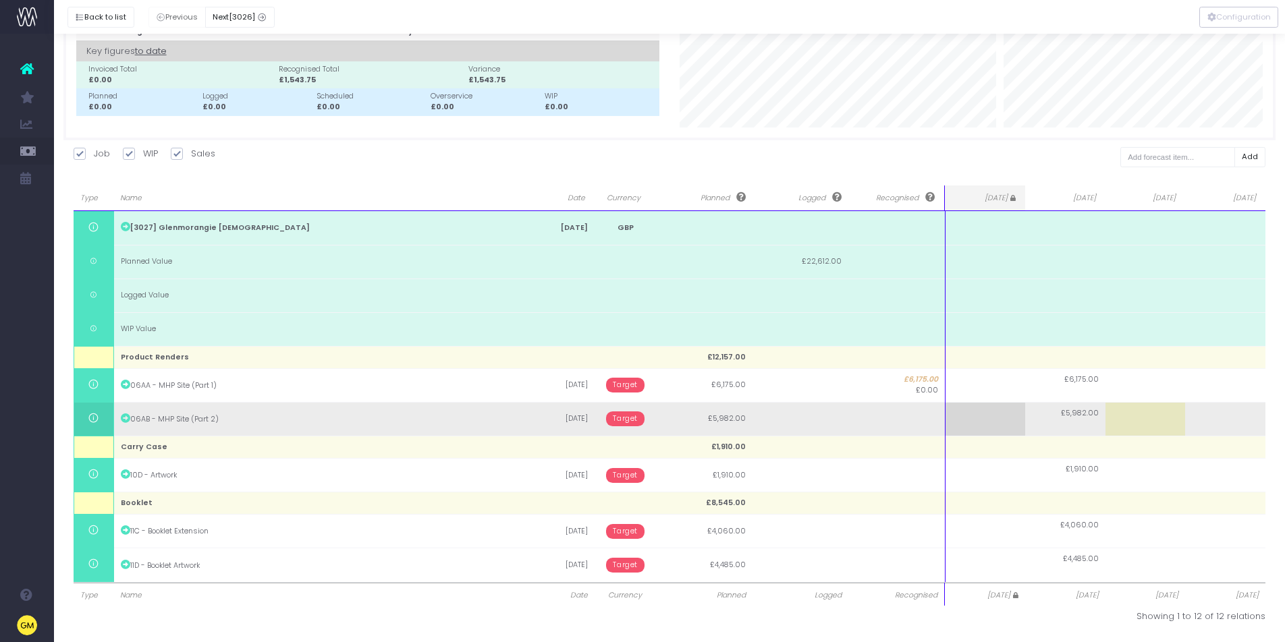
click at [1173, 414] on body "Oh my... this is bad. wayahead wasn't able to load this page. Please contact su…" at bounding box center [642, 249] width 1285 height 642
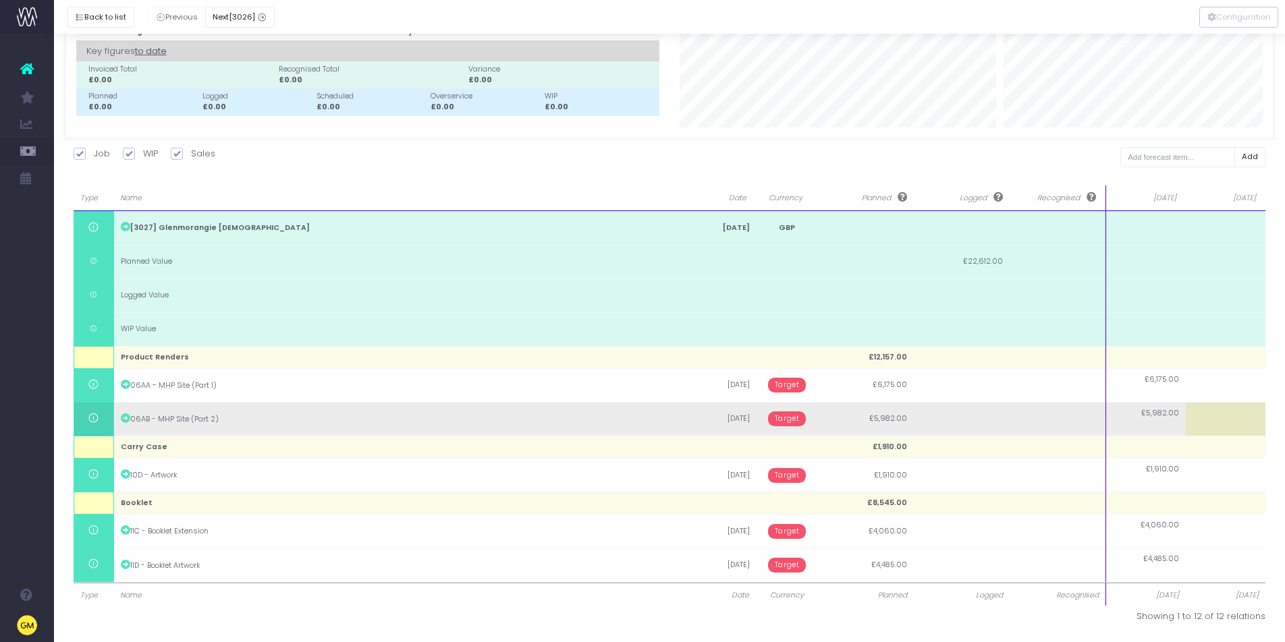
click at [1233, 409] on td at bounding box center [1226, 419] width 80 height 34
type input "5982"
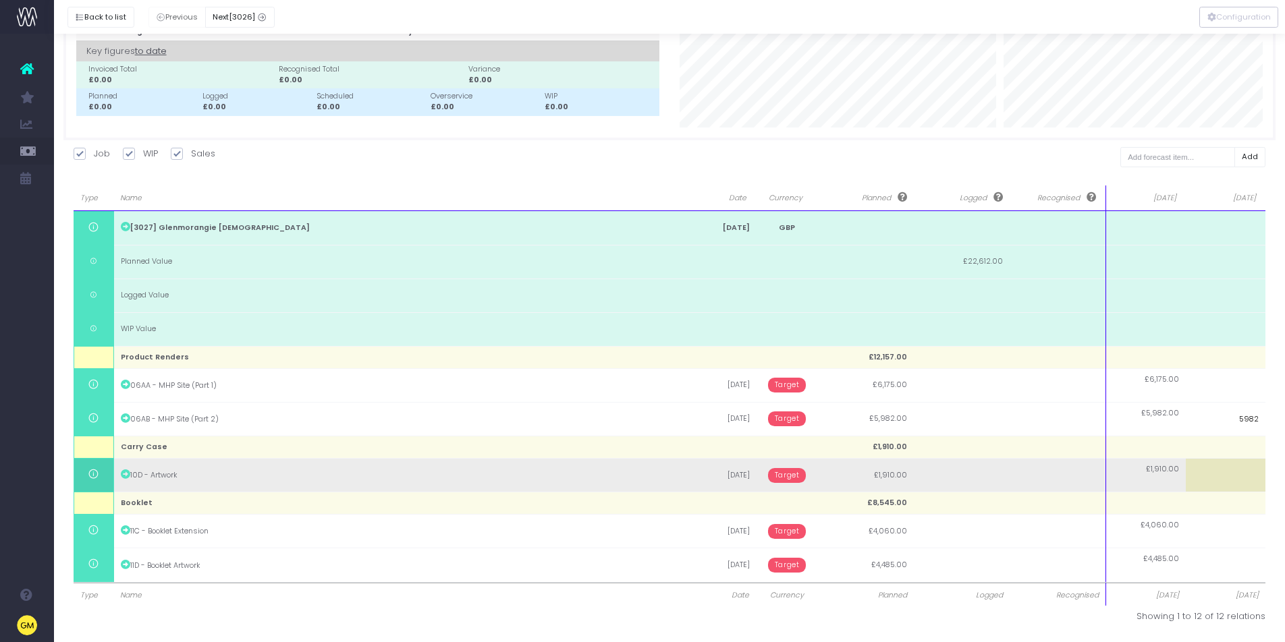
click at [1220, 465] on body "Oh my... this is bad. wayahead wasn't able to load this page. Please contact su…" at bounding box center [642, 249] width 1285 height 642
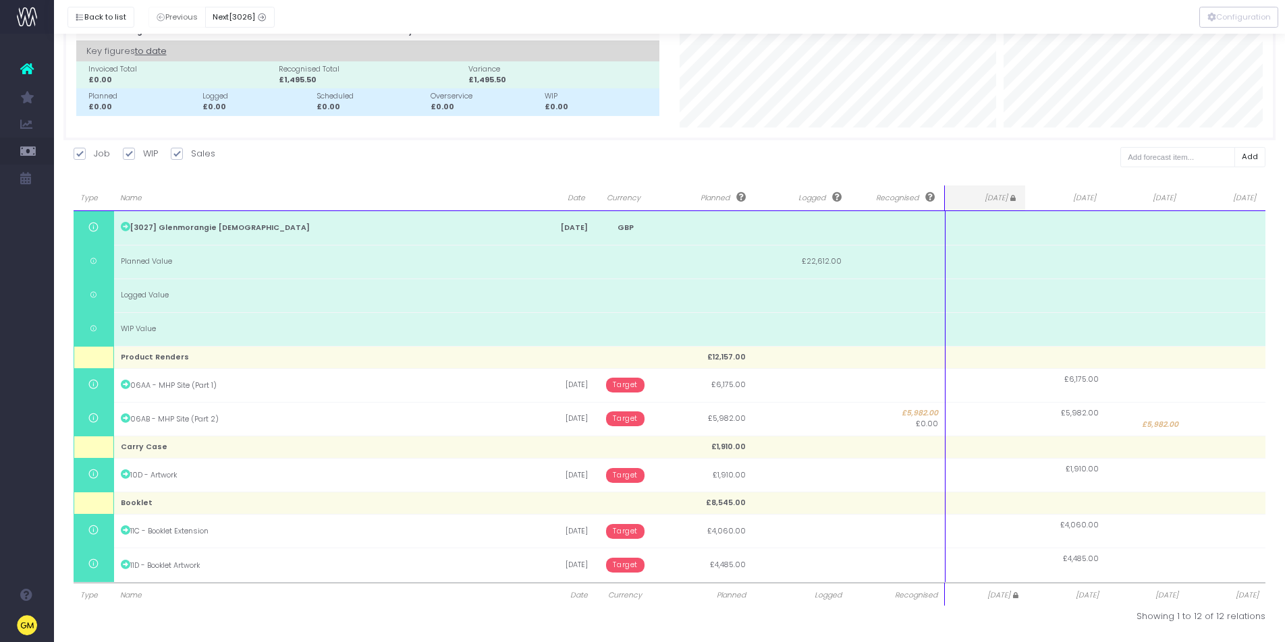
click at [1251, 195] on span "Oct 25" at bounding box center [1224, 198] width 64 height 11
click at [1259, 197] on th "Oct 25" at bounding box center [1225, 199] width 80 height 26
click at [1240, 196] on span "Oct 25" at bounding box center [1224, 198] width 64 height 11
click at [1233, 592] on span "Oct 25" at bounding box center [1225, 595] width 67 height 11
click at [1252, 592] on span "Oct 25" at bounding box center [1225, 595] width 67 height 11
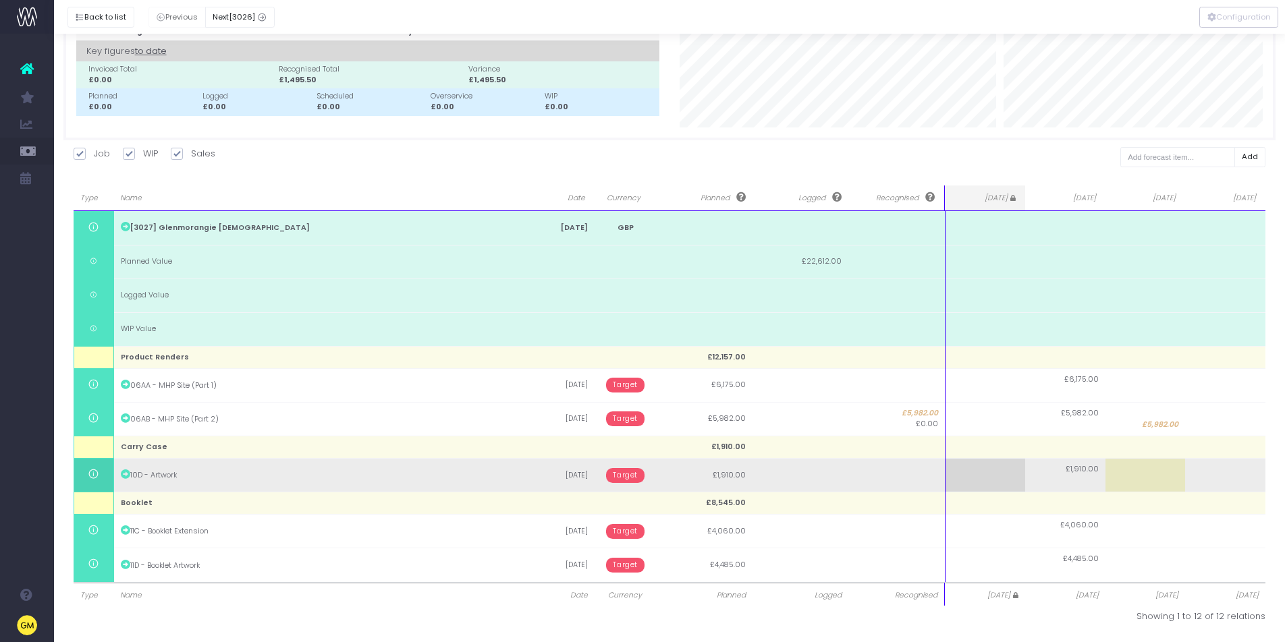
click at [1082, 476] on td "£1,910.00" at bounding box center [1065, 476] width 80 height 34
type input "1910"
click at [1184, 477] on body "Oh my... this is bad. wayahead wasn't able to load this page. Please contact su…" at bounding box center [642, 249] width 1285 height 642
click at [1095, 479] on span "£1,910.00" at bounding box center [1081, 481] width 33 height 11
type input "1910"
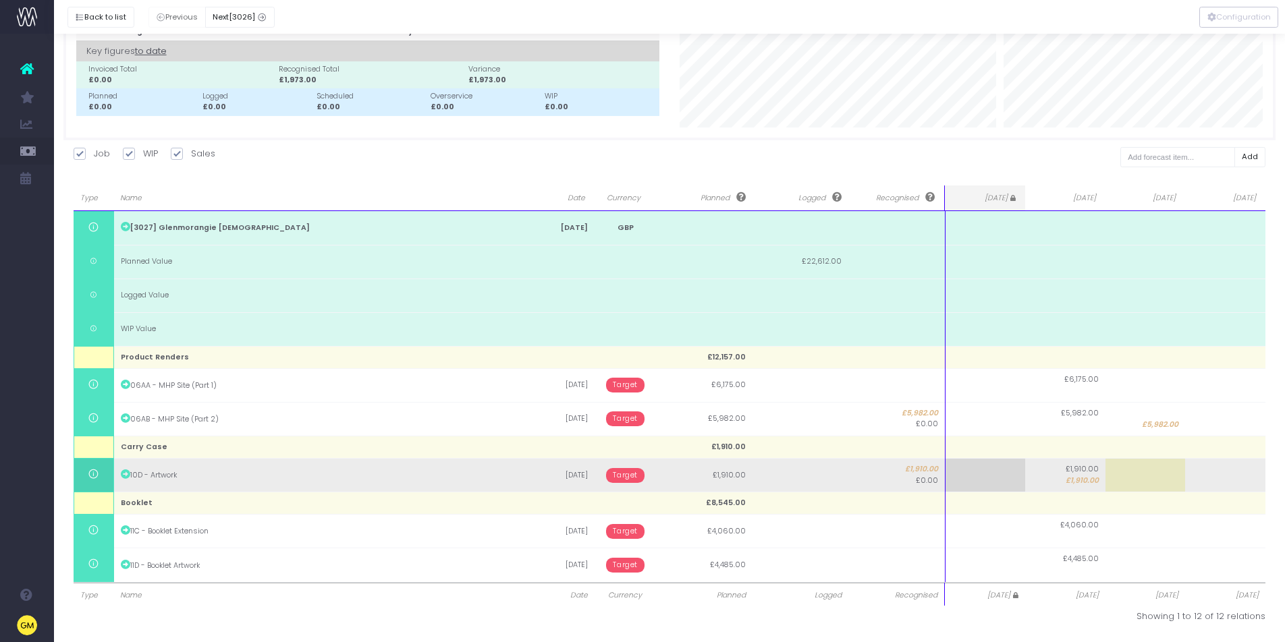
click at [0, 0] on input "1910" at bounding box center [0, 0] width 0 height 0
click at [555, 474] on body "Oh my... this is bad. wayahead wasn't able to load this page. Please contact su…" at bounding box center [642, 249] width 1285 height 642
click at [138, 474] on td "10D - Artwork" at bounding box center [317, 476] width 409 height 34
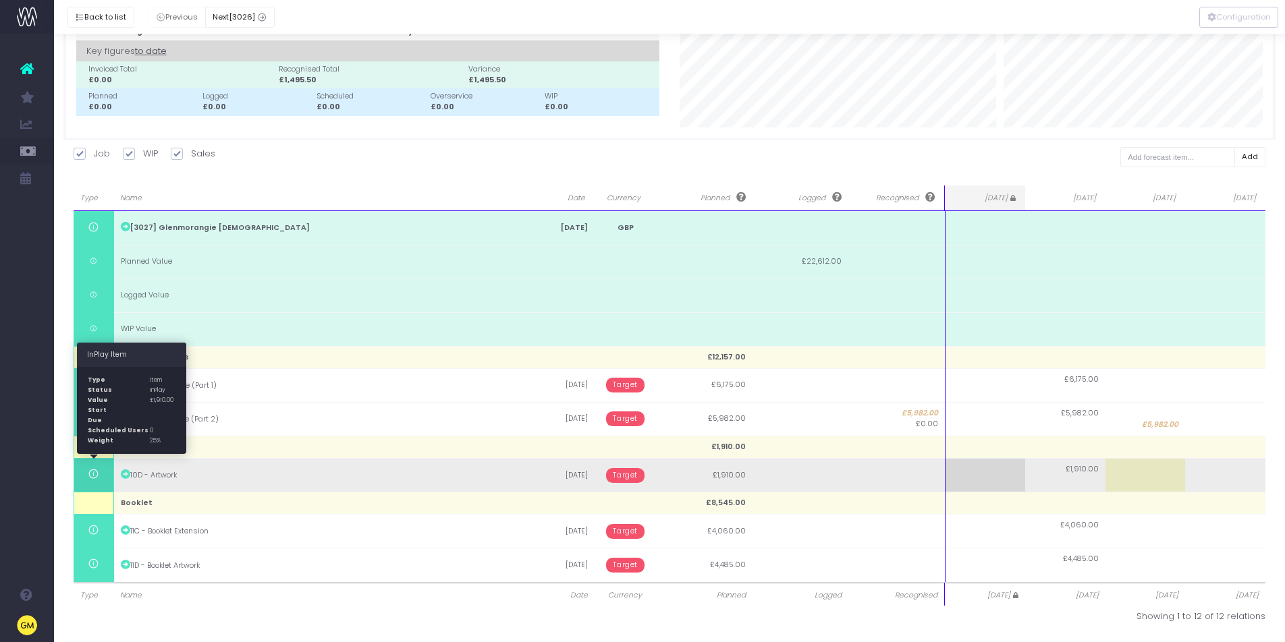
click at [89, 476] on icon at bounding box center [93, 474] width 11 height 11
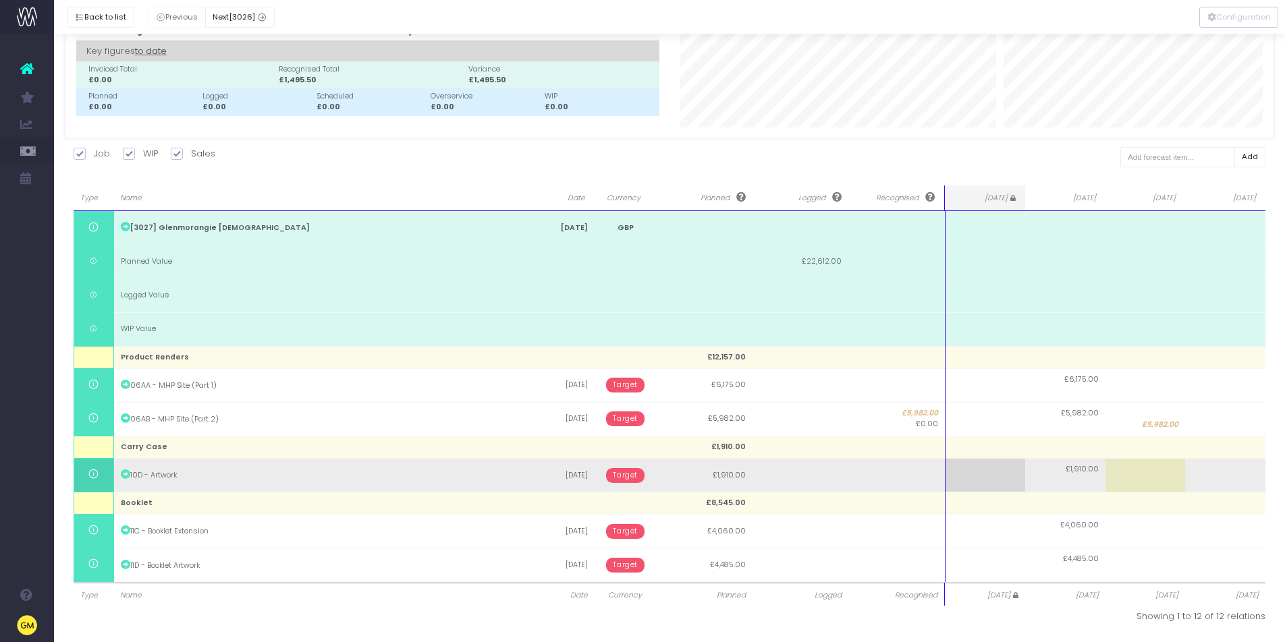
click at [1186, 461] on td at bounding box center [1225, 476] width 80 height 34
type input "1910"
click at [1088, 471] on body "Oh my... this is bad. wayahead wasn't able to load this page. Please contact su…" at bounding box center [642, 249] width 1285 height 642
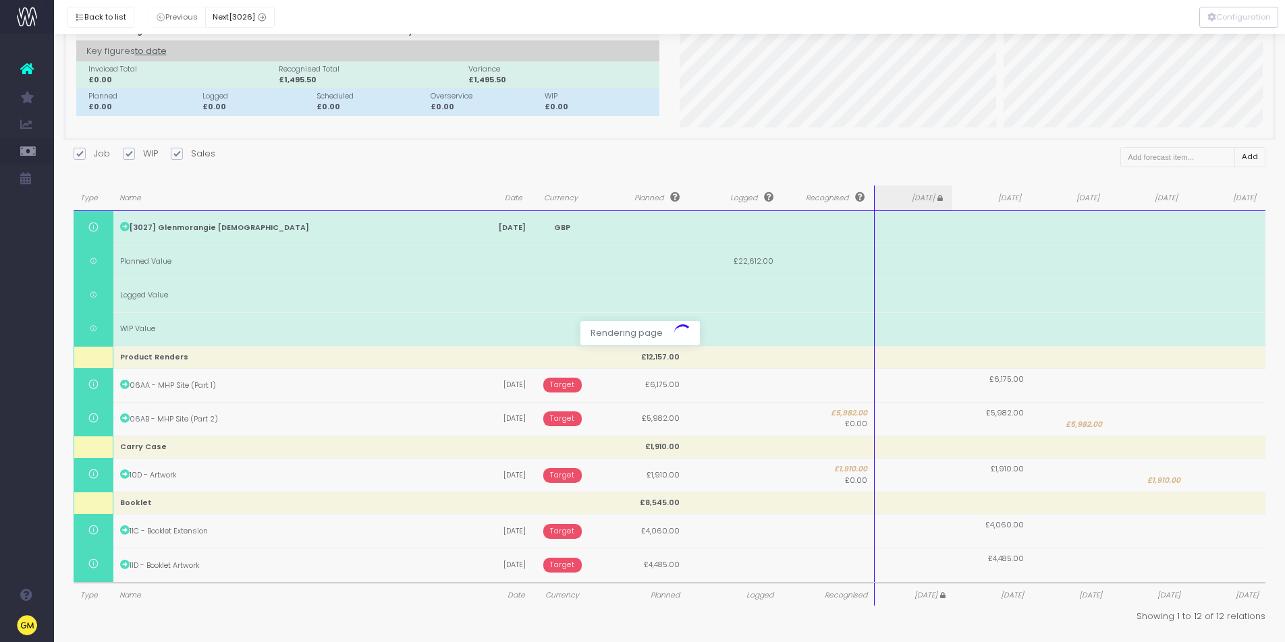
click at [1088, 471] on div at bounding box center [642, 321] width 1285 height 642
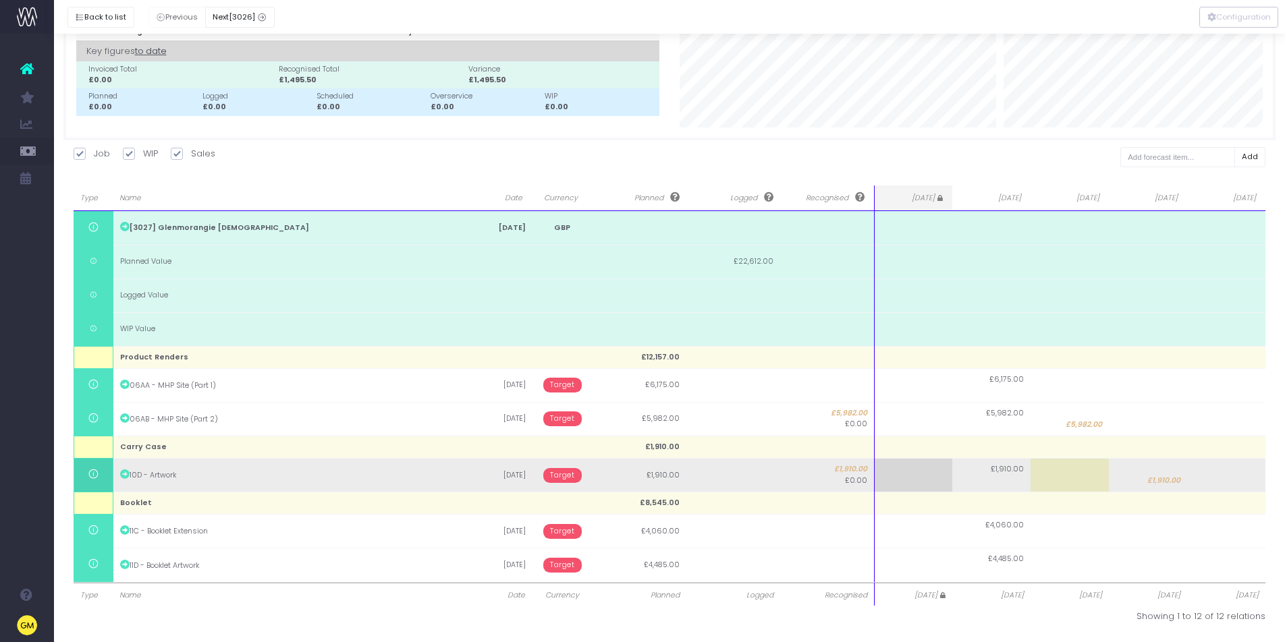
click at [1231, 470] on td at bounding box center [1226, 476] width 78 height 34
click at [1231, 470] on input "0" at bounding box center [1226, 476] width 78 height 34
type input "1910"
click at [1157, 475] on body "Oh my... this is bad. wayahead wasn't able to load this page. Please contact su…" at bounding box center [642, 249] width 1285 height 642
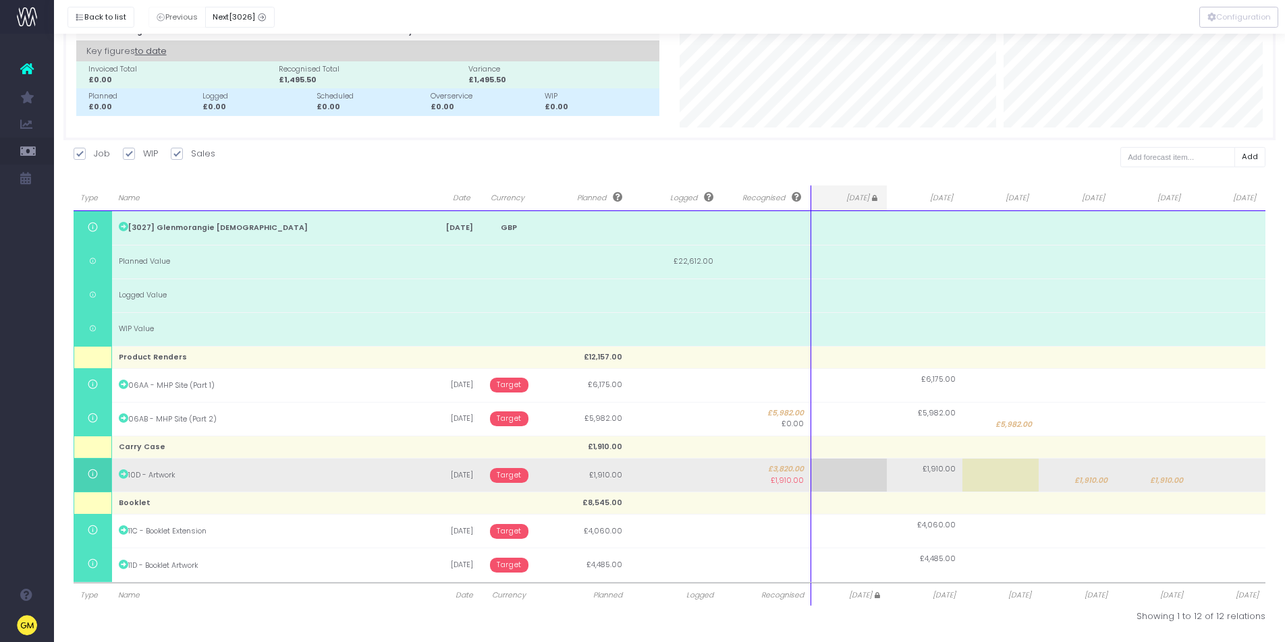
click at [1097, 472] on td "£1,910.00" at bounding box center [1076, 476] width 76 height 34
type input "1910"
click at [0, 0] on input "1910" at bounding box center [0, 0] width 0 height 0
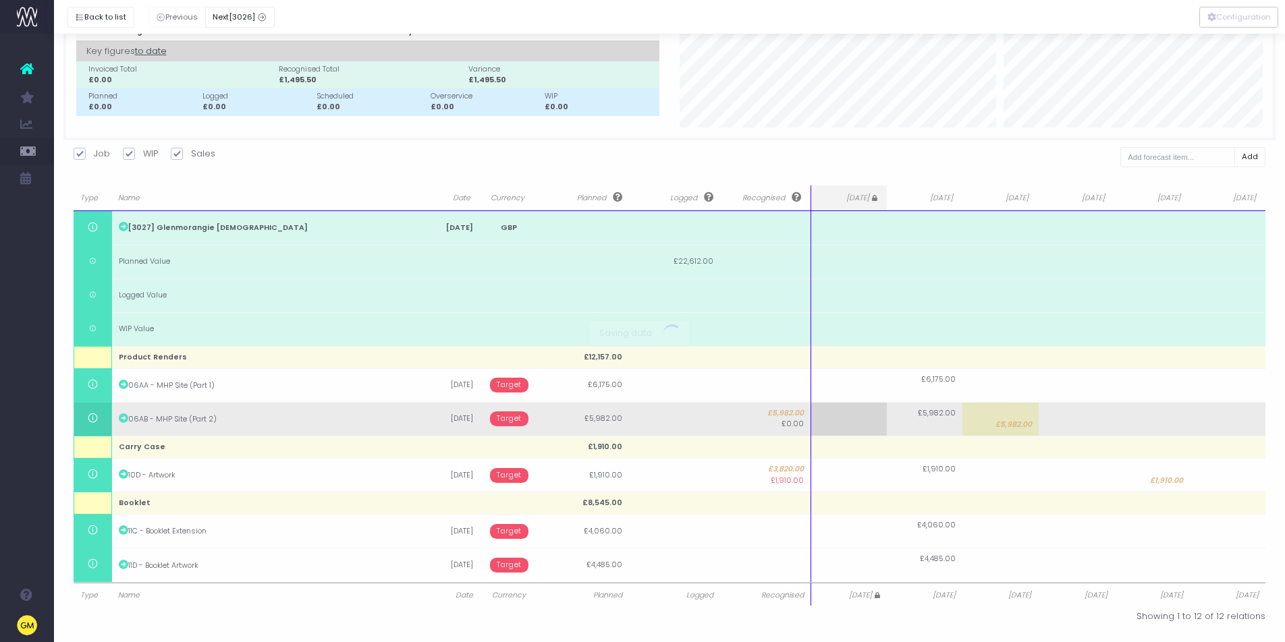
click at [510, 424] on body "Oh my... this is bad. wayahead wasn't able to load this page. Please contact su…" at bounding box center [642, 249] width 1285 height 642
click at [505, 420] on span "Target" at bounding box center [509, 419] width 38 height 15
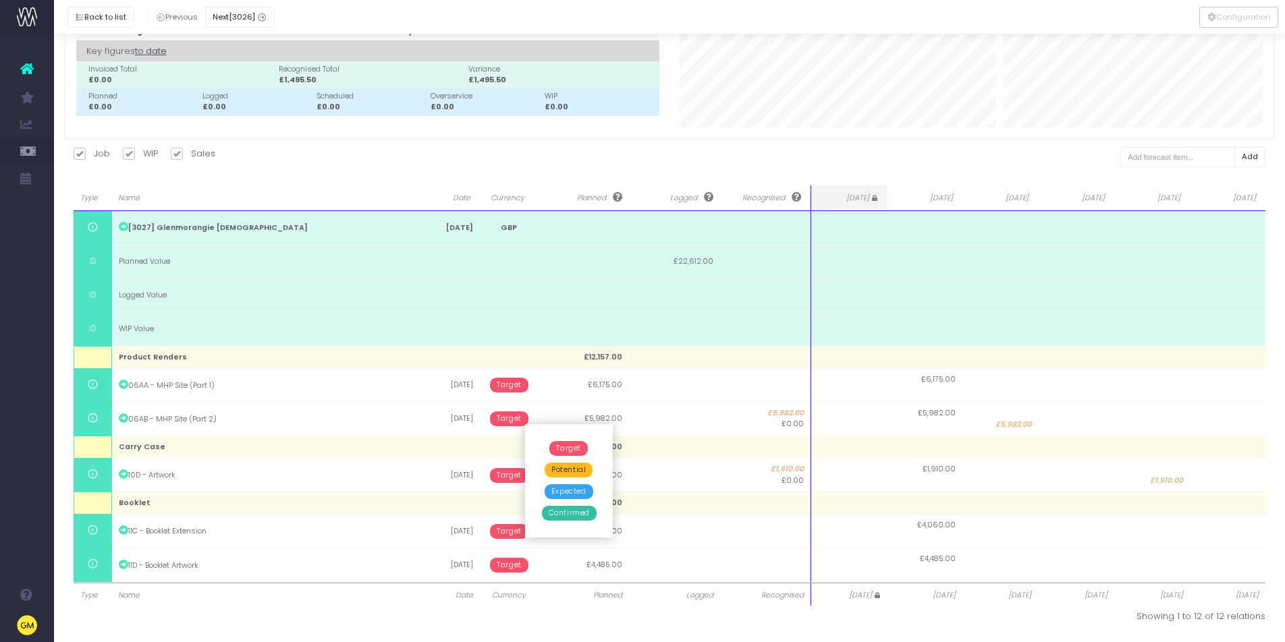
click at [568, 509] on span "Confirmed" at bounding box center [569, 513] width 55 height 15
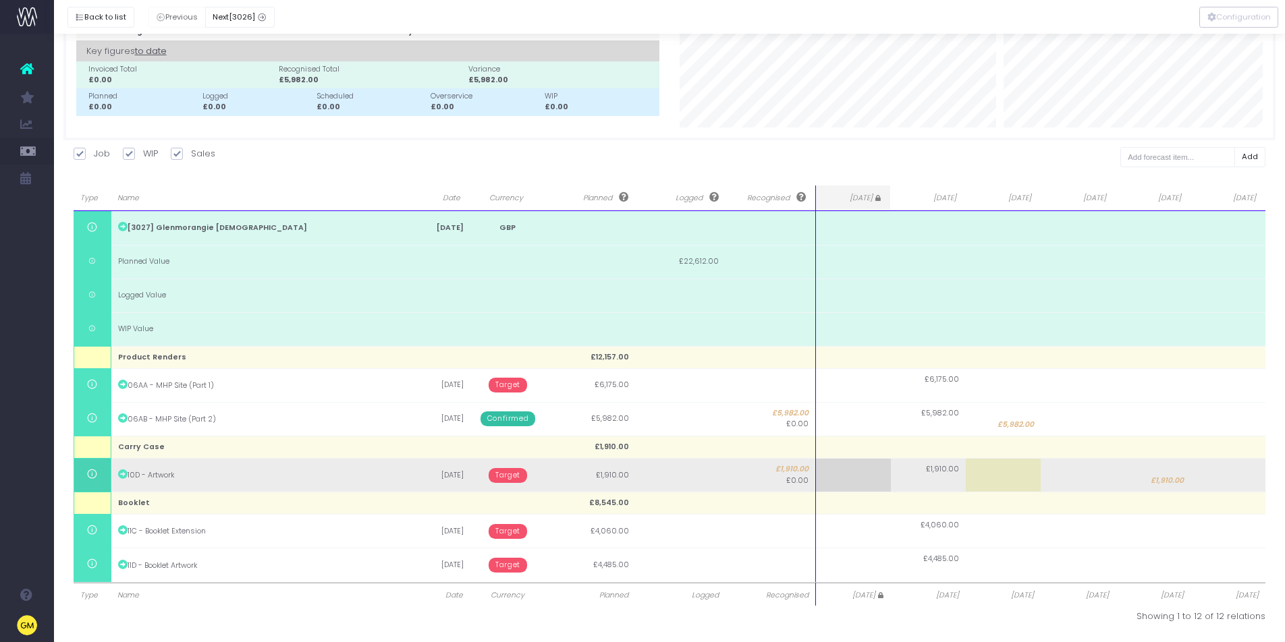
click at [513, 476] on span "Target" at bounding box center [508, 475] width 38 height 15
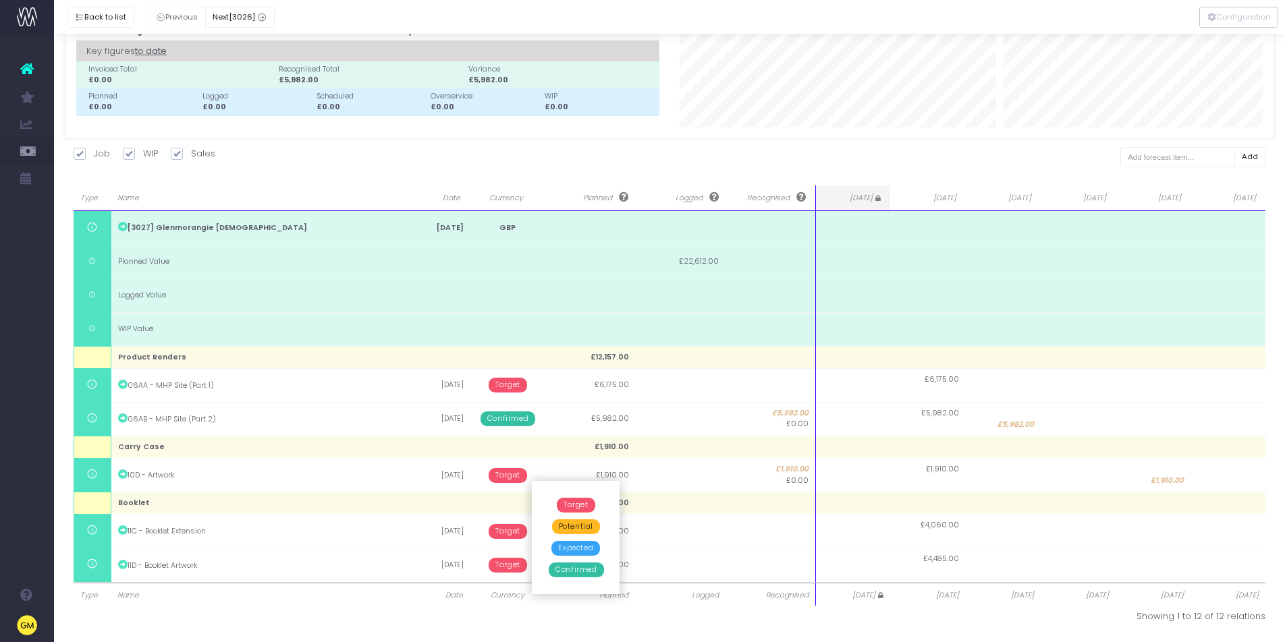
click at [583, 553] on span "Expected" at bounding box center [575, 548] width 49 height 15
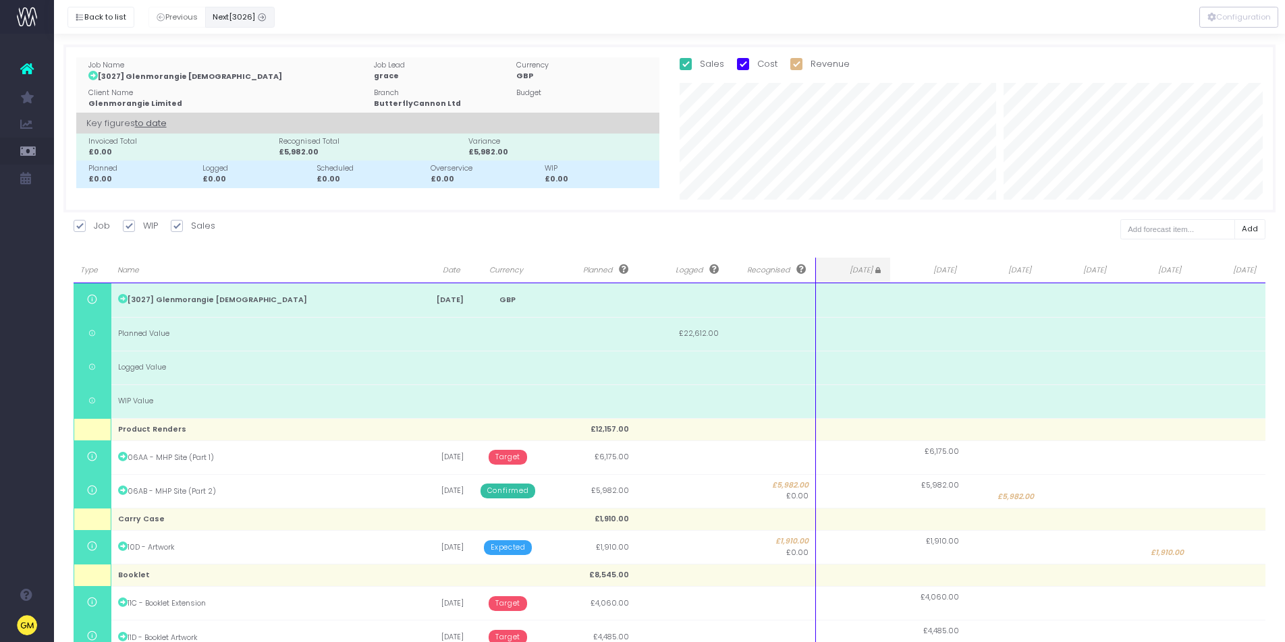
click at [250, 20] on span "[3026]" at bounding box center [242, 16] width 26 height 11
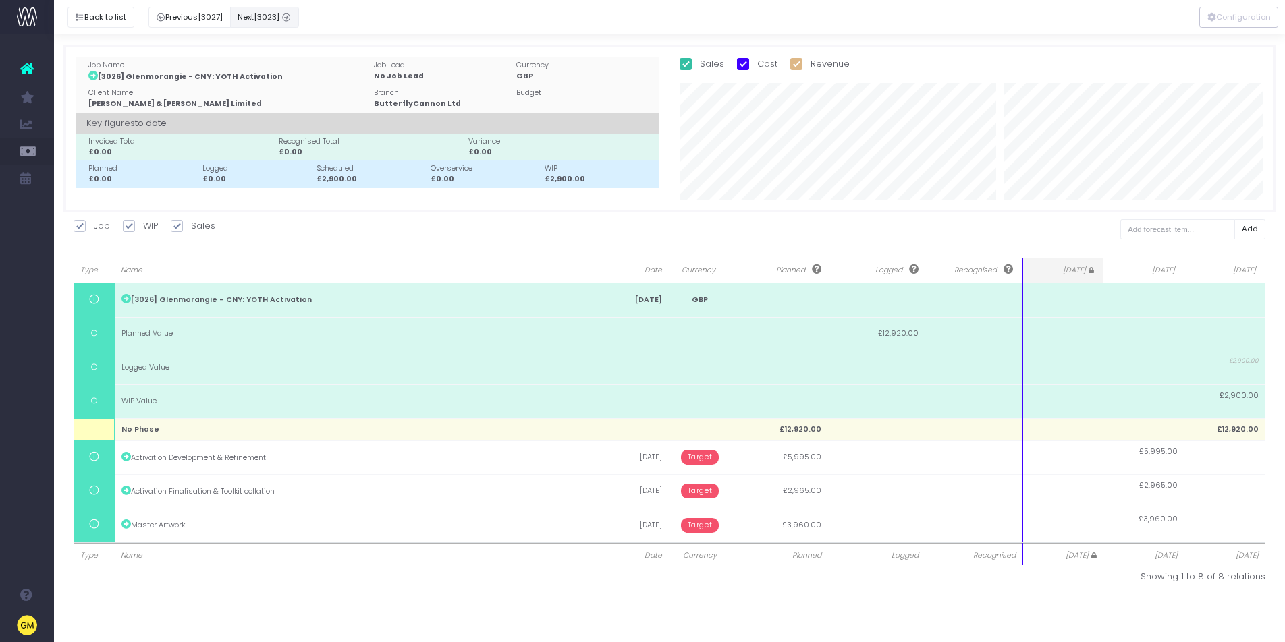
click at [287, 18] on icon "button" at bounding box center [285, 18] width 9 height 0
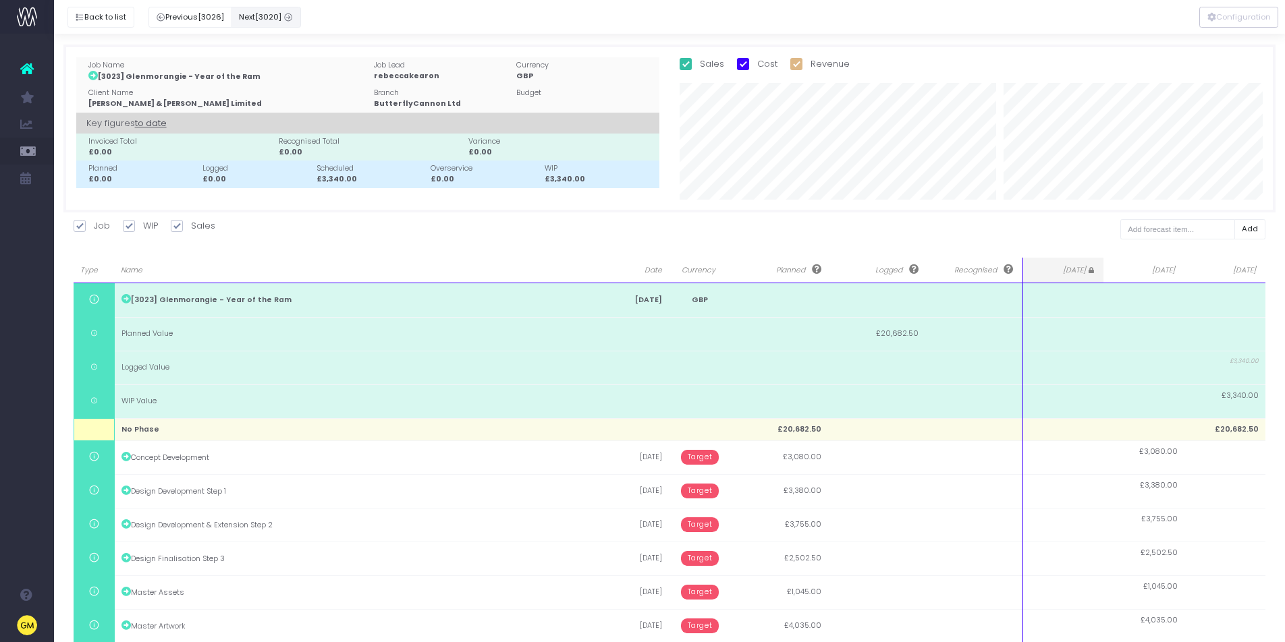
click at [262, 19] on span "[3020]" at bounding box center [268, 16] width 26 height 11
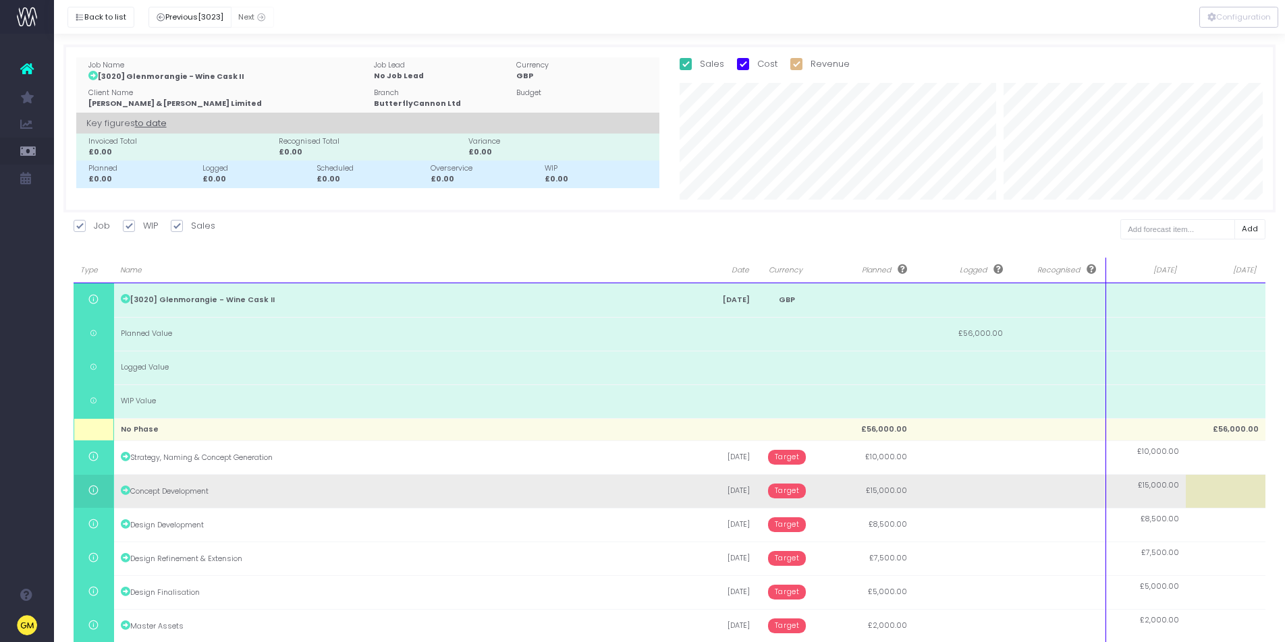
scroll to position [90, 0]
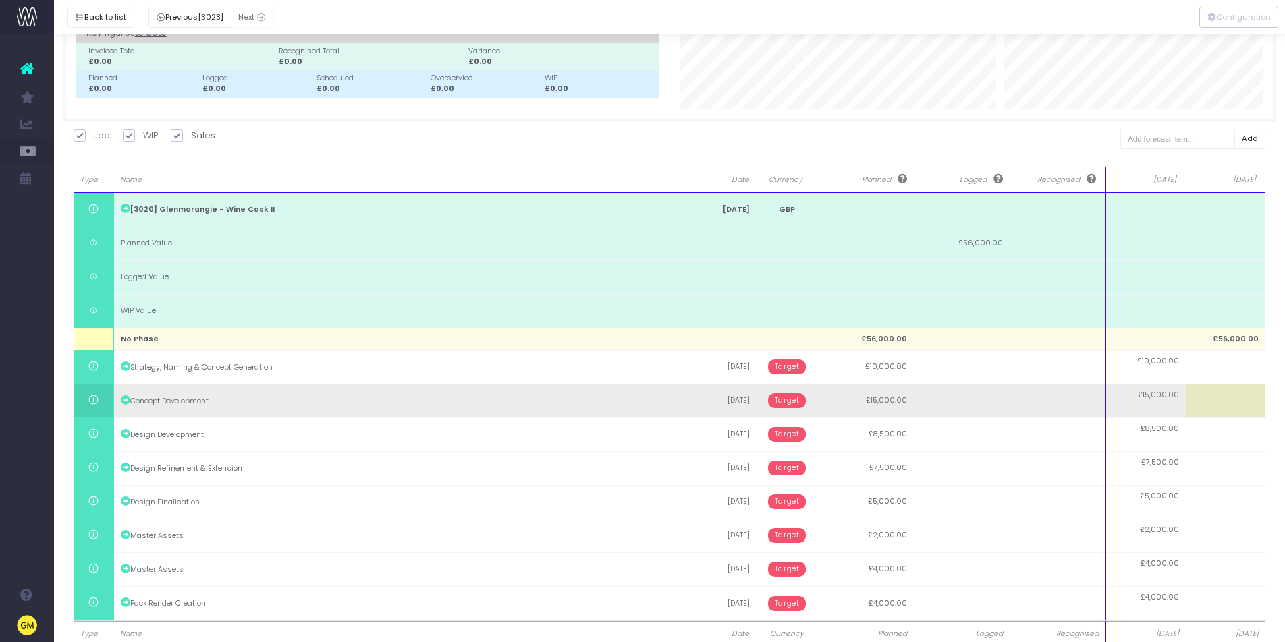
click at [1238, 416] on td at bounding box center [1226, 401] width 80 height 34
type input "15000"
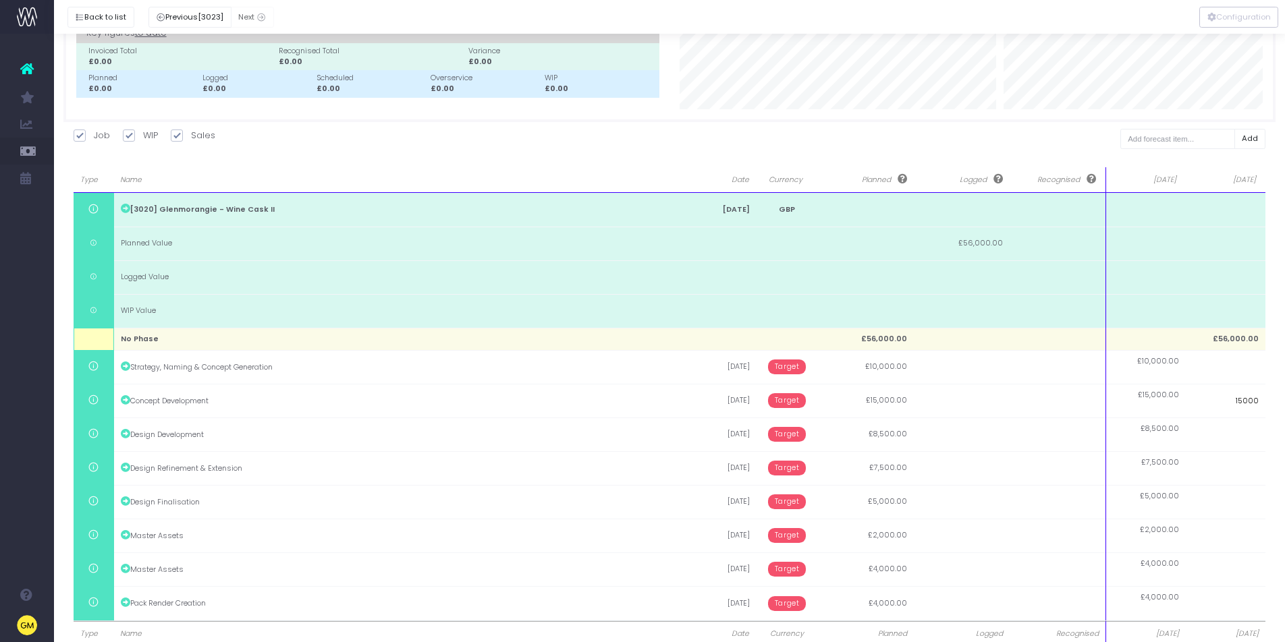
click at [1263, 416] on input "15000" at bounding box center [1226, 401] width 80 height 34
click at [1273, 416] on body "Oh my... this is bad. wayahead wasn't able to load this page. Please contact su…" at bounding box center [642, 231] width 1285 height 642
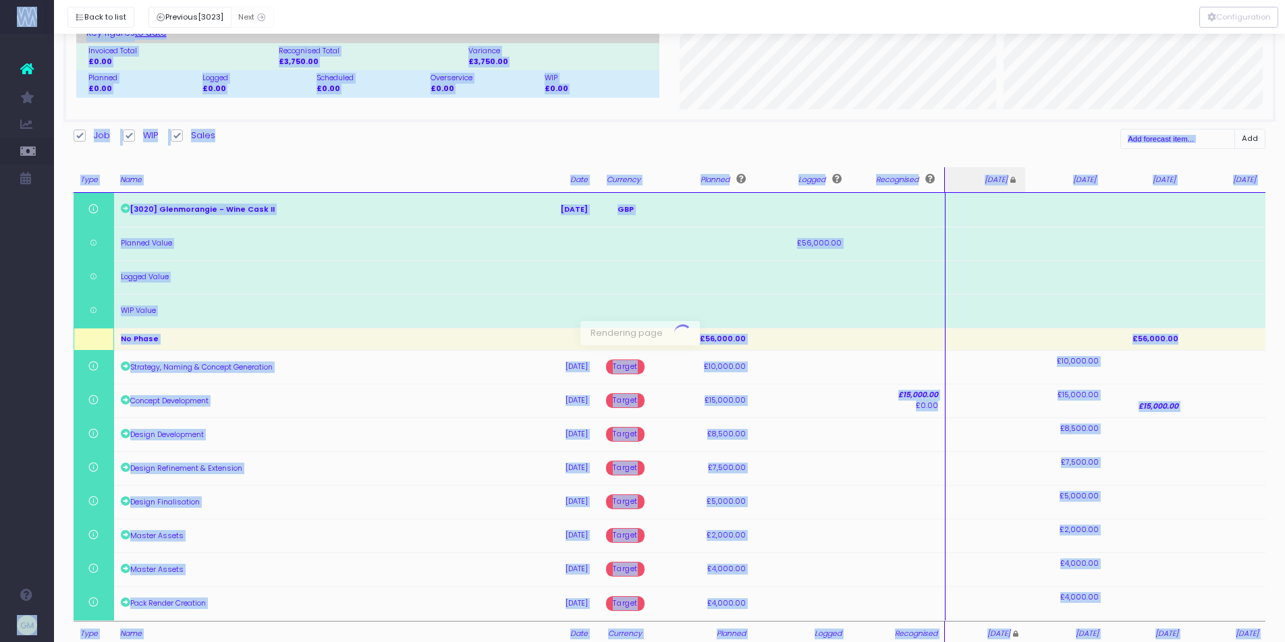
click at [1273, 416] on div at bounding box center [642, 321] width 1285 height 642
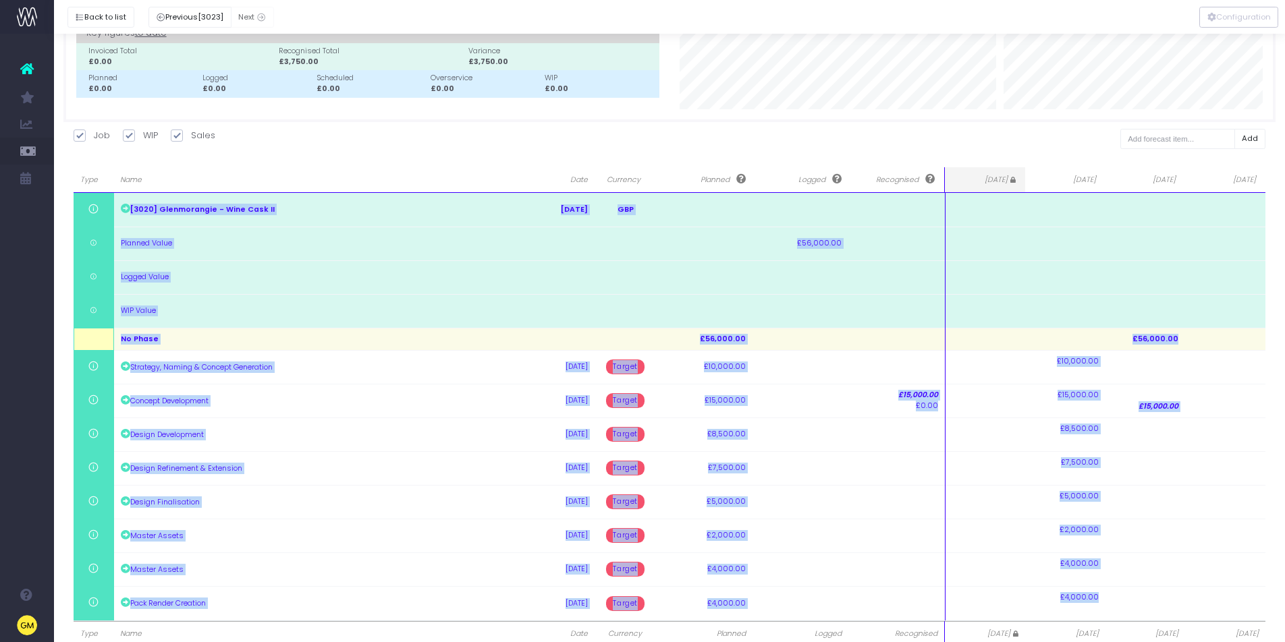
click at [1273, 416] on div "Type Name Date Currency Planned Logged Recognised Jul 25 Aug 25 Sep 25 Oct 25 T…" at bounding box center [669, 405] width 1213 height 477
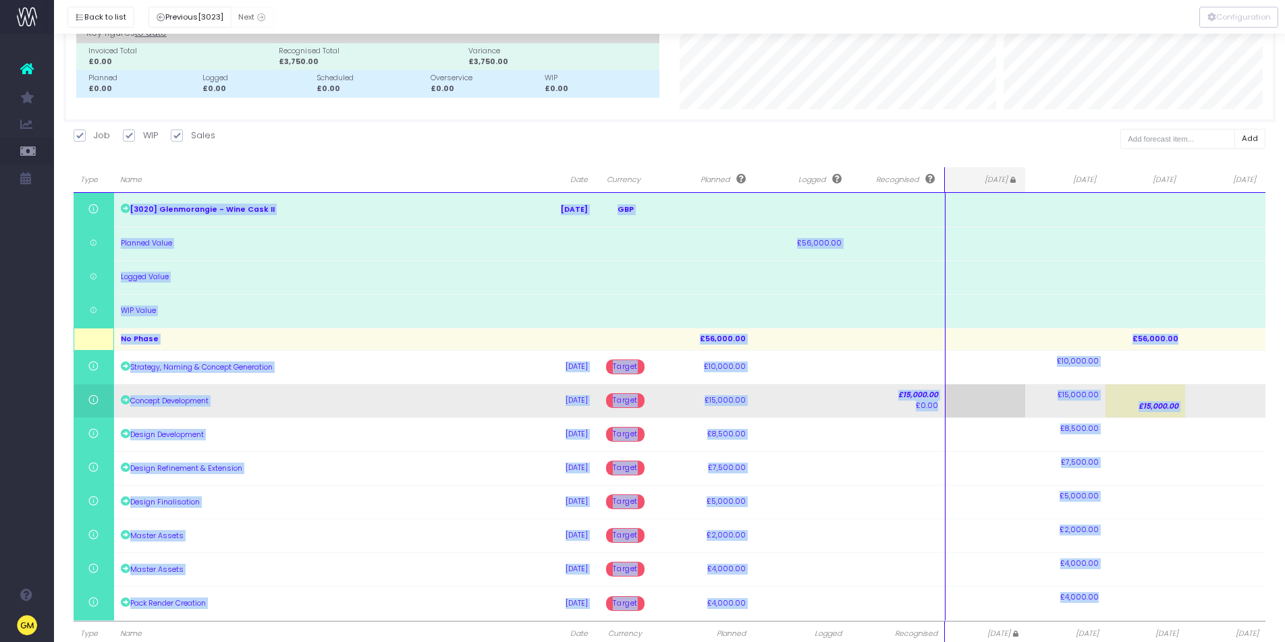
click at [1256, 416] on td at bounding box center [1225, 401] width 80 height 34
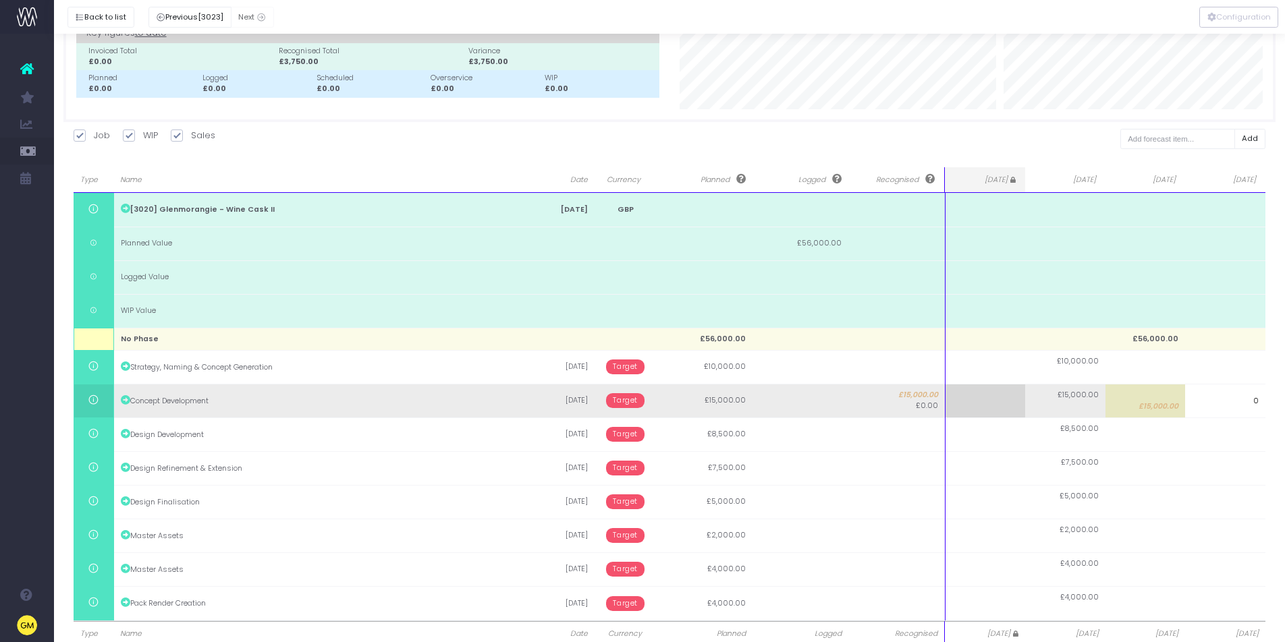
click at [1256, 416] on input "0" at bounding box center [1225, 401] width 80 height 34
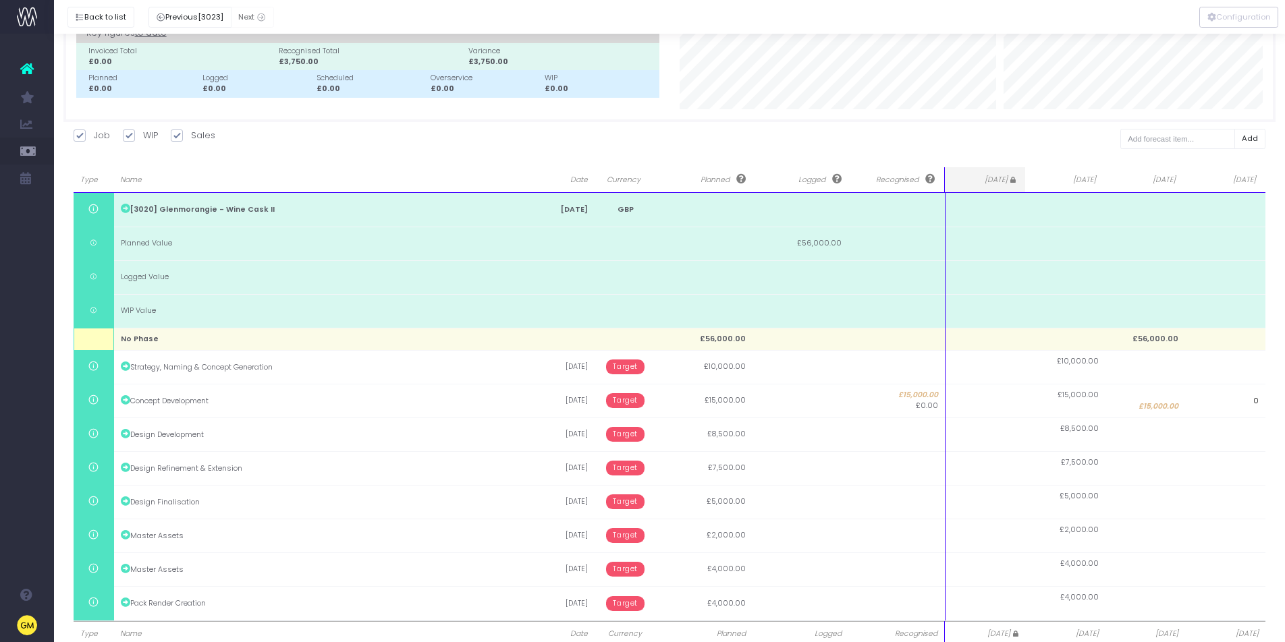
click at [1258, 416] on input "0" at bounding box center [1225, 401] width 80 height 34
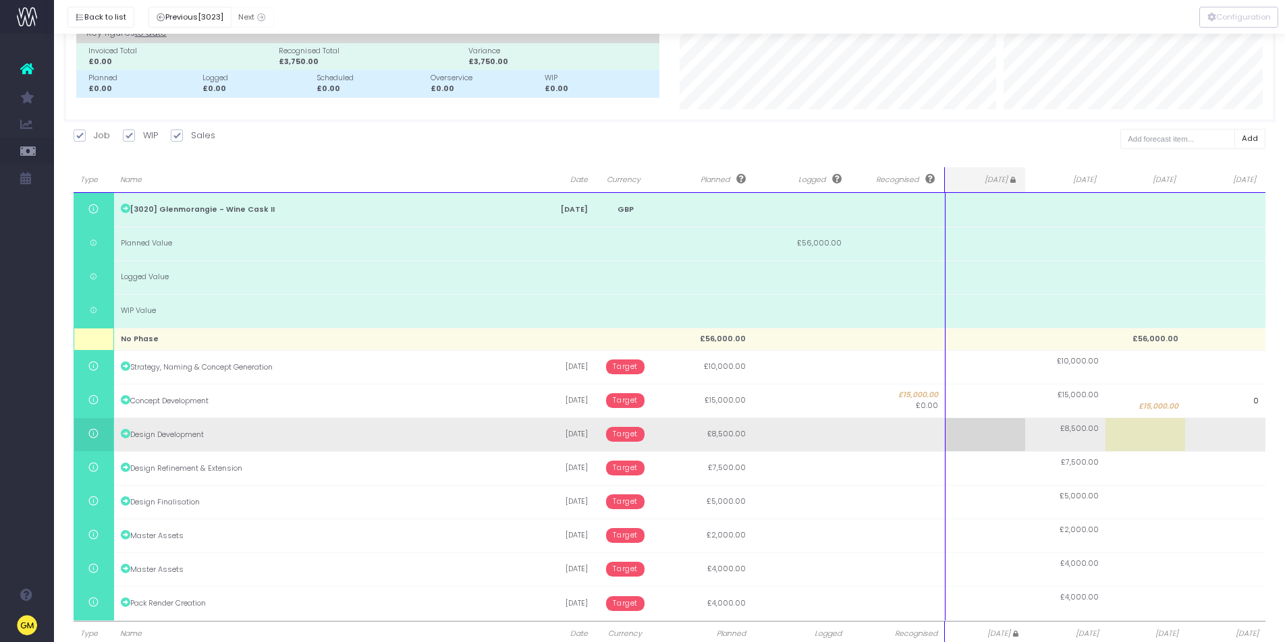
click at [1263, 424] on td at bounding box center [1225, 435] width 80 height 34
type input "8500"
click at [1263, 424] on input "8500" at bounding box center [1225, 435] width 80 height 34
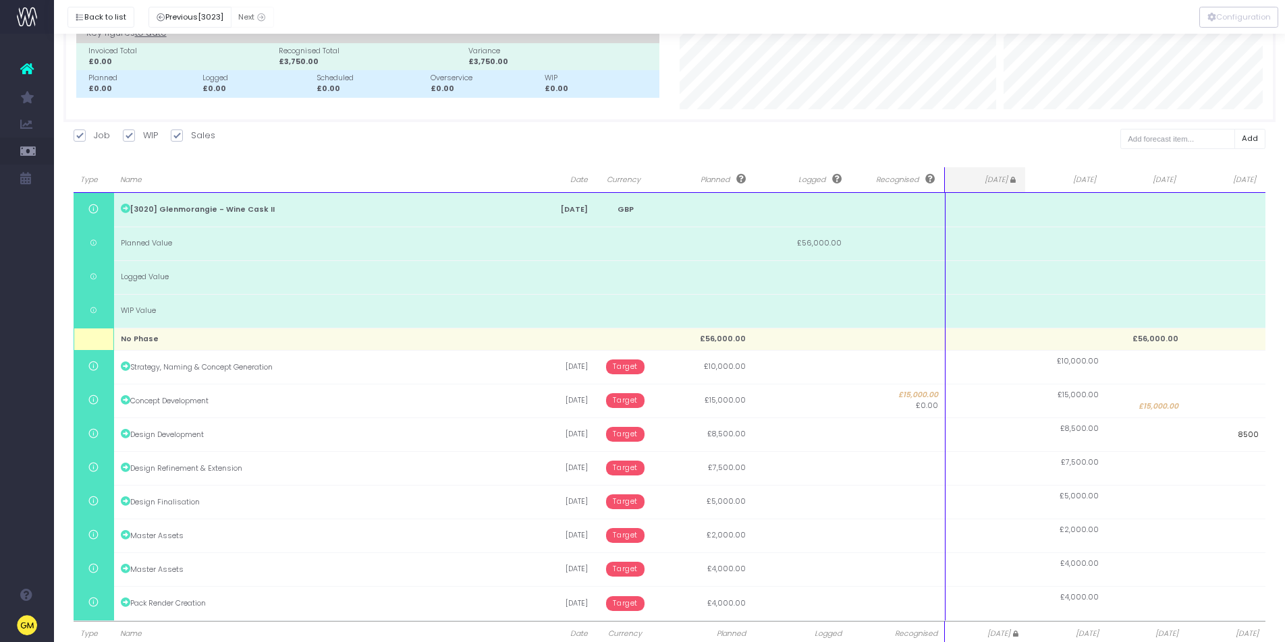
click at [1269, 411] on body "Oh my... this is bad. wayahead wasn't able to load this page. Please contact su…" at bounding box center [642, 231] width 1285 height 642
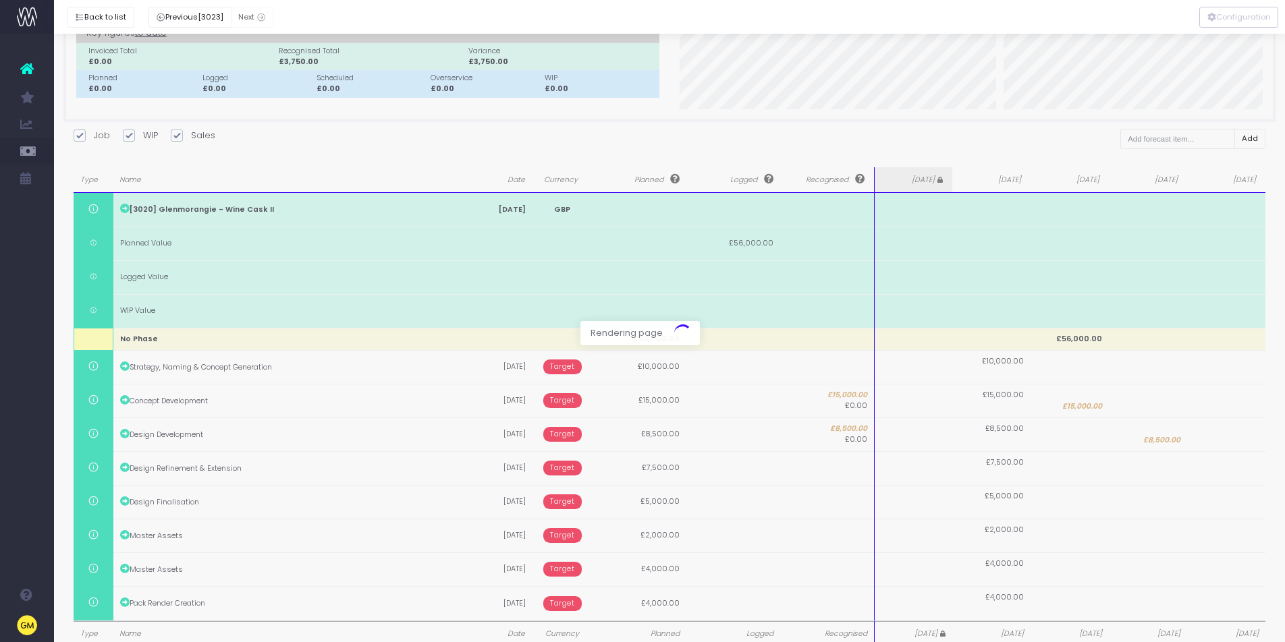
click at [1269, 411] on div at bounding box center [642, 321] width 1285 height 642
click at [1269, 411] on div "Type Name Date Currency Planned Logged Recognised Jul 25 Aug 25 Sep 25 Oct 25 N…" at bounding box center [669, 405] width 1213 height 477
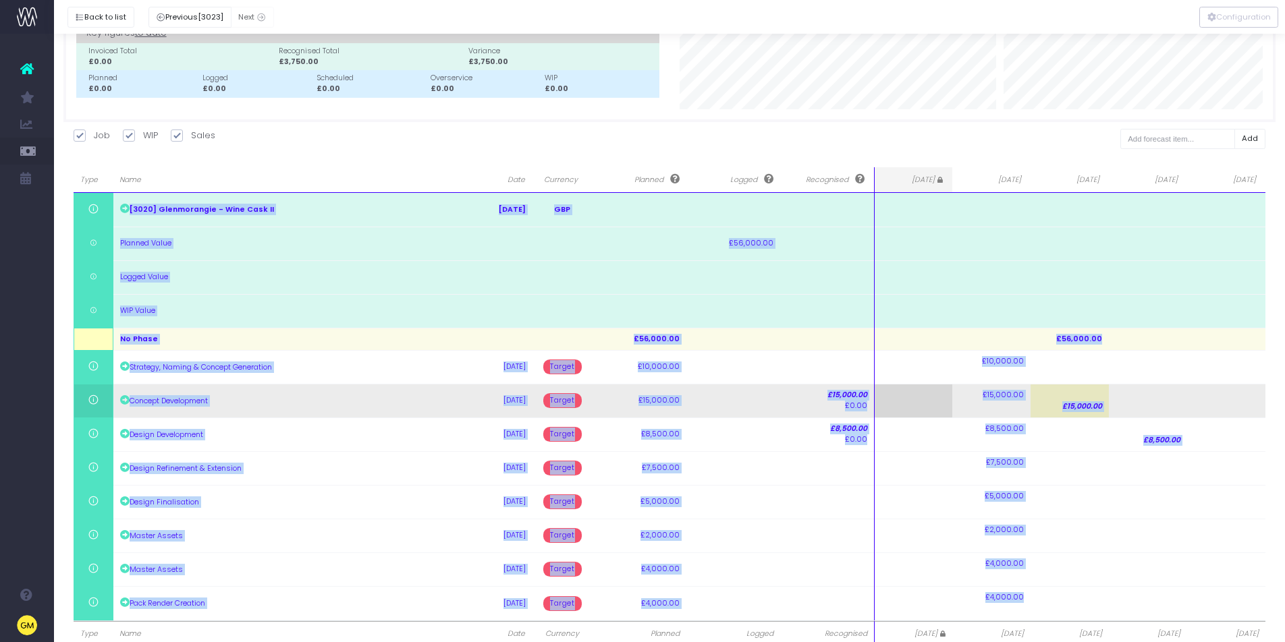
drag, startPoint x: 1269, startPoint y: 411, endPoint x: 1144, endPoint y: 410, distance: 125.5
click at [1269, 411] on div "Type Name Date Currency Planned Logged Recognised Jul 25 Aug 25 Sep 25 Oct 25 N…" at bounding box center [669, 405] width 1213 height 477
click at [1092, 402] on span "£15,000.00" at bounding box center [1082, 406] width 40 height 11
type input "15000"
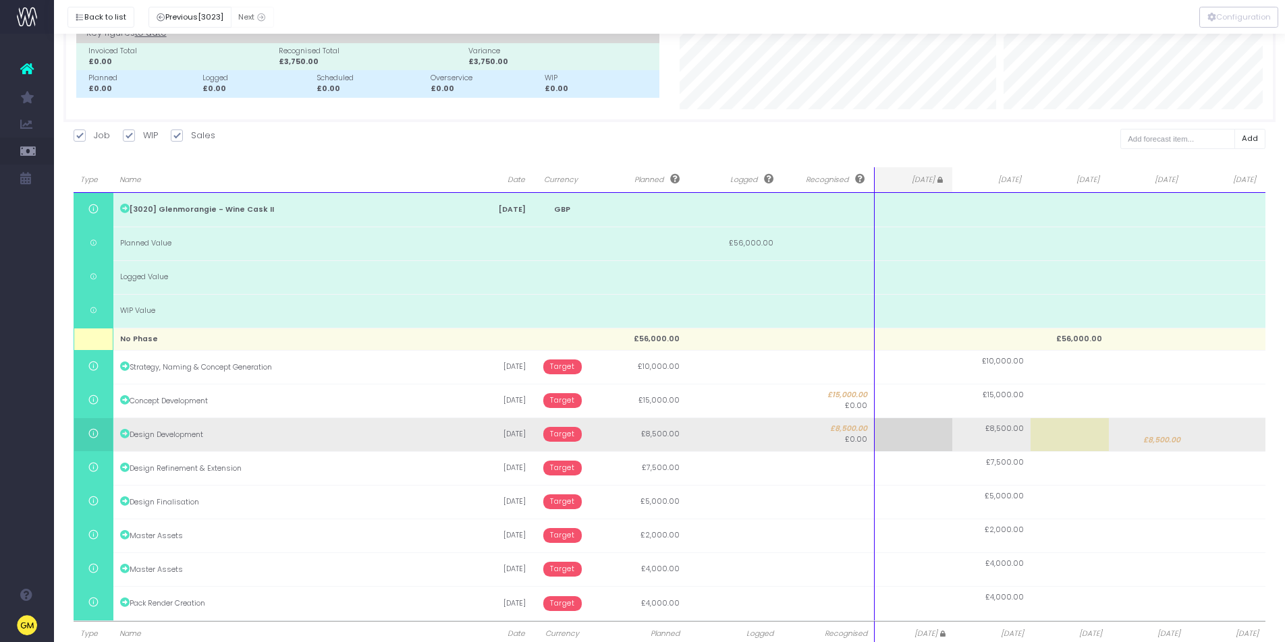
click at [1165, 442] on body "Oh my... this is bad. wayahead wasn't able to load this page. Please contact su…" at bounding box center [642, 231] width 1285 height 642
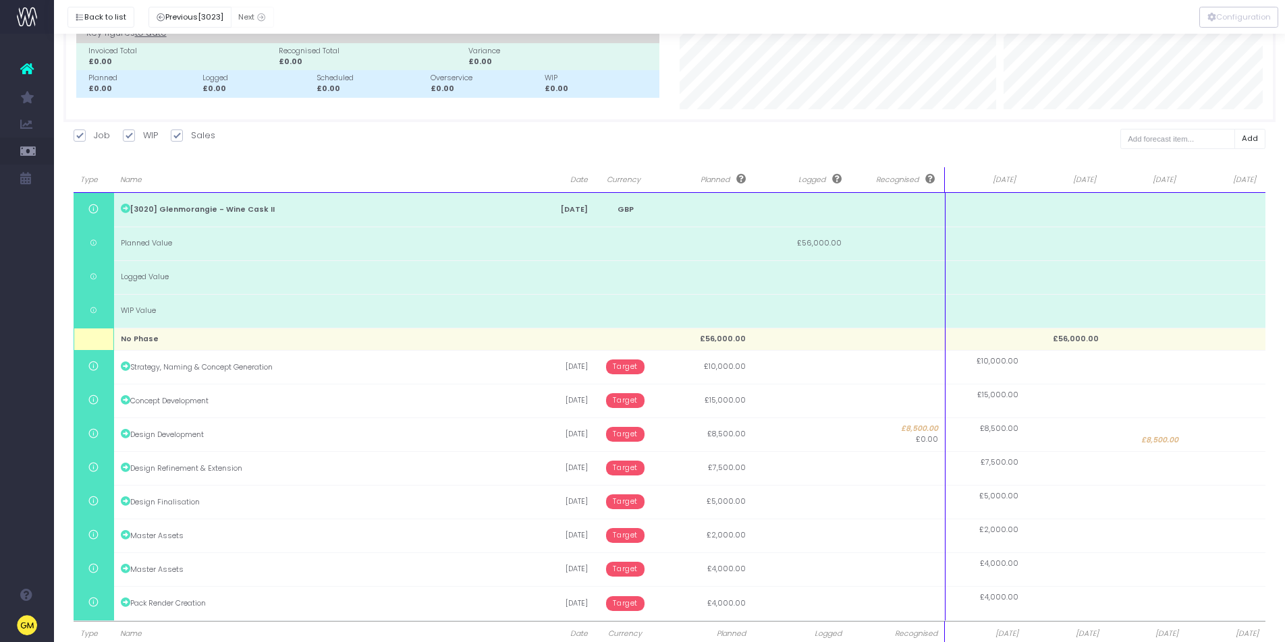
click at [1165, 442] on span "£8,500.00" at bounding box center [1159, 440] width 37 height 11
type input "8500"
click at [1165, 442] on input "8500" at bounding box center [1145, 435] width 80 height 34
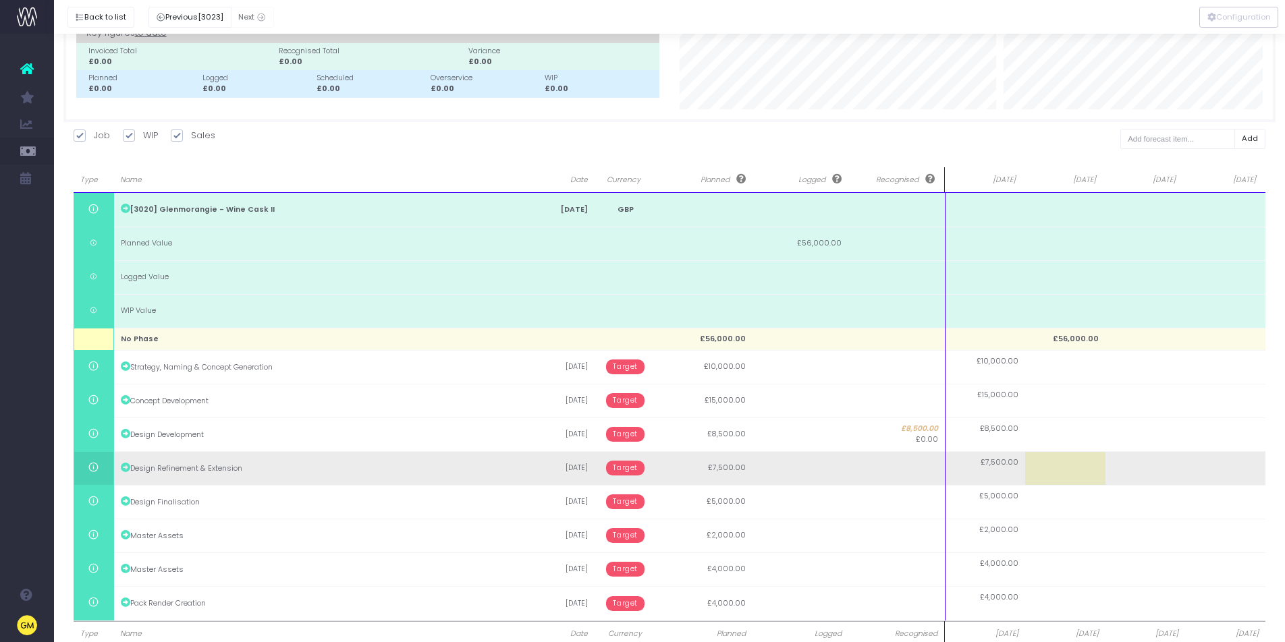
click at [1234, 470] on body "Oh my... this is bad. wayahead wasn't able to load this page. Please contact su…" at bounding box center [642, 231] width 1285 height 642
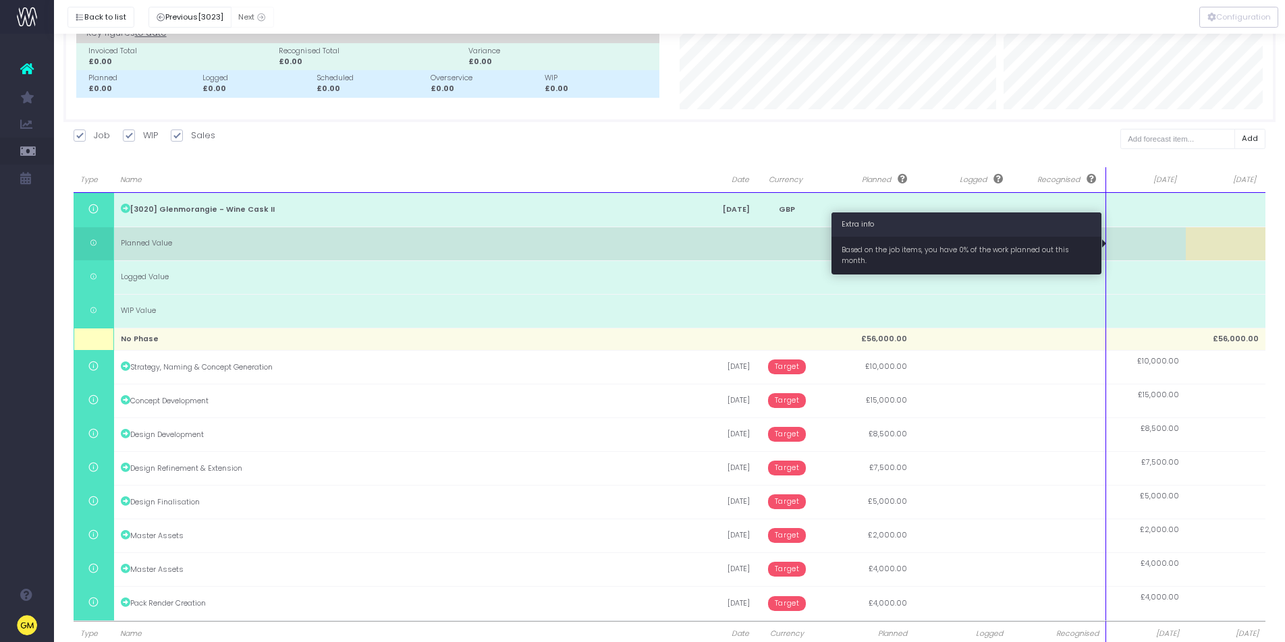
click at [1105, 238] on td at bounding box center [1145, 244] width 80 height 34
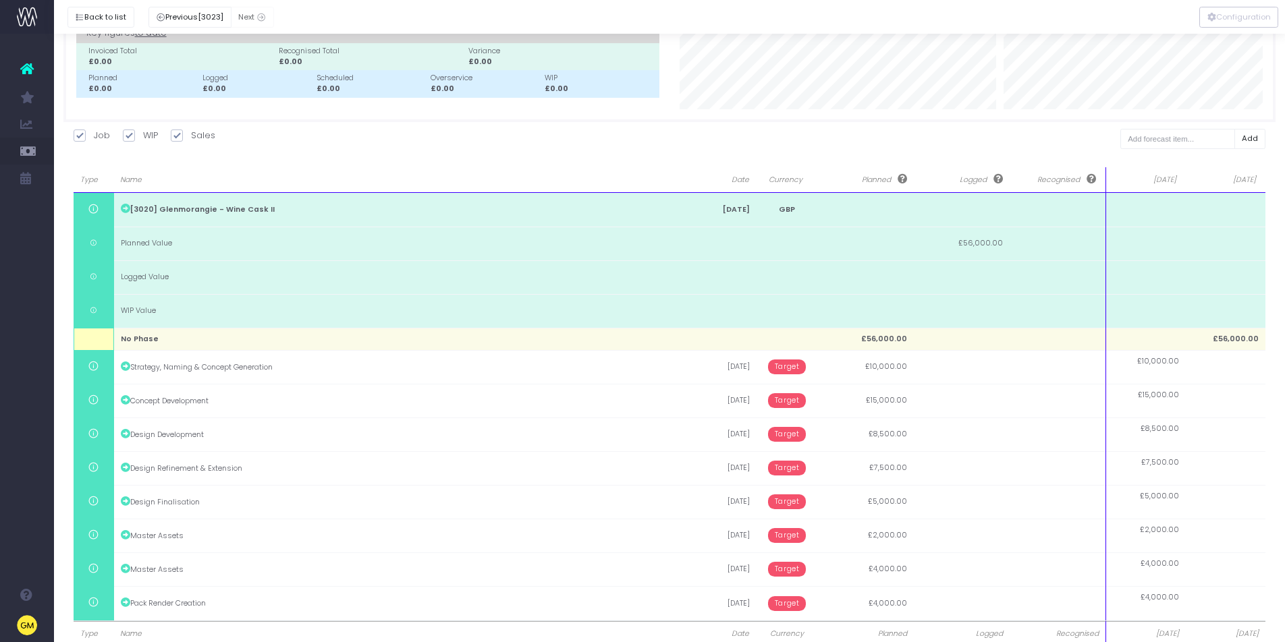
click at [1065, 184] on span "Recognised" at bounding box center [1056, 179] width 80 height 11
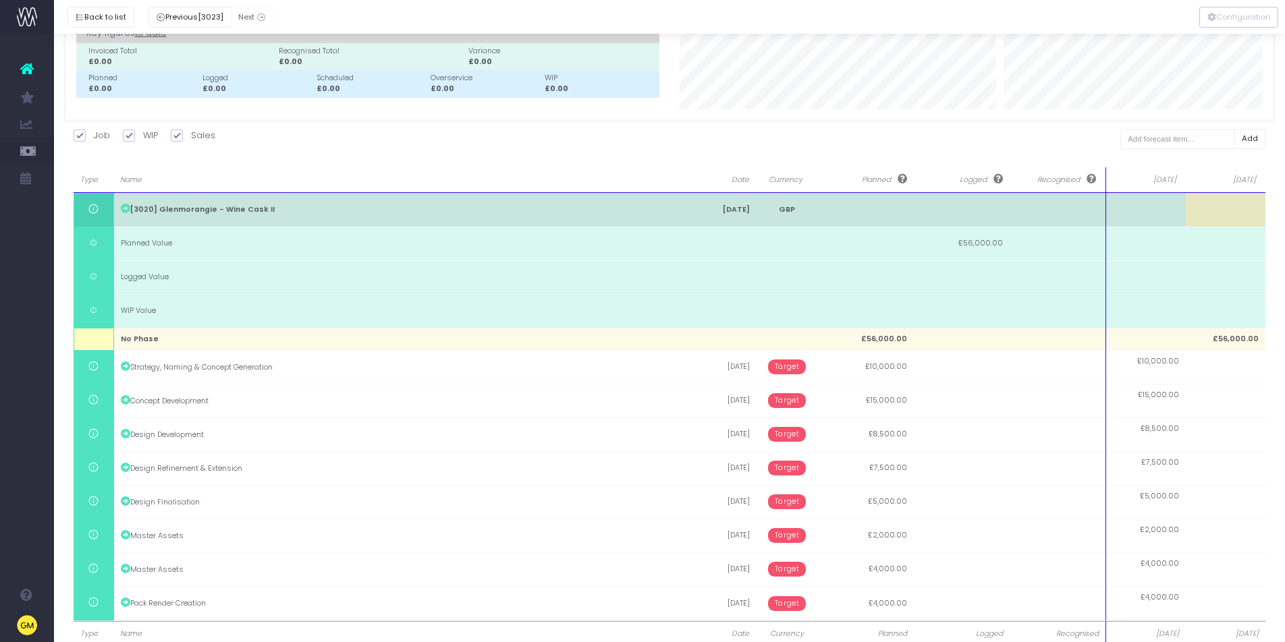
drag, startPoint x: 1105, startPoint y: 177, endPoint x: 844, endPoint y: 206, distance: 262.8
click at [844, 206] on div "Type Name Date Currency Planned Logged Recognised Aug 25 Sep 25 Type Name Date …" at bounding box center [670, 405] width 1192 height 477
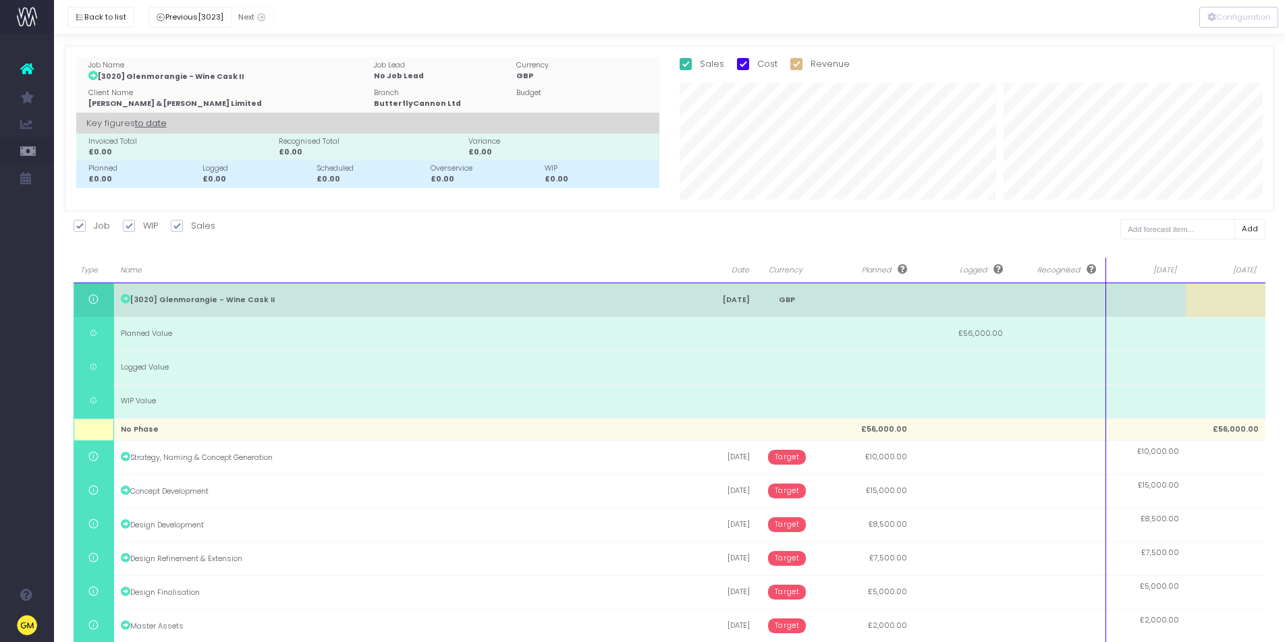
scroll to position [129, 0]
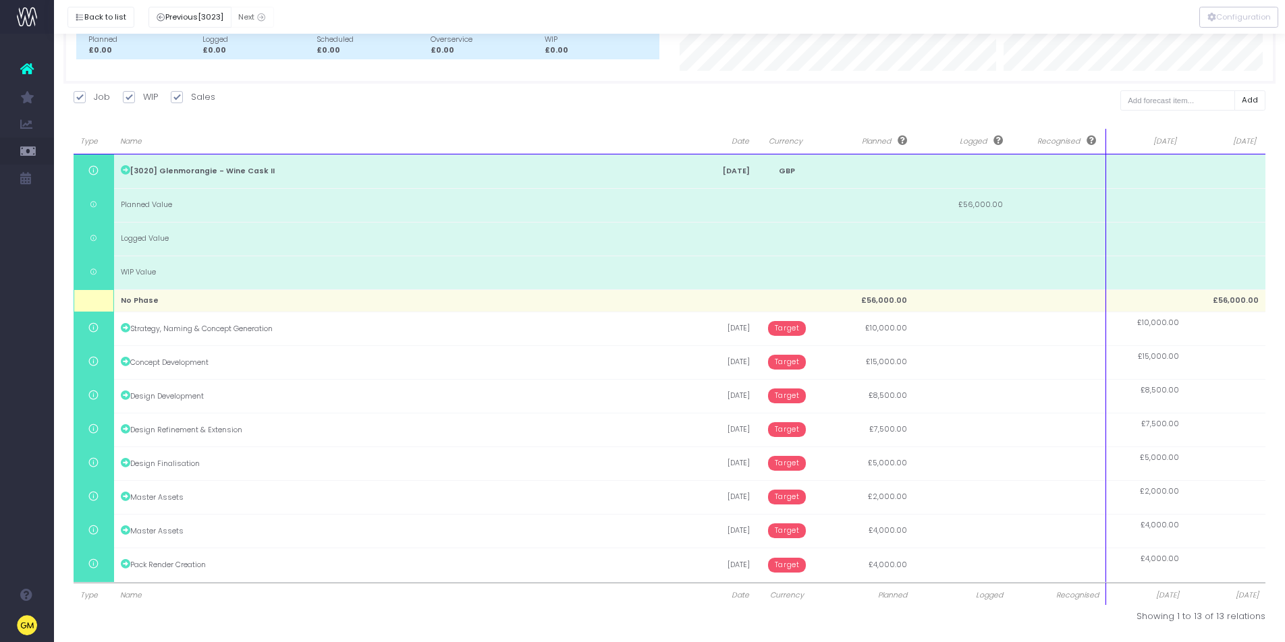
click at [580, 141] on span "Name" at bounding box center [397, 141] width 555 height 11
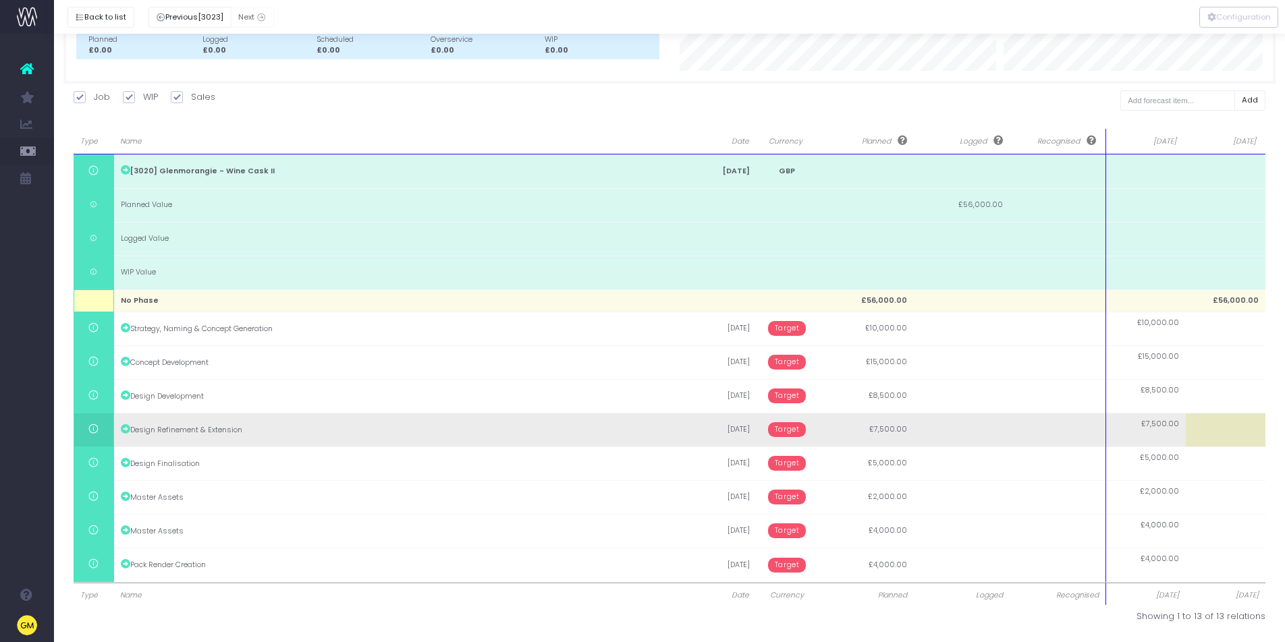
click at [1240, 426] on td at bounding box center [1226, 430] width 80 height 34
type input "7500"
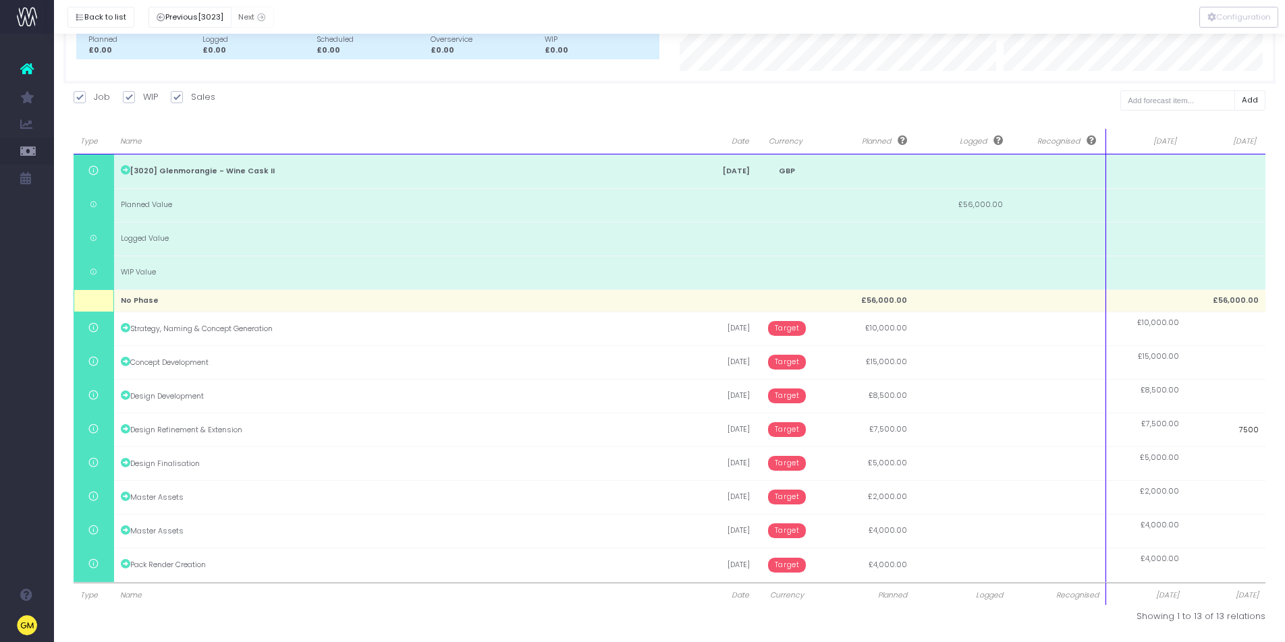
click at [1265, 428] on input "7500" at bounding box center [1226, 430] width 80 height 34
click at [1271, 428] on body "Oh my... this is bad. wayahead wasn't able to load this page. Please contact su…" at bounding box center [642, 192] width 1285 height 642
click at [1271, 428] on div at bounding box center [642, 321] width 1285 height 642
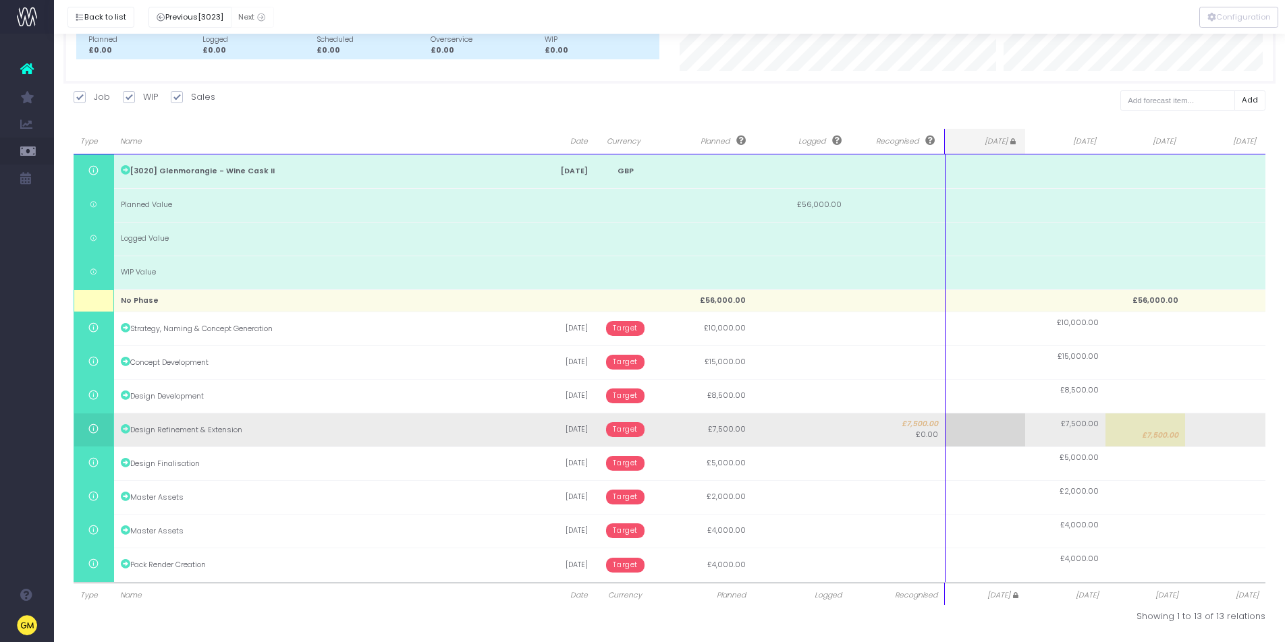
click at [1252, 430] on td at bounding box center [1225, 430] width 80 height 34
type input "7500"
click at [1169, 435] on body "Oh my... this is bad. wayahead wasn't able to load this page. Please contact su…" at bounding box center [642, 192] width 1285 height 642
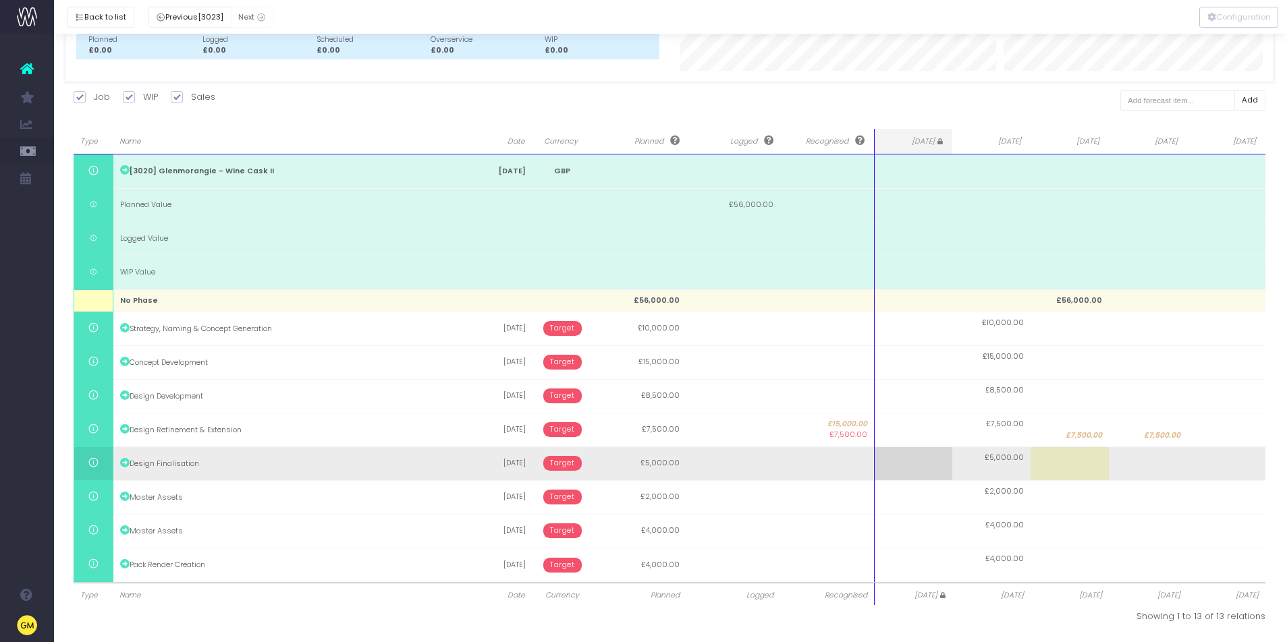
click at [1225, 464] on td at bounding box center [1226, 464] width 78 height 34
type input "5000"
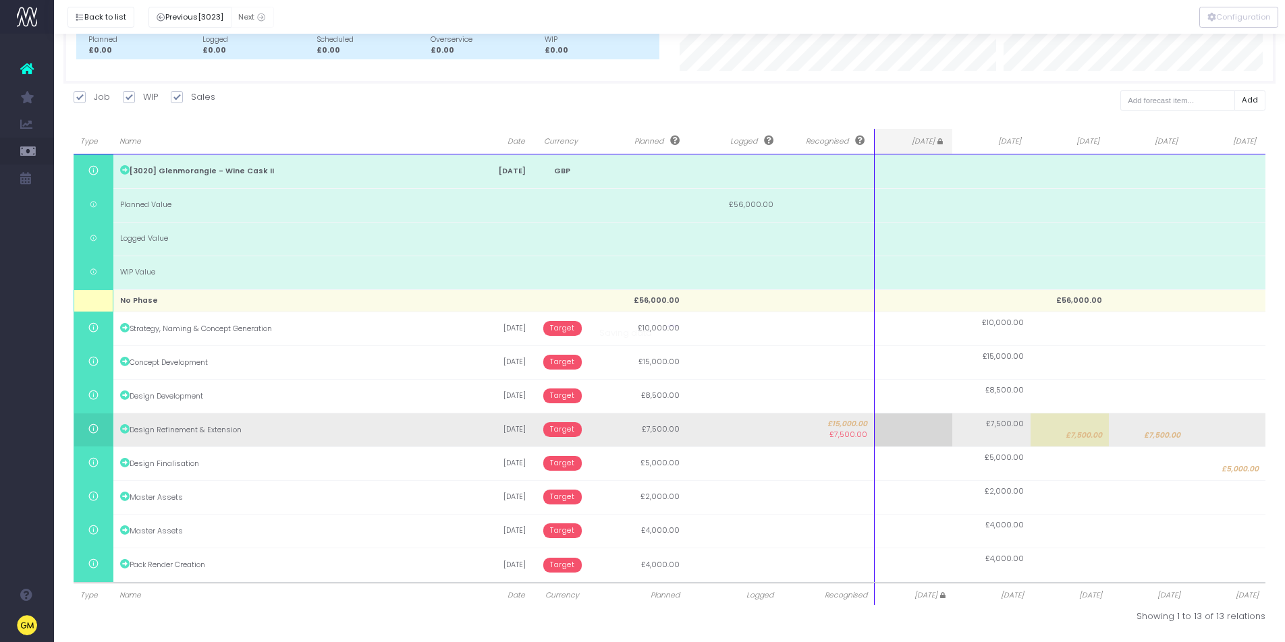
click at [1155, 430] on body "Oh my... this is bad. wayahead wasn't able to load this page. Please contact su…" at bounding box center [642, 192] width 1285 height 642
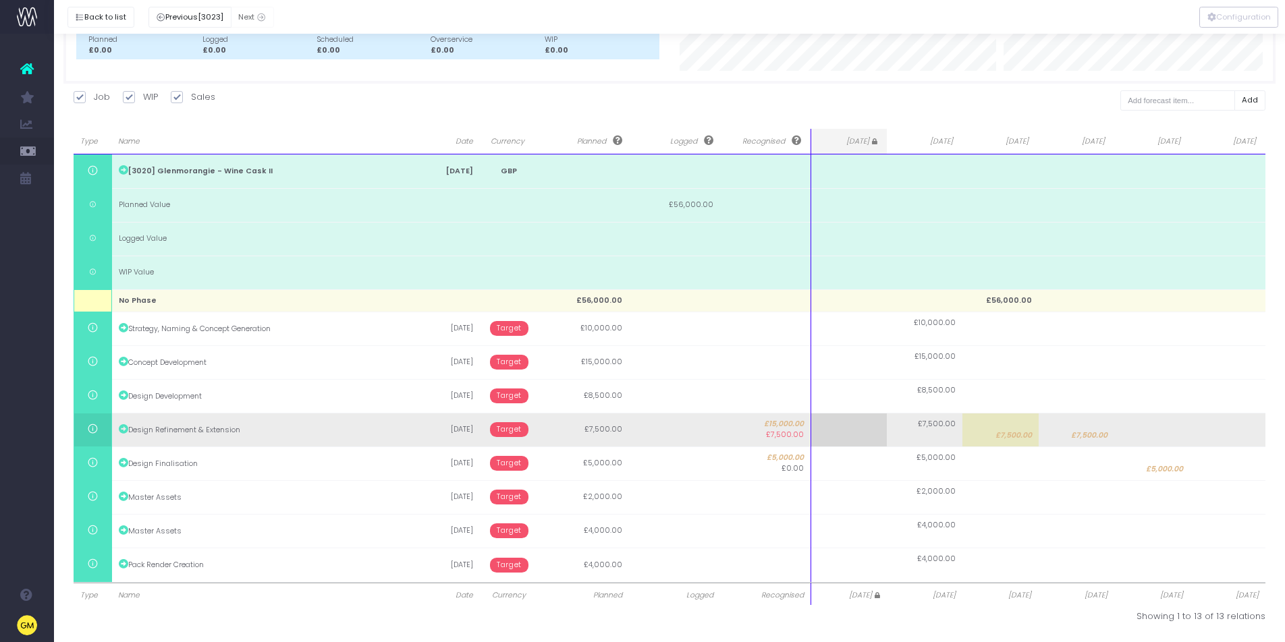
click at [1026, 438] on span "£7,500.00" at bounding box center [1013, 436] width 36 height 11
type input "7500"
click at [1026, 438] on input "7500" at bounding box center [1000, 430] width 76 height 34
click at [506, 431] on body "Oh my... this is bad. wayahead wasn't able to load this page. Please contact su…" at bounding box center [642, 192] width 1285 height 642
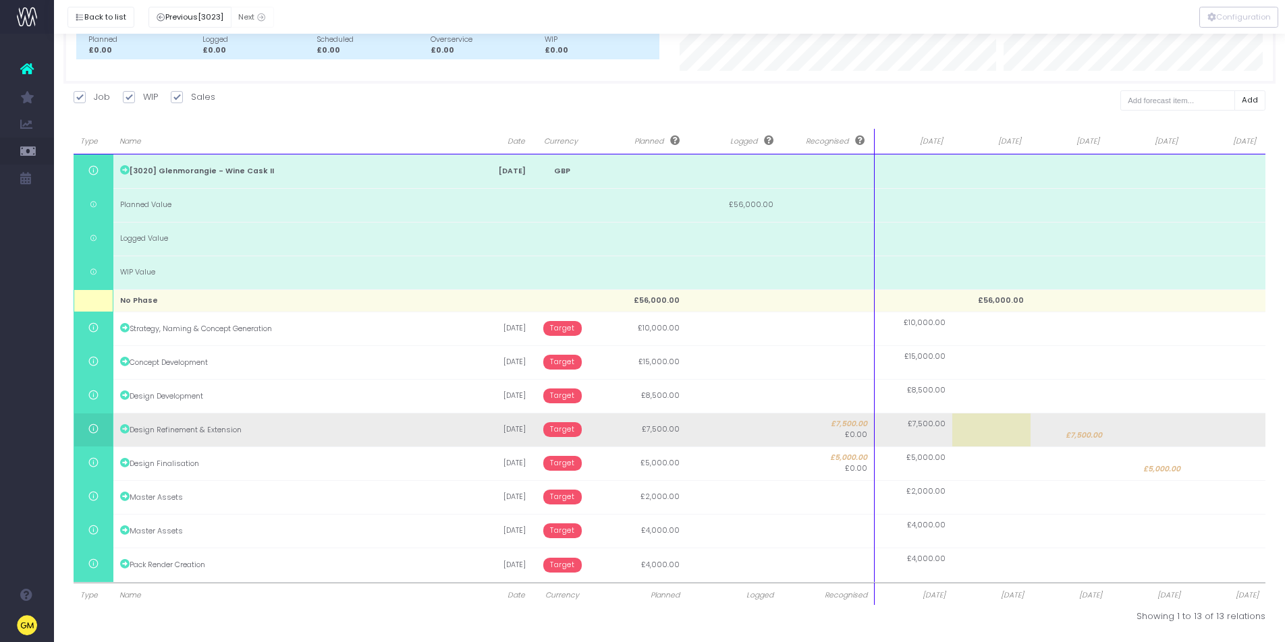
click at [577, 430] on span "Target" at bounding box center [562, 429] width 38 height 15
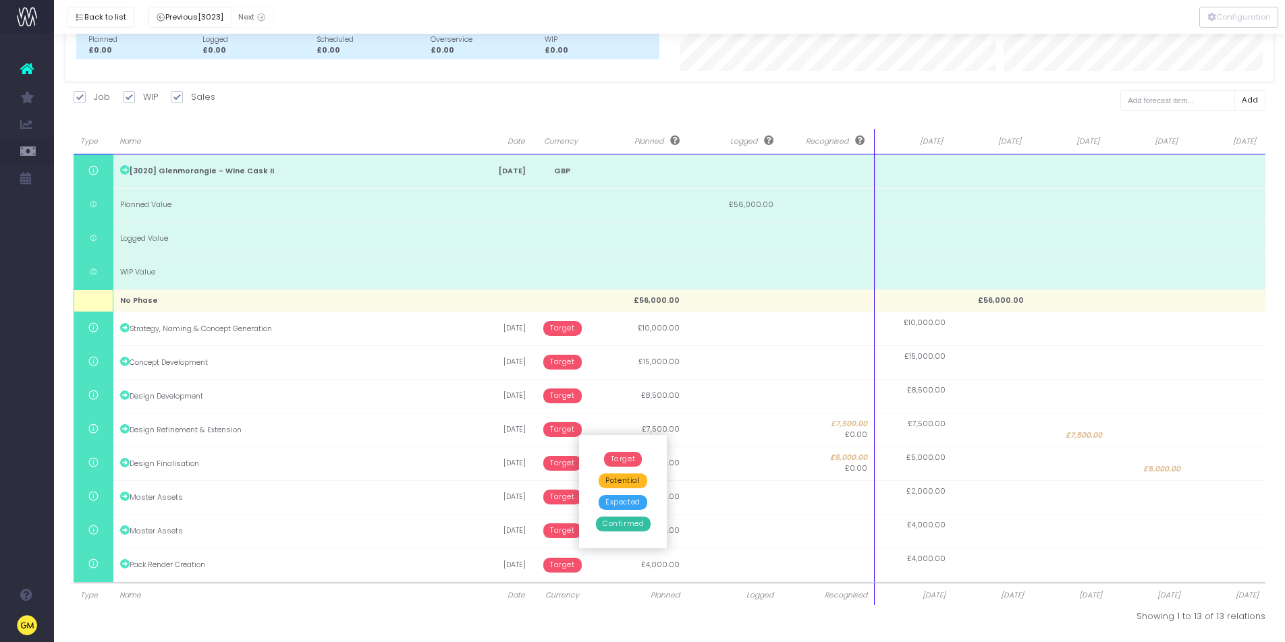
click at [628, 502] on span "Expected" at bounding box center [623, 502] width 49 height 15
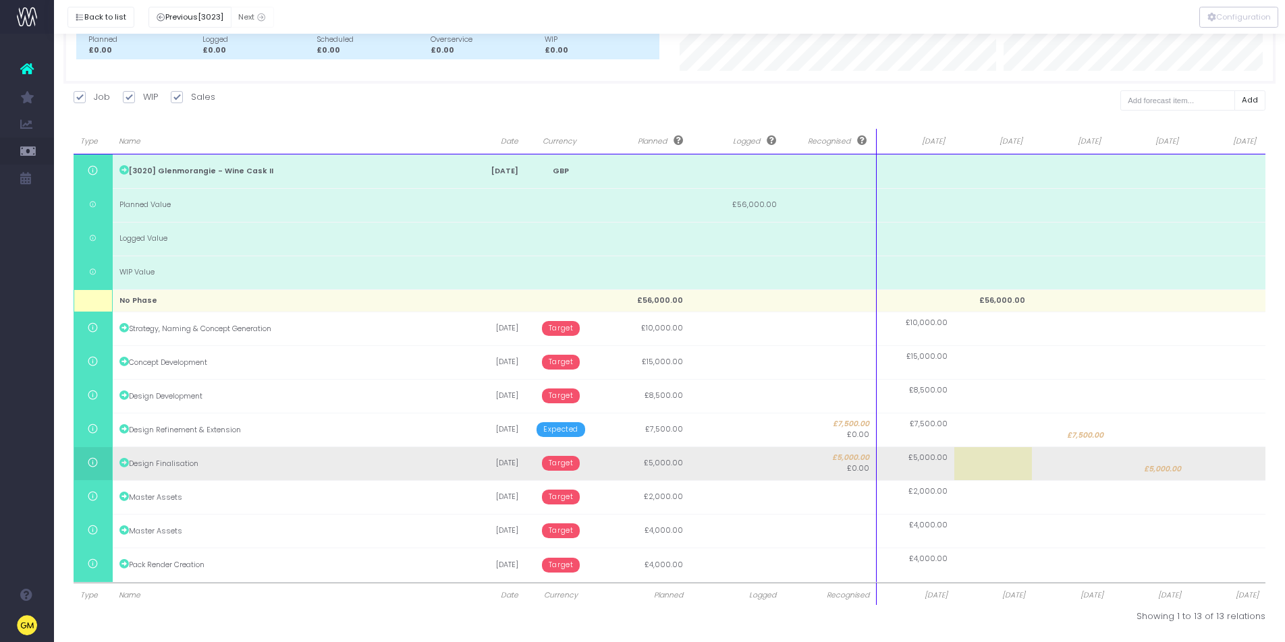
click at [564, 466] on span "Target" at bounding box center [561, 463] width 38 height 15
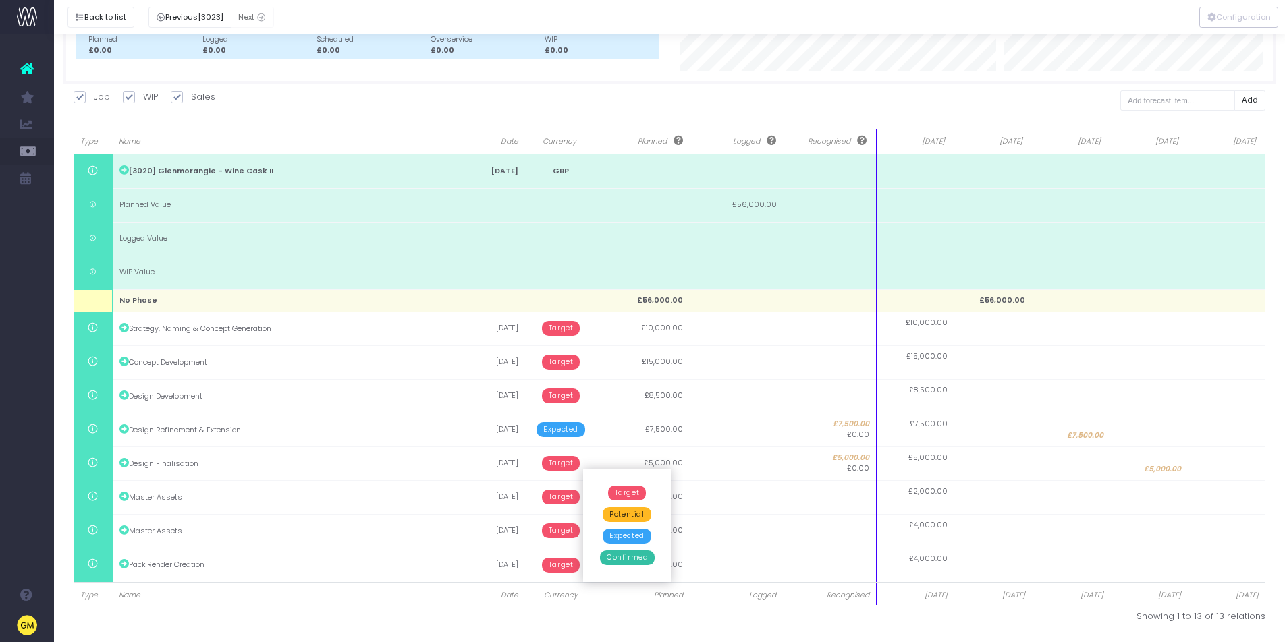
click at [630, 514] on span "Potential" at bounding box center [627, 514] width 48 height 15
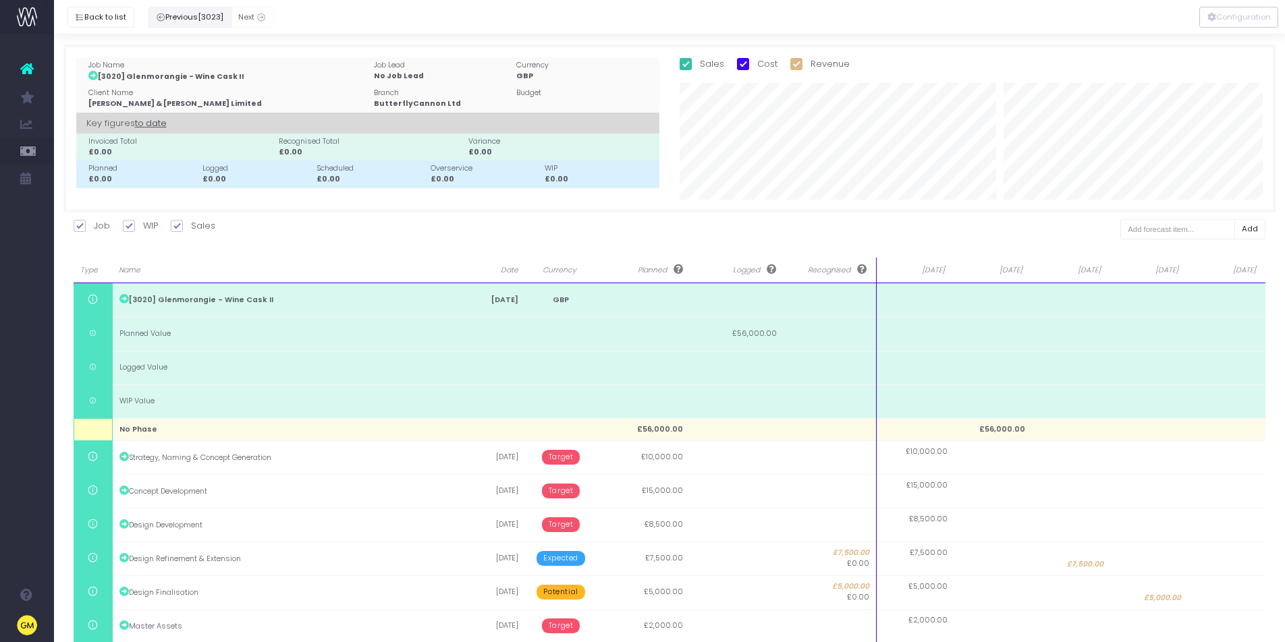
click at [193, 16] on button "Previous [3023]" at bounding box center [189, 17] width 83 height 21
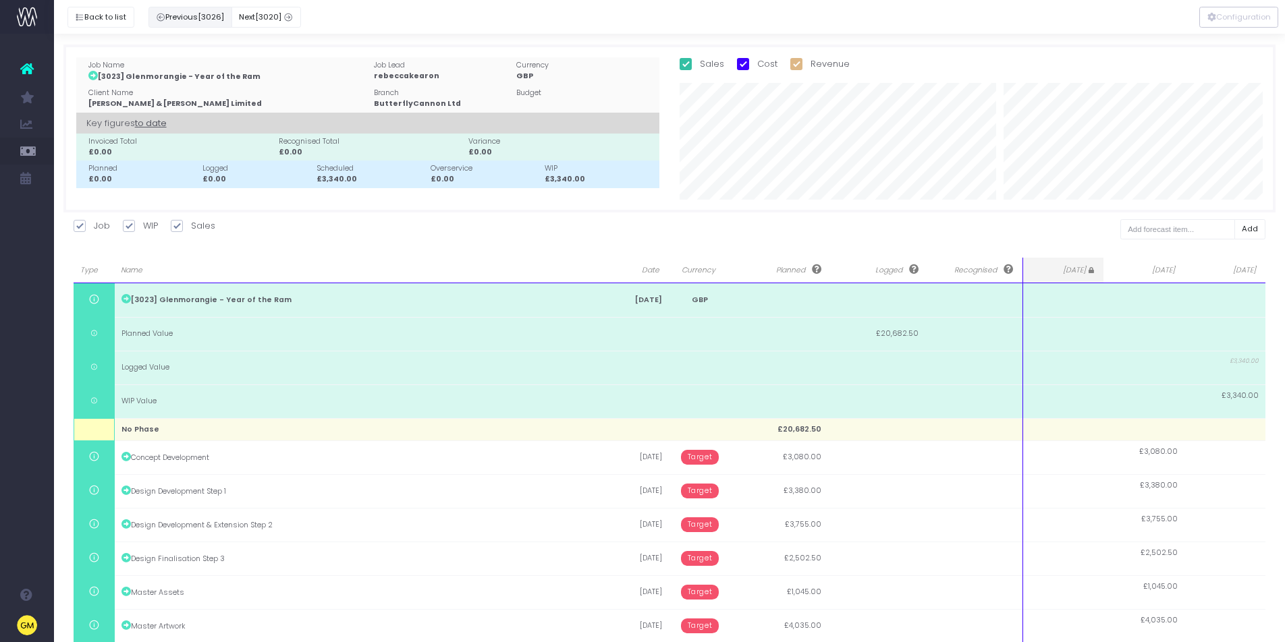
click at [193, 16] on button "Previous [3026]" at bounding box center [190, 17] width 84 height 21
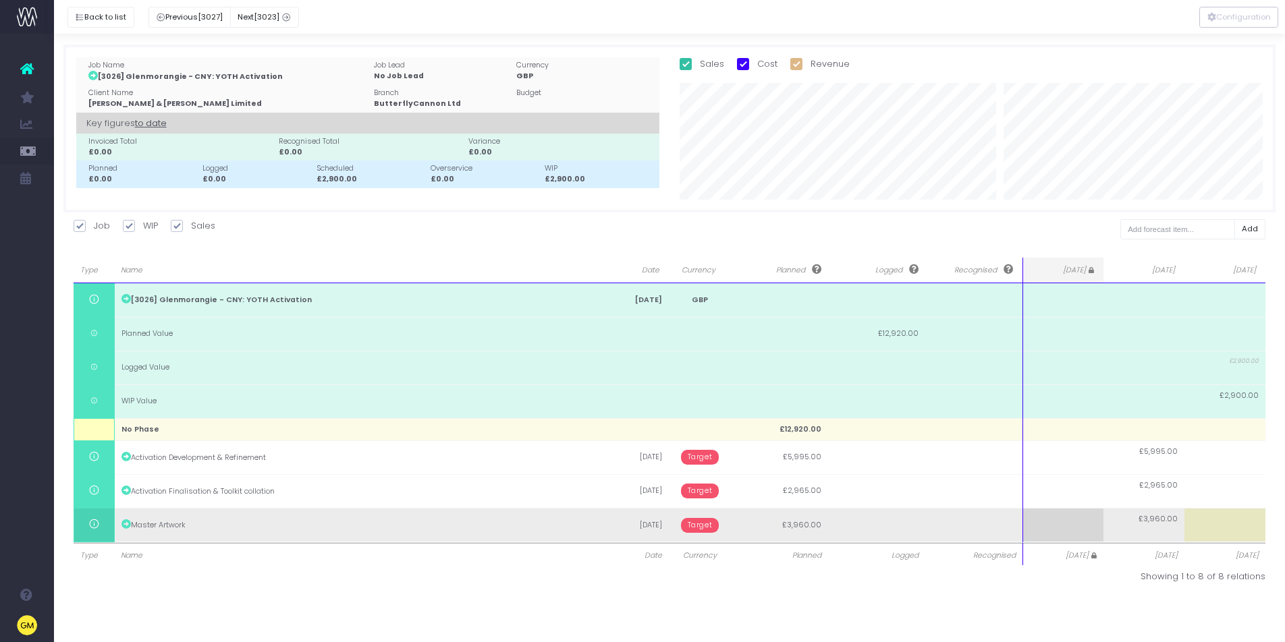
click at [1261, 520] on td at bounding box center [1224, 525] width 81 height 34
type input "3960"
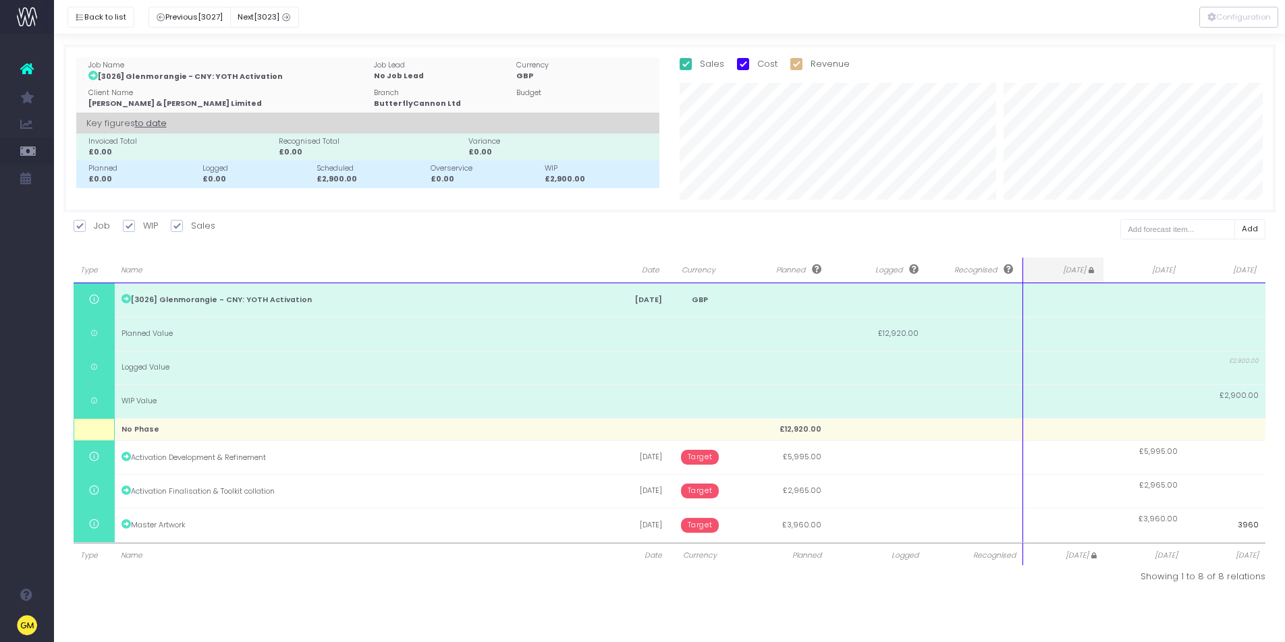
click at [1261, 520] on input "3960" at bounding box center [1224, 525] width 81 height 34
click at [1265, 520] on input "3960" at bounding box center [1224, 525] width 81 height 34
click at [1275, 525] on body "Oh my... this is bad. wayahead wasn't able to load this page. Please contact su…" at bounding box center [642, 321] width 1285 height 642
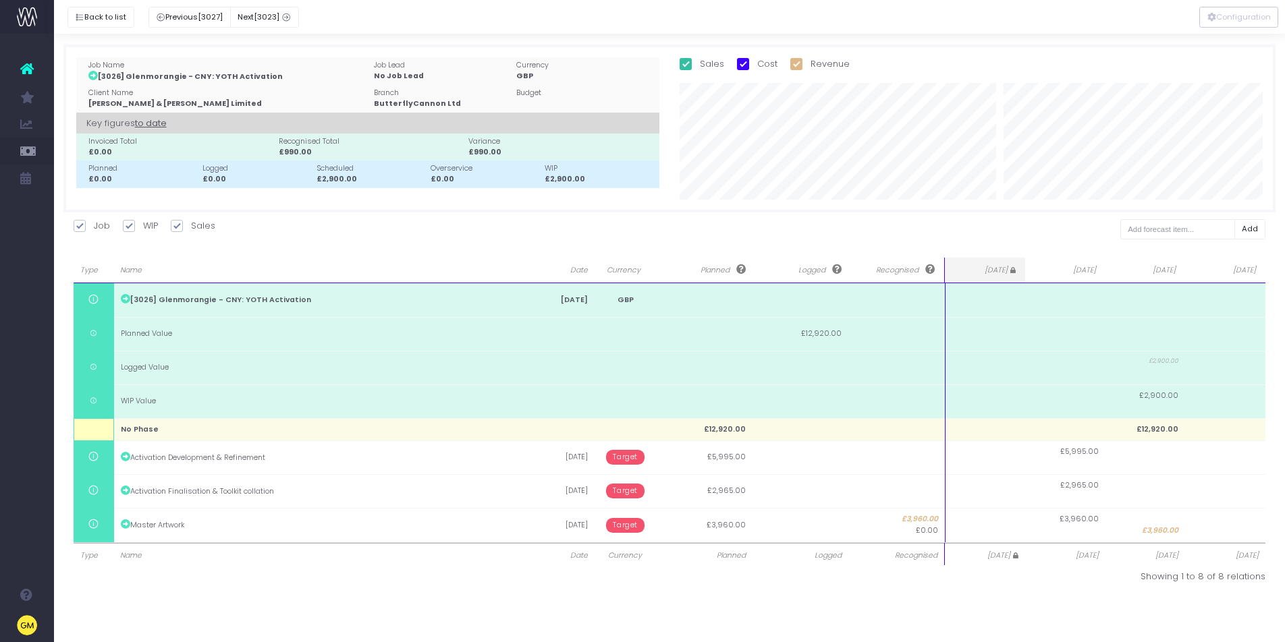
click at [1105, 597] on div "Back to list Previous [3027] Next [3023] Job Name [3026] Glenmorangie - CNY: YO…" at bounding box center [669, 318] width 1231 height 569
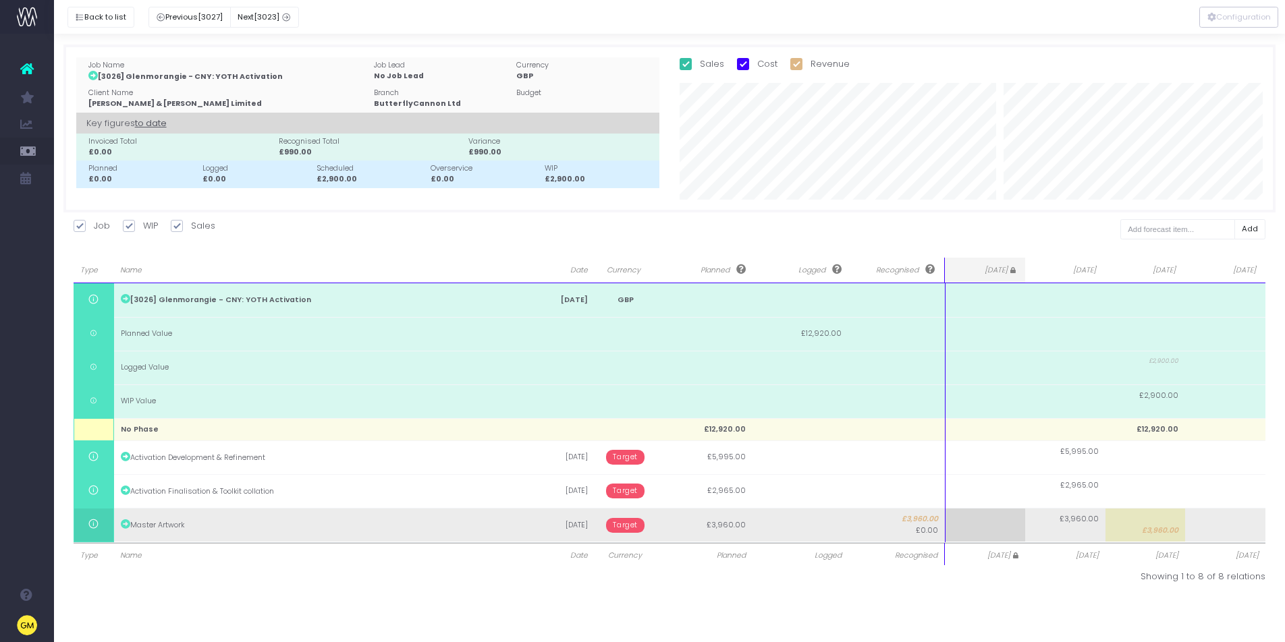
click at [631, 527] on span "Target" at bounding box center [625, 525] width 38 height 15
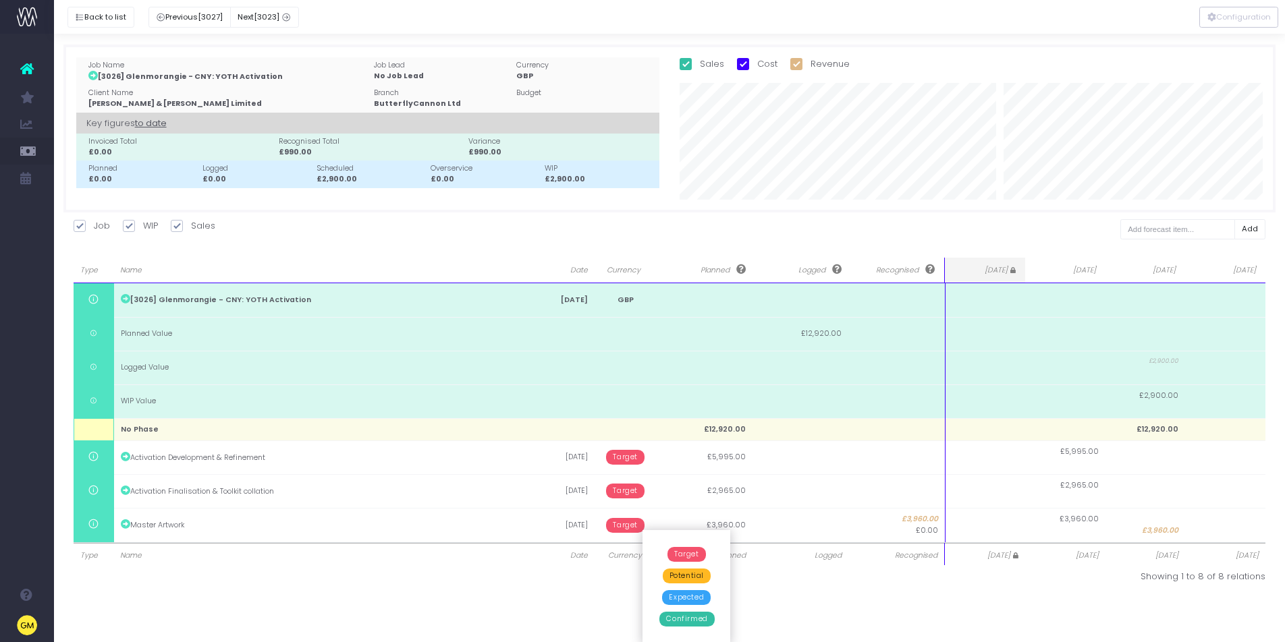
click at [672, 619] on span "Confirmed" at bounding box center [686, 619] width 55 height 15
click at [559, 593] on div "Back to list Previous [3027] Next [3023] Job Name [3026] Glenmorangie - CNY: YO…" at bounding box center [669, 318] width 1231 height 569
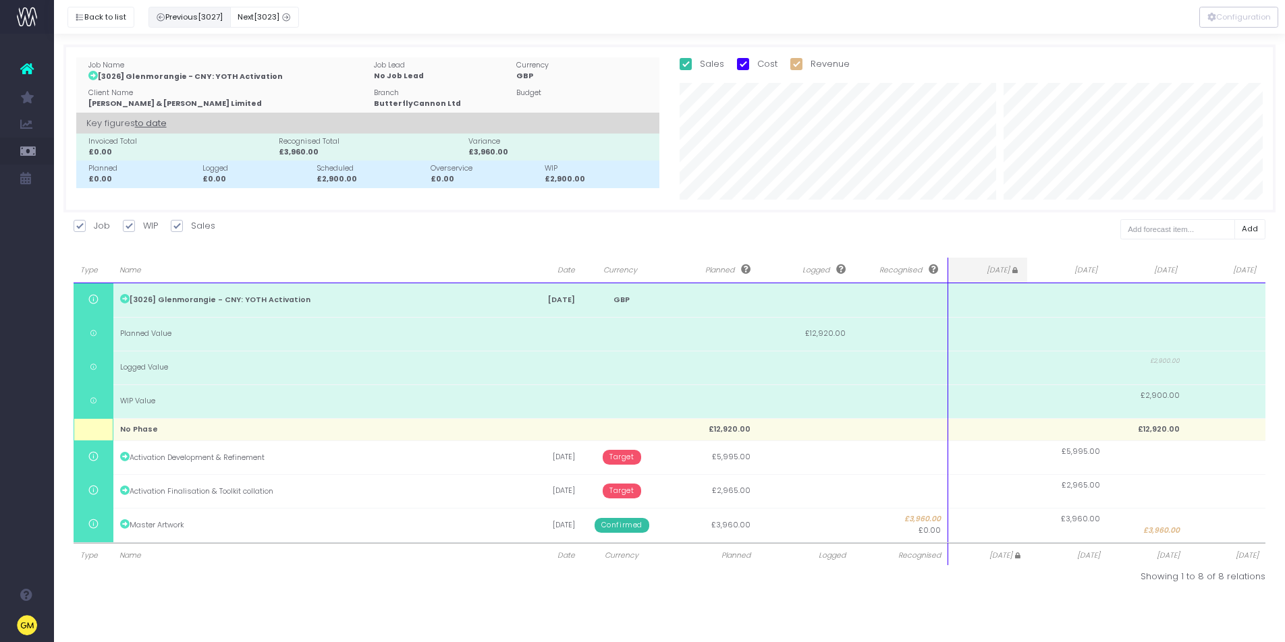
click at [176, 18] on button "Previous [3027]" at bounding box center [189, 17] width 82 height 21
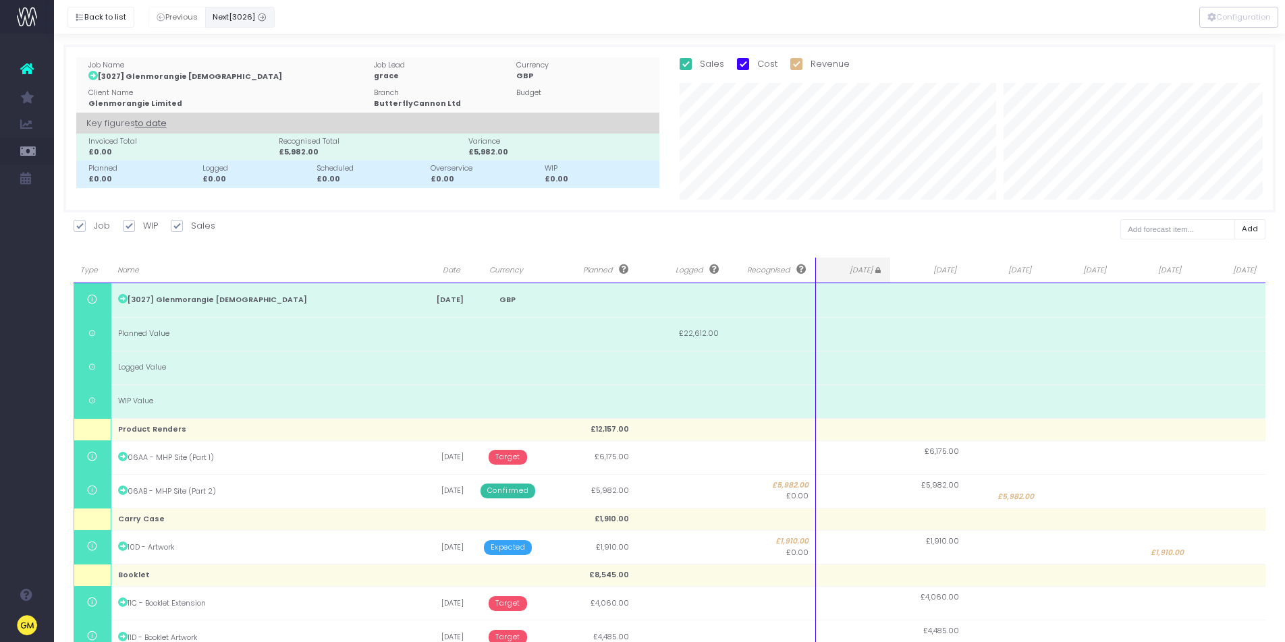
click at [271, 19] on button "Next [3026]" at bounding box center [240, 17] width 70 height 21
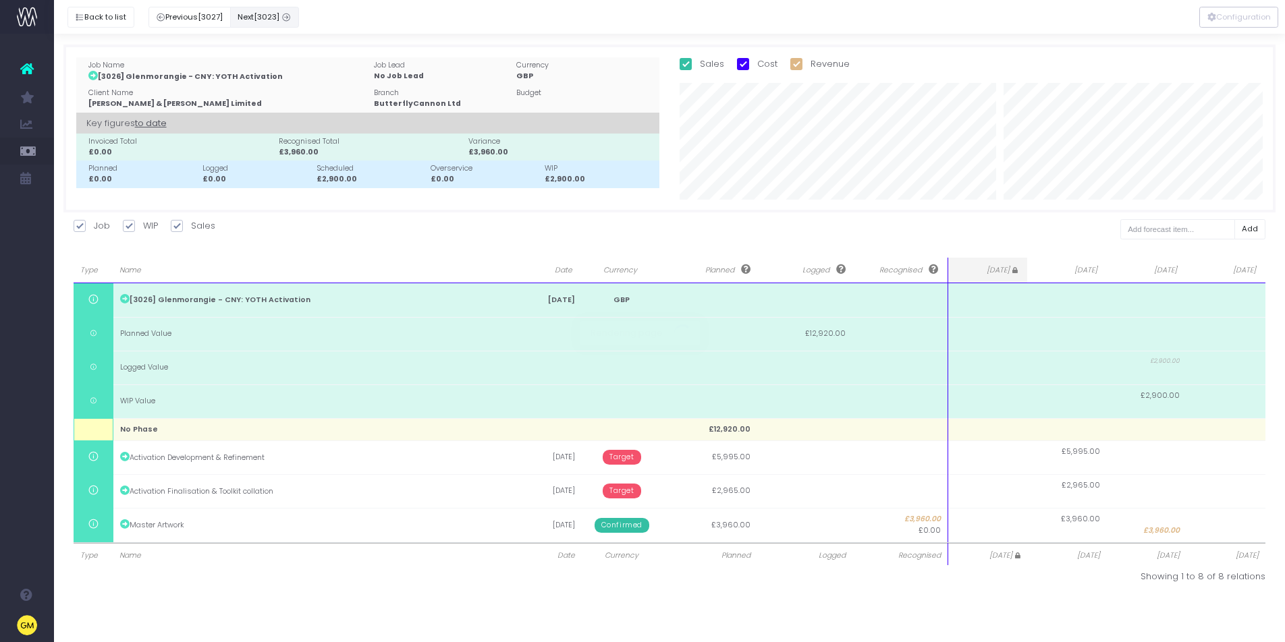
click at [271, 19] on span "[3023]" at bounding box center [267, 16] width 26 height 11
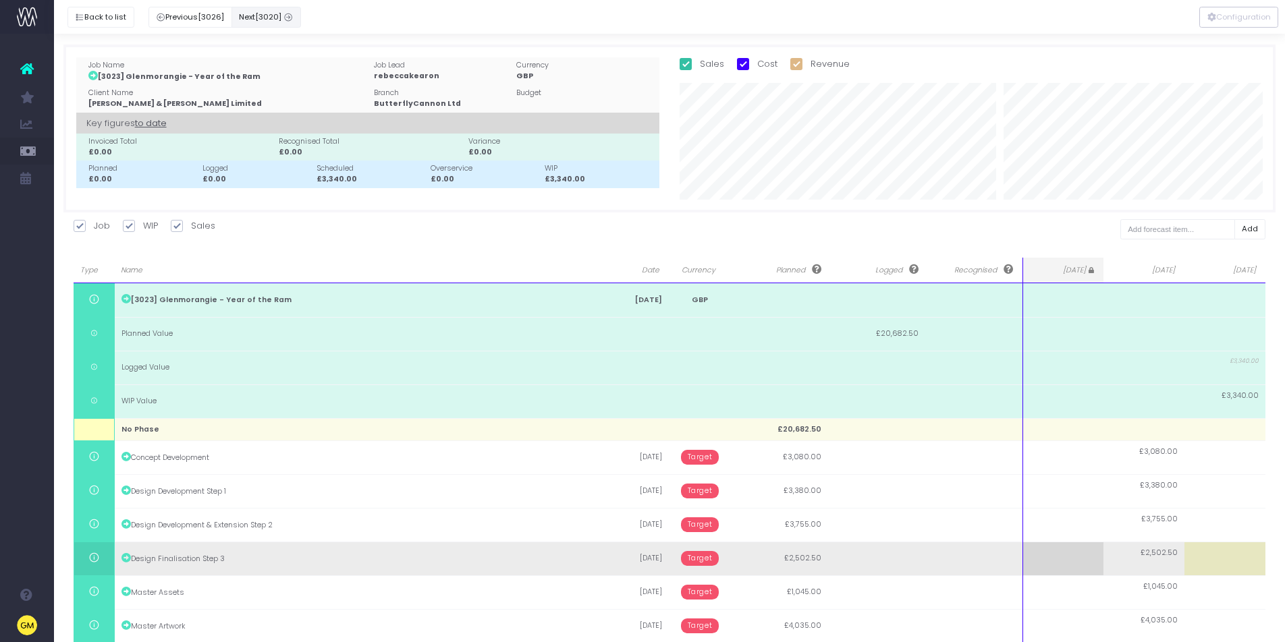
scroll to position [45, 0]
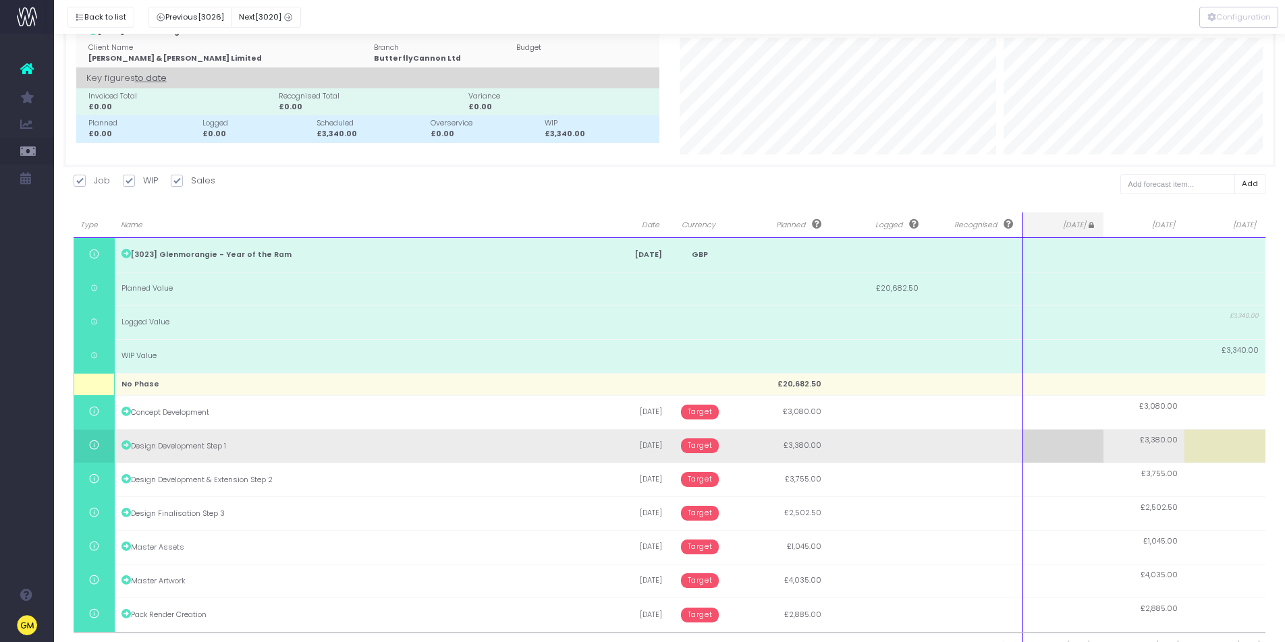
click at [1229, 444] on td at bounding box center [1224, 446] width 81 height 34
type input "3380"
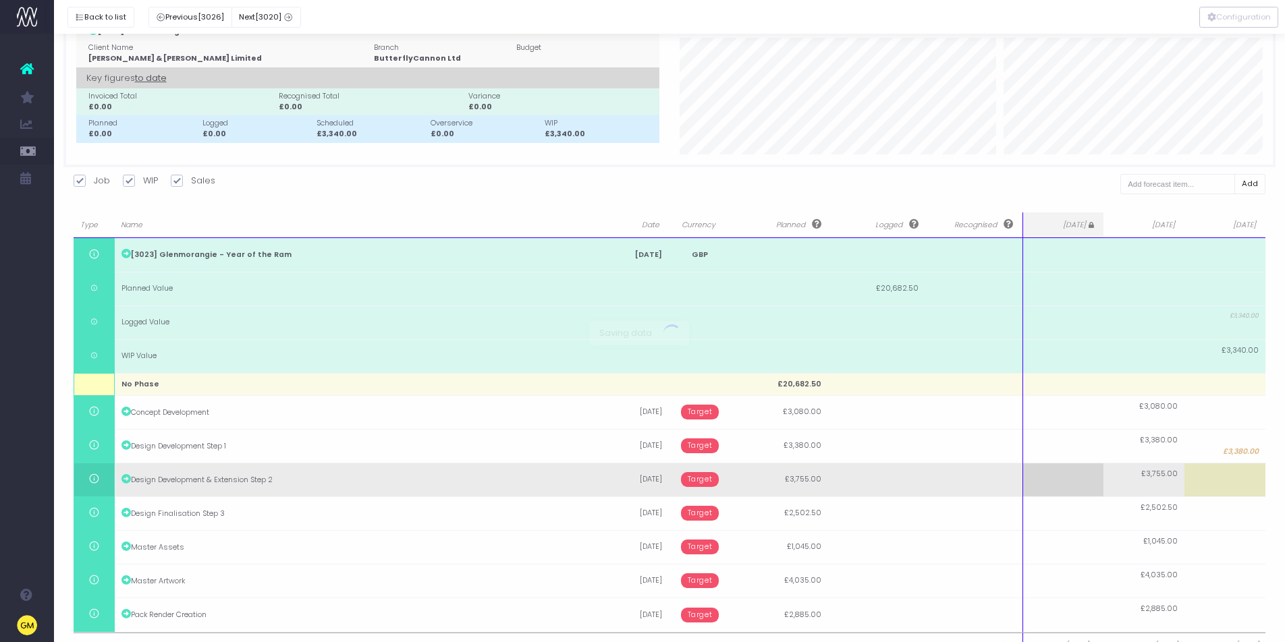
click at [1252, 474] on body "Oh my... this is bad. wayahead wasn't able to load this page. Please contact su…" at bounding box center [642, 276] width 1285 height 642
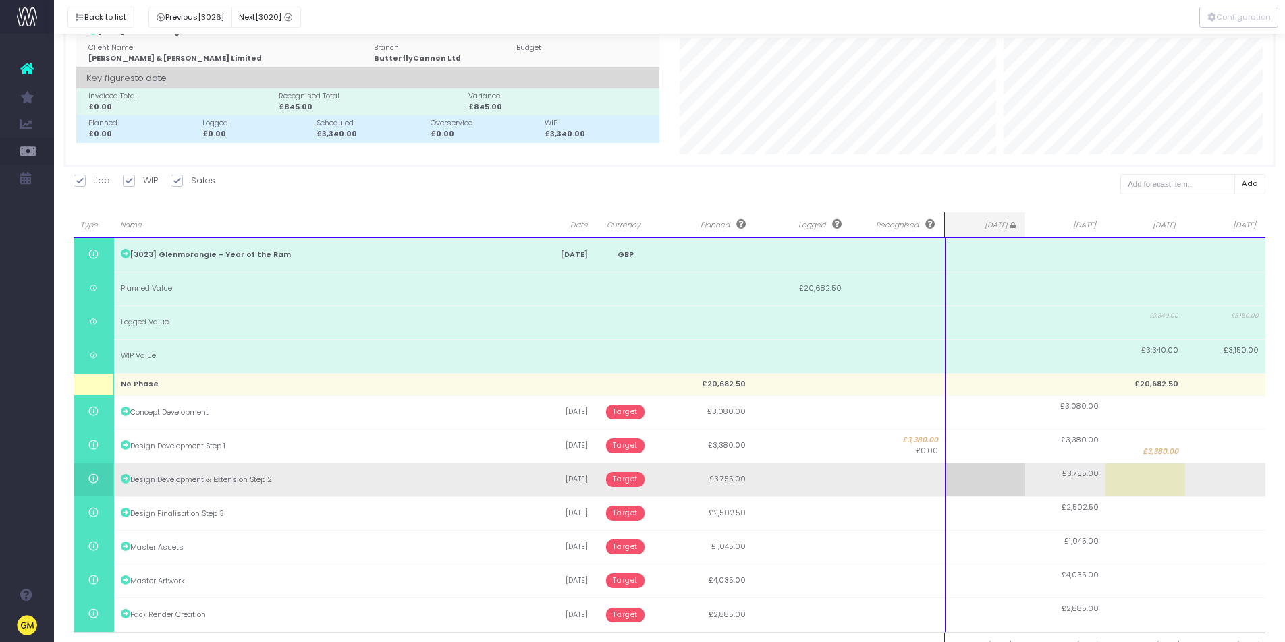
click at [1193, 478] on td at bounding box center [1225, 480] width 80 height 34
type input "3755"
click at [1163, 478] on body "Oh my... this is bad. wayahead wasn't able to load this page. Please contact su…" at bounding box center [642, 276] width 1285 height 642
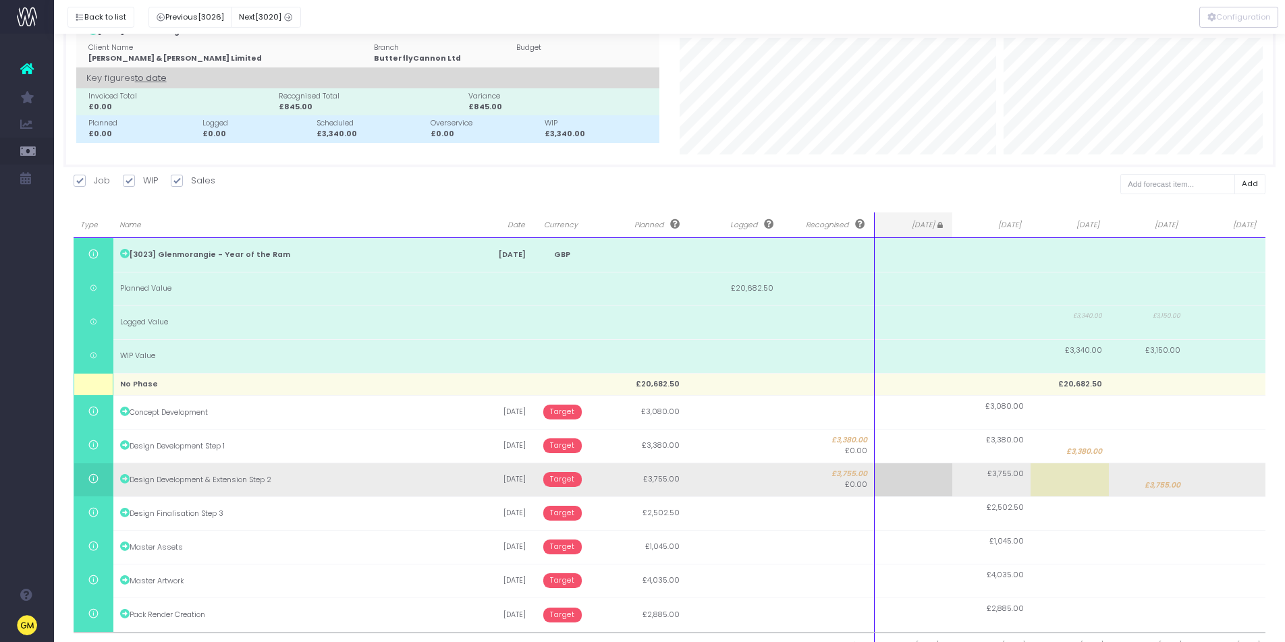
click at [1073, 480] on td at bounding box center [1069, 480] width 78 height 34
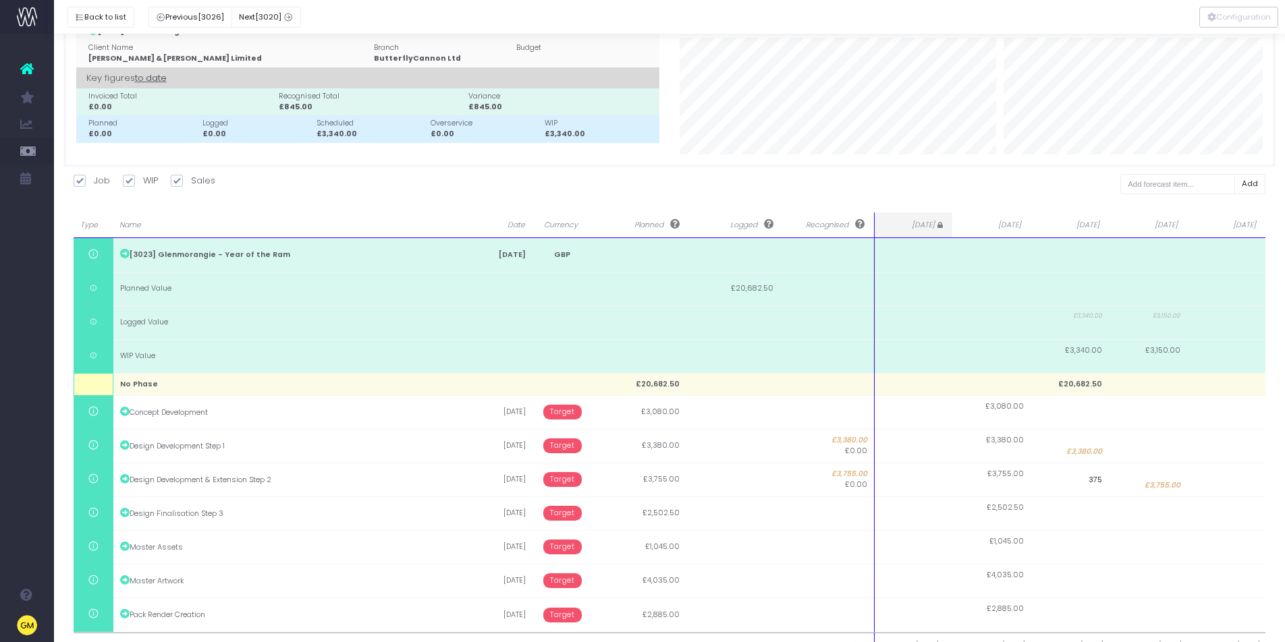
type input "3755"
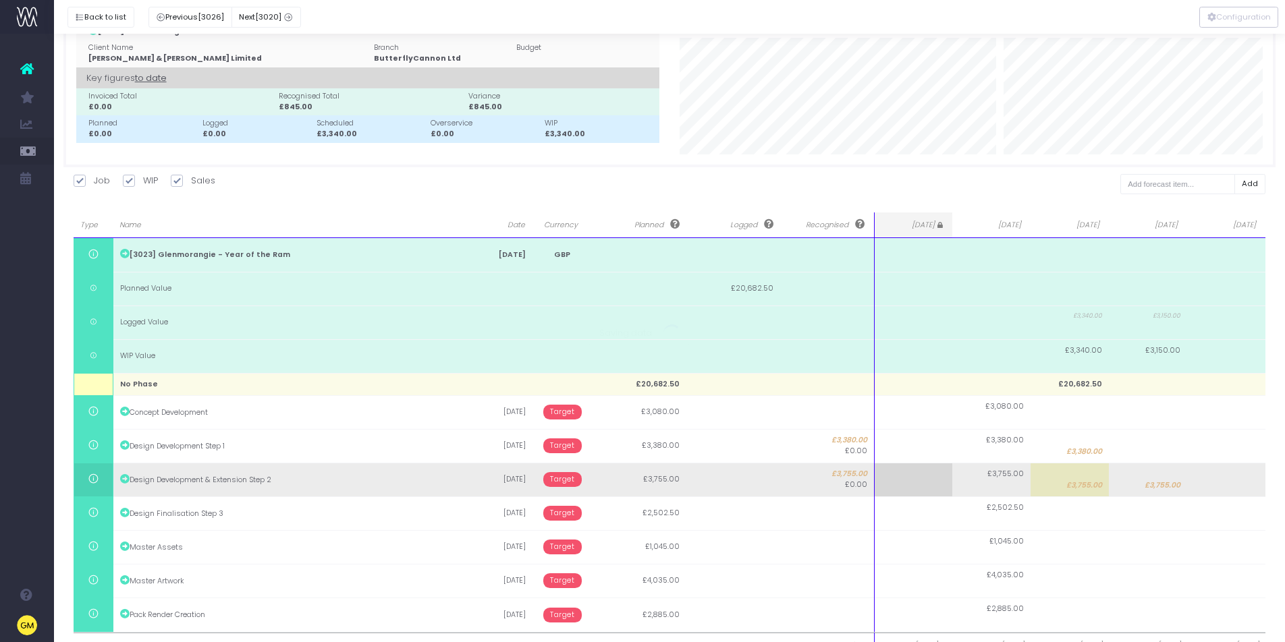
click at [1172, 484] on body "Oh my... this is bad. wayahead wasn't able to load this page. Please contact su…" at bounding box center [642, 276] width 1285 height 642
click at [1167, 485] on span "£3,755.00" at bounding box center [1162, 485] width 36 height 11
type input "3755"
click at [1167, 485] on input "3755" at bounding box center [1148, 480] width 78 height 34
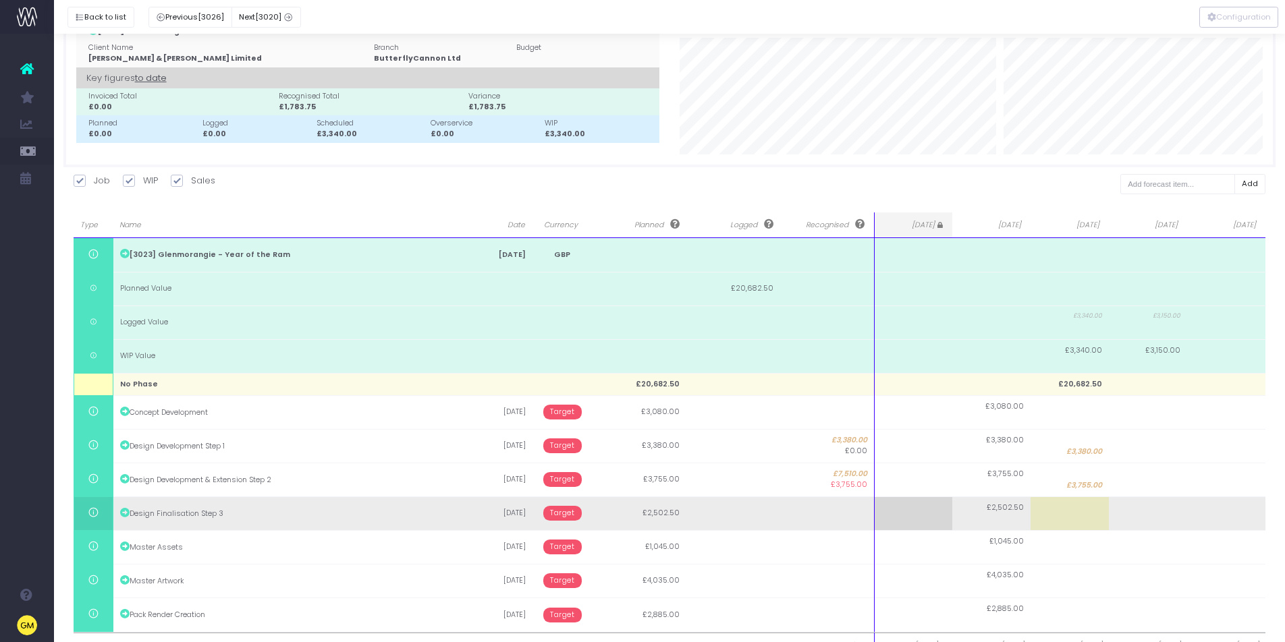
click at [1179, 509] on body "Oh my... this is bad. wayahead wasn't able to load this page. Please contact su…" at bounding box center [642, 276] width 1285 height 642
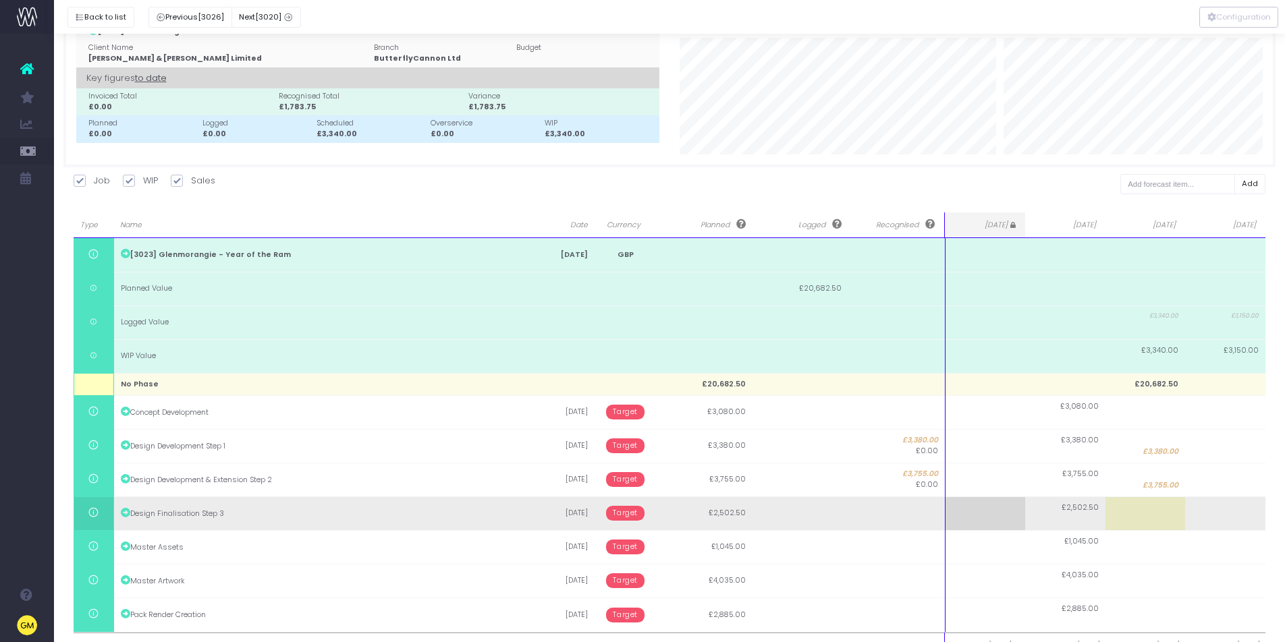
click at [1235, 513] on td at bounding box center [1225, 514] width 80 height 34
type input "2503"
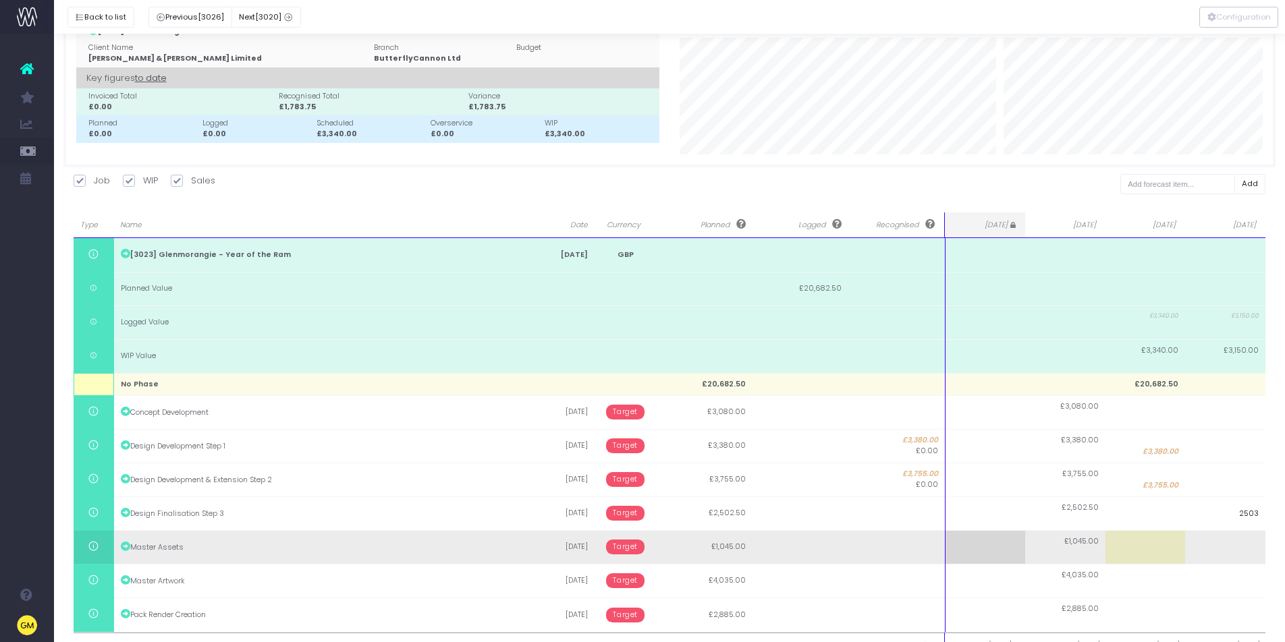
click at [1230, 539] on body "Oh my... this is bad. wayahead wasn't able to load this page. Please contact su…" at bounding box center [642, 276] width 1285 height 642
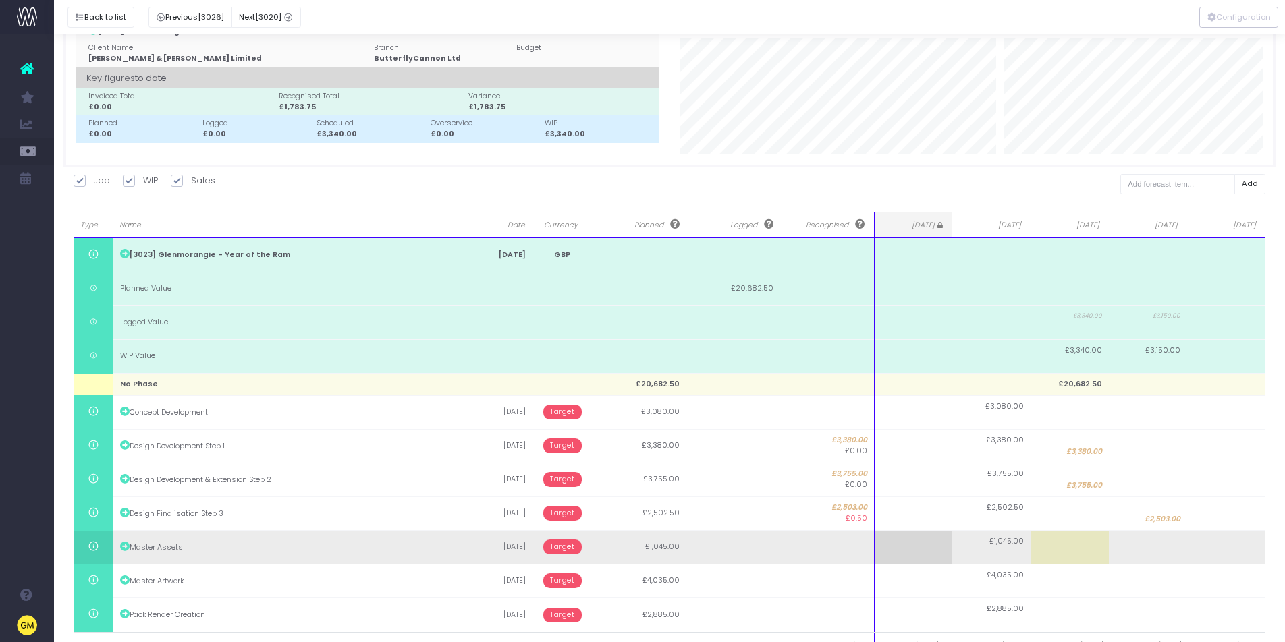
click at [1179, 547] on td at bounding box center [1148, 547] width 78 height 34
type input "1045"
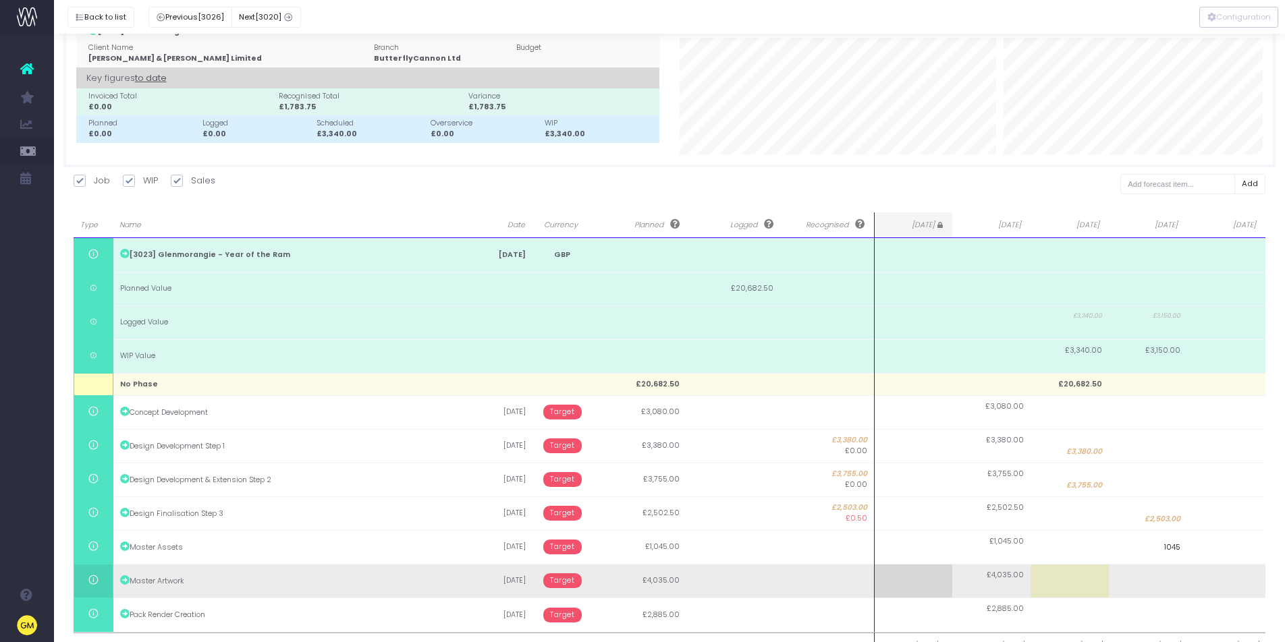
click at [1166, 579] on body "Oh my... this is bad. wayahead wasn't able to load this page. Please contact su…" at bounding box center [642, 276] width 1285 height 642
click at [1165, 586] on td at bounding box center [1148, 581] width 78 height 34
type input "4035"
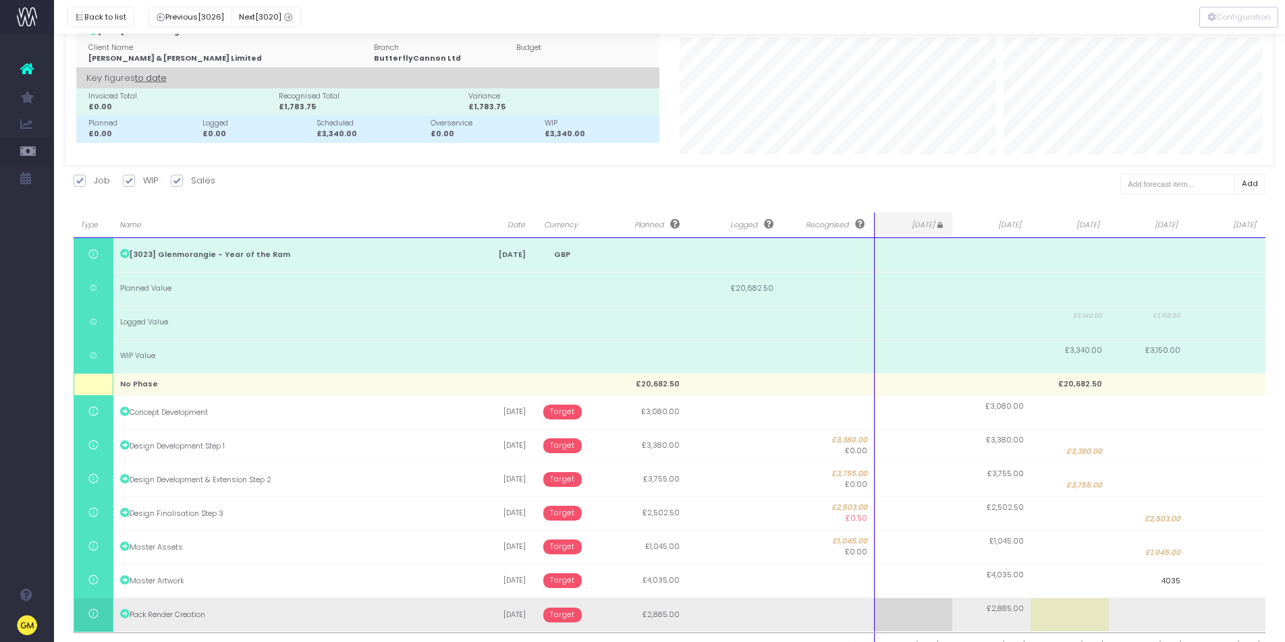
click at [1227, 597] on body "Oh my... this is bad. wayahead wasn't able to load this page. Please contact su…" at bounding box center [642, 276] width 1285 height 642
click at [1227, 609] on td at bounding box center [1226, 615] width 78 height 34
type input "2885"
click at [1157, 597] on body "Oh my... this is bad. wayahead wasn't able to load this page. Please contact su…" at bounding box center [642, 276] width 1285 height 642
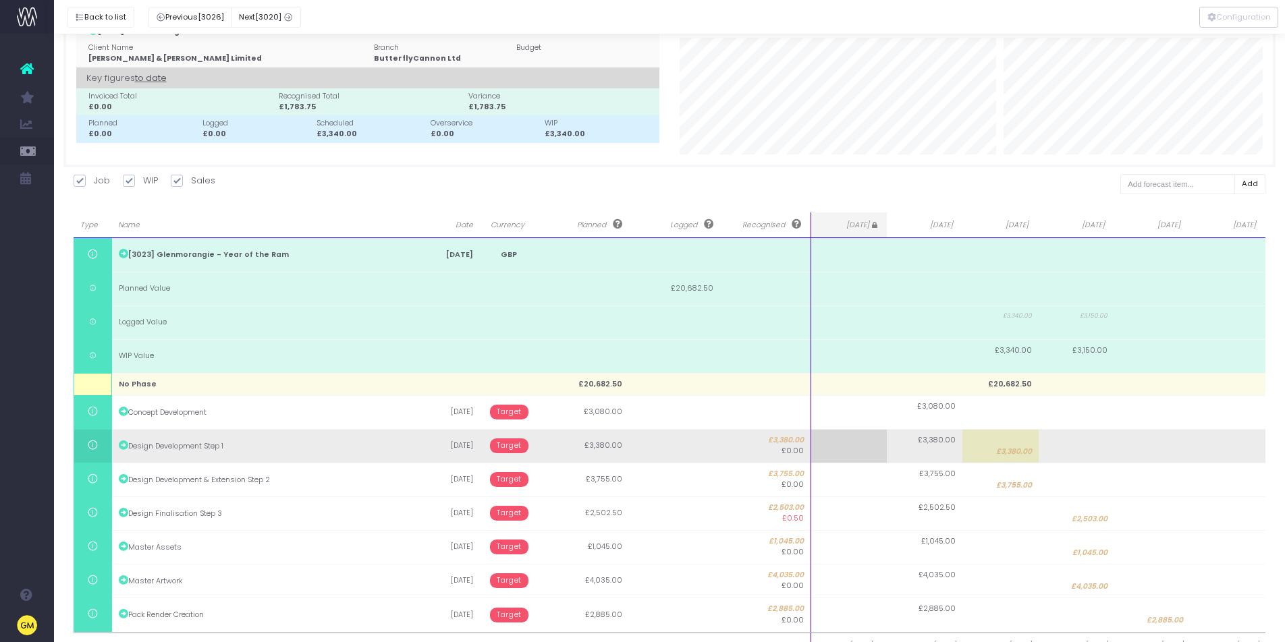
click at [521, 445] on span "Target" at bounding box center [509, 446] width 38 height 15
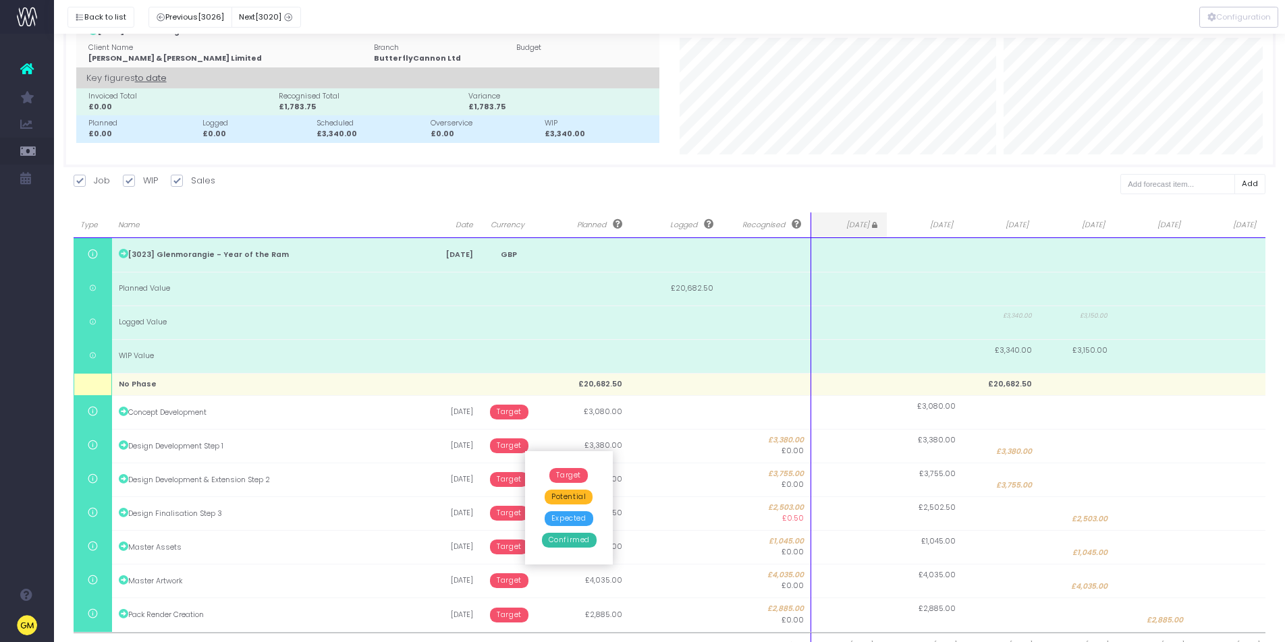
click at [559, 545] on span "Confirmed" at bounding box center [569, 540] width 55 height 15
click at [509, 481] on span "Target" at bounding box center [508, 479] width 38 height 15
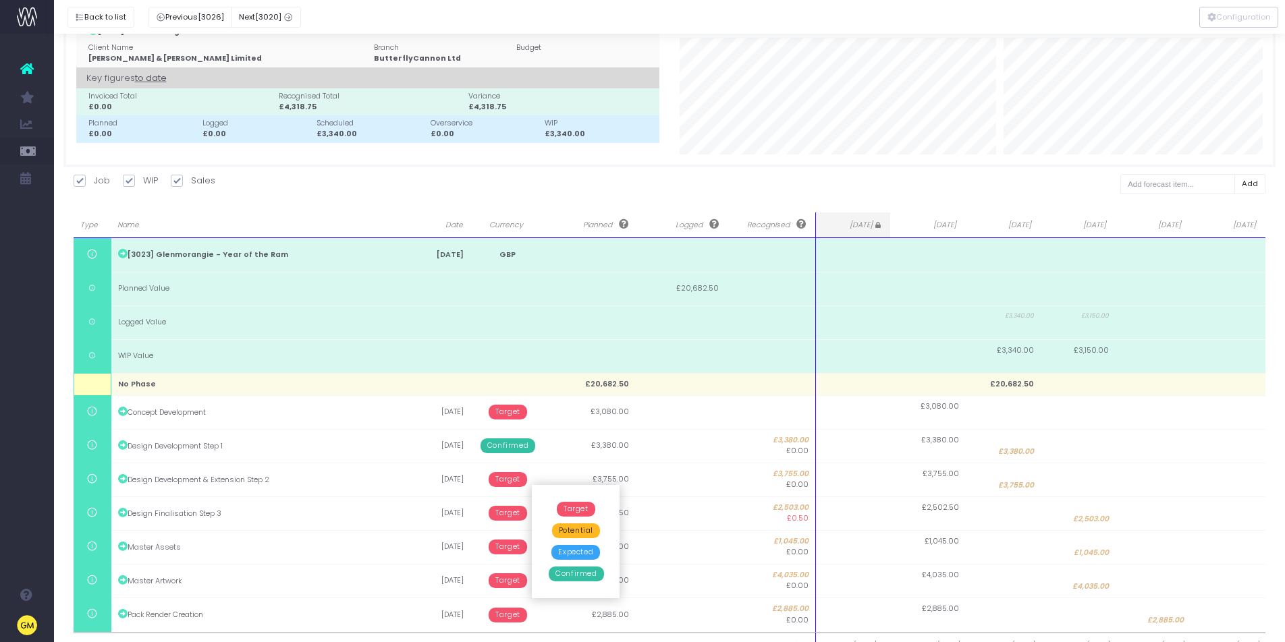
click at [578, 571] on span "Confirmed" at bounding box center [576, 574] width 55 height 15
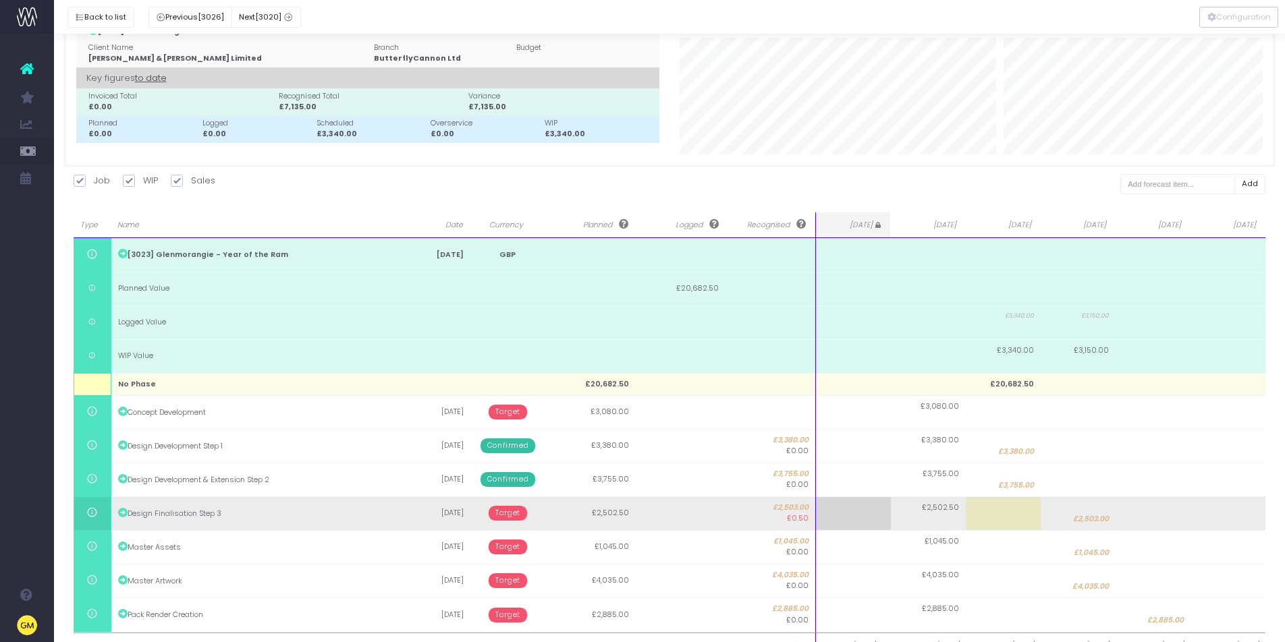
click at [518, 511] on span "Target" at bounding box center [508, 513] width 38 height 15
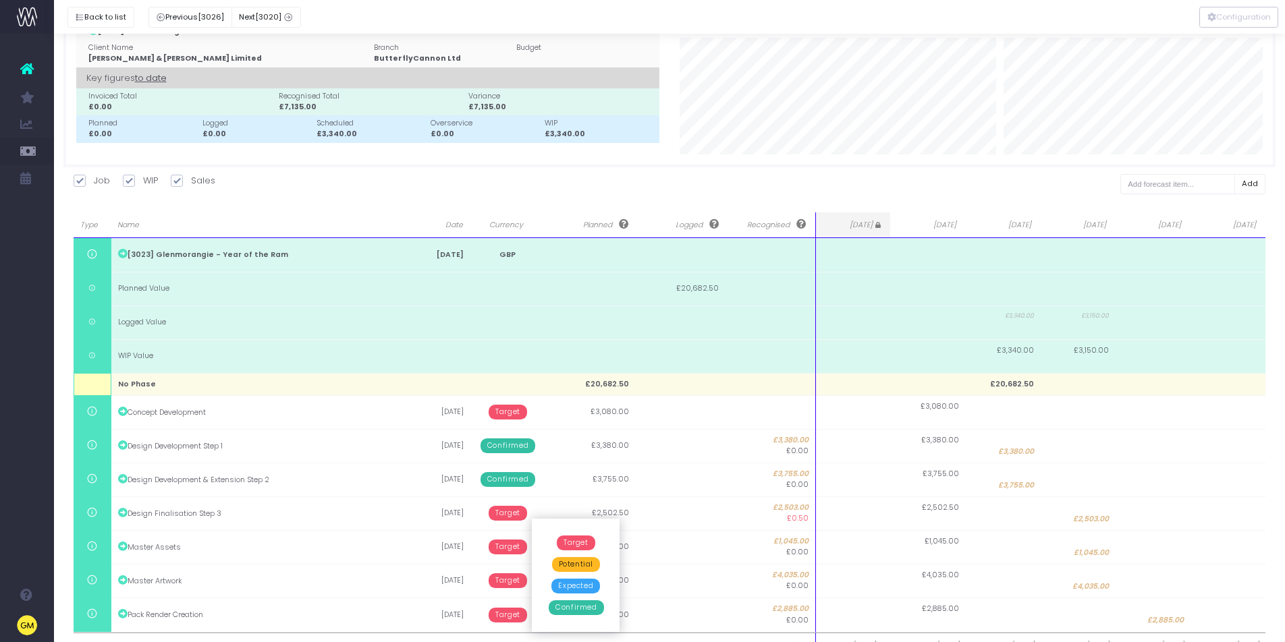
click at [577, 584] on span "Expected" at bounding box center [575, 586] width 49 height 15
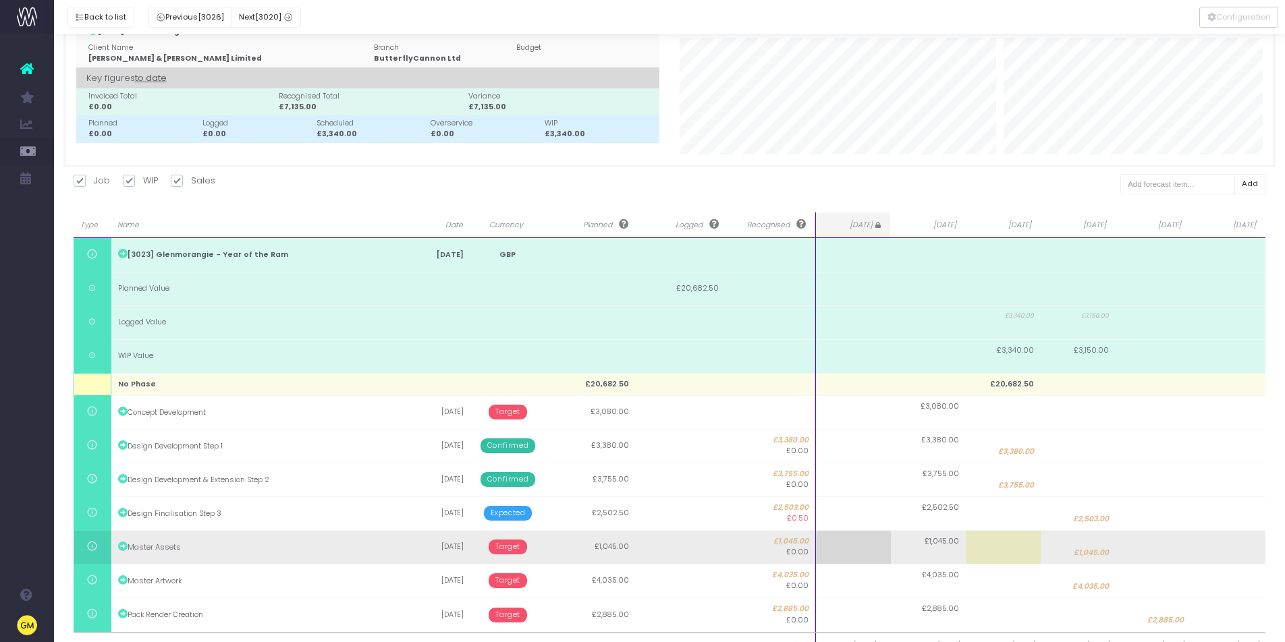
click at [517, 550] on span "Target" at bounding box center [508, 547] width 38 height 15
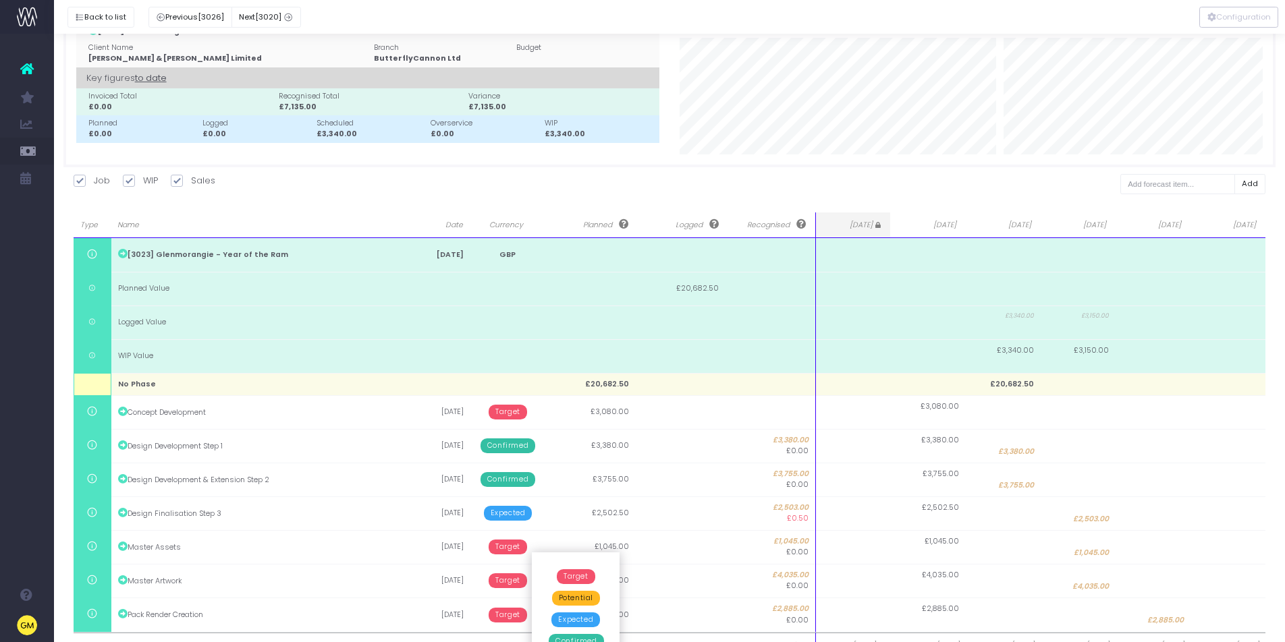
click at [579, 619] on span "Expected" at bounding box center [575, 620] width 49 height 15
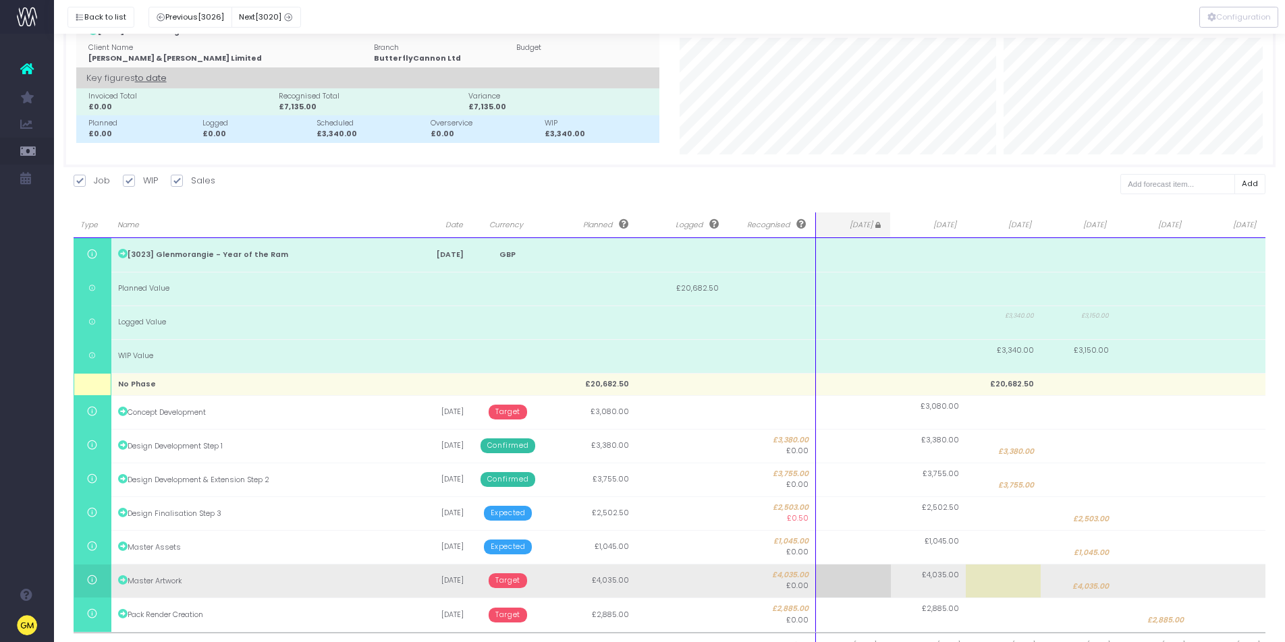
click at [516, 582] on span "Target" at bounding box center [508, 581] width 38 height 15
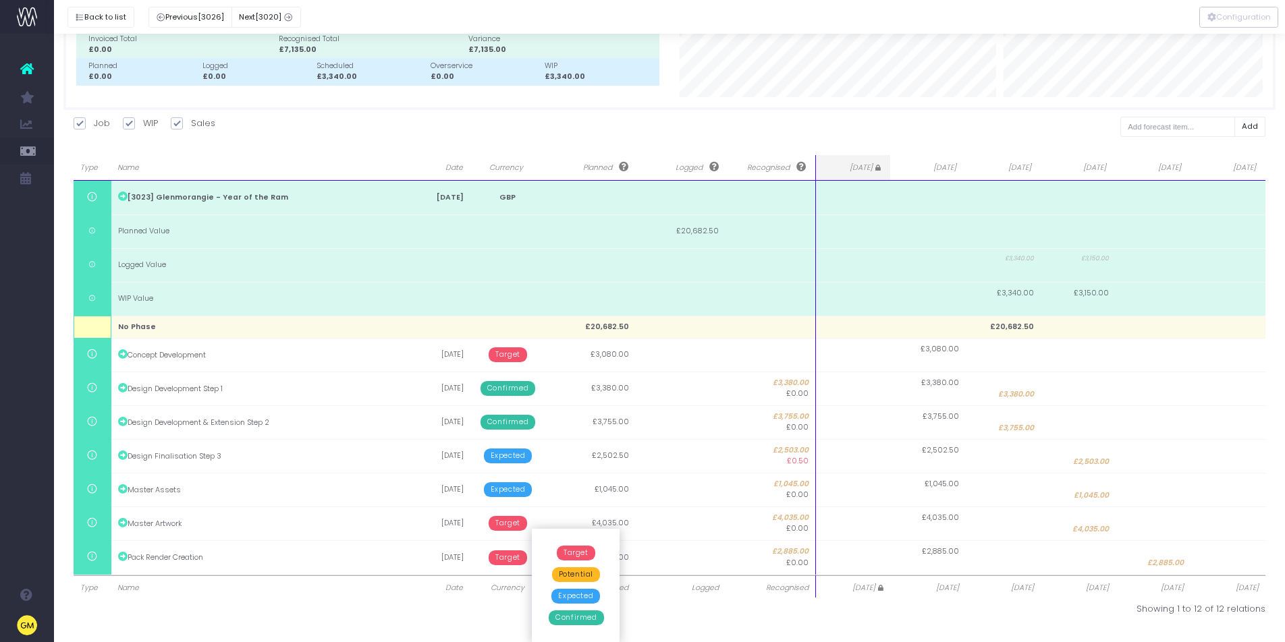
click at [581, 594] on span "Expected" at bounding box center [575, 596] width 49 height 15
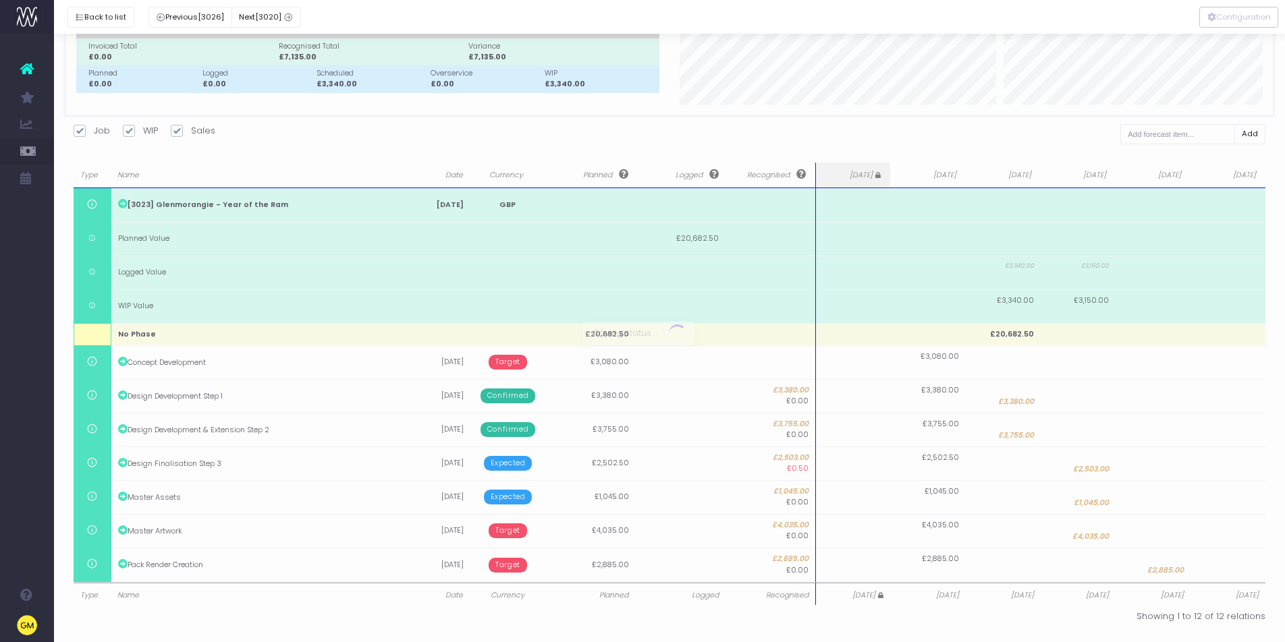
scroll to position [95, 0]
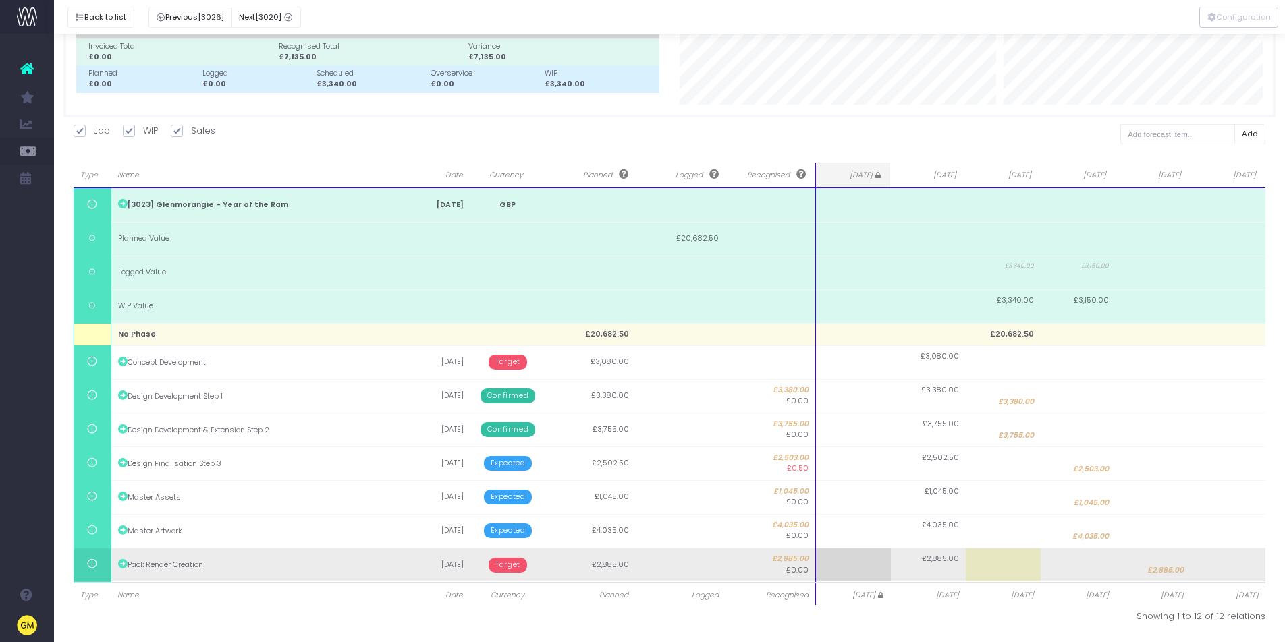
click at [515, 576] on td "Target" at bounding box center [508, 565] width 76 height 34
click at [513, 572] on span "Target" at bounding box center [508, 565] width 38 height 15
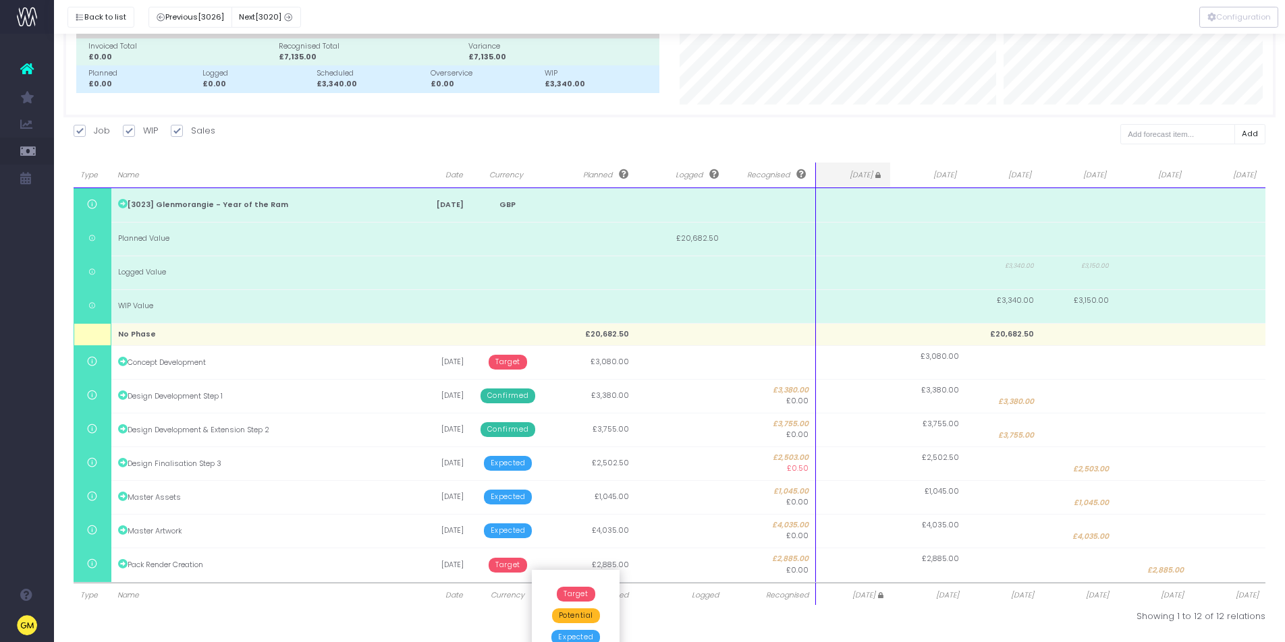
scroll to position [136, 0]
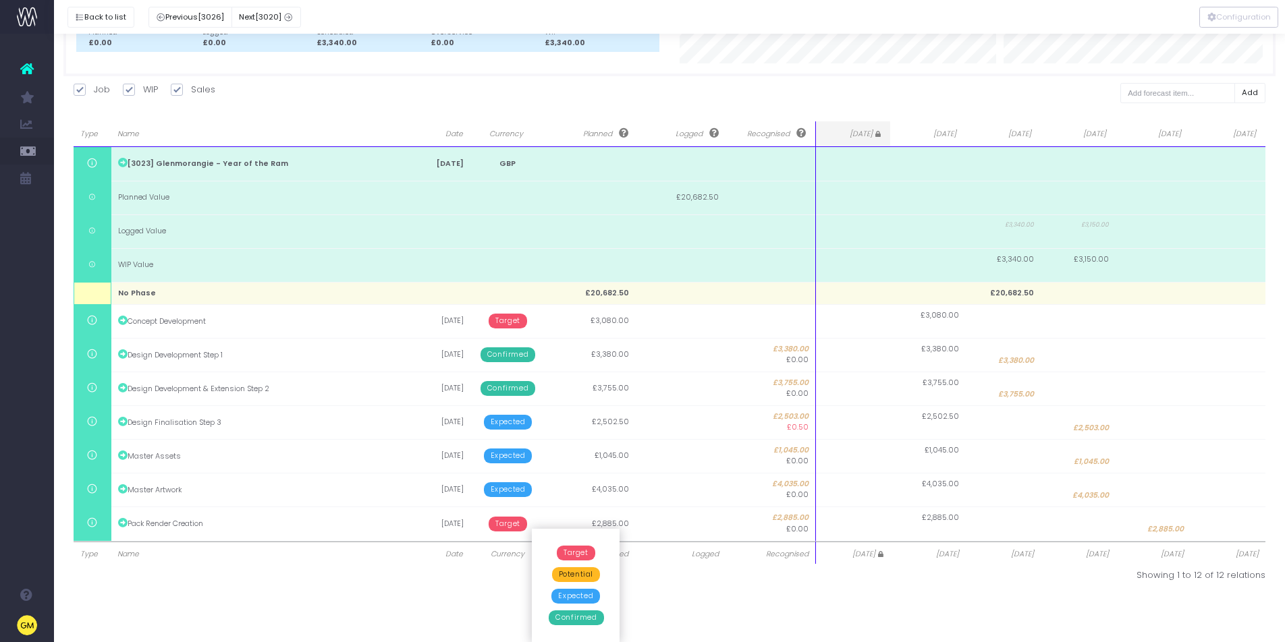
click at [574, 594] on span "Expected" at bounding box center [575, 596] width 49 height 15
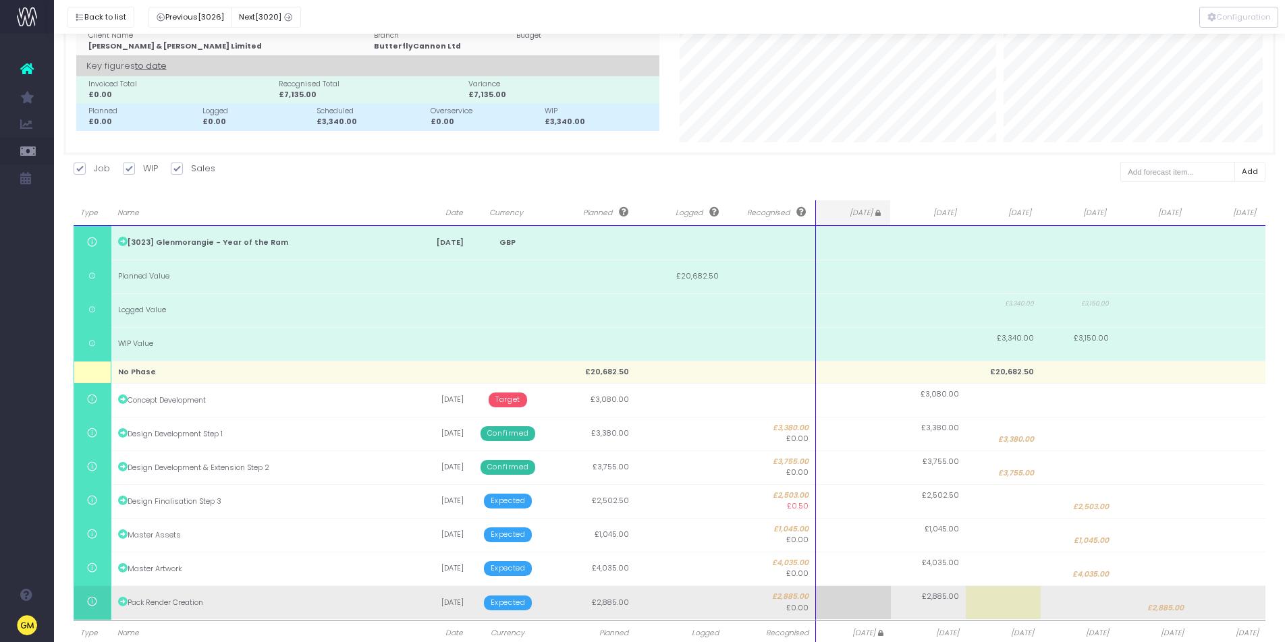
scroll to position [95, 0]
